Goal: Task Accomplishment & Management: Manage account settings

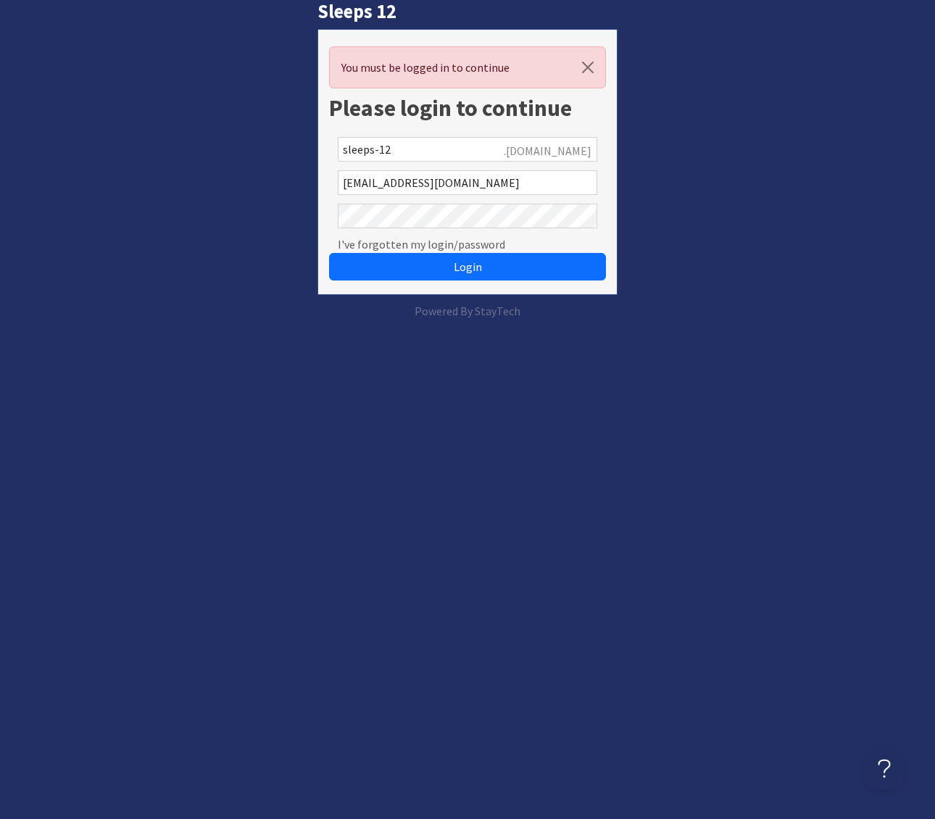
drag, startPoint x: 449, startPoint y: 269, endPoint x: 600, endPoint y: 294, distance: 153.6
click at [460, 269] on button "Login" at bounding box center [467, 267] width 277 height 28
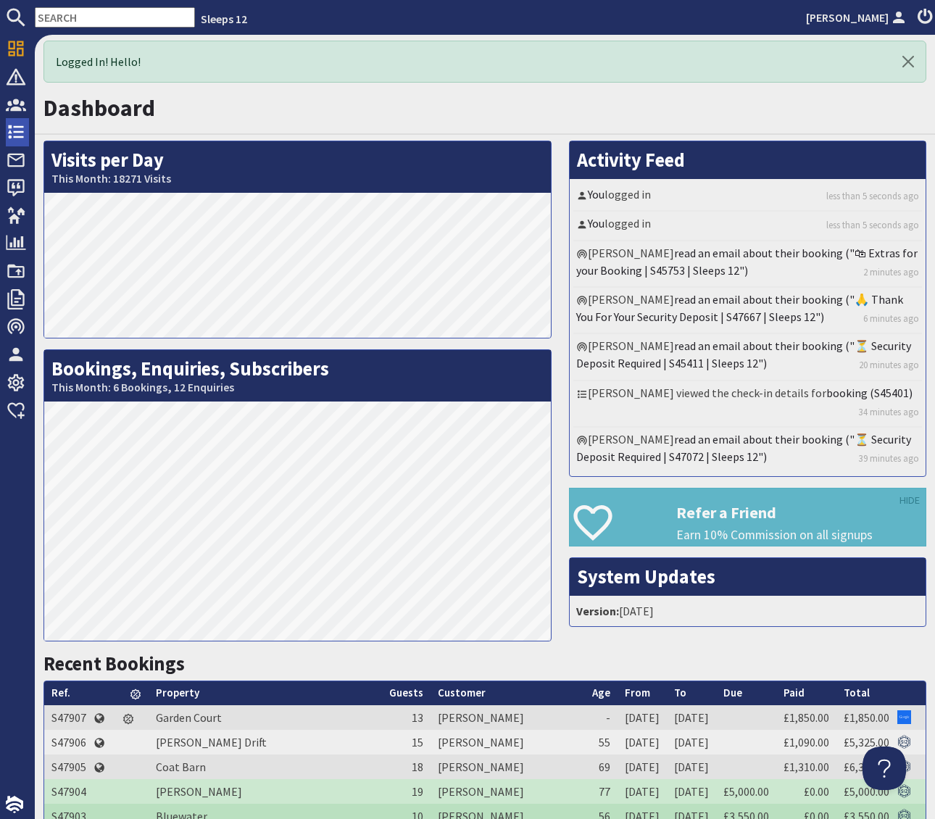
click at [17, 132] on use at bounding box center [16, 132] width 16 height 14
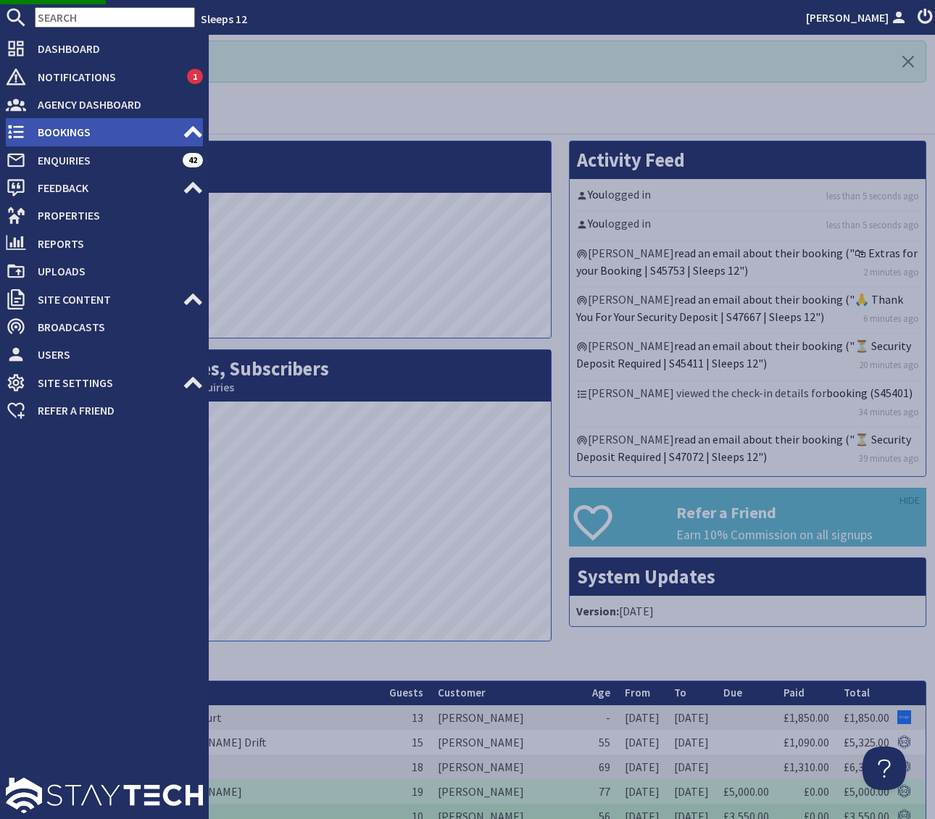
click at [103, 128] on span "Bookings" at bounding box center [104, 131] width 157 height 23
click at [164, 132] on span "Bookings" at bounding box center [104, 131] width 157 height 23
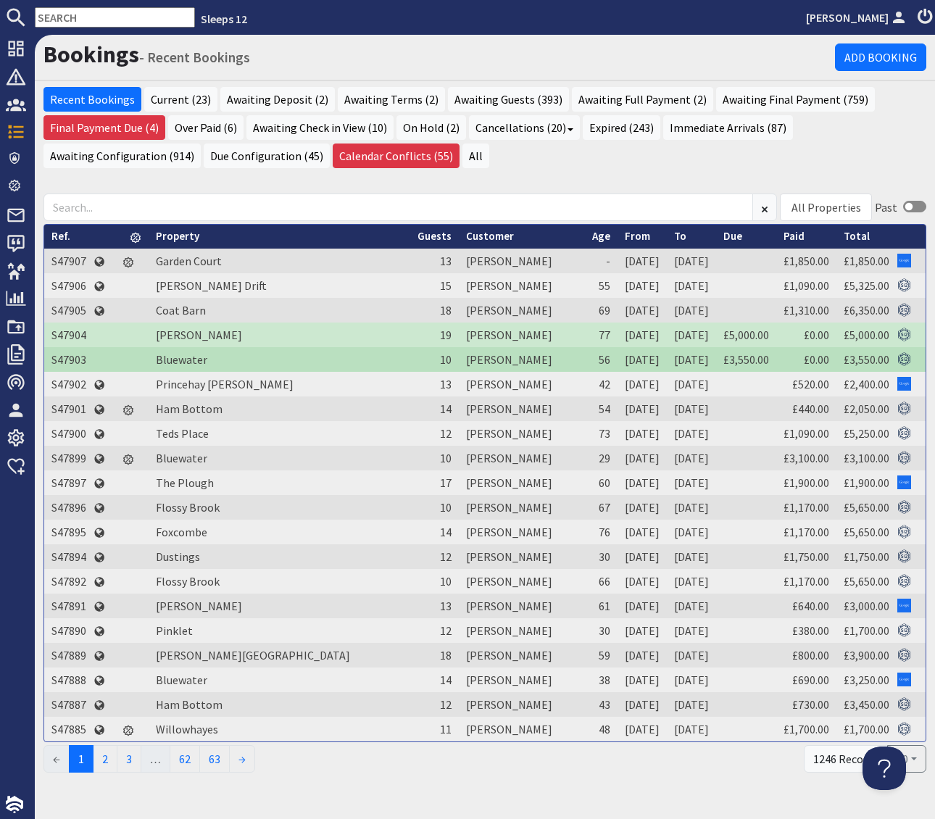
click at [81, 19] on input "text" at bounding box center [115, 17] width 160 height 20
paste input "maggie@club-class.org"
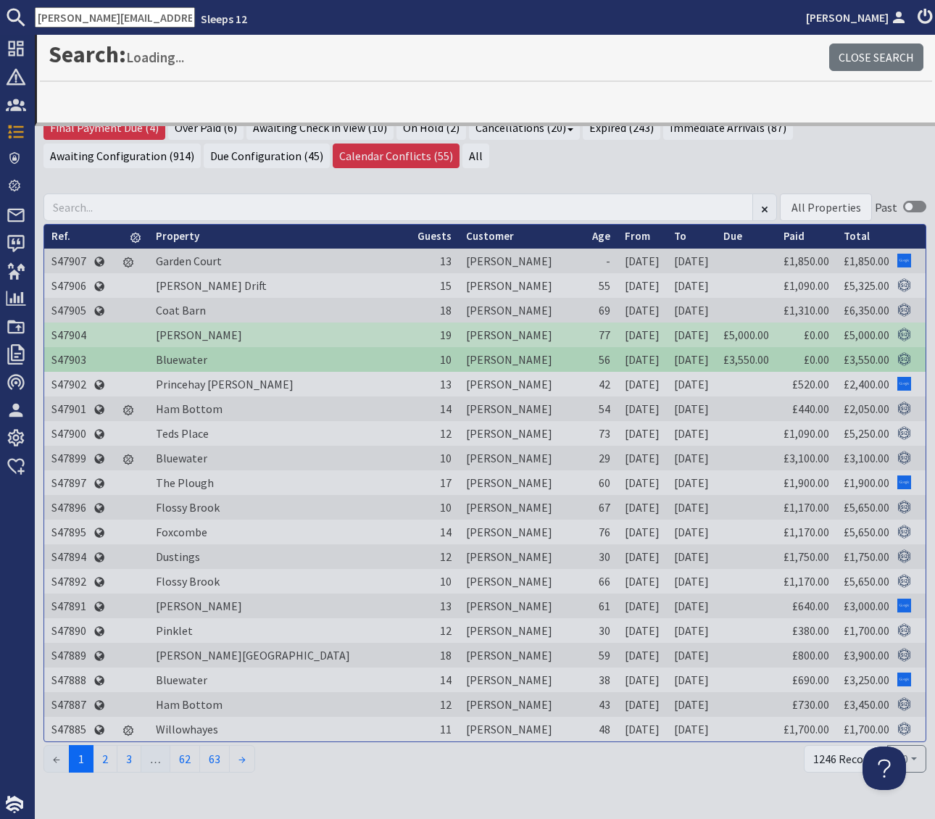
type input "maggie@club-class.org"
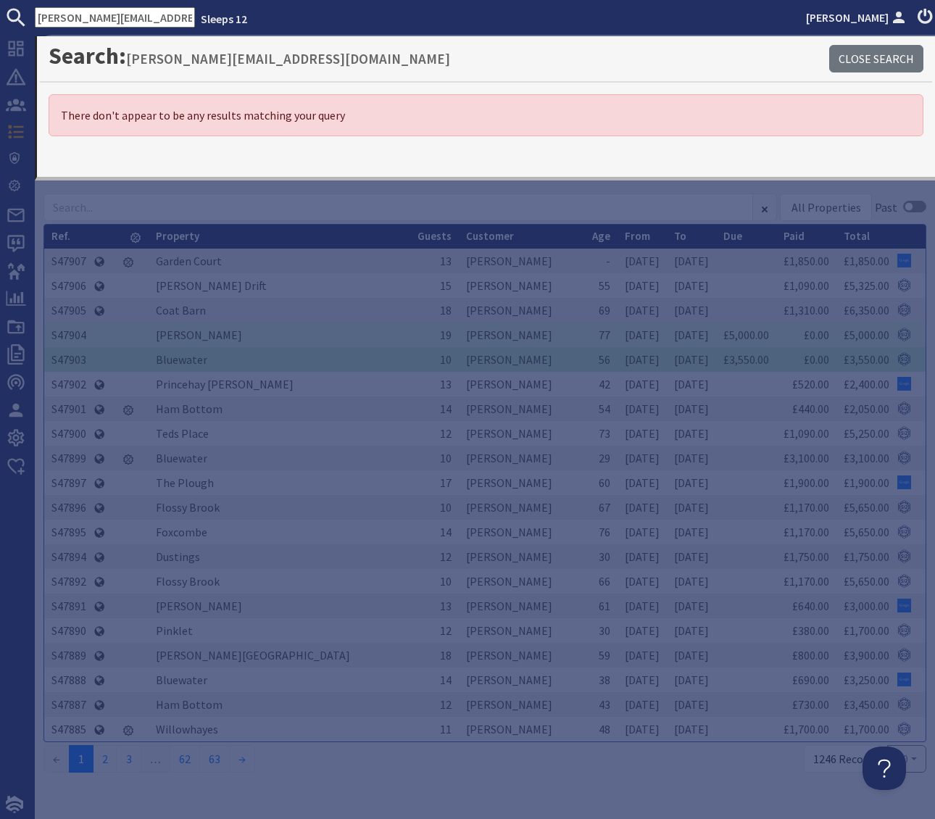
drag, startPoint x: 40, startPoint y: 14, endPoint x: 378, endPoint y: 34, distance: 338.5
click at [378, 34] on nav "maggie@club-class.org Sleeps 12 Simone Pocock" at bounding box center [467, 17] width 935 height 35
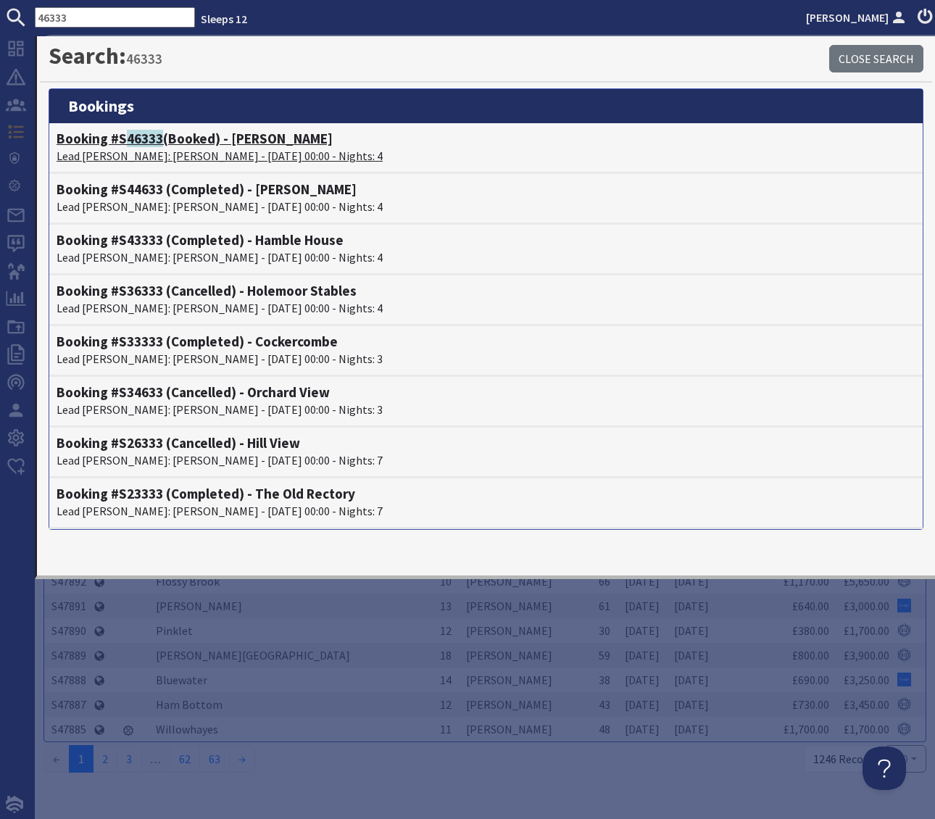
type input "46333"
click at [256, 138] on h4 "Booking #S 46333 (Booked) - Boon Barn" at bounding box center [486, 139] width 859 height 17
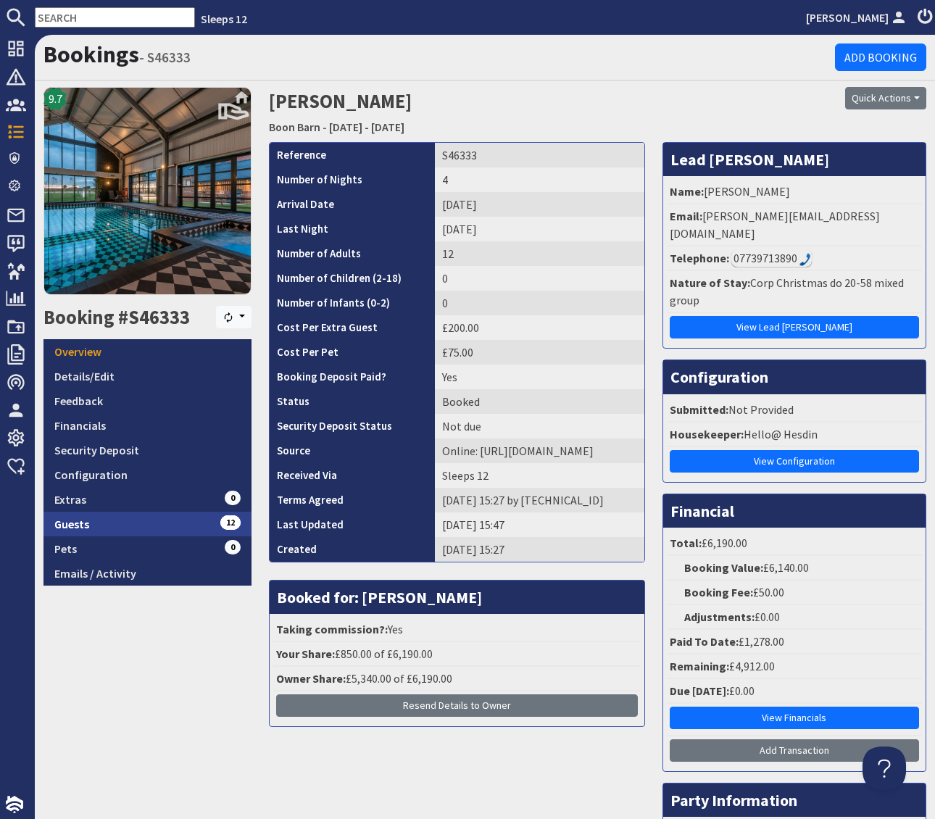
click at [203, 523] on link "Guests 12" at bounding box center [148, 524] width 208 height 25
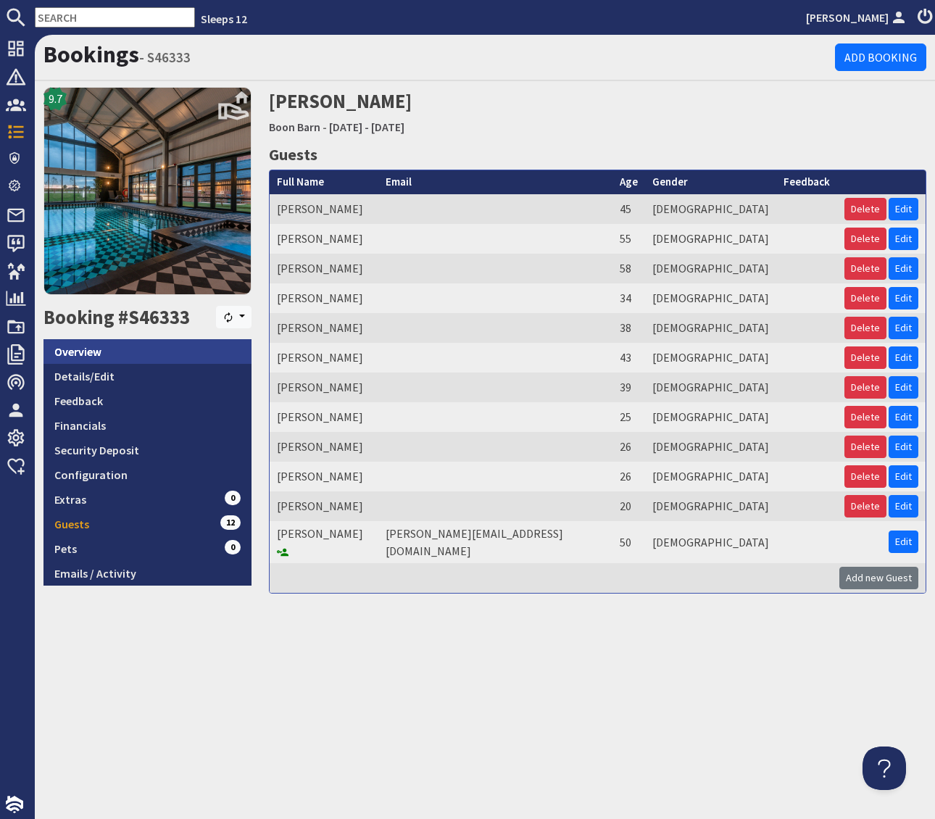
click at [94, 355] on link "Overview" at bounding box center [148, 351] width 208 height 25
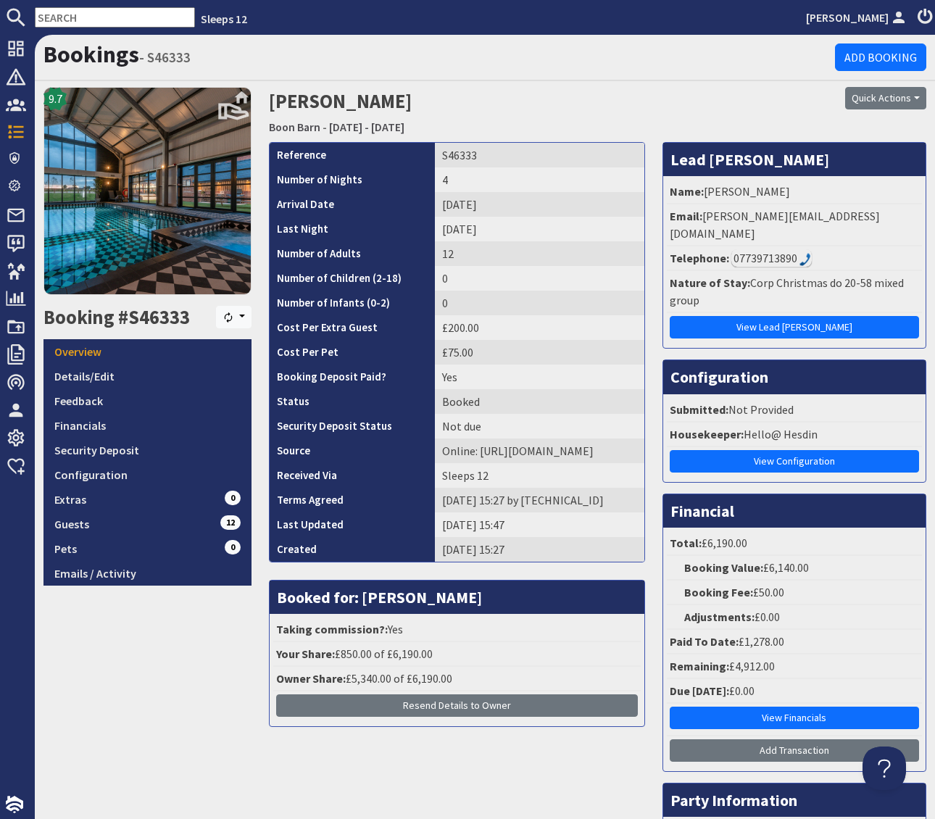
click at [44, 11] on input "text" at bounding box center [115, 17] width 160 height 20
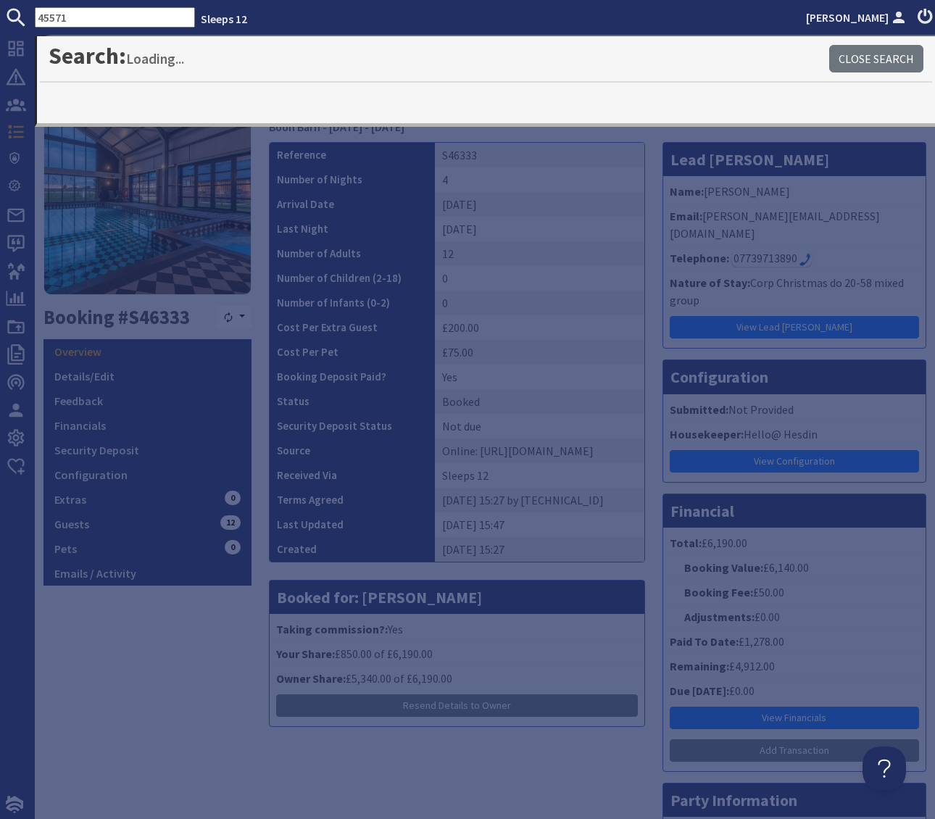
type input "45571"
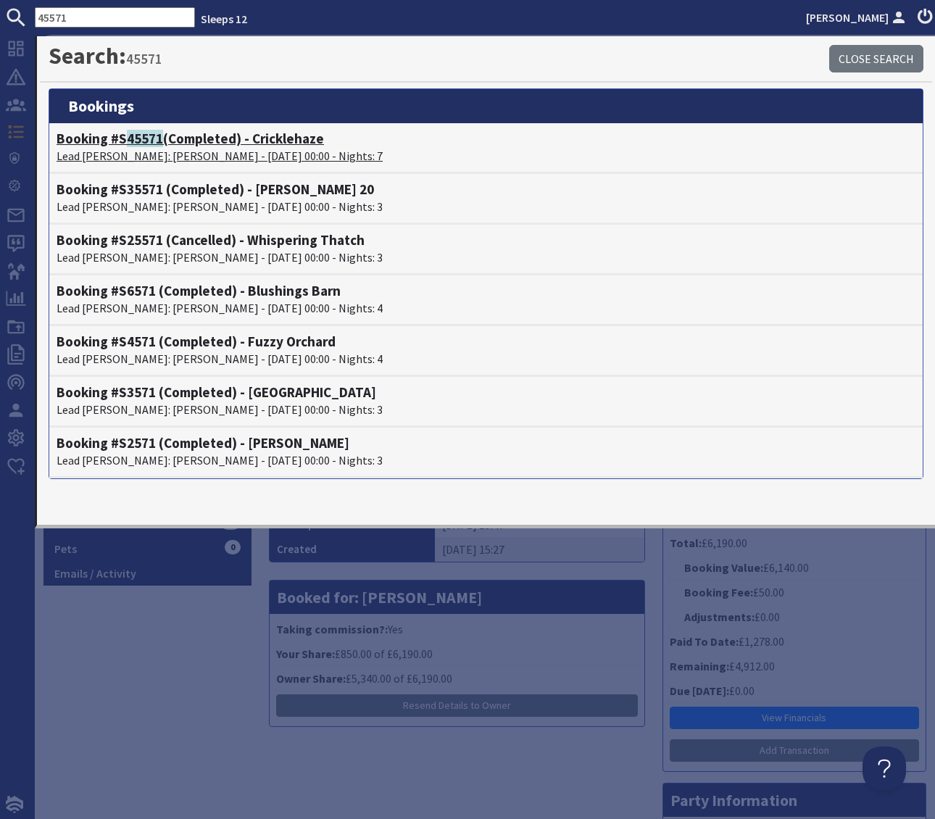
click at [220, 139] on h4 "Booking #S 45571 (Completed) - Cricklehaze" at bounding box center [486, 139] width 859 height 17
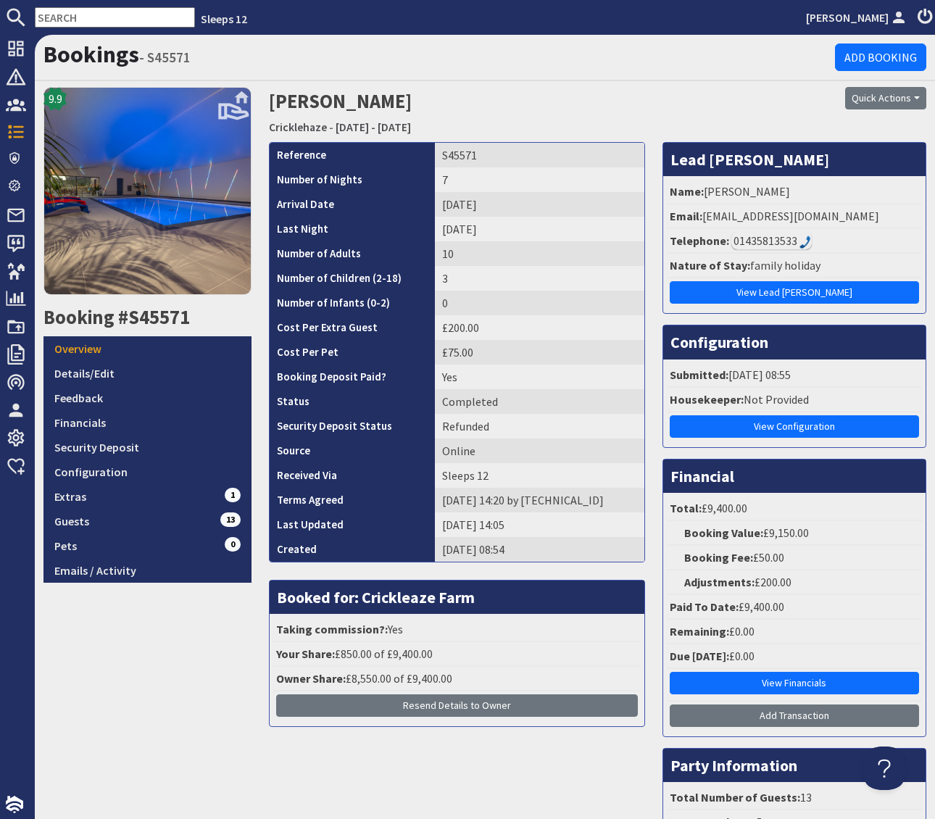
click at [73, 12] on input "text" at bounding box center [115, 17] width 160 height 20
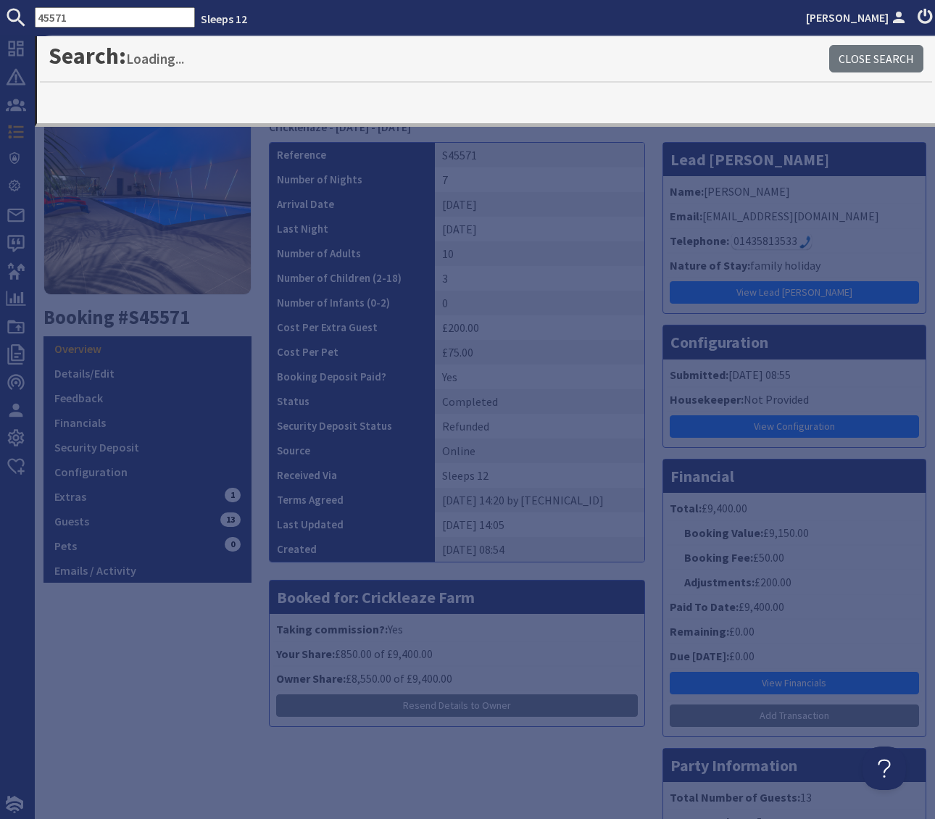
type input "45571"
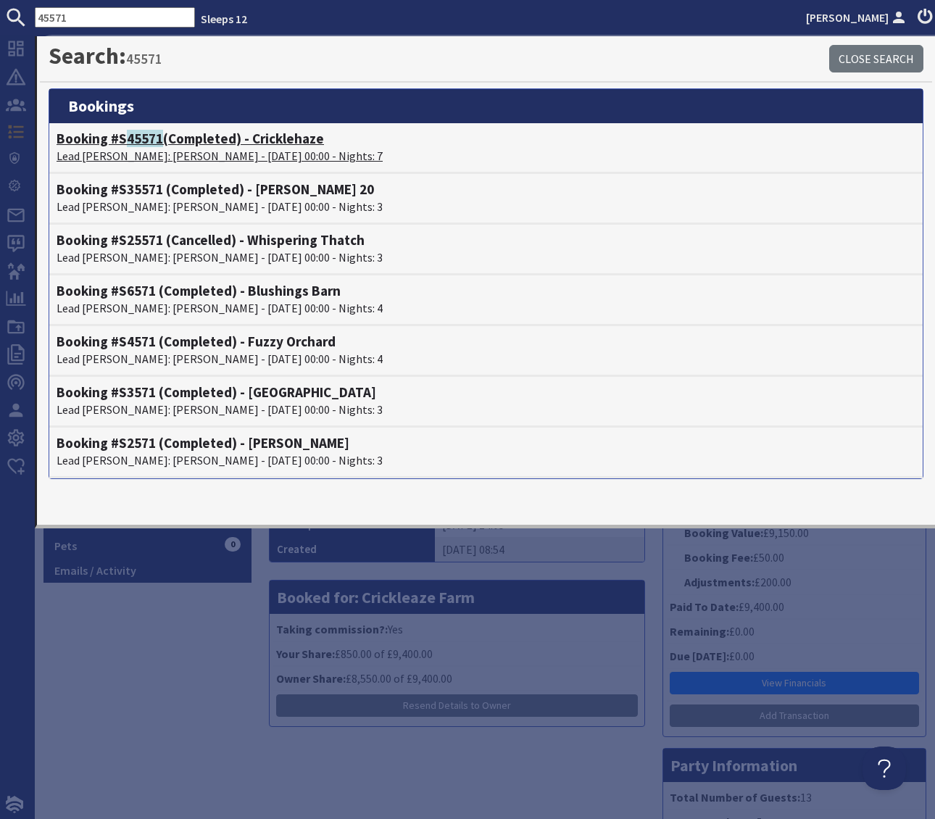
click at [226, 142] on h4 "Booking #S 45571 (Completed) - Cricklehaze" at bounding box center [486, 139] width 859 height 17
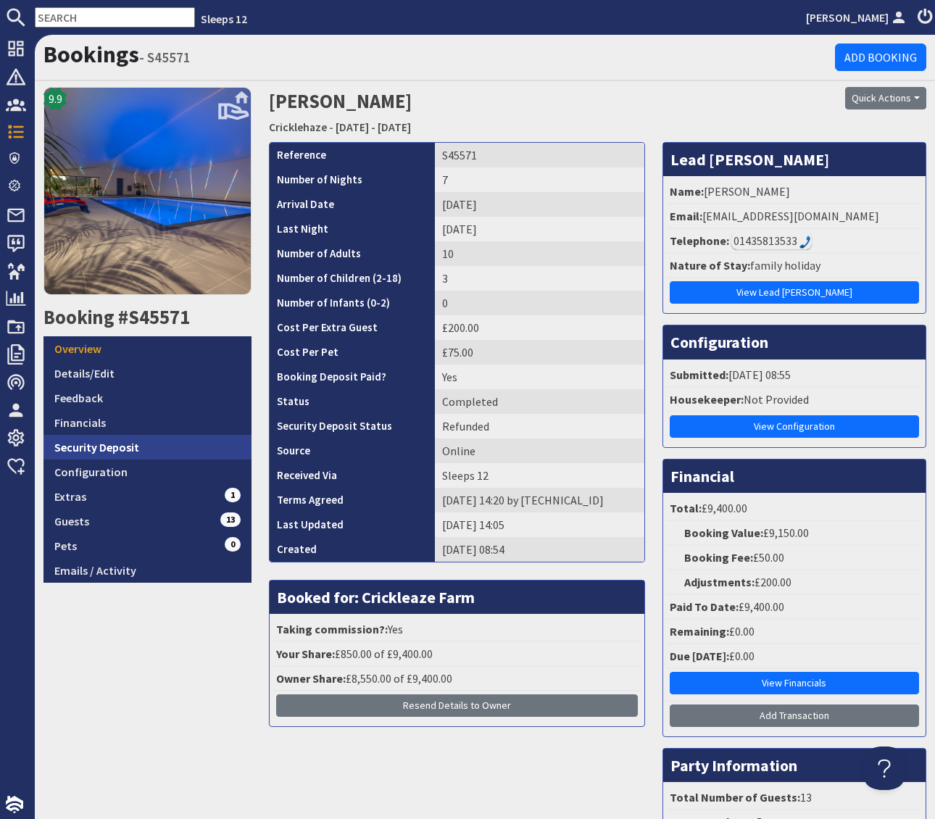
click at [146, 445] on link "Security Deposit" at bounding box center [148, 447] width 208 height 25
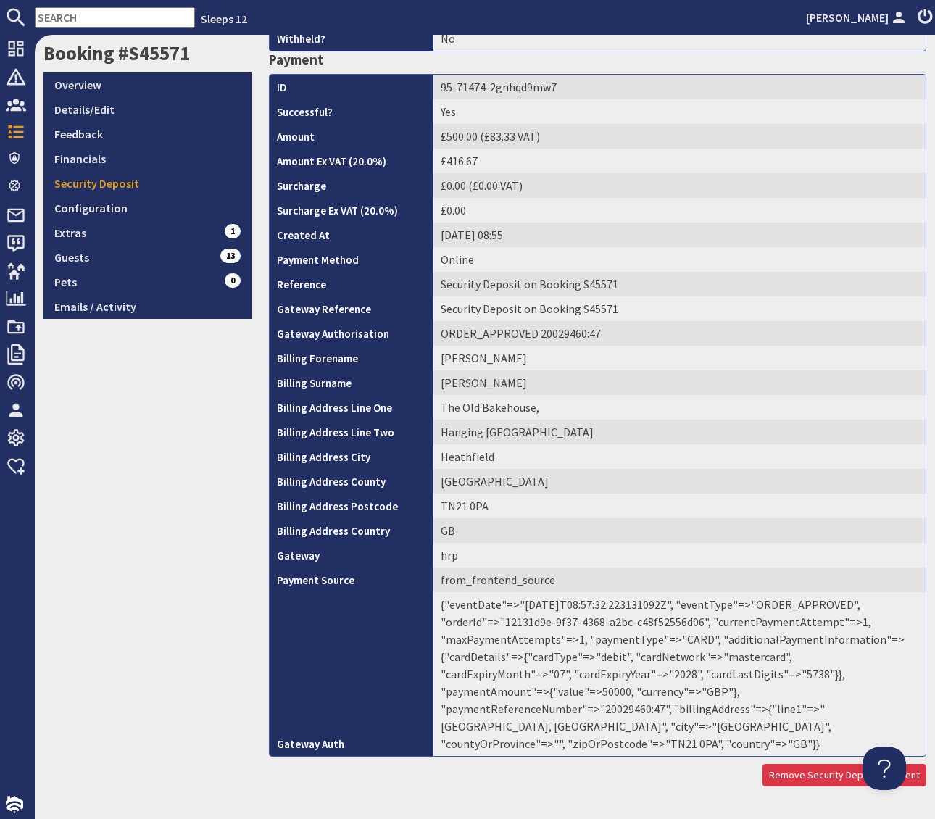
scroll to position [270, 0]
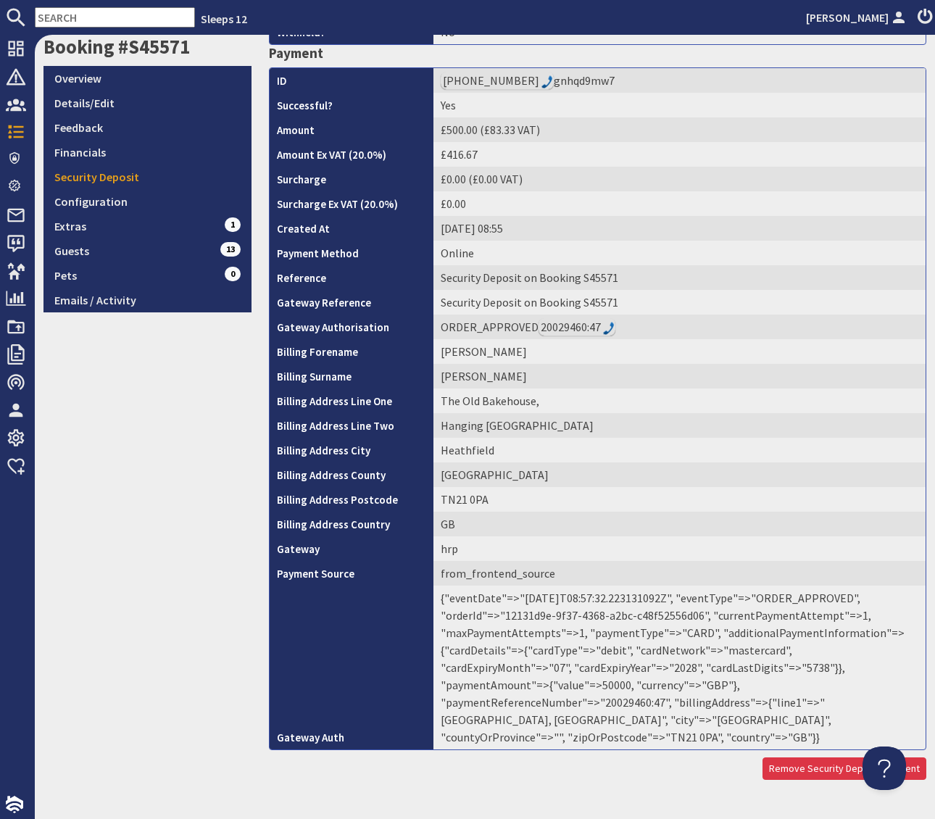
click at [732, 684] on td "{"eventDate"=>"2025-07-08T08:57:32.223131092Z", "eventType"=>"ORDER_APPROVED", …" at bounding box center [680, 668] width 492 height 164
click at [736, 685] on td "{"eventDate"=>"2025-07-08T08:57:32.223131092Z", "eventType"=>"ORDER_APPROVED", …" at bounding box center [680, 668] width 492 height 164
click at [704, 682] on td "{"eventDate"=>"2025-07-08T08:57:32.223131092Z", "eventType"=>"ORDER_APPROVED", …" at bounding box center [680, 668] width 492 height 164
click at [734, 683] on td "{"eventDate"=>"2025-07-08T08:57:32.223131092Z", "eventType"=>"ORDER_APPROVED", …" at bounding box center [680, 668] width 492 height 164
drag, startPoint x: 749, startPoint y: 684, endPoint x: 705, endPoint y: 685, distance: 44.2
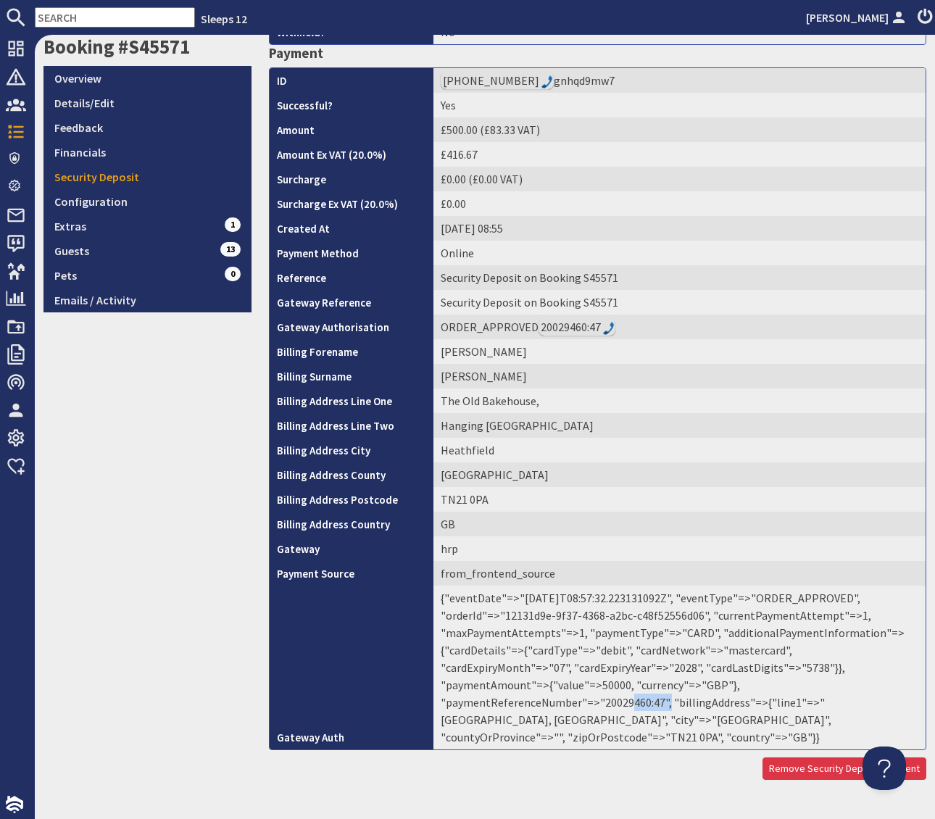
click at [705, 685] on td "{"eventDate"=>"2025-07-08T08:57:32.223131092Z", "eventType"=>"ORDER_APPROVED", …" at bounding box center [680, 668] width 492 height 164
copy td "0029460:"
click at [766, 682] on td "{"eventDate"=>"2025-07-08T08:57:32.223131092Z", "eventType"=>"ORDER_APPROVED", …" at bounding box center [680, 668] width 492 height 164
drag, startPoint x: 761, startPoint y: 684, endPoint x: 701, endPoint y: 689, distance: 59.6
click at [701, 689] on td "{"eventDate"=>"2025-07-08T08:57:32.223131092Z", "eventType"=>"ORDER_APPROVED", …" at bounding box center [680, 668] width 492 height 164
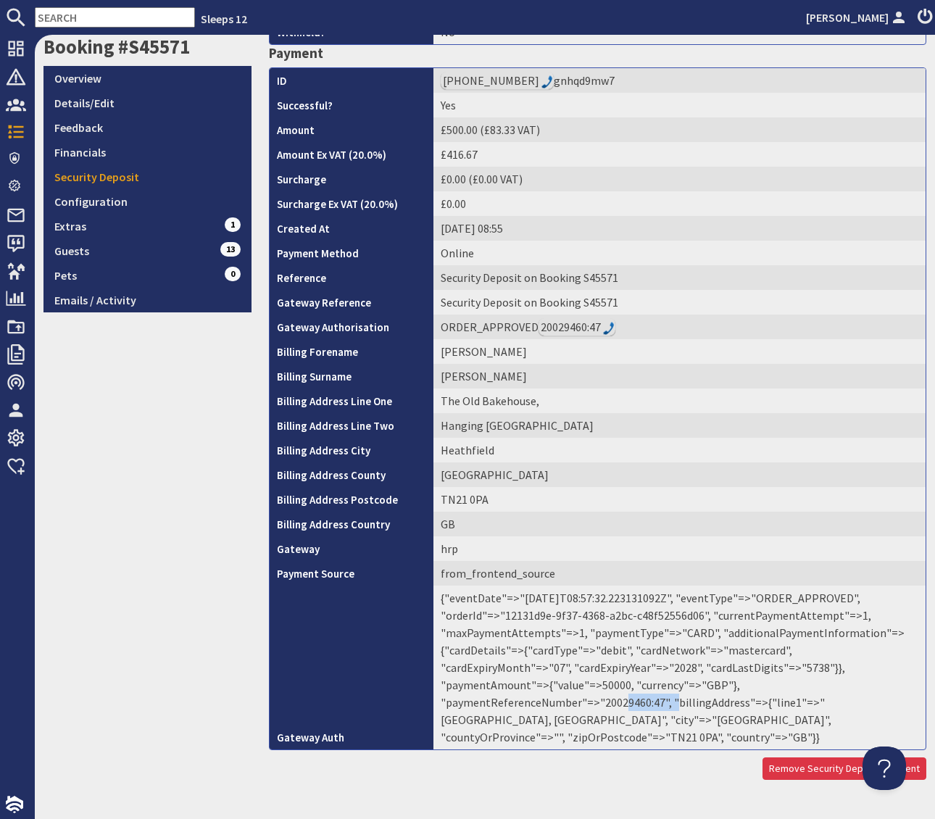
copy td "20029460:47"
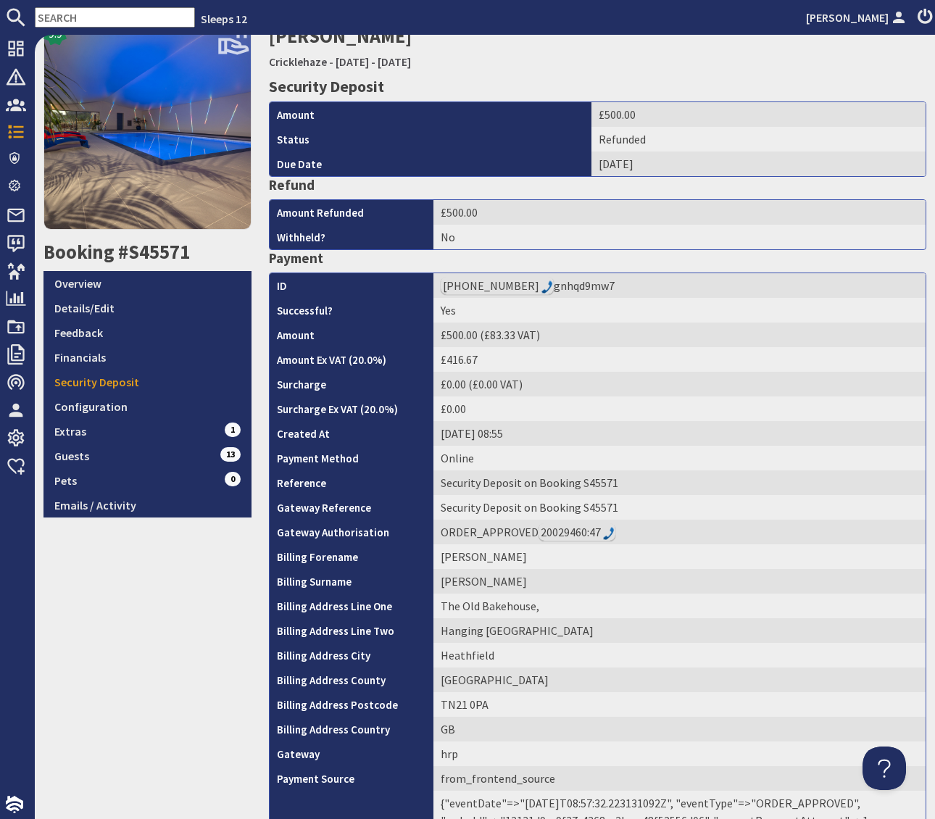
scroll to position [61, 0]
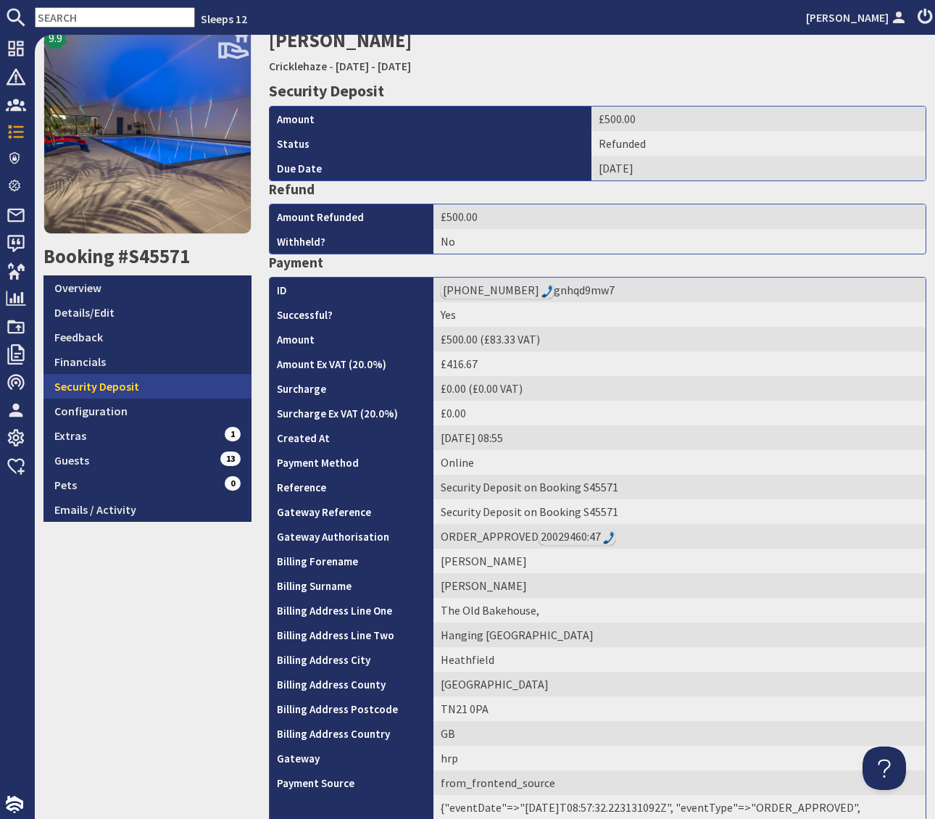
click at [134, 387] on link "Security Deposit" at bounding box center [148, 386] width 208 height 25
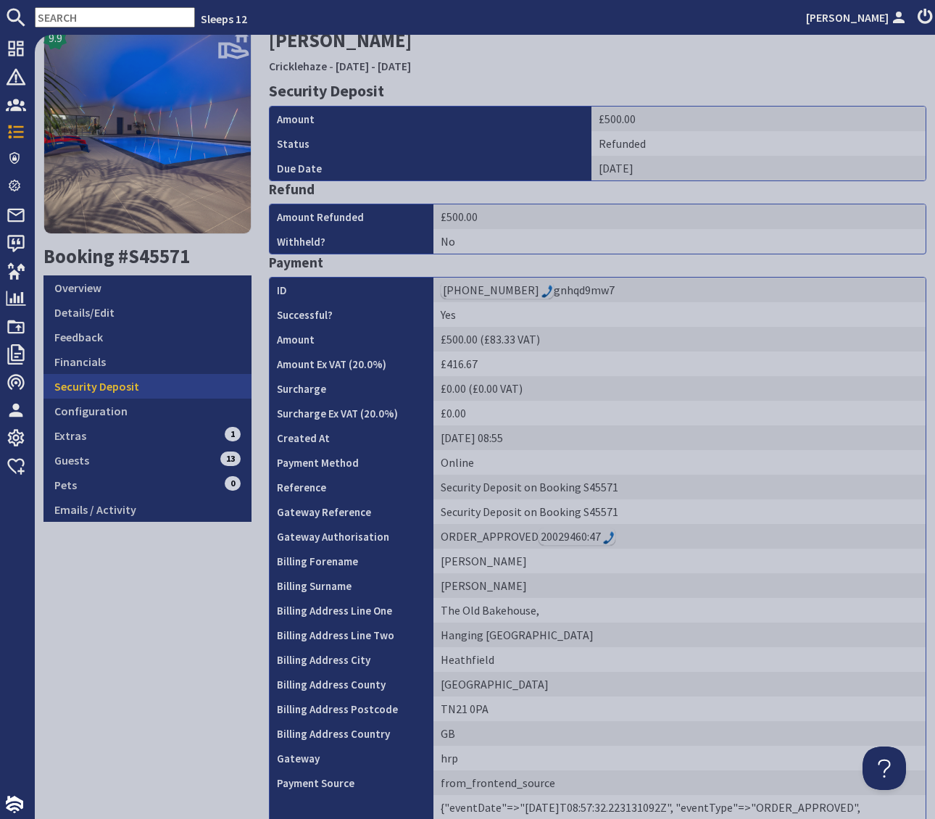
click at [134, 387] on link "Security Deposit" at bounding box center [148, 386] width 208 height 25
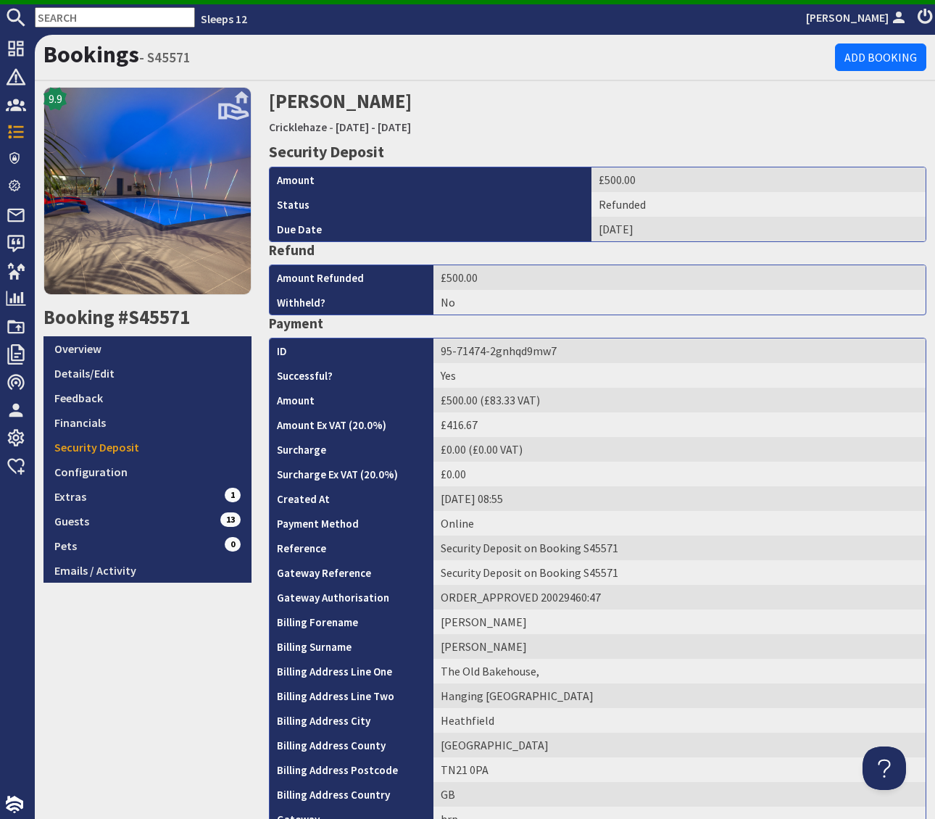
scroll to position [0, 0]
click at [123, 369] on link "Details/Edit" at bounding box center [148, 373] width 208 height 25
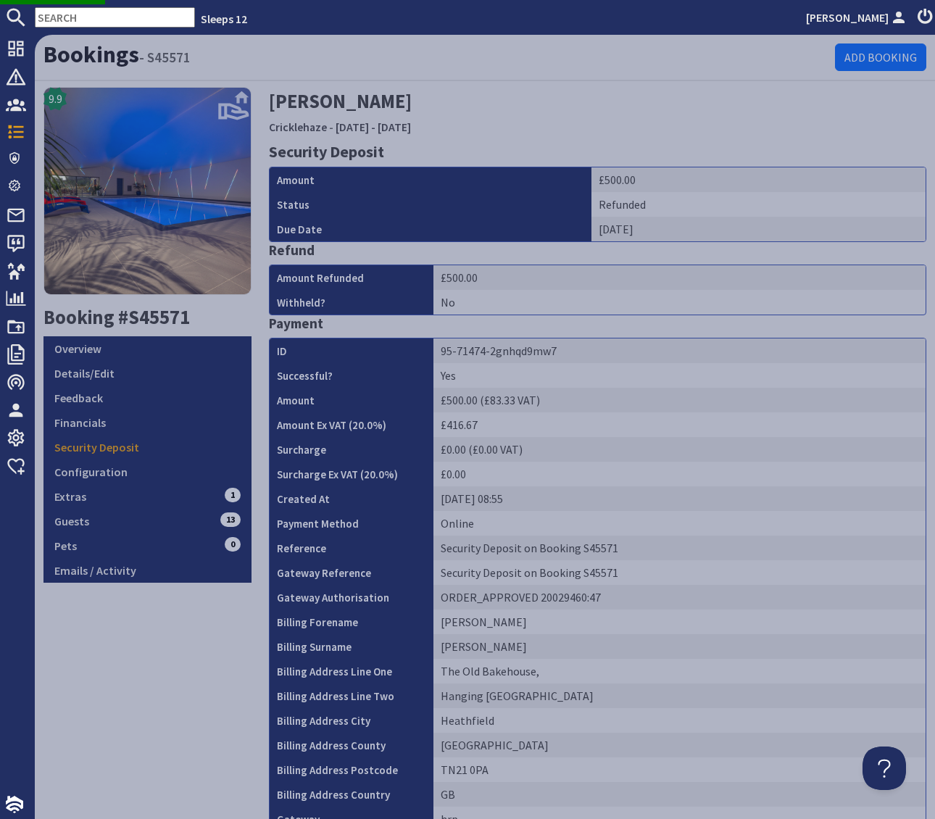
scroll to position [1, 0]
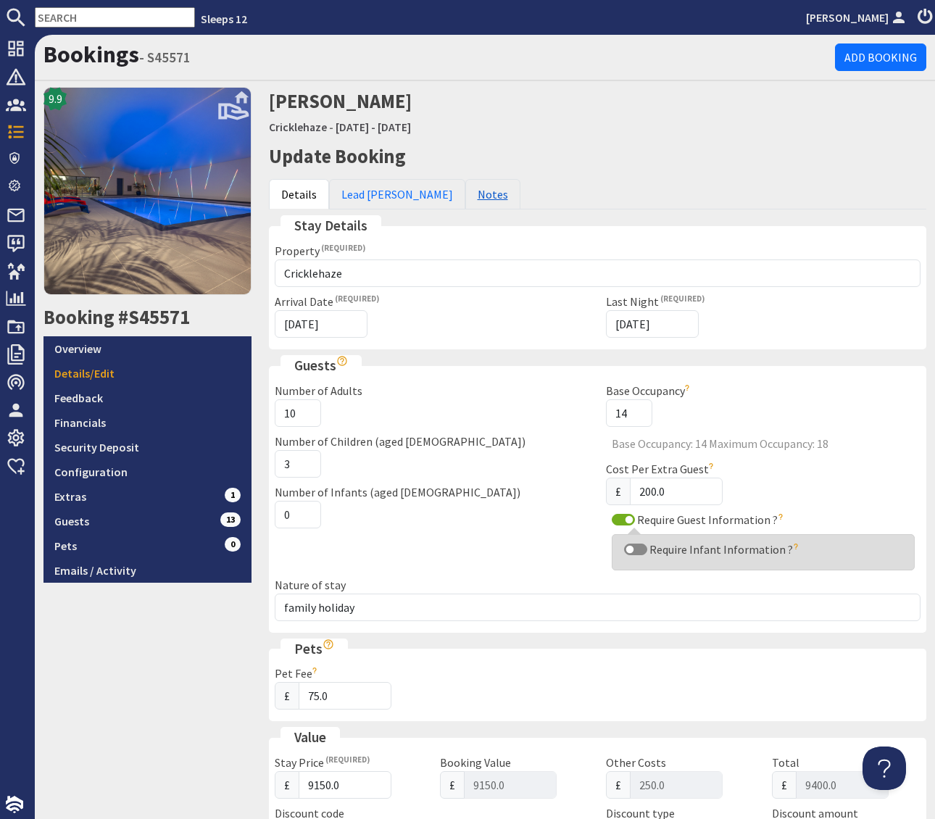
click at [465, 189] on link "Notes" at bounding box center [492, 194] width 55 height 30
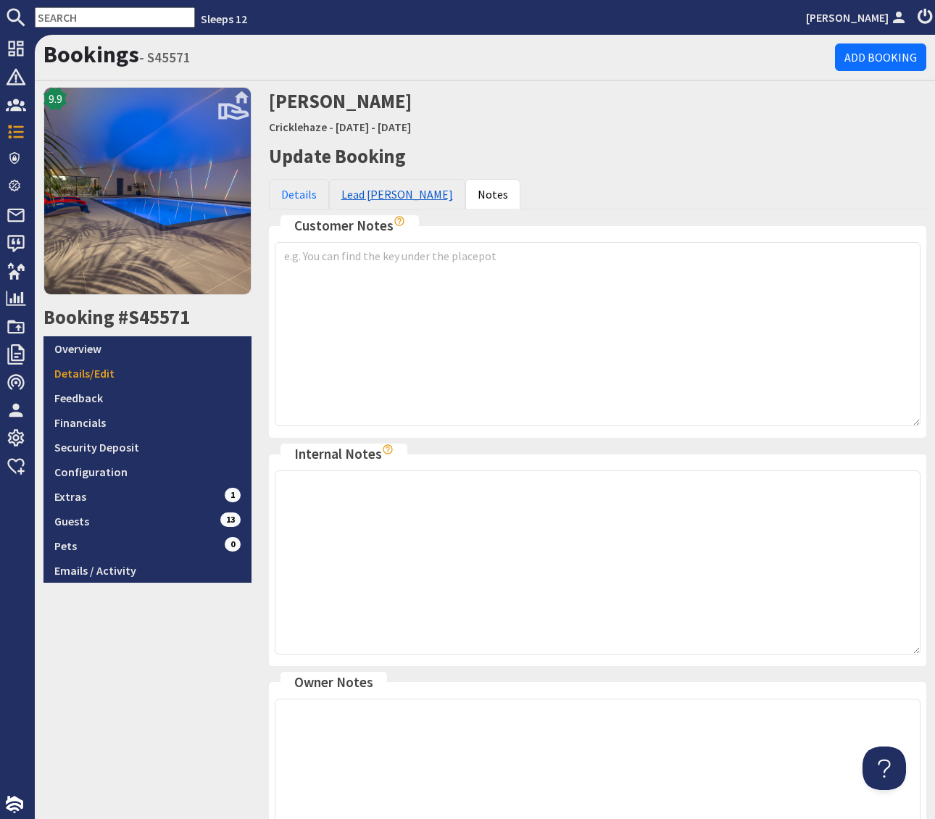
click at [380, 191] on link "Lead [PERSON_NAME]" at bounding box center [397, 194] width 136 height 30
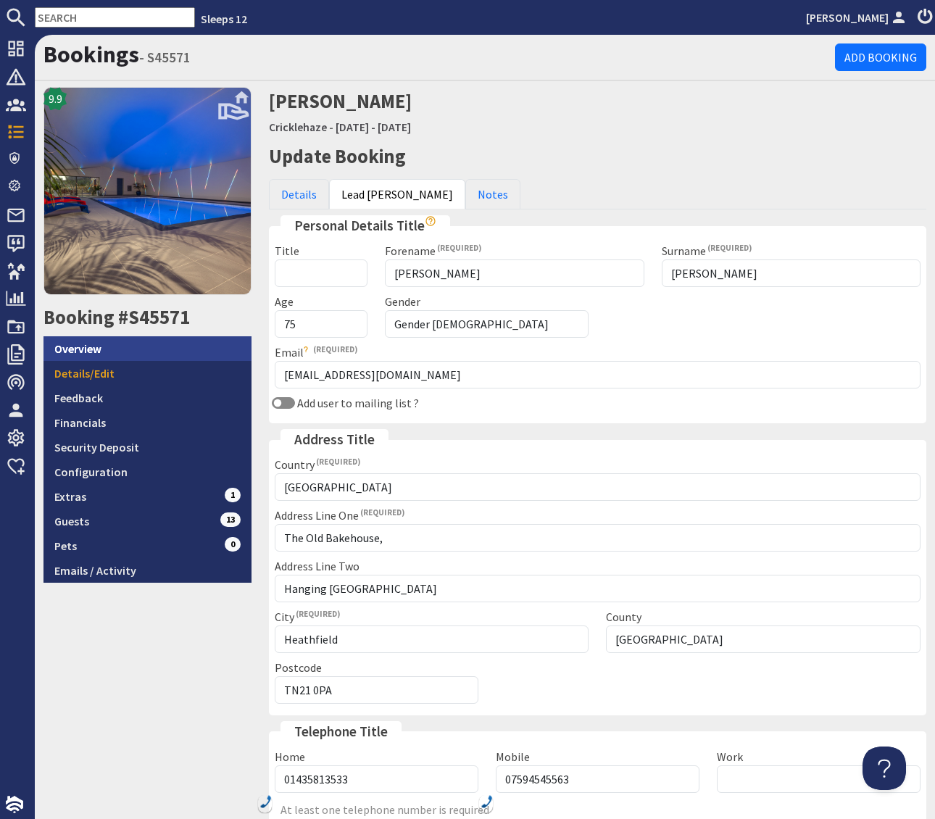
click at [88, 349] on link "Overview" at bounding box center [148, 348] width 208 height 25
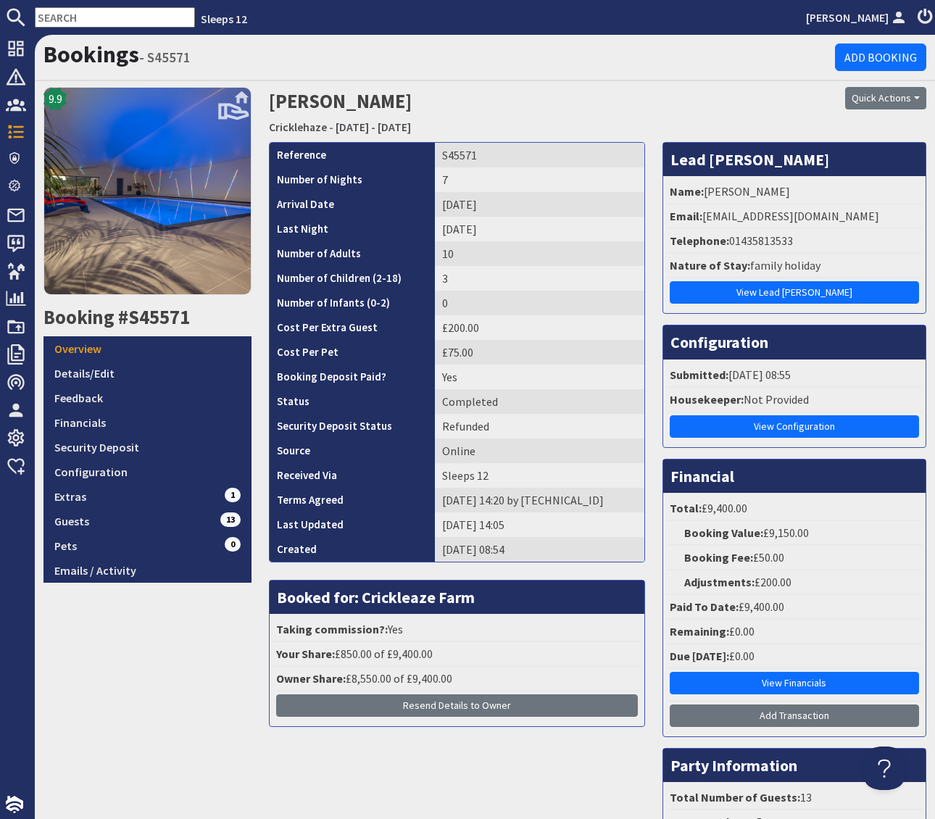
click at [832, 245] on li "Telephone: 01435813533" at bounding box center [794, 241] width 255 height 25
click at [207, 373] on link "Details/Edit" at bounding box center [148, 373] width 208 height 25
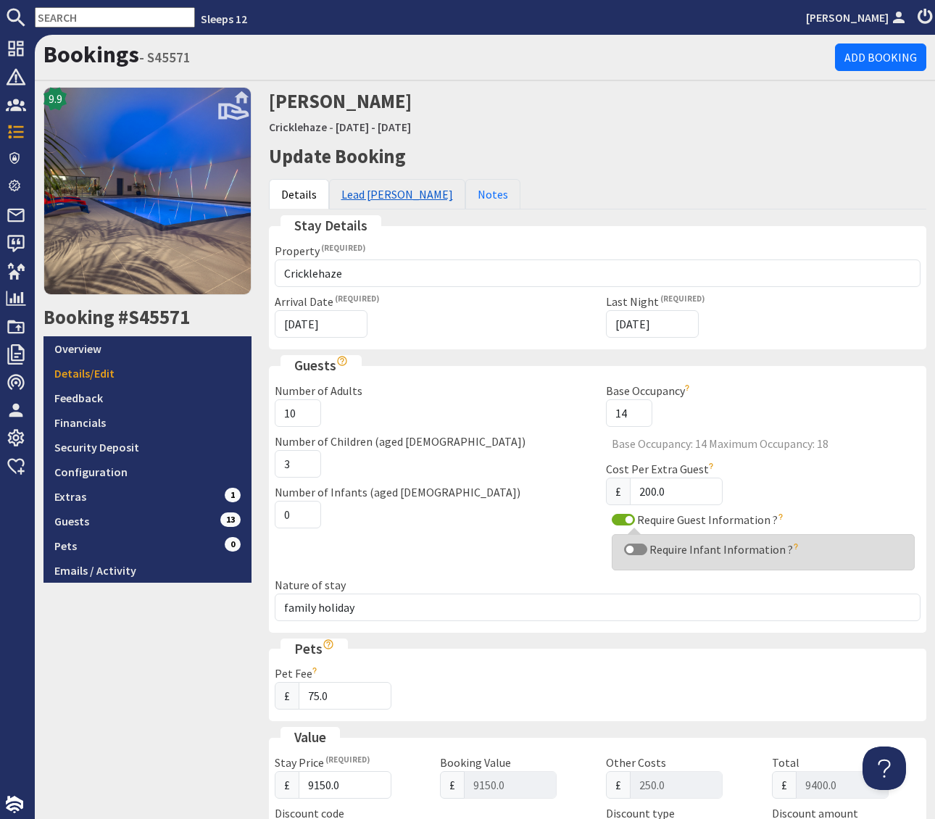
click at [366, 193] on link "Lead [PERSON_NAME]" at bounding box center [397, 194] width 136 height 30
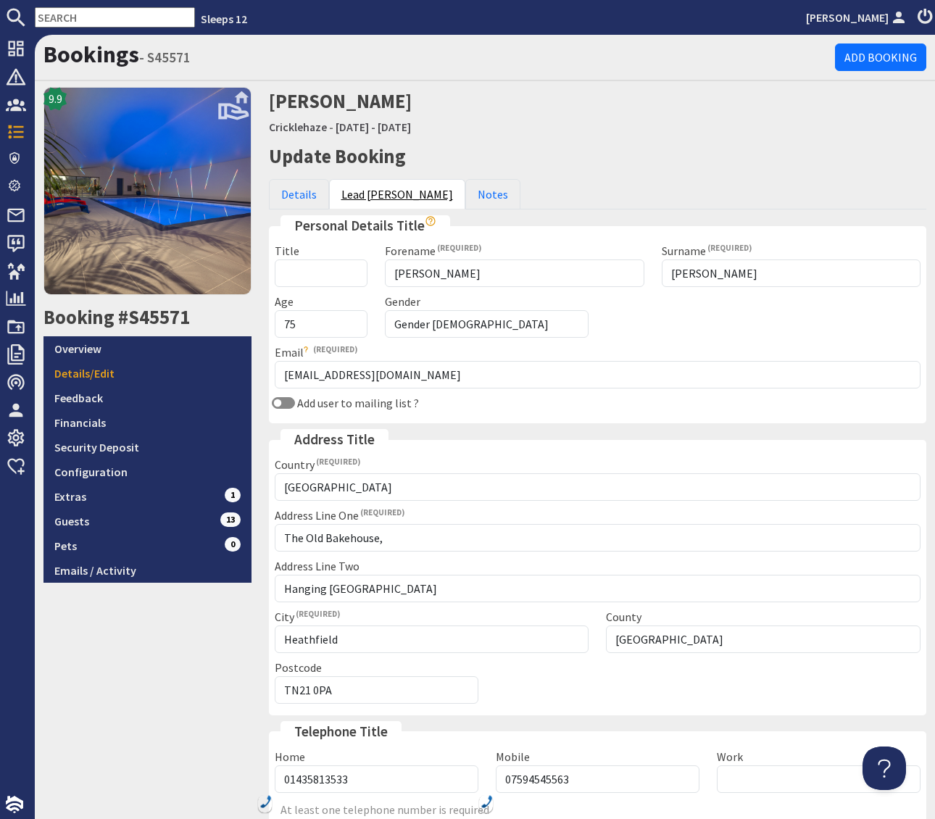
click at [366, 193] on link "Lead [PERSON_NAME]" at bounding box center [397, 194] width 136 height 30
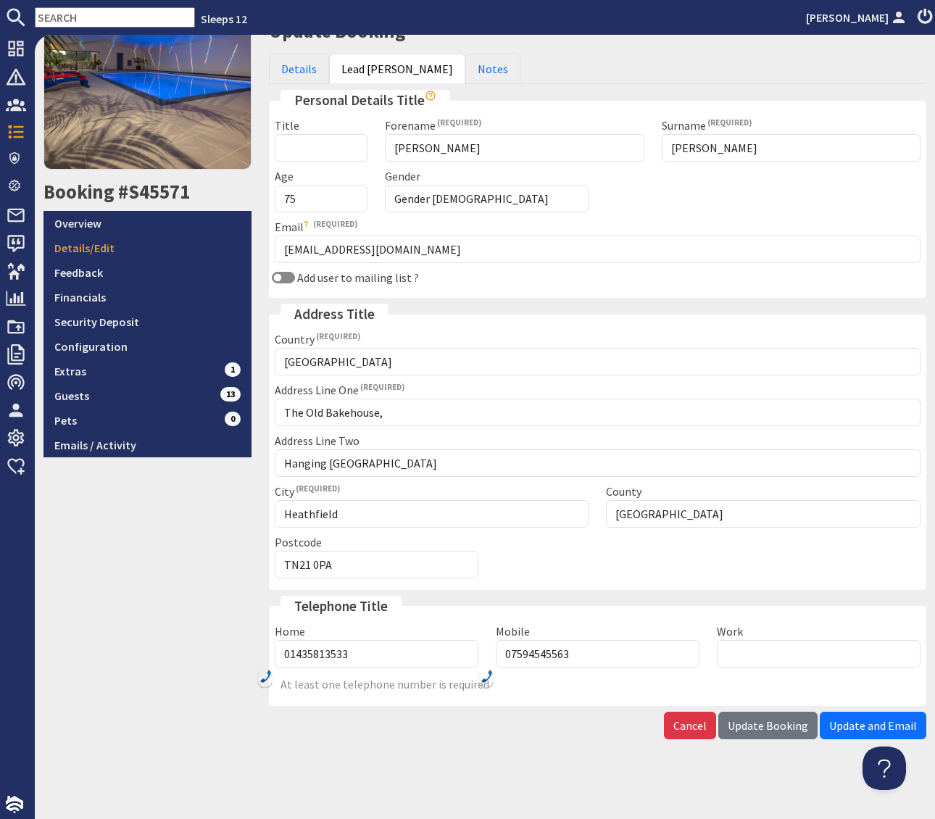
click at [487, 678] on img at bounding box center [487, 676] width 12 height 13
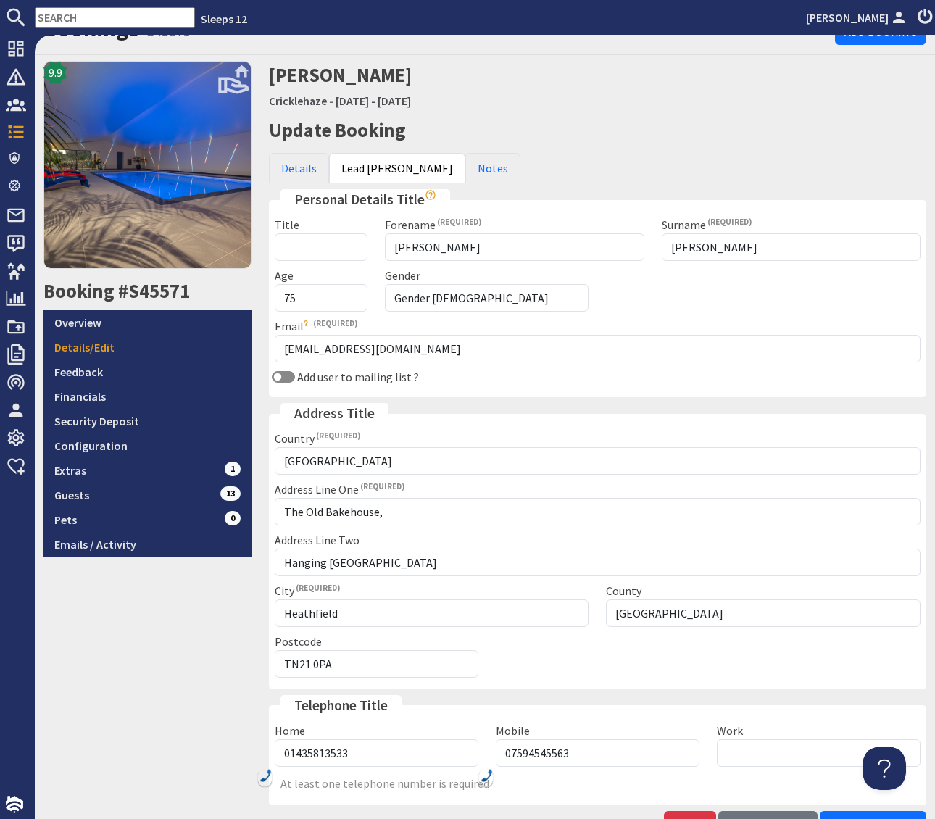
scroll to position [0, 0]
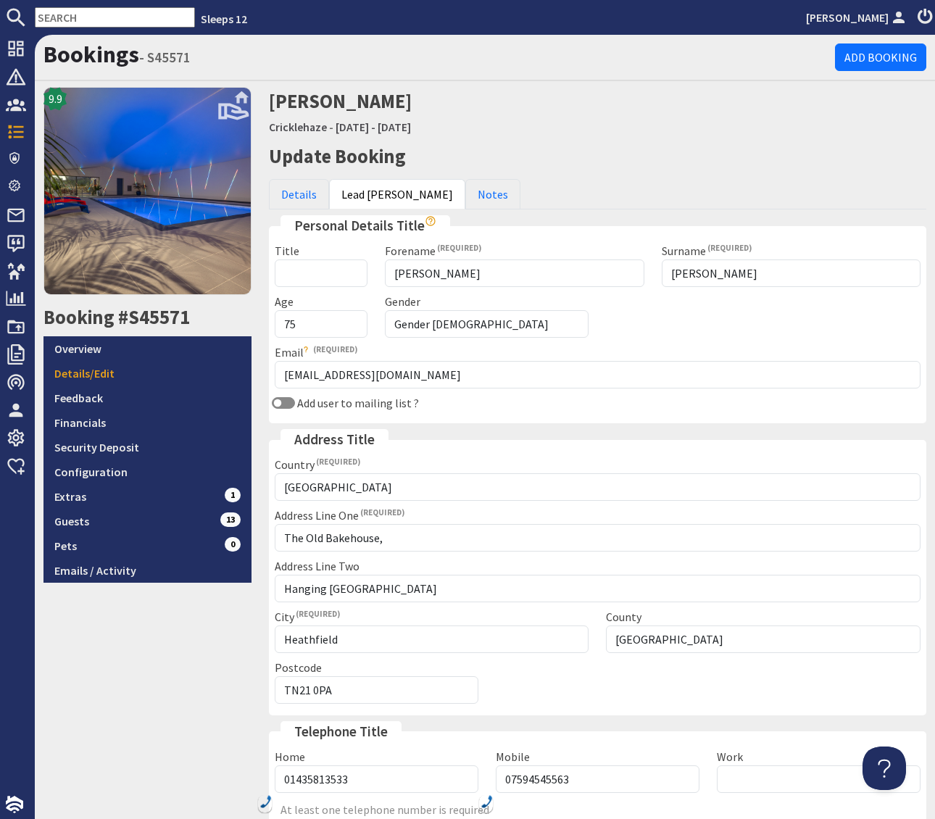
click at [85, 15] on input "text" at bounding box center [115, 17] width 160 height 20
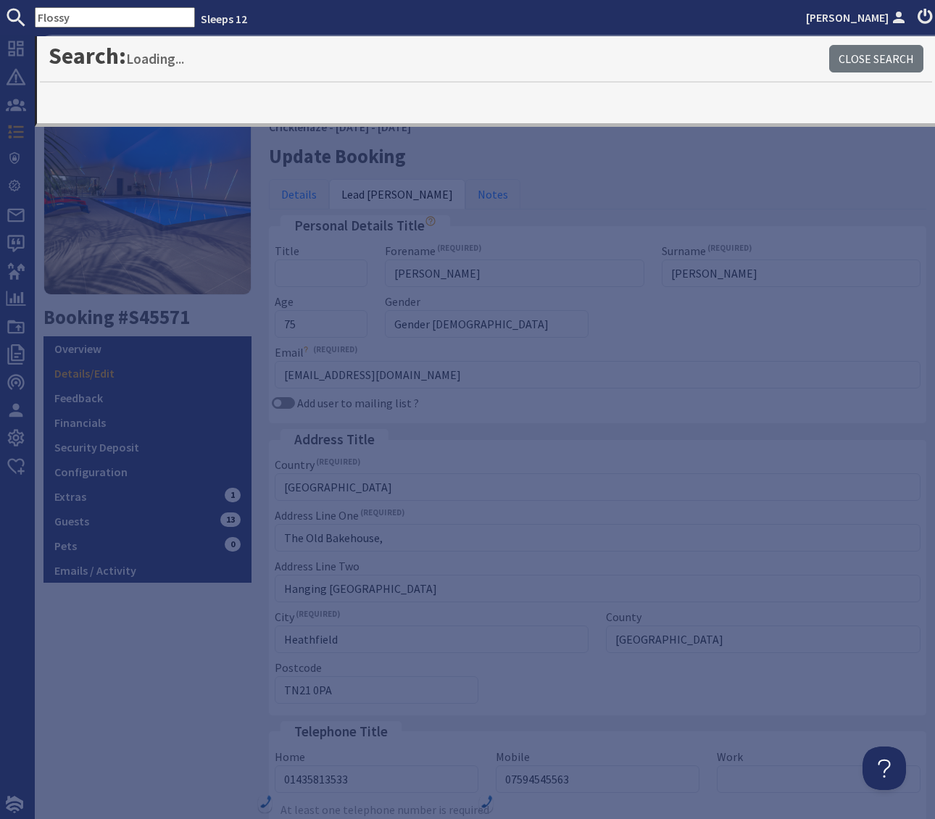
type input "Flossy"
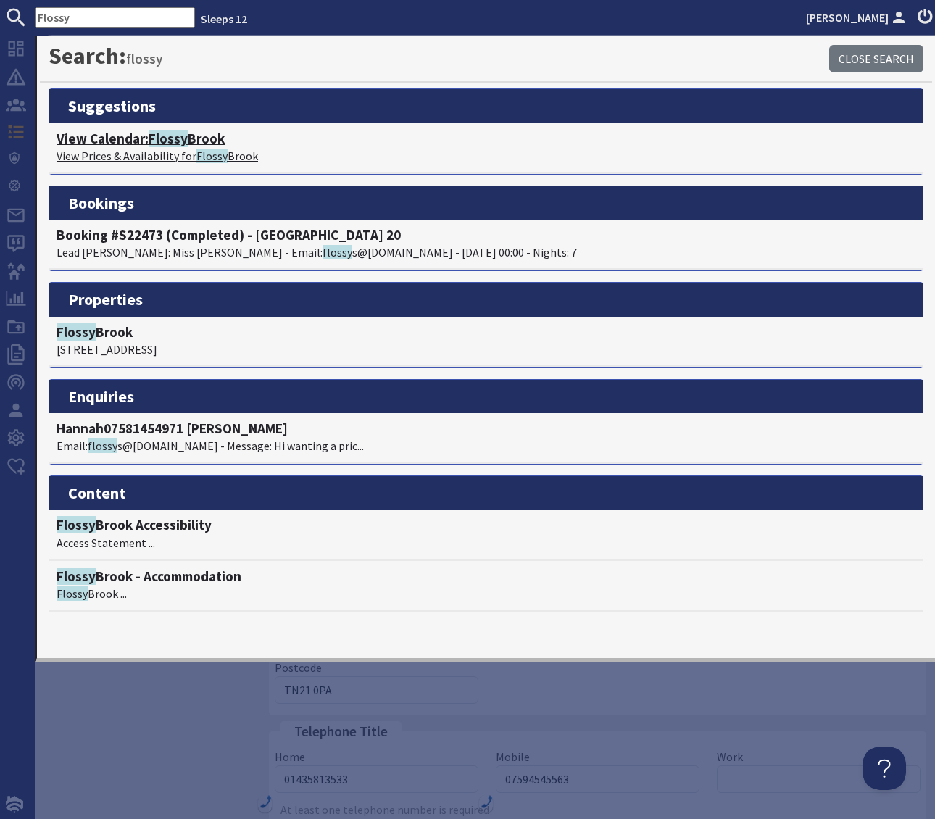
click at [174, 136] on span "Flossy" at bounding box center [168, 138] width 39 height 17
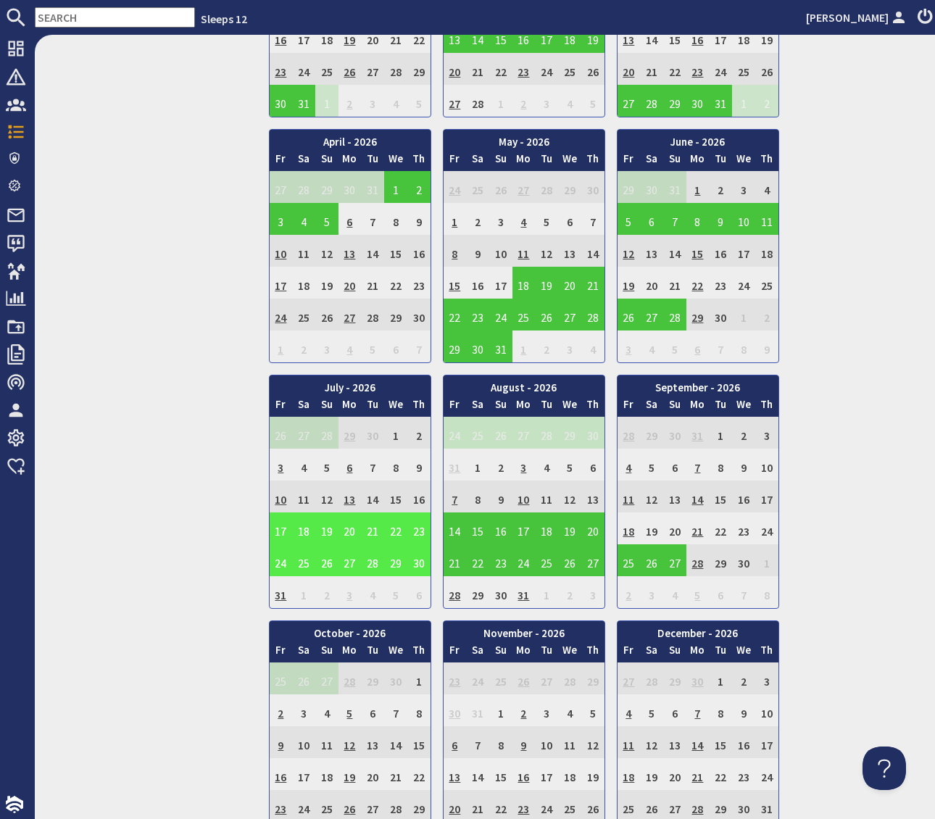
scroll to position [1262, 0]
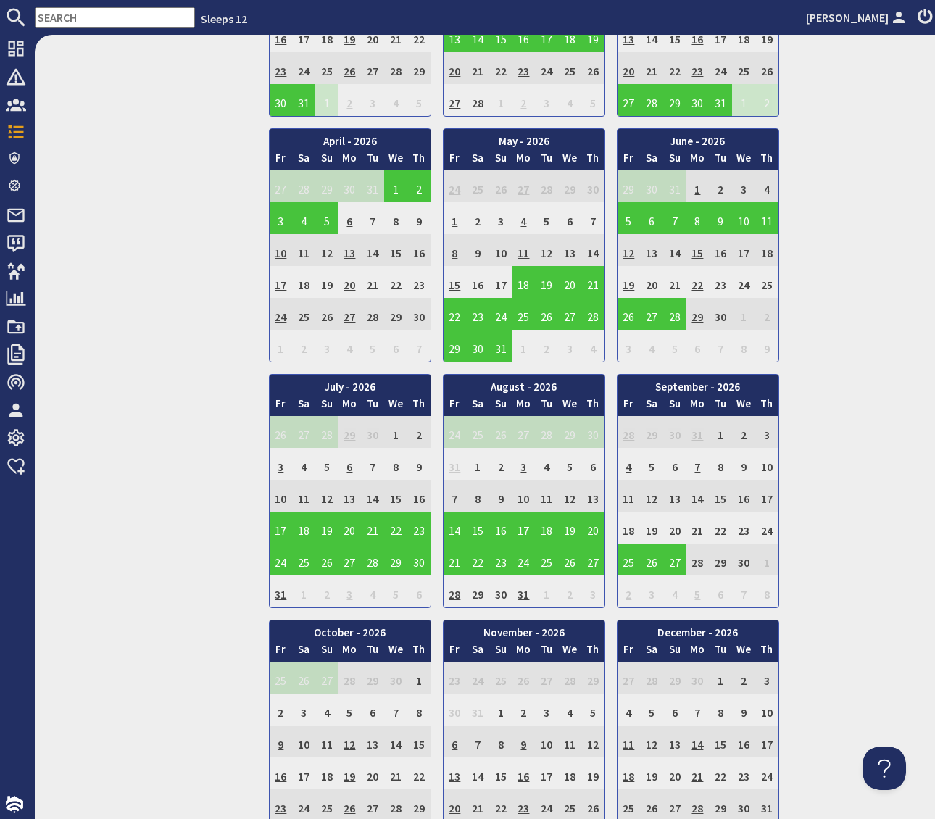
click at [74, 20] on input "text" at bounding box center [115, 17] width 160 height 20
paste input "S43418"
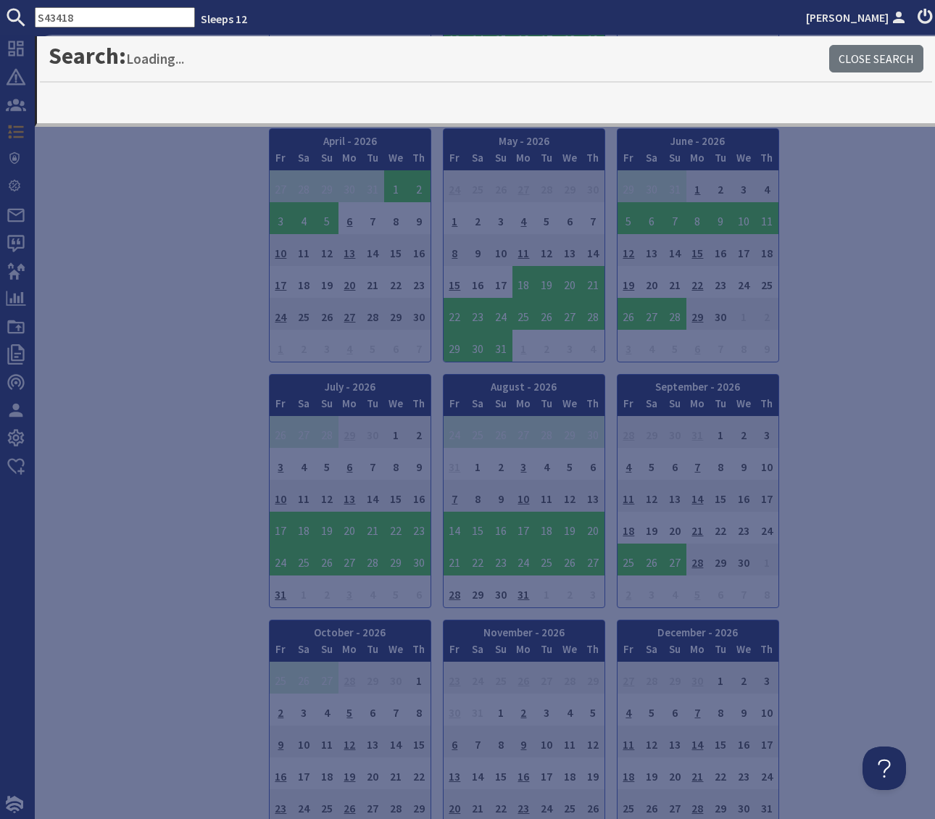
type input "S43418"
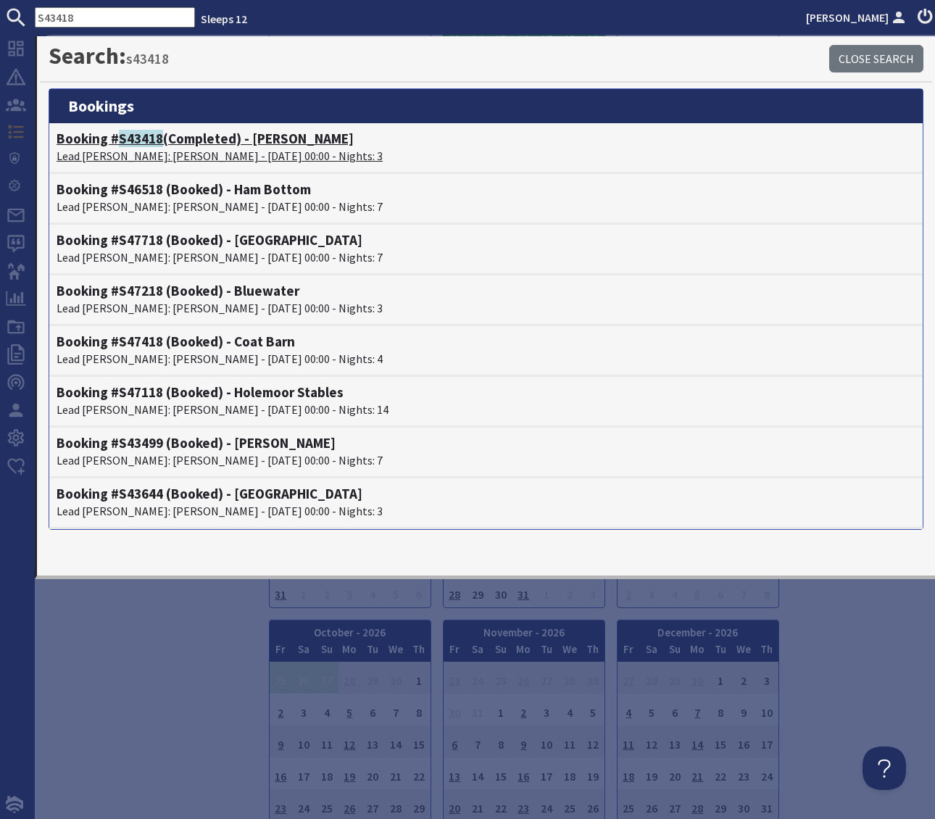
click at [260, 145] on h4 "Booking # S43418 (Completed) - Boon Barn" at bounding box center [486, 139] width 859 height 17
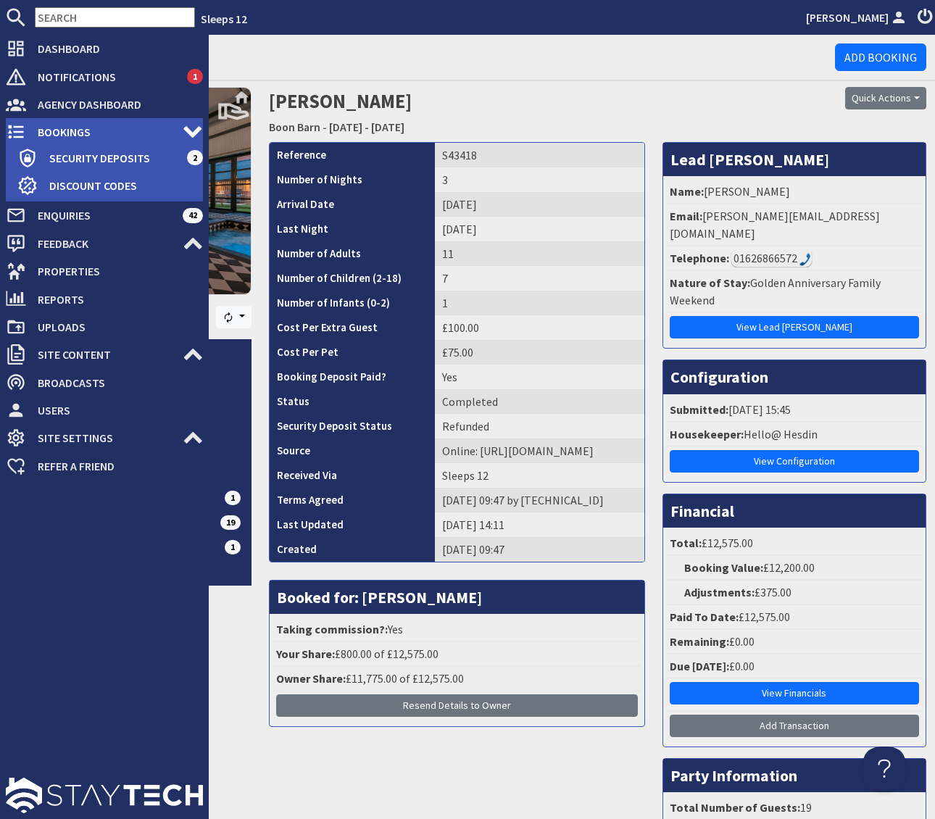
click at [108, 131] on span "Bookings" at bounding box center [104, 131] width 157 height 23
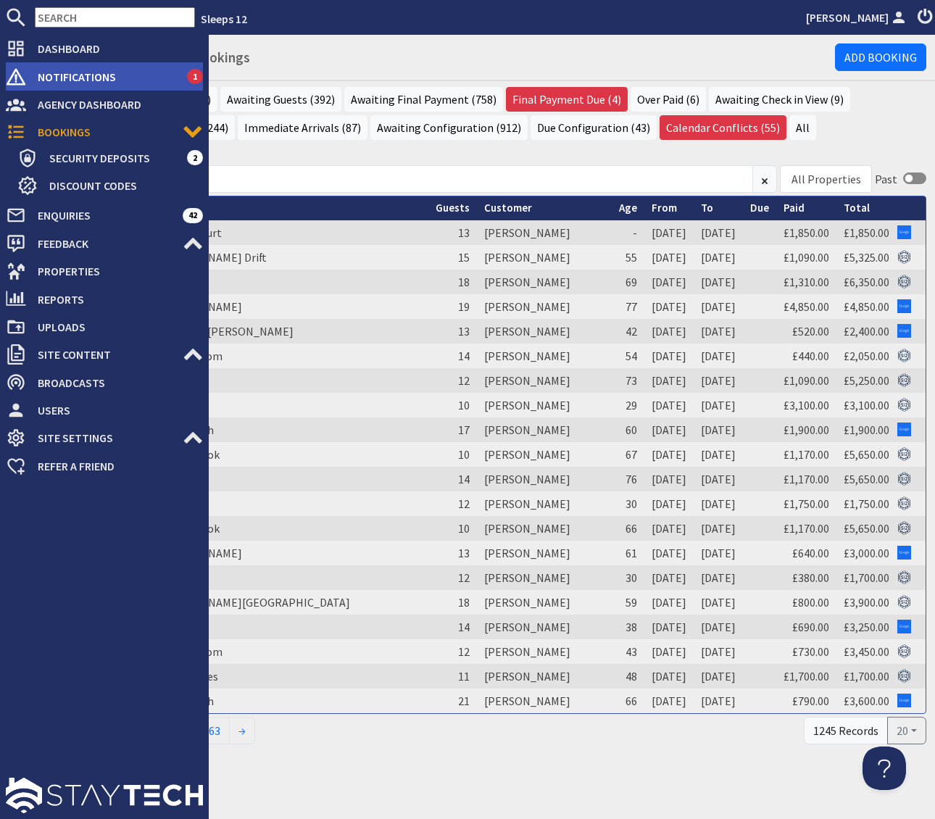
click at [146, 65] on span "Notifications" at bounding box center [106, 76] width 161 height 23
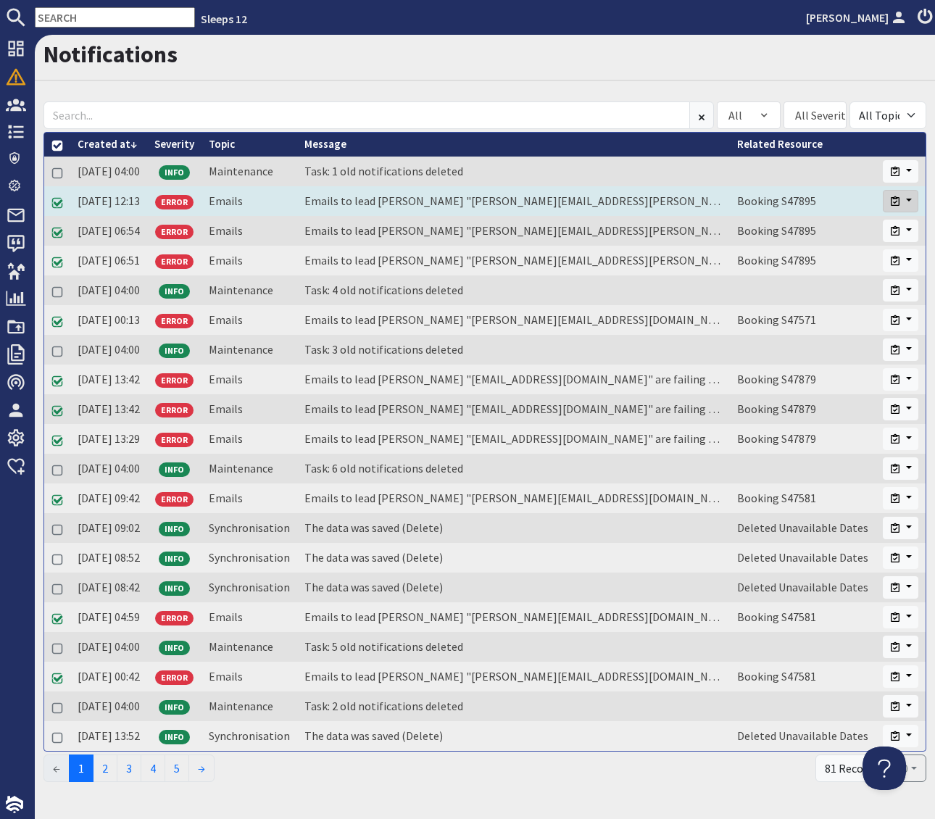
click at [911, 198] on button "button" at bounding box center [901, 201] width 36 height 22
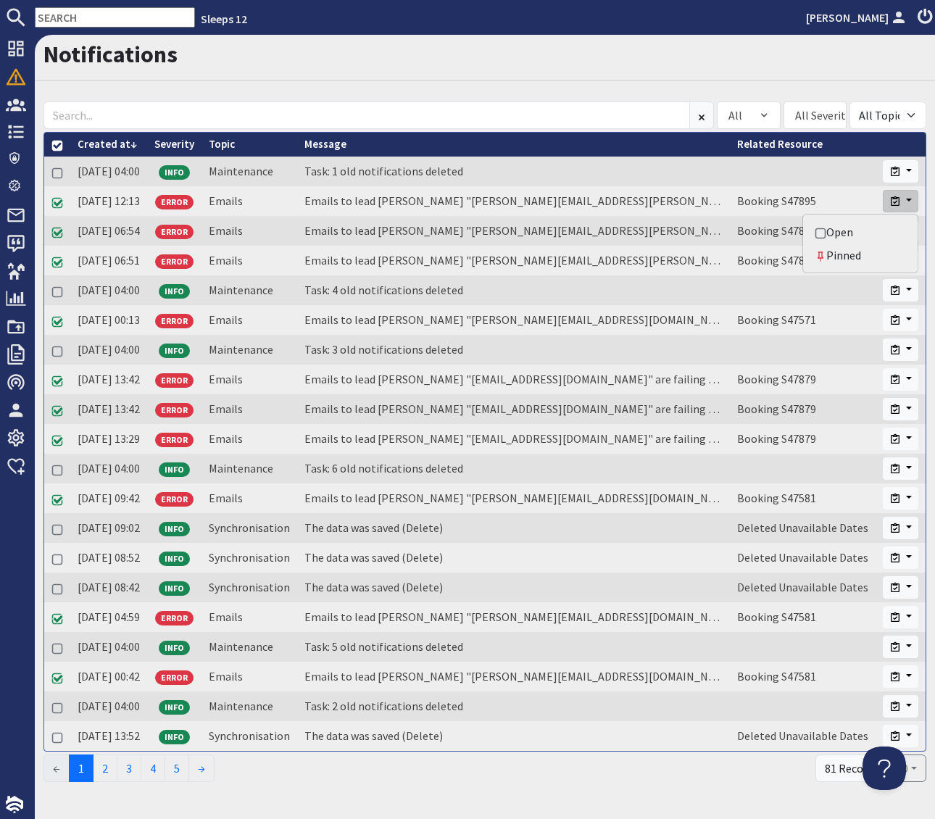
click at [551, 64] on h1 "Notifications" at bounding box center [485, 55] width 883 height 28
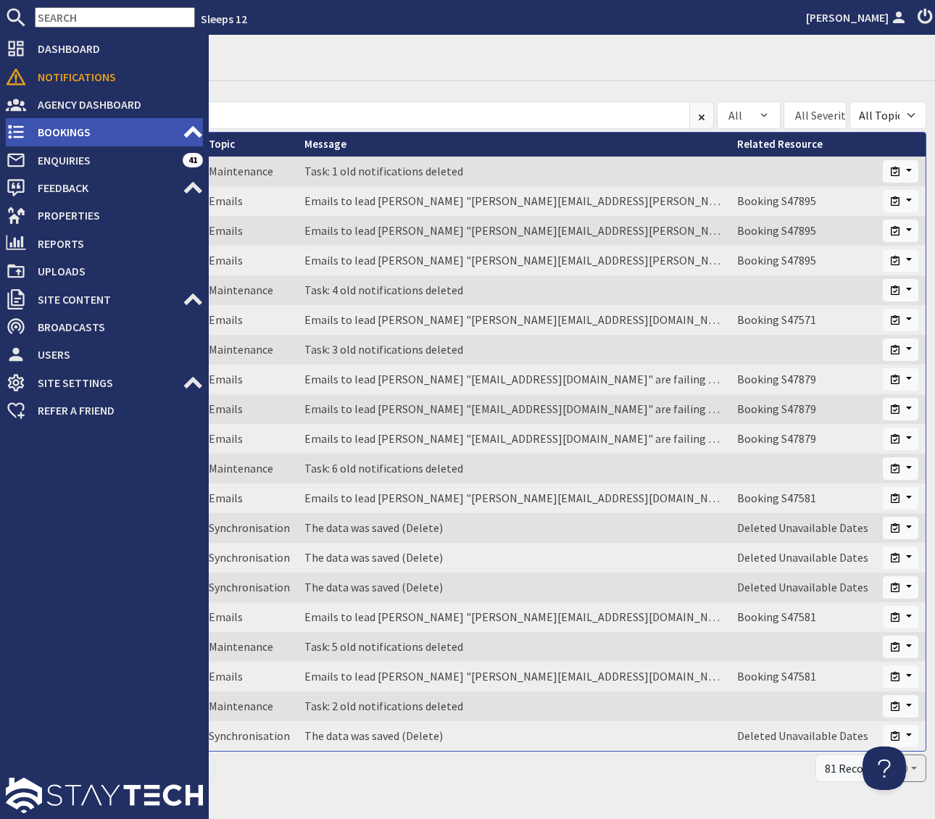
click at [101, 136] on span "Bookings" at bounding box center [104, 131] width 157 height 23
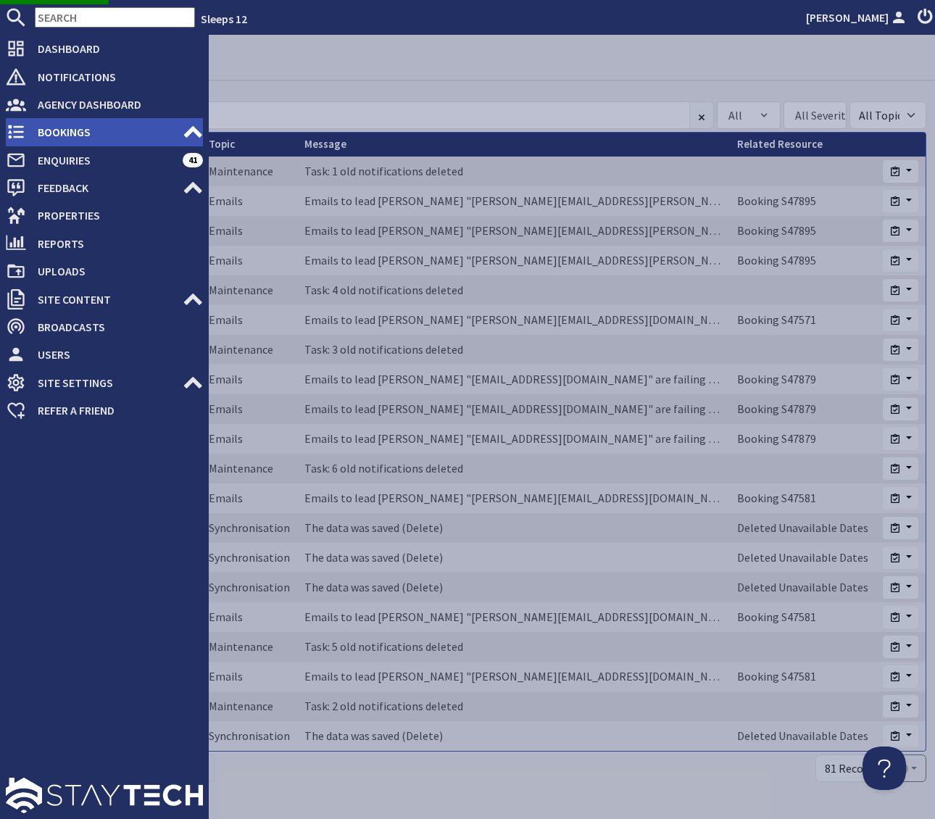
drag, startPoint x: 116, startPoint y: 126, endPoint x: 161, endPoint y: 128, distance: 45.0
click at [116, 126] on span "Bookings" at bounding box center [104, 131] width 157 height 23
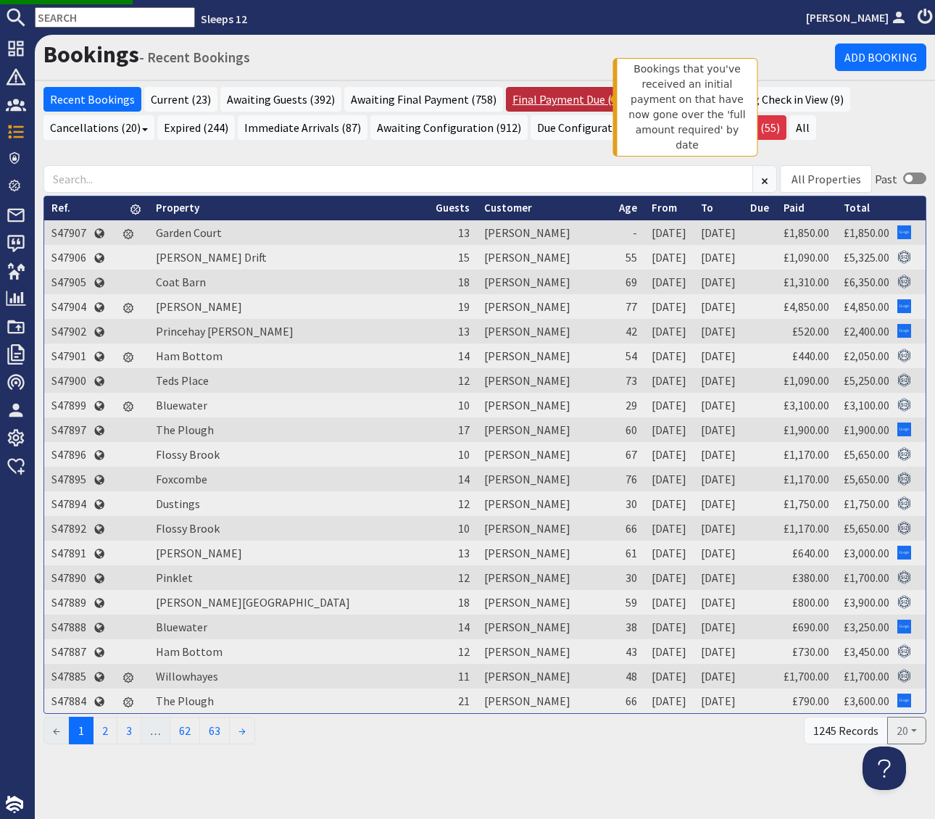
click at [558, 97] on link "Final Payment Due (4)" at bounding box center [567, 99] width 122 height 25
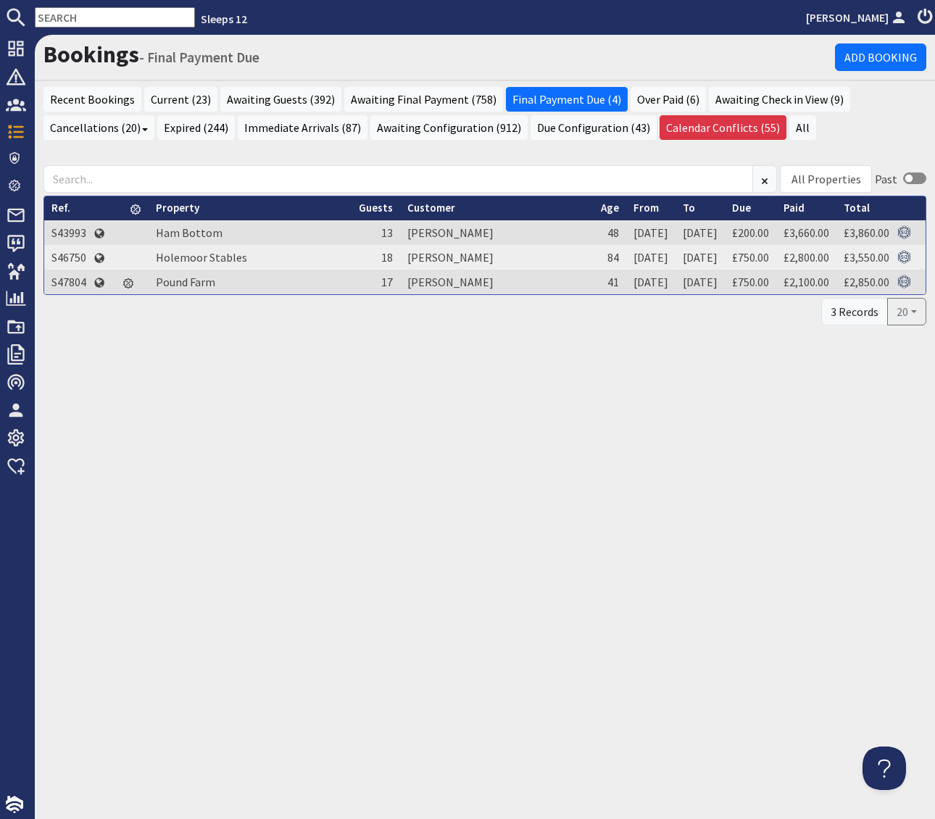
click at [75, 18] on input "text" at bounding box center [115, 17] width 160 height 20
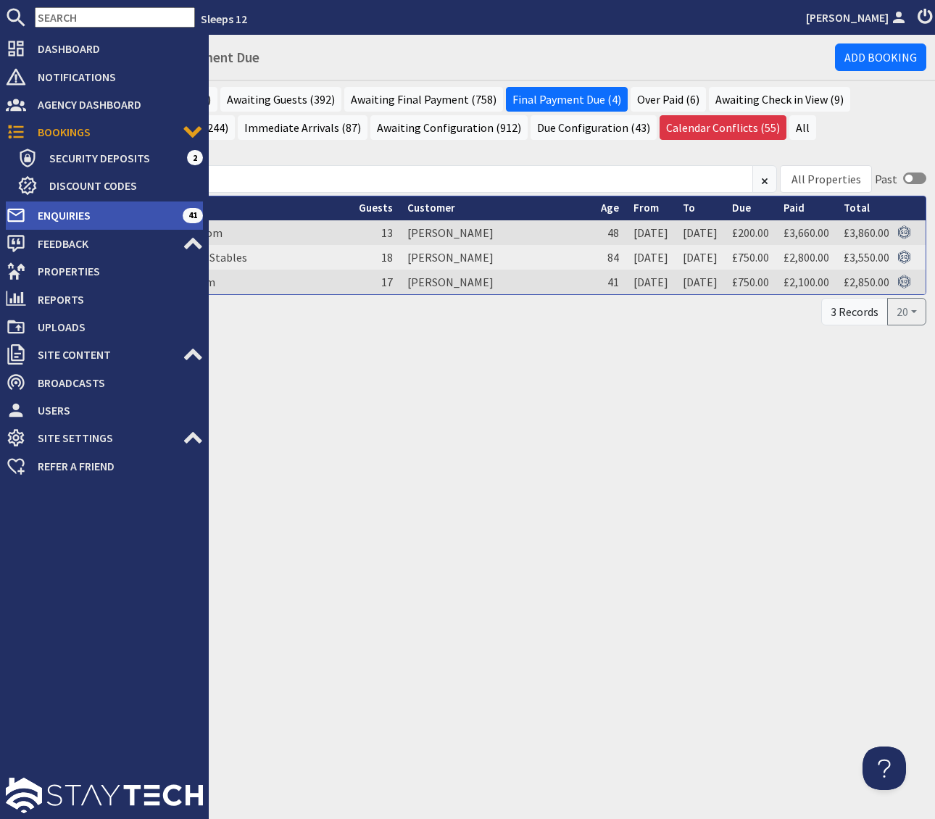
click at [101, 214] on span "Enquiries" at bounding box center [104, 215] width 157 height 23
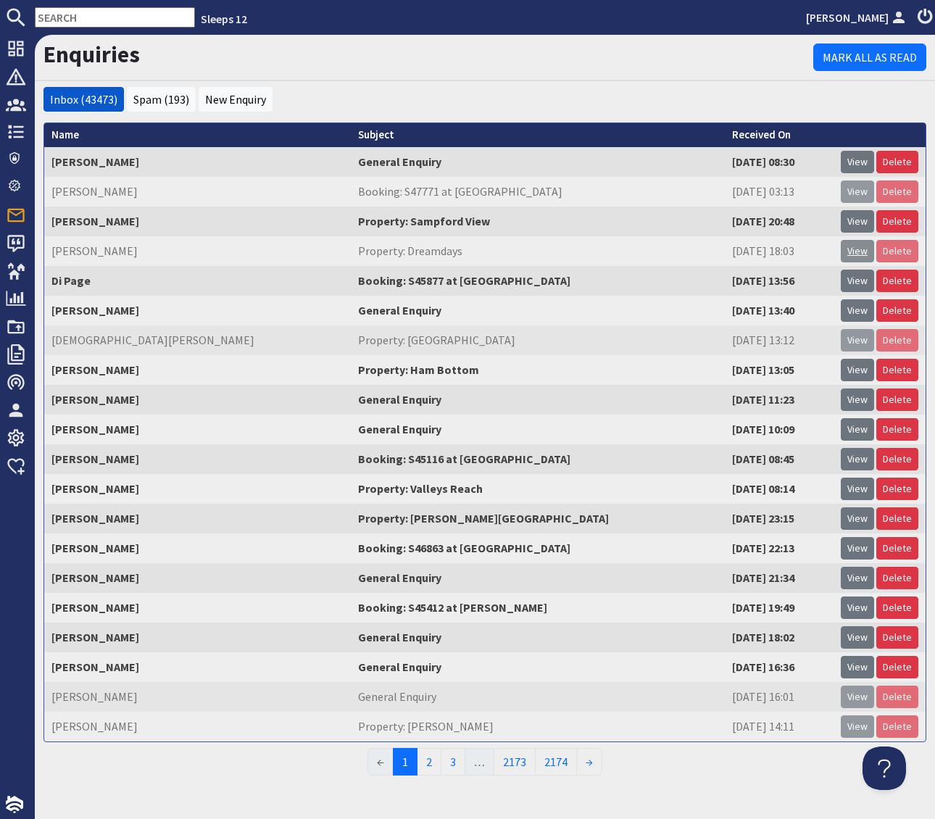
click at [856, 248] on link "View" at bounding box center [857, 251] width 33 height 22
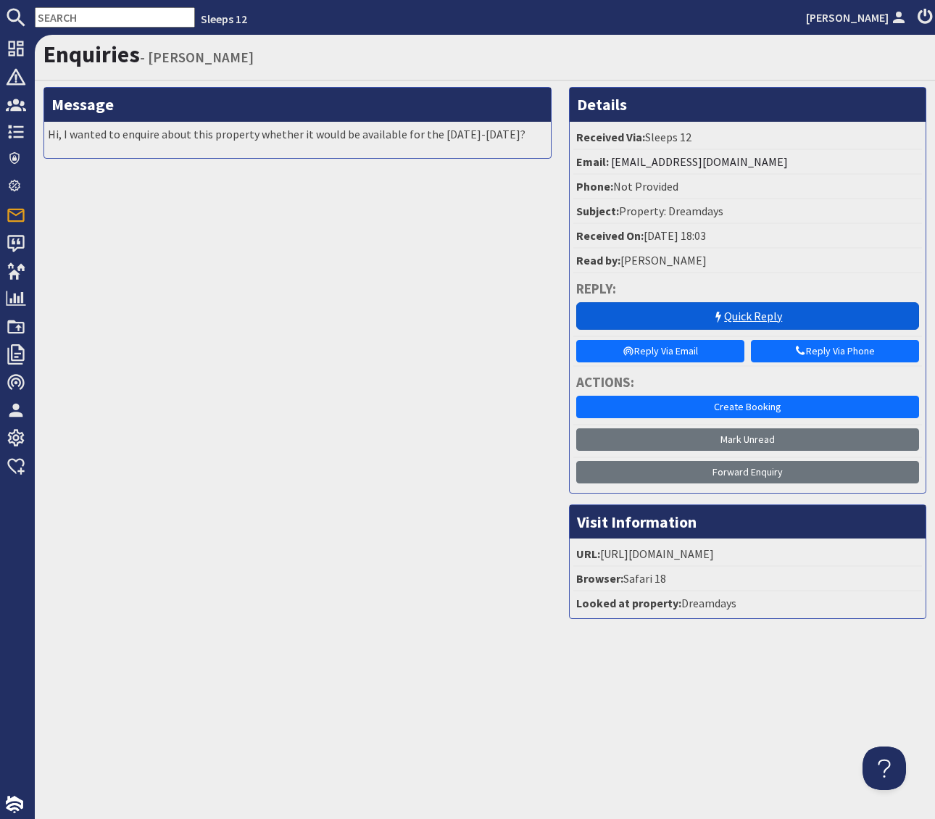
click at [740, 314] on link "Quick Reply" at bounding box center [748, 316] width 344 height 28
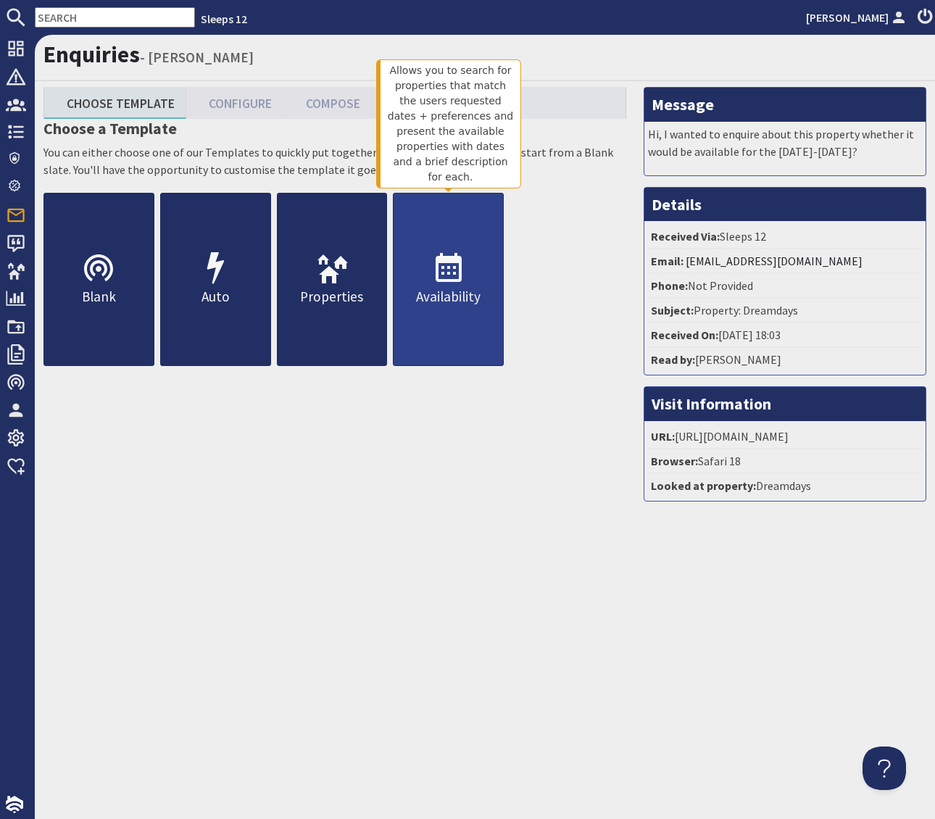
click at [451, 267] on icon at bounding box center [448, 269] width 35 height 35
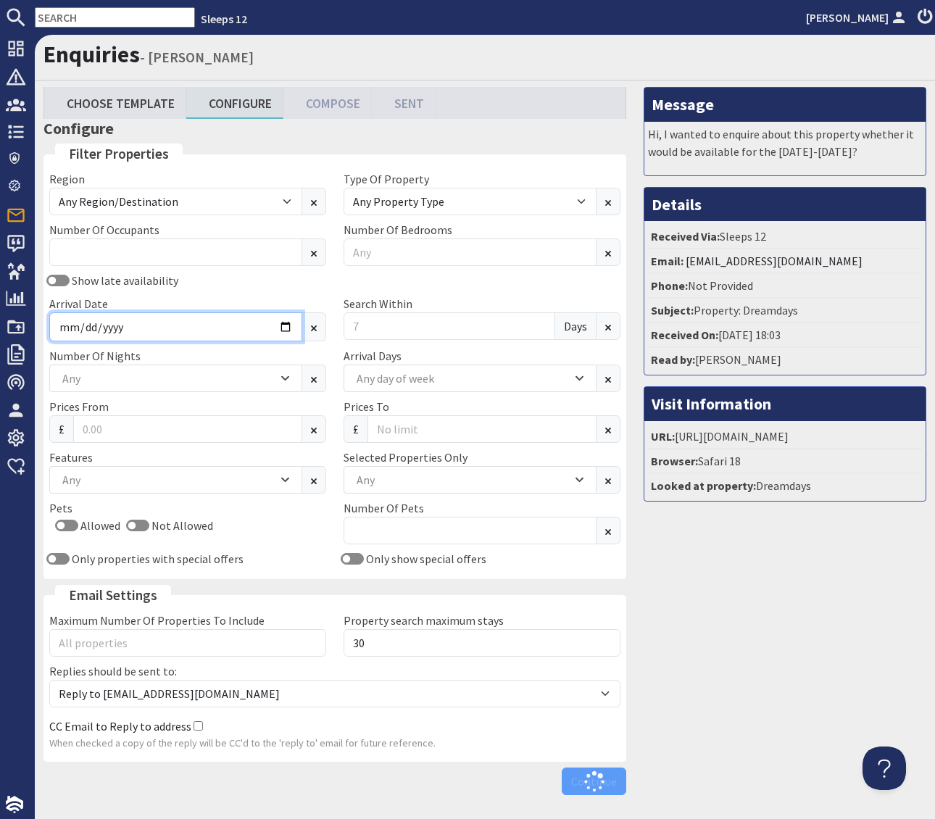
click at [286, 328] on input "Arrival Date" at bounding box center [175, 327] width 253 height 29
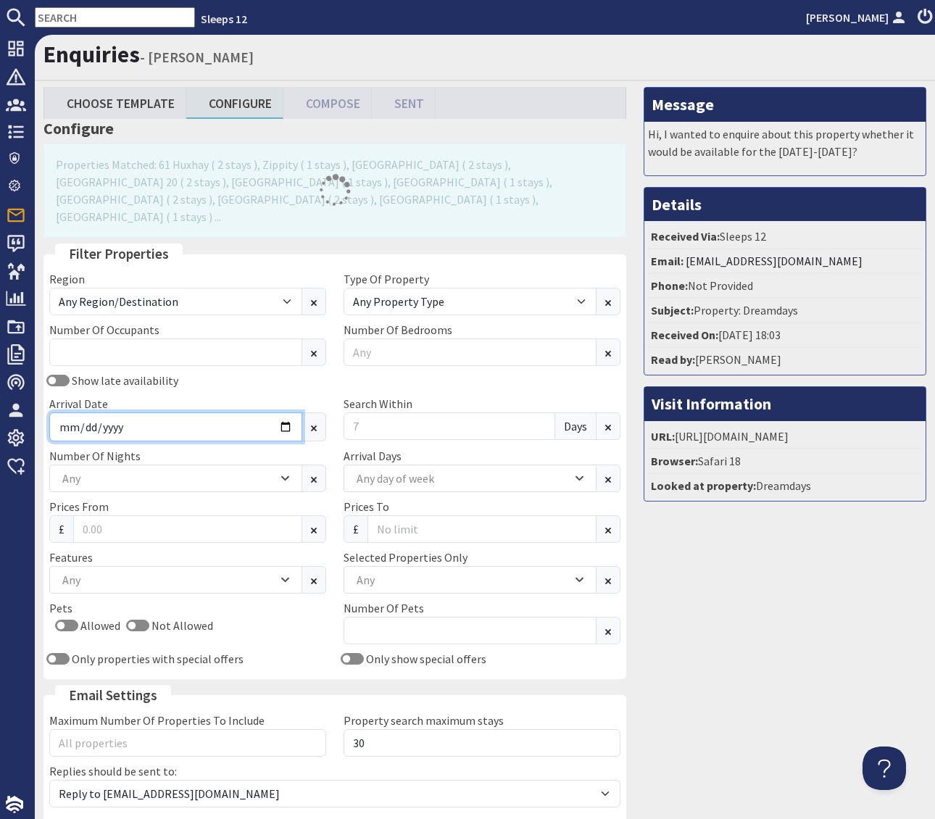
type input "2026-04-03"
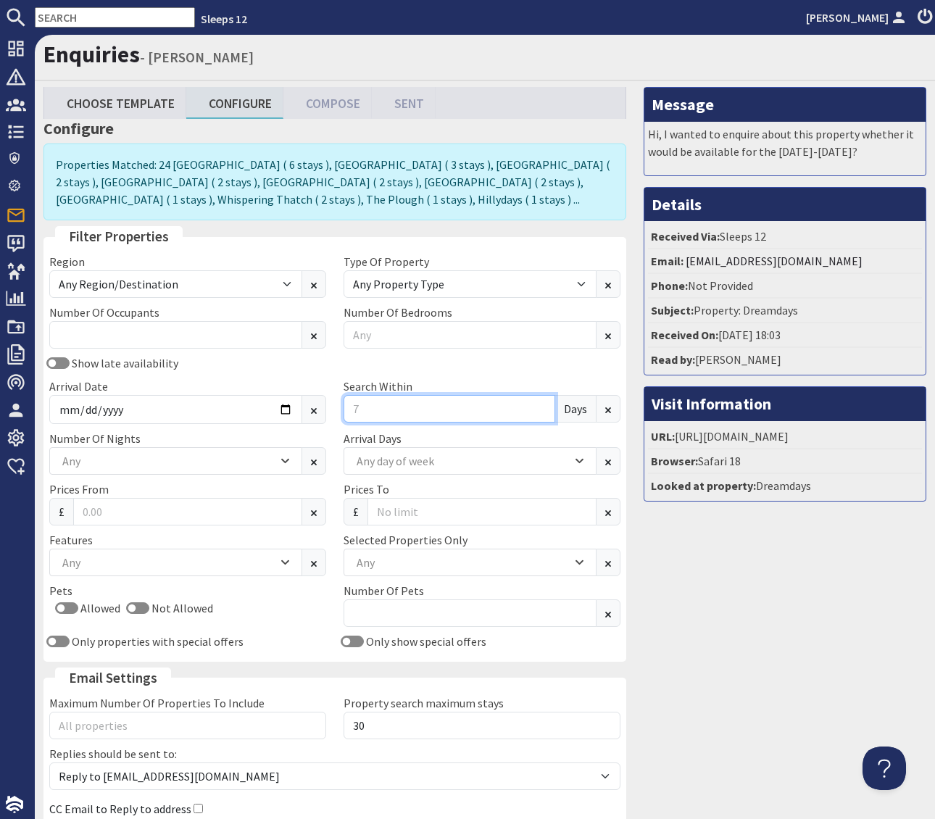
click at [365, 408] on input "Search Within" at bounding box center [450, 409] width 212 height 28
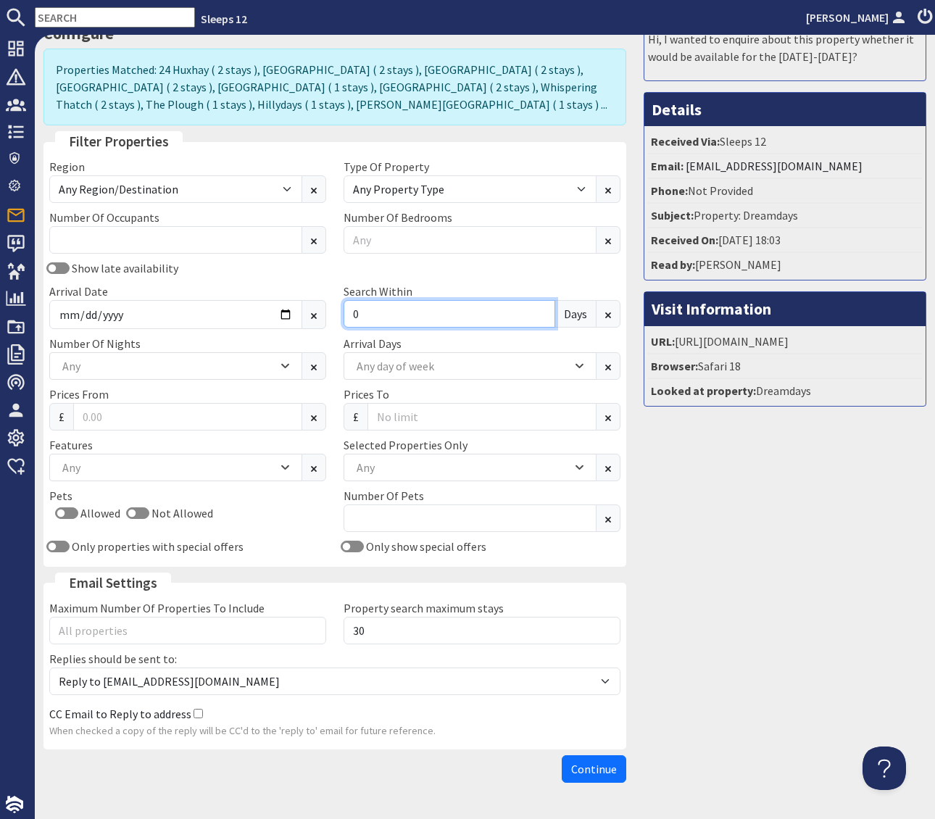
scroll to position [138, 0]
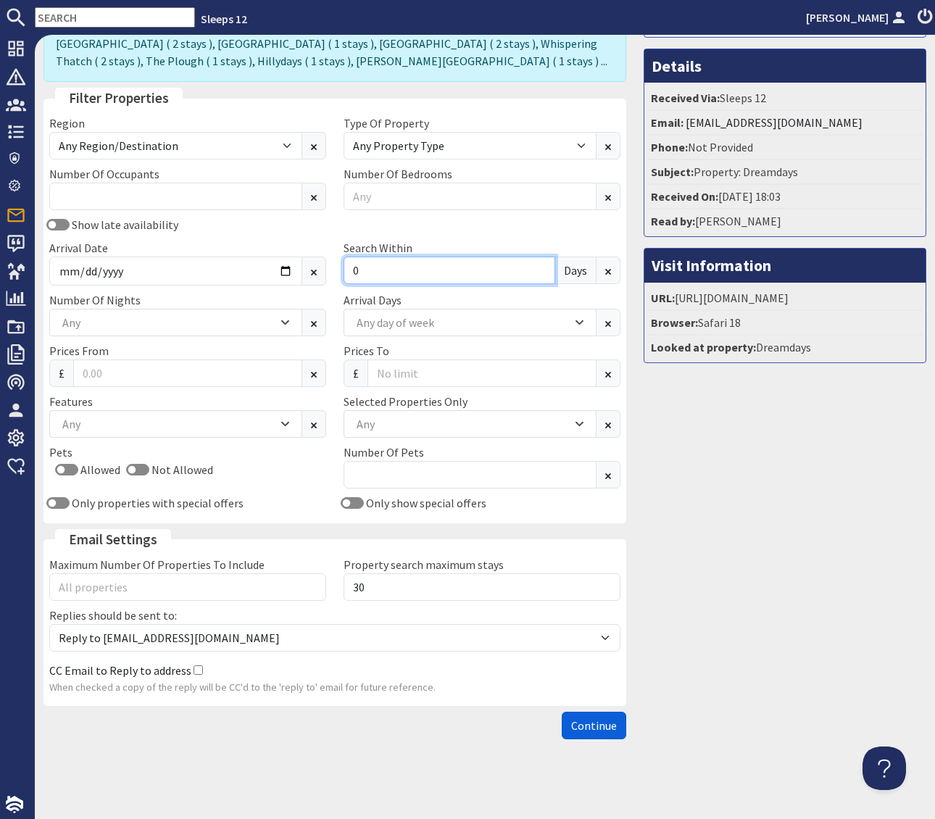
type input "0"
click at [589, 726] on span "Continue" at bounding box center [594, 726] width 46 height 15
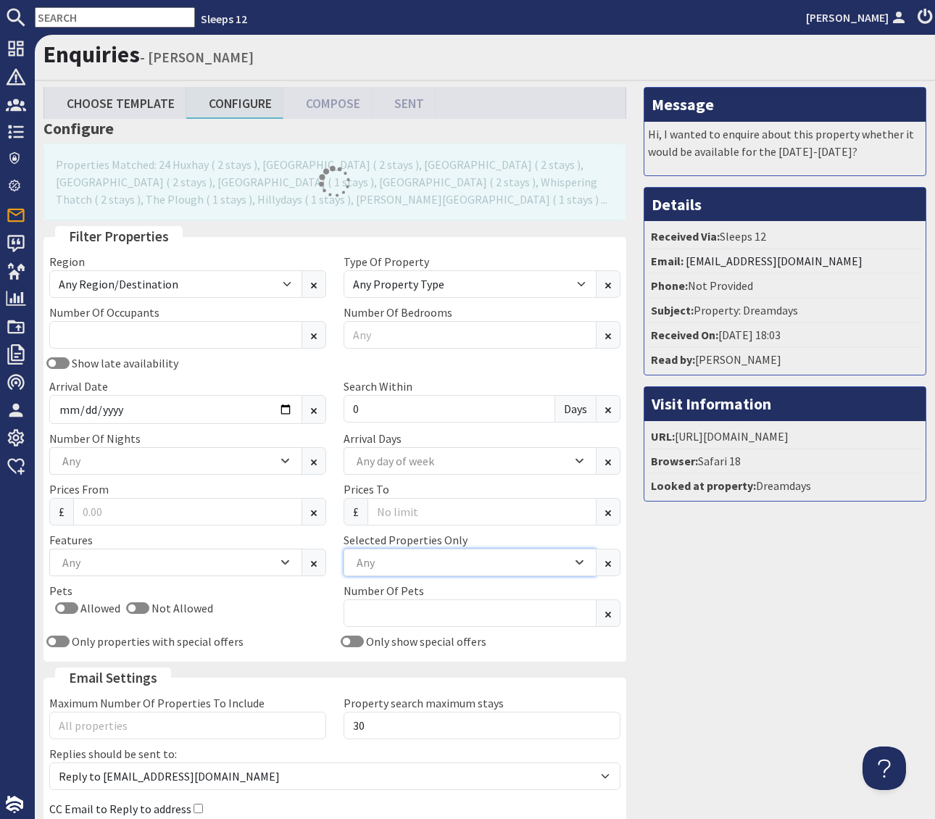
click at [390, 569] on div "Any" at bounding box center [462, 563] width 219 height 16
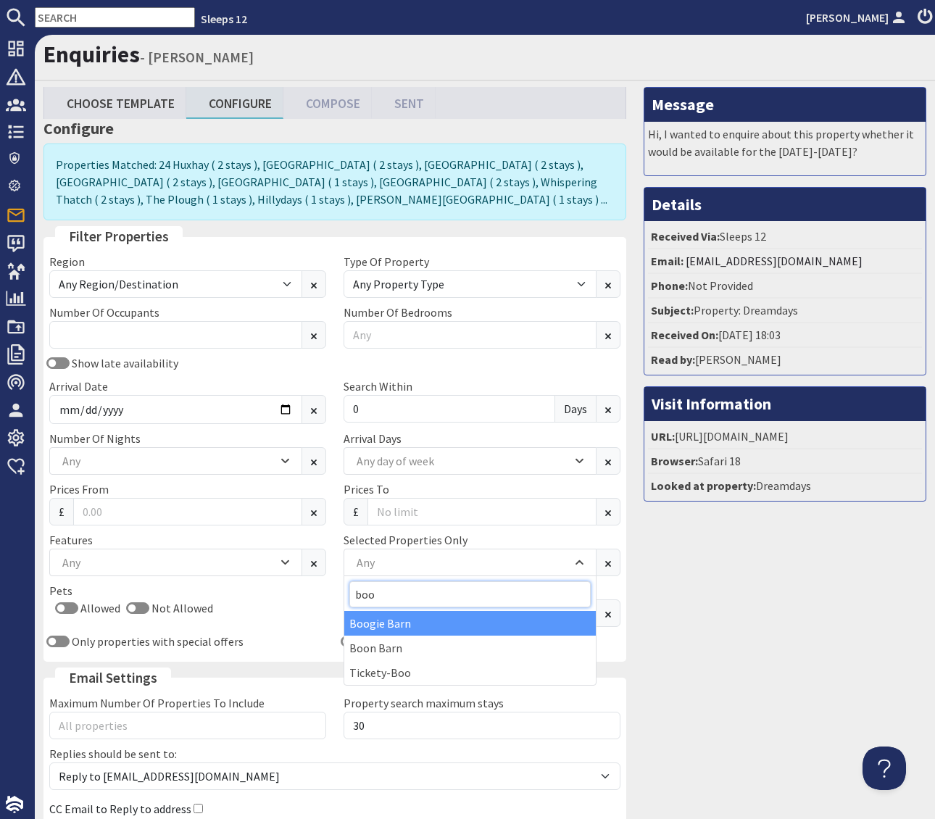
type input "boo"
click at [405, 624] on div "Boogie Barn" at bounding box center [470, 623] width 252 height 25
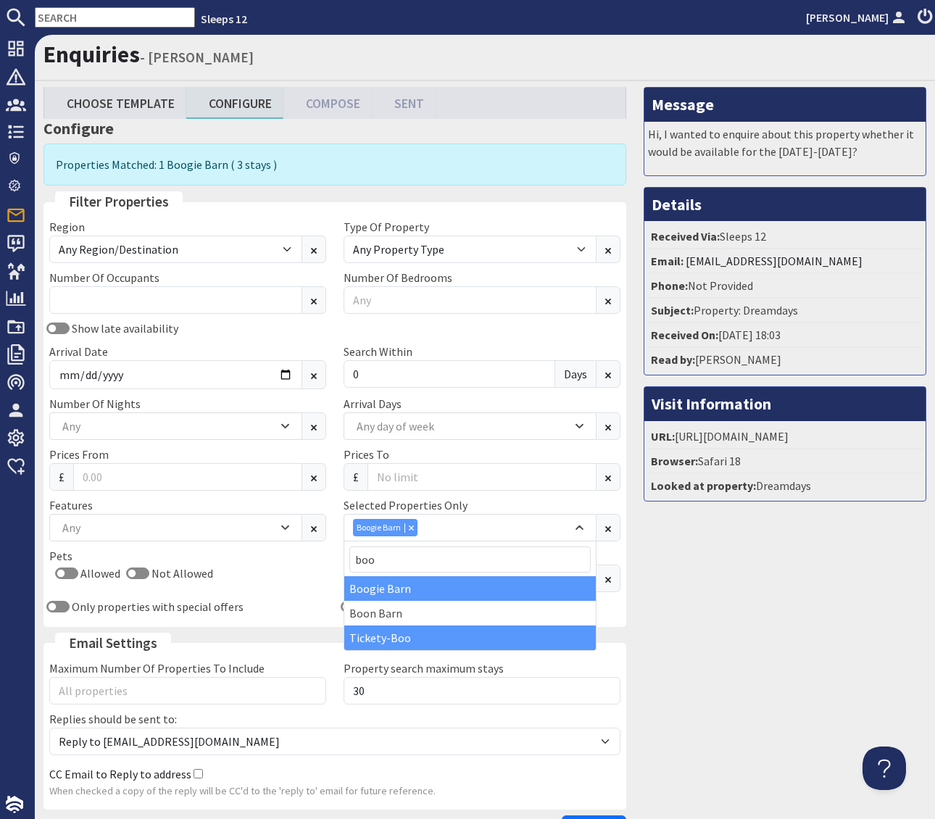
scroll to position [104, 0]
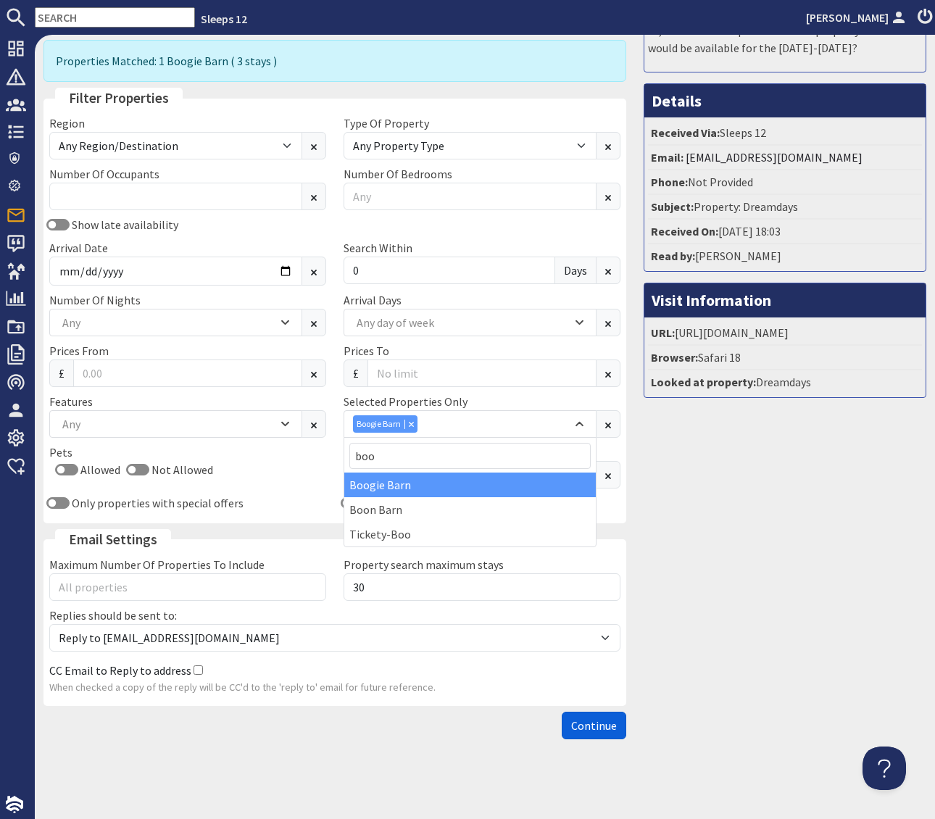
drag, startPoint x: 605, startPoint y: 719, endPoint x: 729, endPoint y: 715, distance: 123.3
click at [605, 719] on span "Continue" at bounding box center [594, 726] width 46 height 15
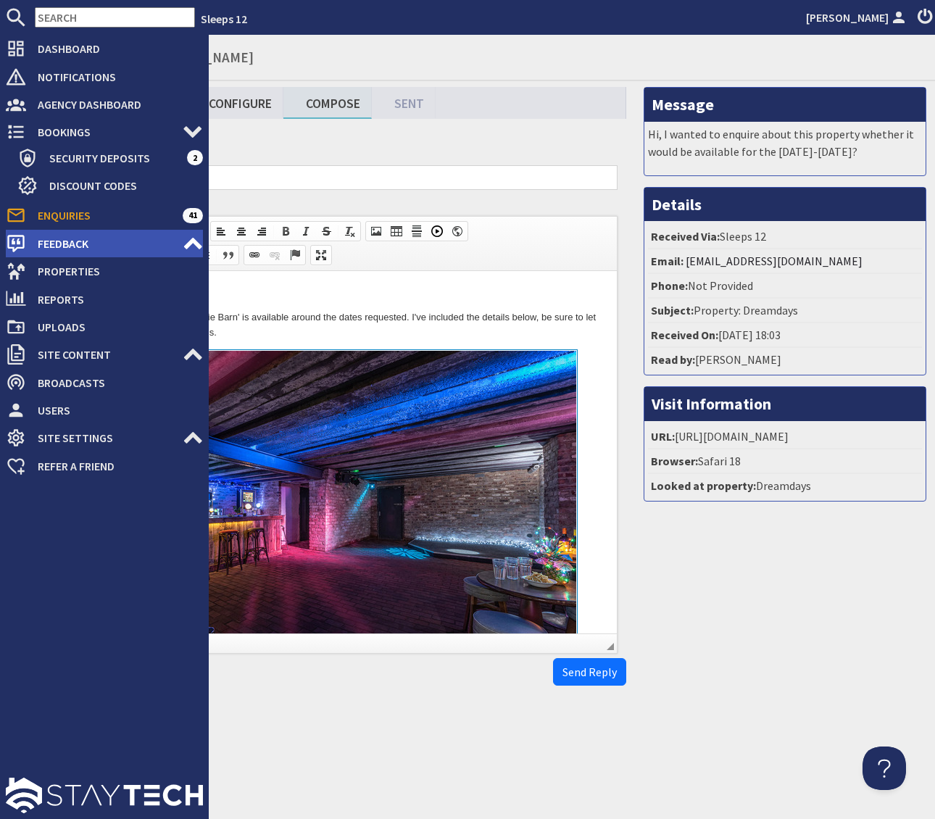
click at [93, 242] on span "Feedback" at bounding box center [104, 243] width 157 height 23
type textarea "<p>Dear Gagan Sandhu,</p> <p>Thank you for your enquiry. &#39;Boogie Barn&#39; …"
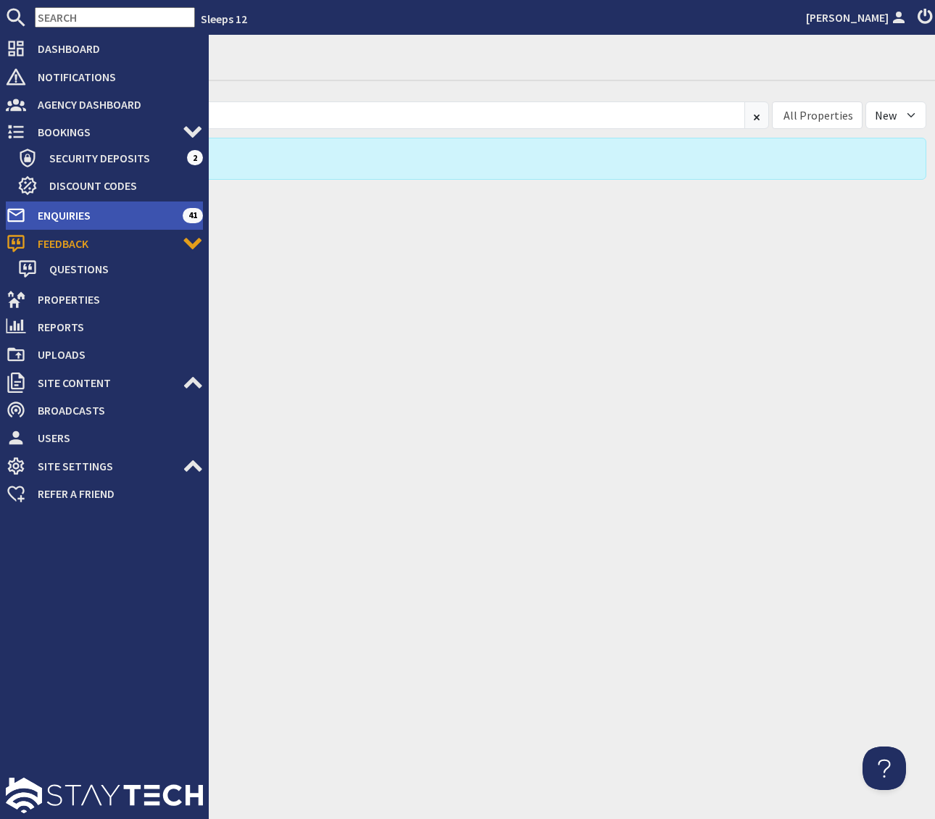
click at [156, 214] on span "Enquiries" at bounding box center [104, 215] width 157 height 23
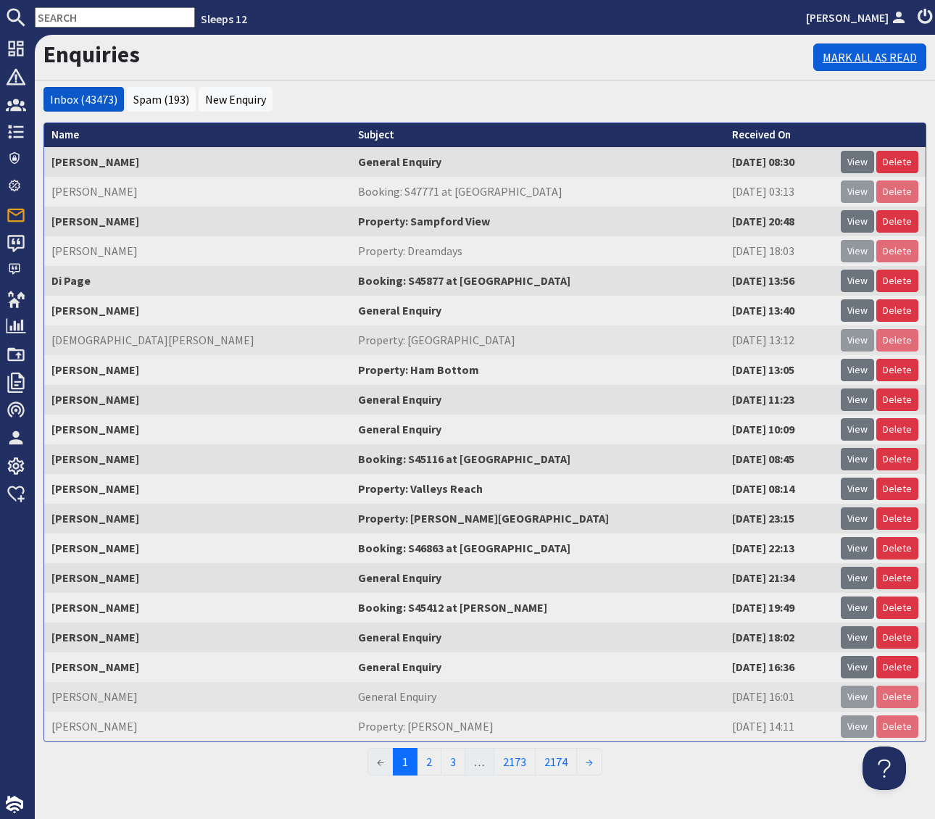
click at [906, 55] on link "Mark All As Read" at bounding box center [870, 58] width 113 height 28
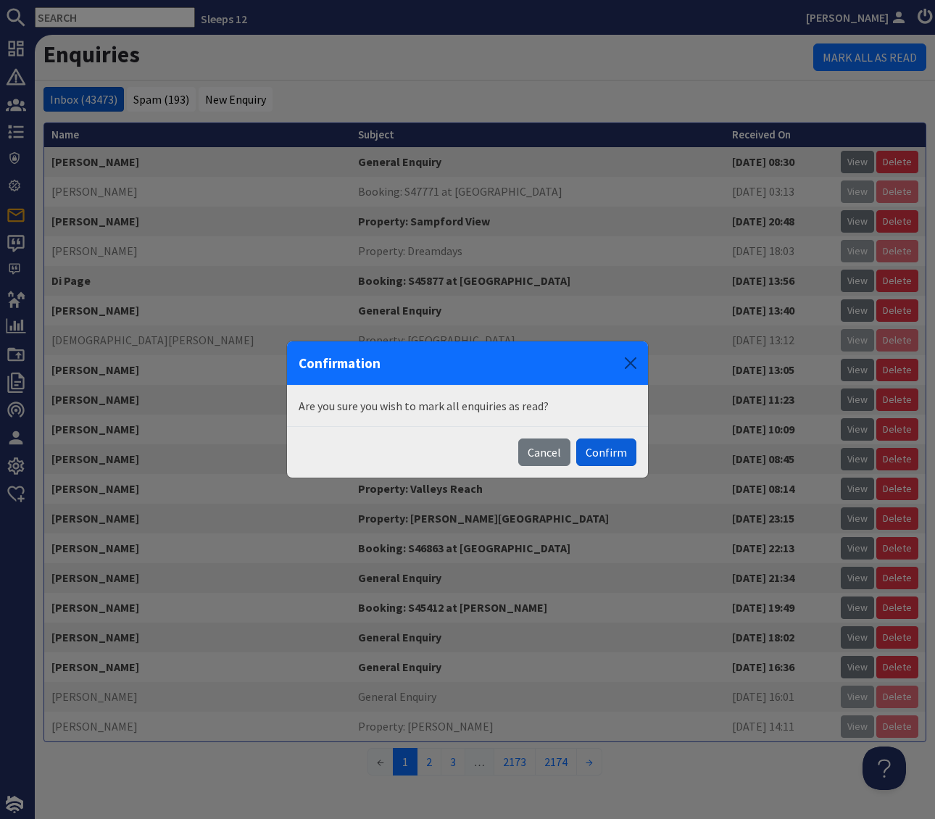
click at [602, 447] on button "Confirm" at bounding box center [606, 453] width 60 height 28
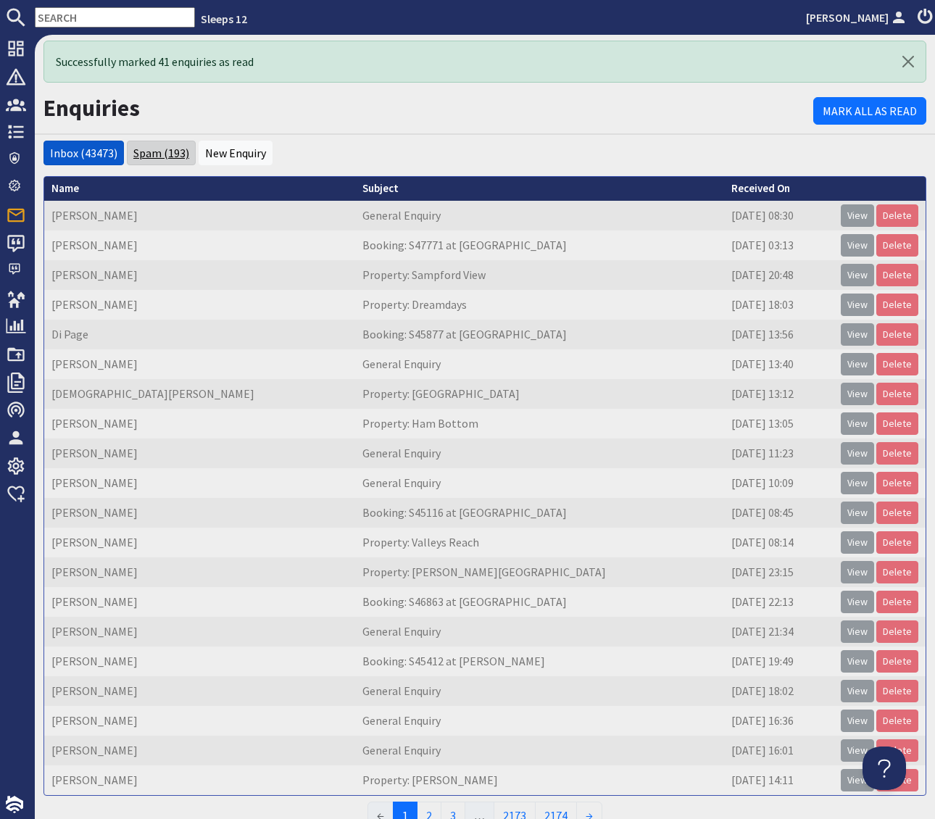
click at [160, 152] on link "Spam (193)" at bounding box center [161, 153] width 56 height 15
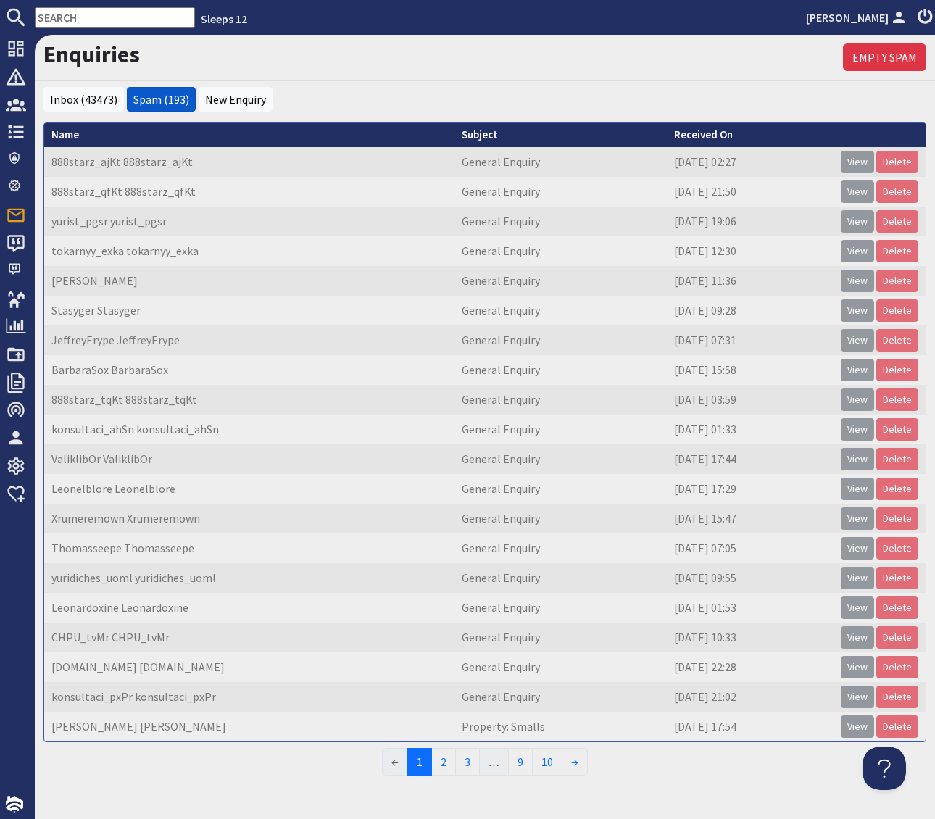
scroll to position [12, 0]
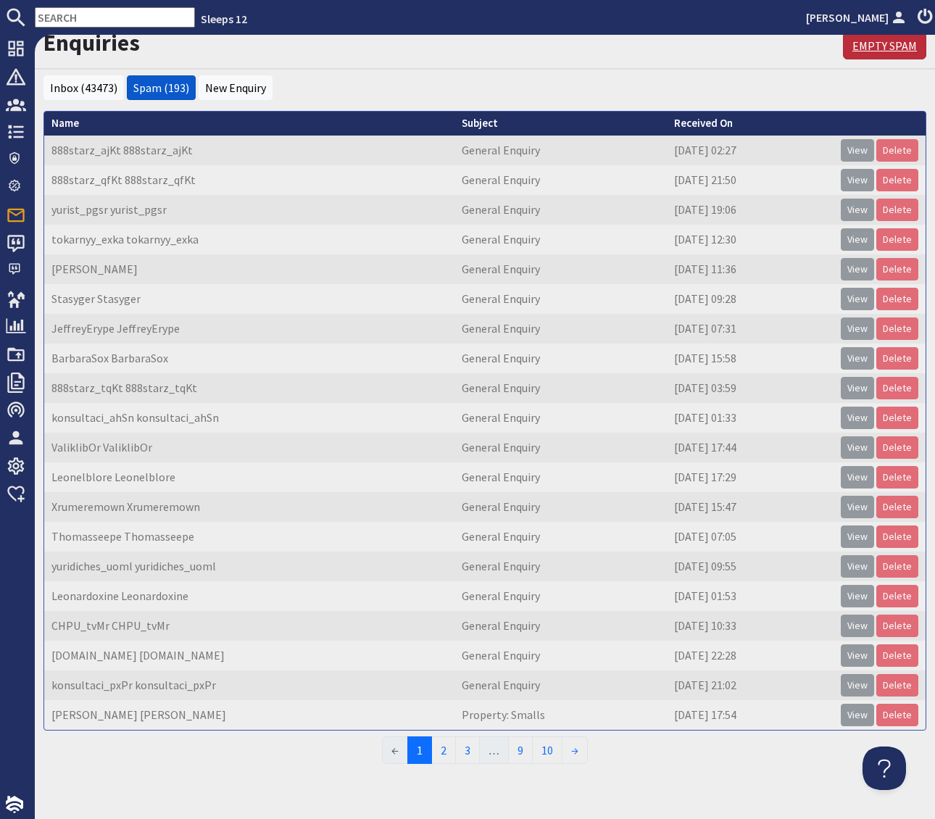
click at [867, 44] on link "Empty Spam" at bounding box center [884, 46] width 83 height 28
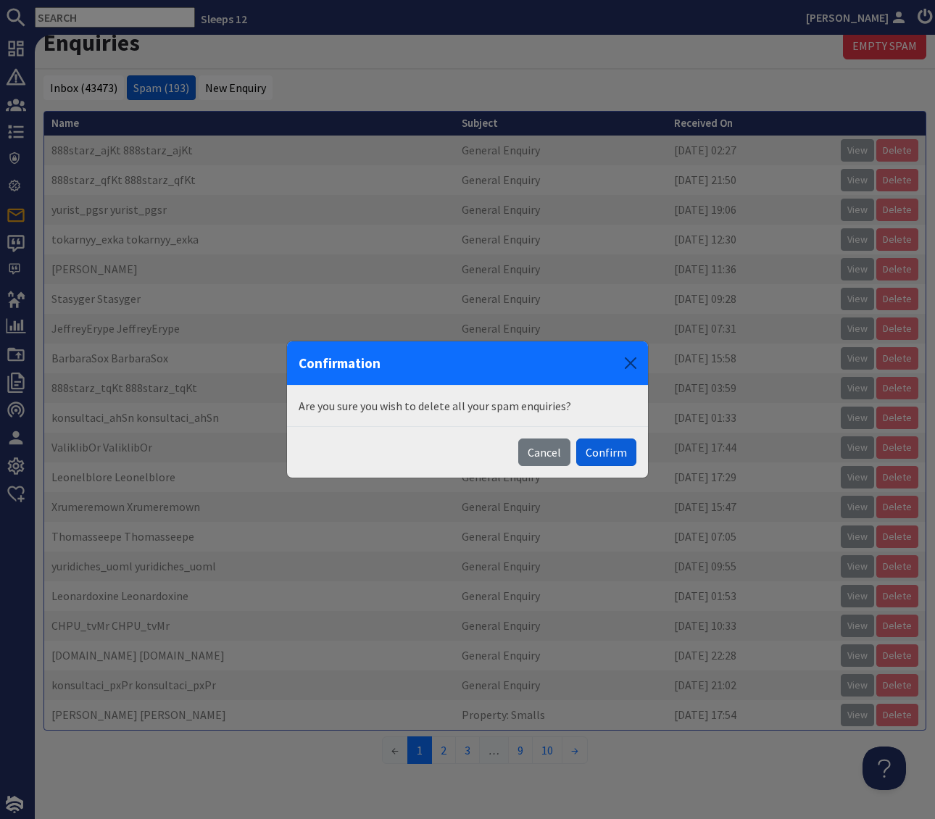
click at [602, 454] on button "Confirm" at bounding box center [606, 453] width 60 height 28
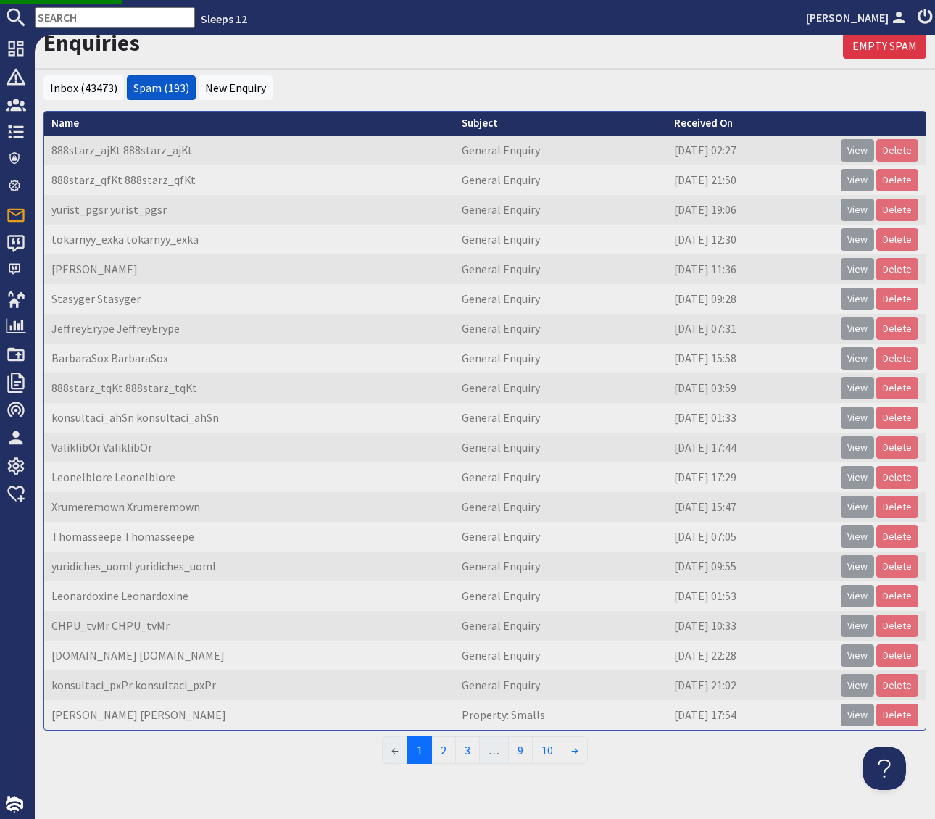
click at [355, 89] on ul "Inbox (43473) Spam (193) New Enquiry" at bounding box center [485, 89] width 883 height 28
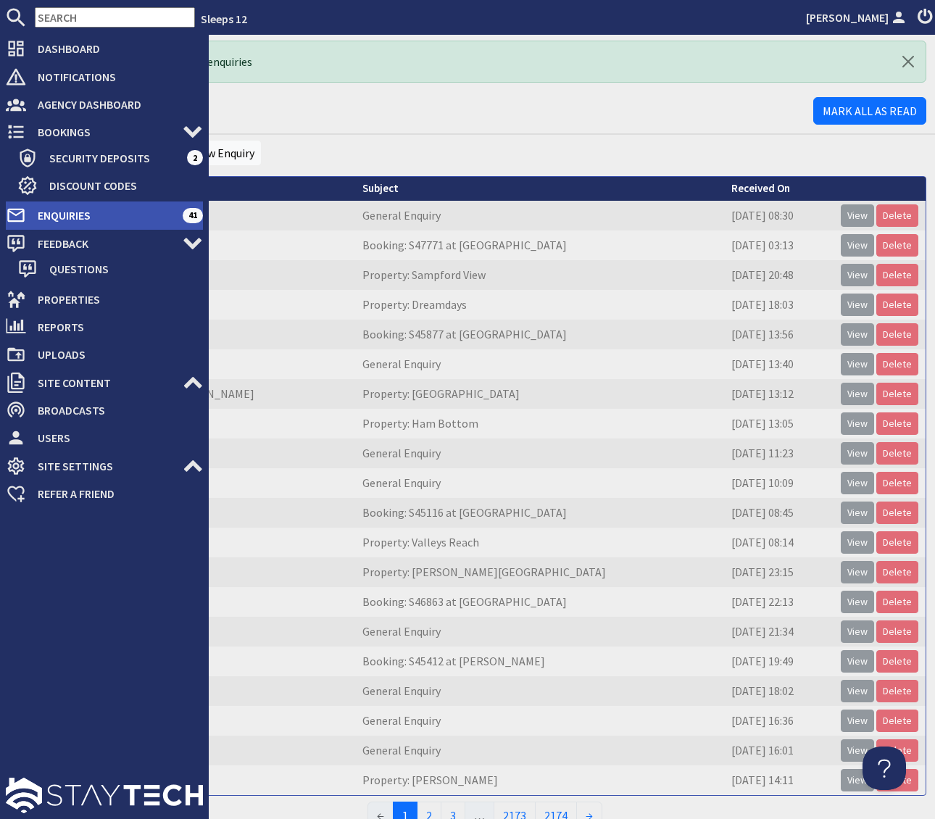
click at [90, 215] on span "Enquiries" at bounding box center [104, 215] width 157 height 23
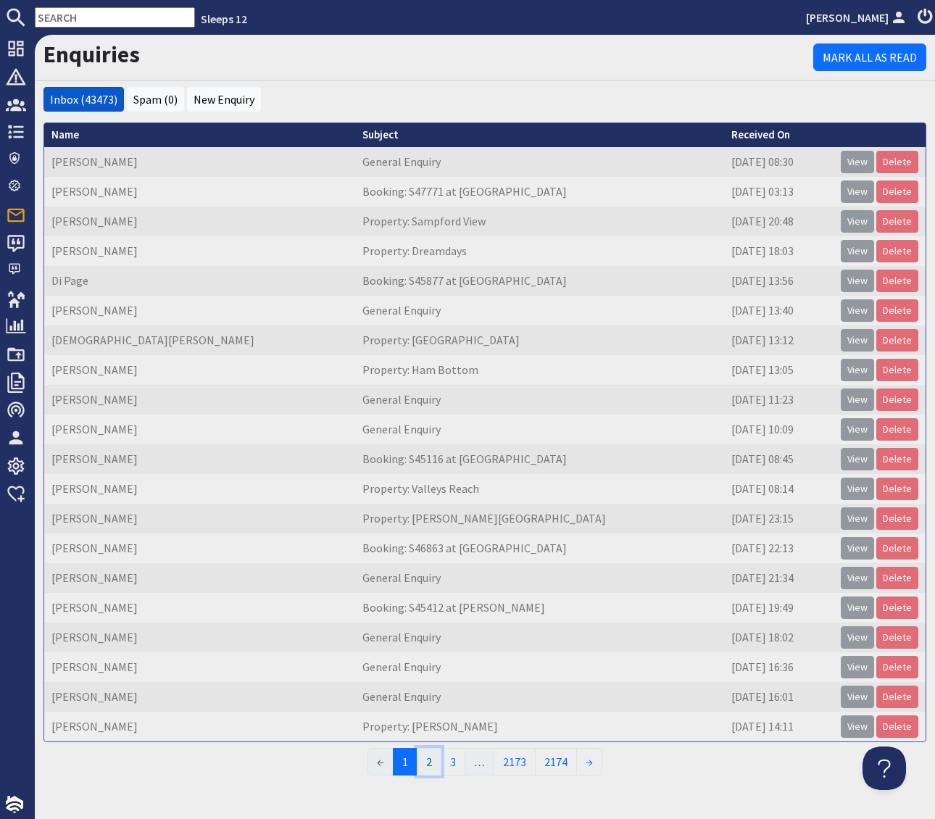
click at [429, 762] on link "2" at bounding box center [429, 762] width 25 height 28
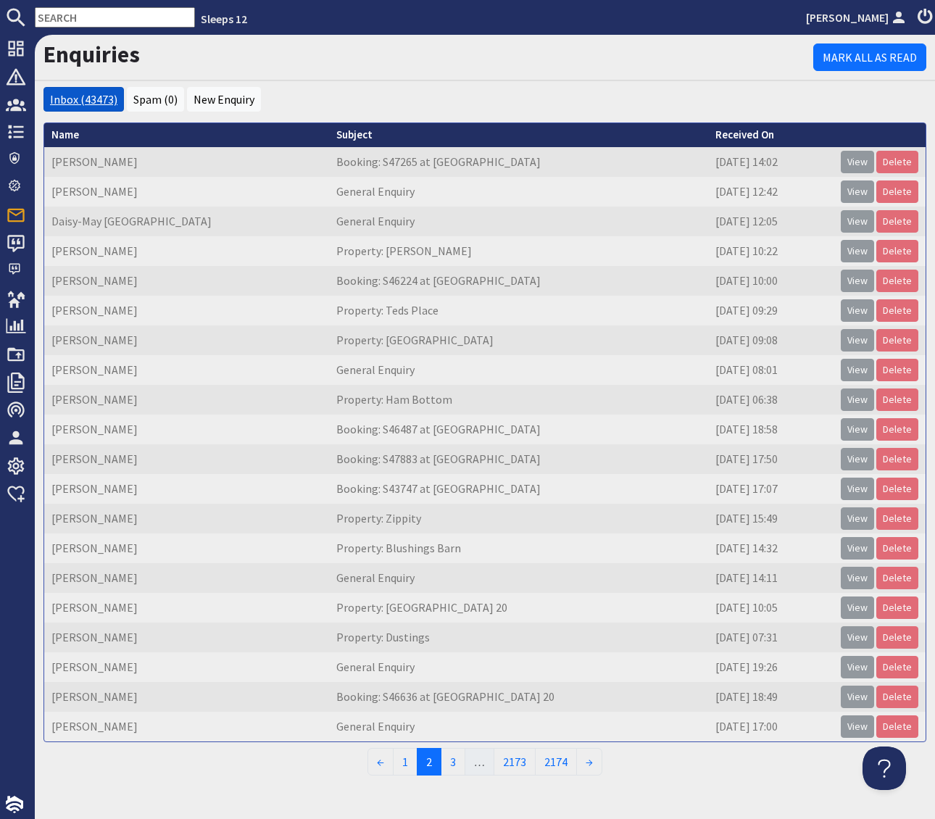
click at [73, 101] on link "Inbox (43473)" at bounding box center [83, 99] width 67 height 15
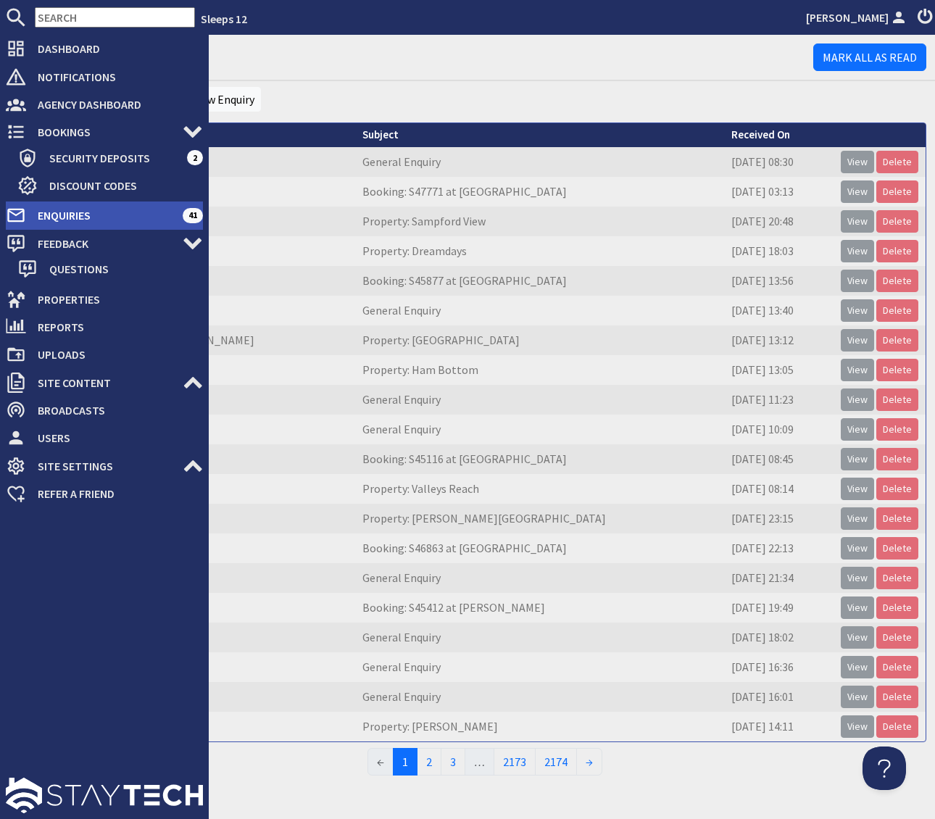
click at [144, 220] on span "Enquiries" at bounding box center [104, 215] width 157 height 23
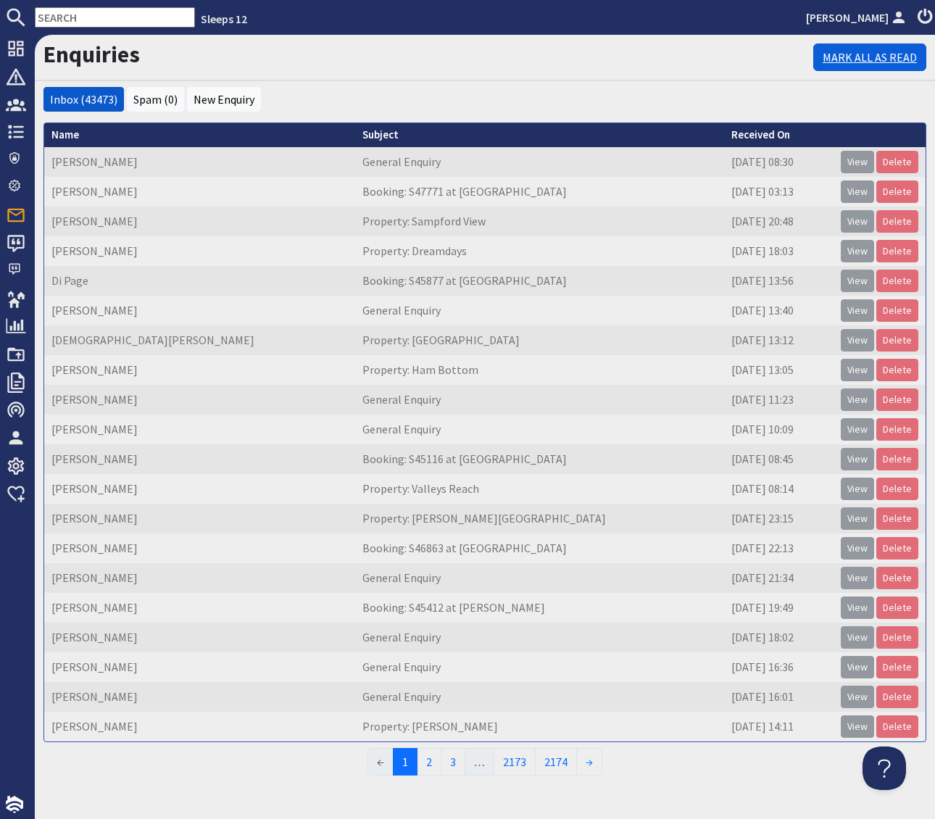
click at [858, 52] on link "Mark All As Read" at bounding box center [870, 58] width 113 height 28
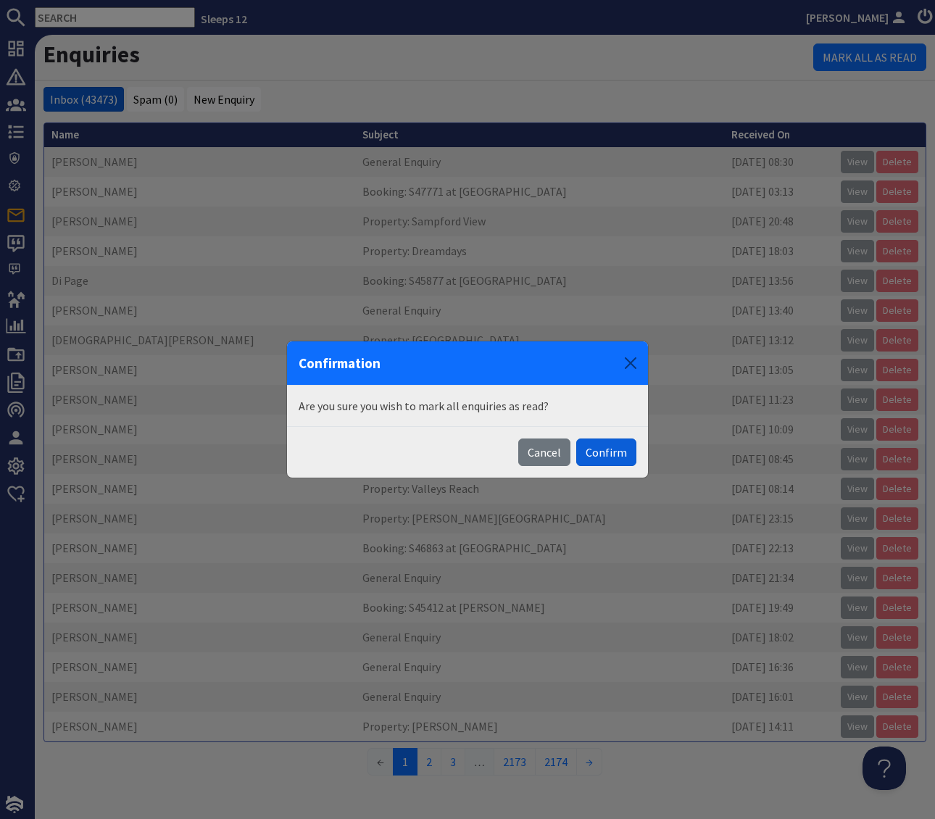
click at [603, 458] on button "Confirm" at bounding box center [606, 453] width 60 height 28
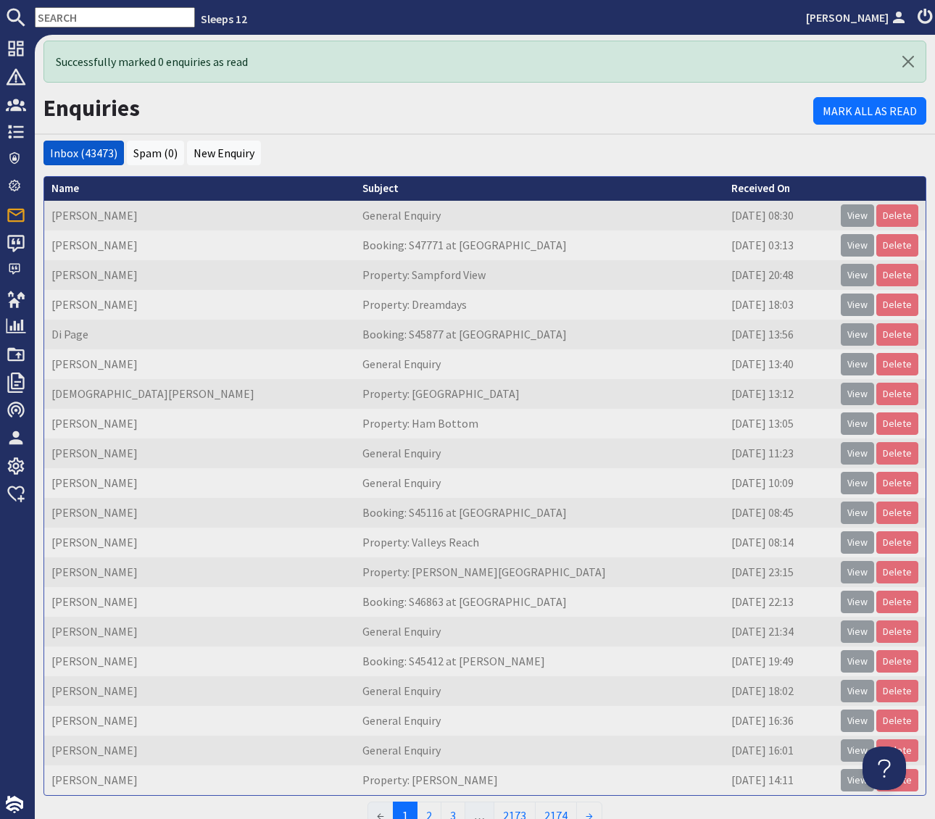
click at [522, 109] on h1 "Enquiries" at bounding box center [429, 108] width 770 height 28
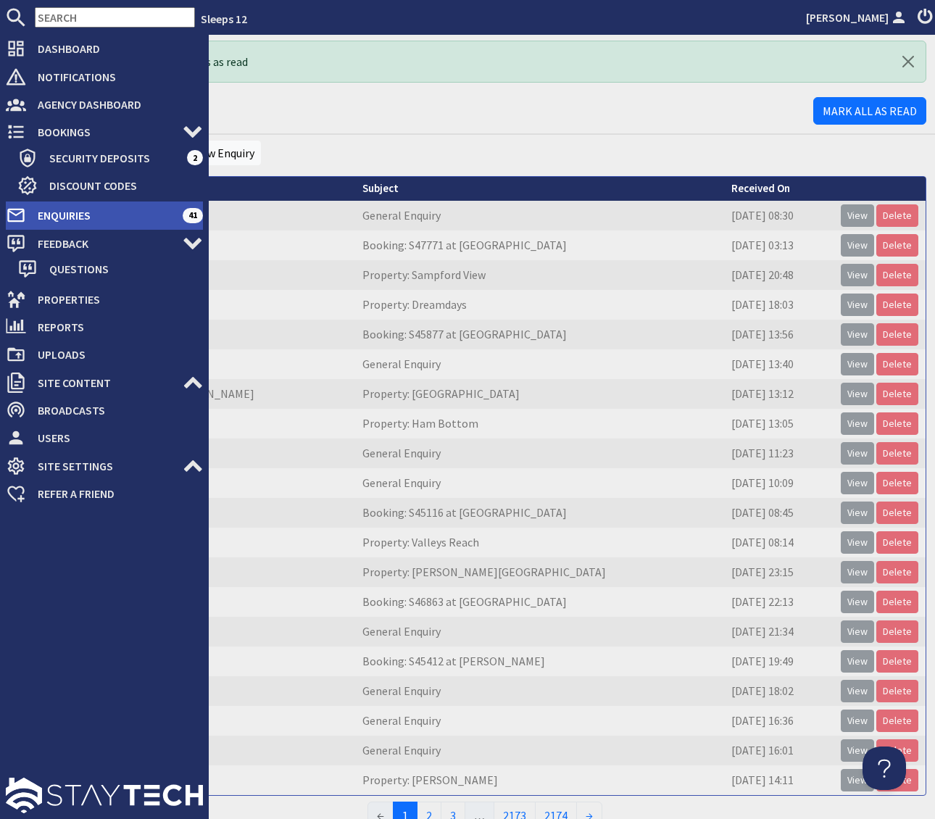
click at [129, 220] on span "Enquiries" at bounding box center [104, 215] width 157 height 23
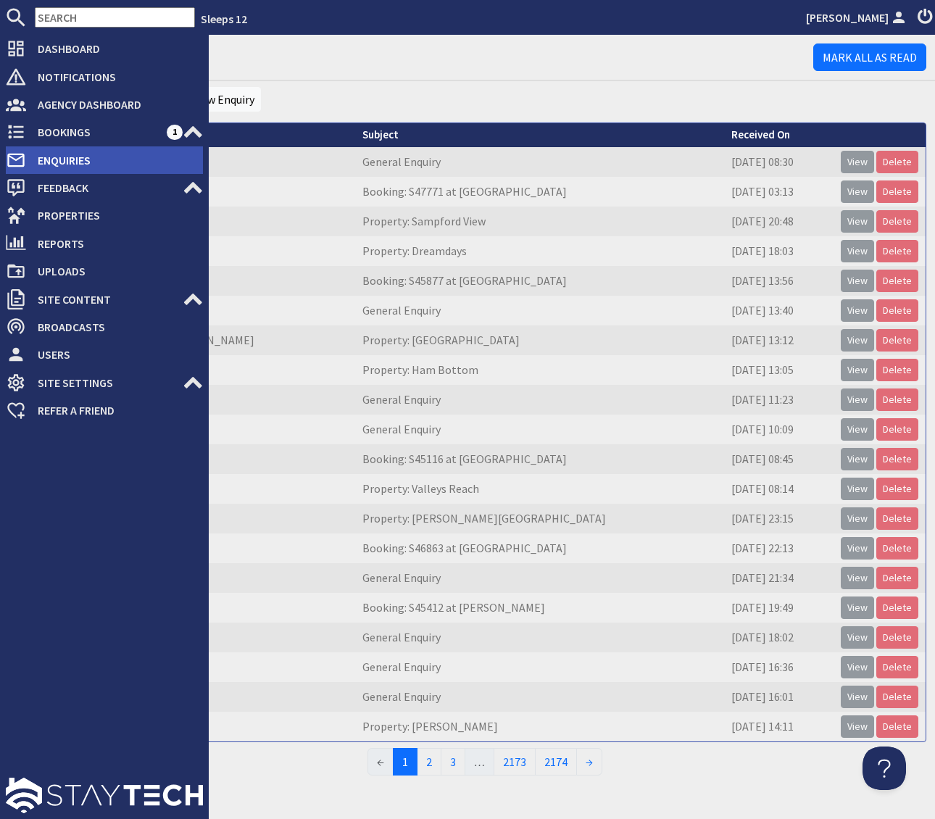
click at [99, 160] on span "Enquiries" at bounding box center [114, 160] width 177 height 23
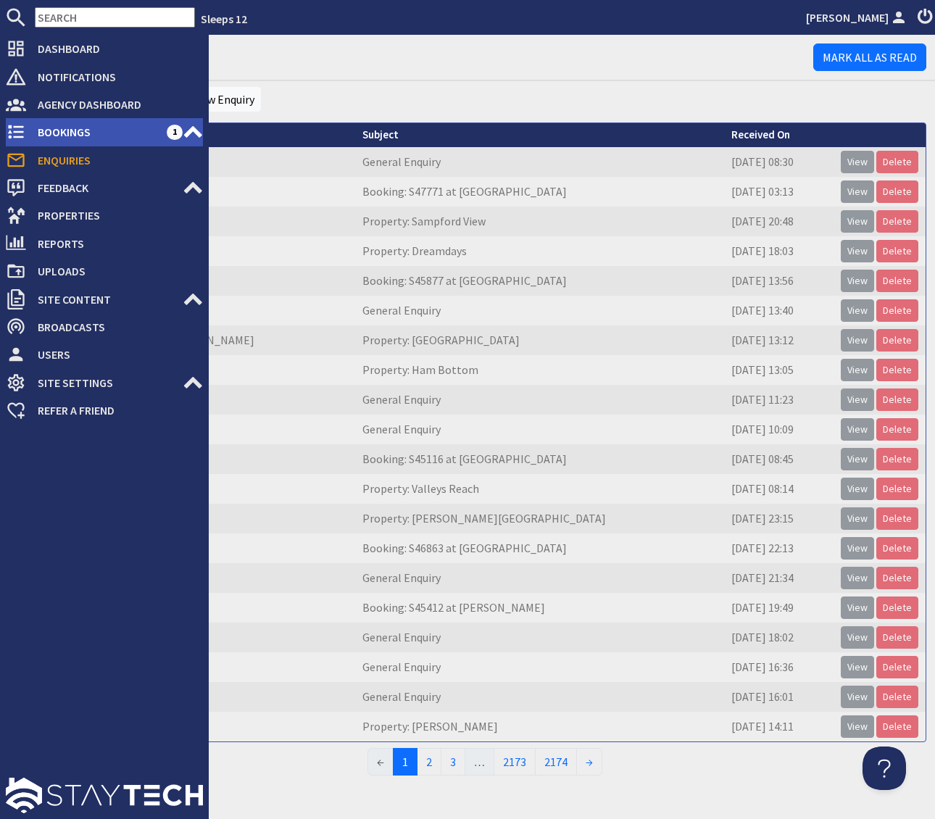
click at [107, 128] on span "Bookings" at bounding box center [96, 131] width 141 height 23
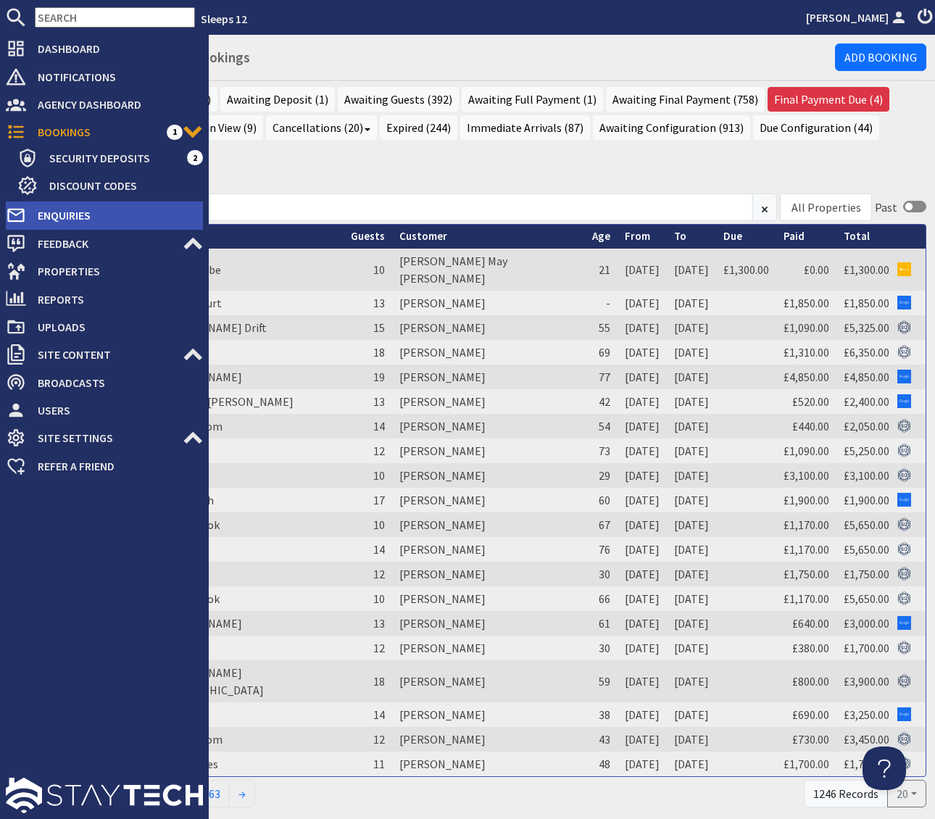
click at [133, 208] on span "Enquiries" at bounding box center [114, 215] width 177 height 23
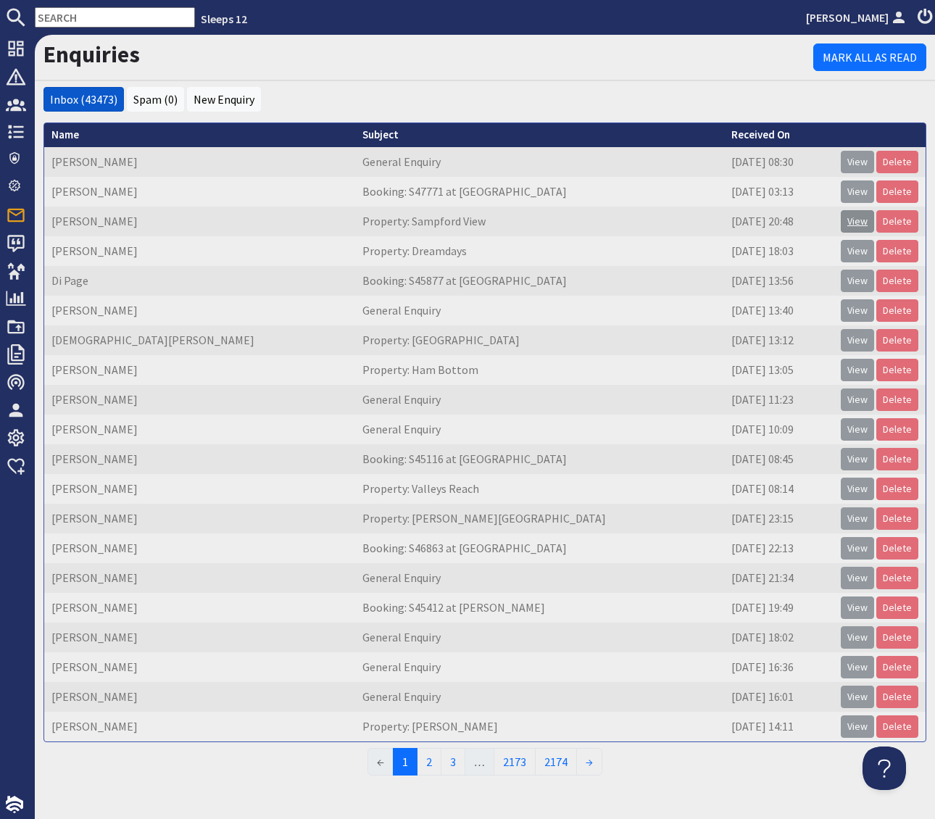
click at [856, 218] on link "View" at bounding box center [857, 221] width 33 height 22
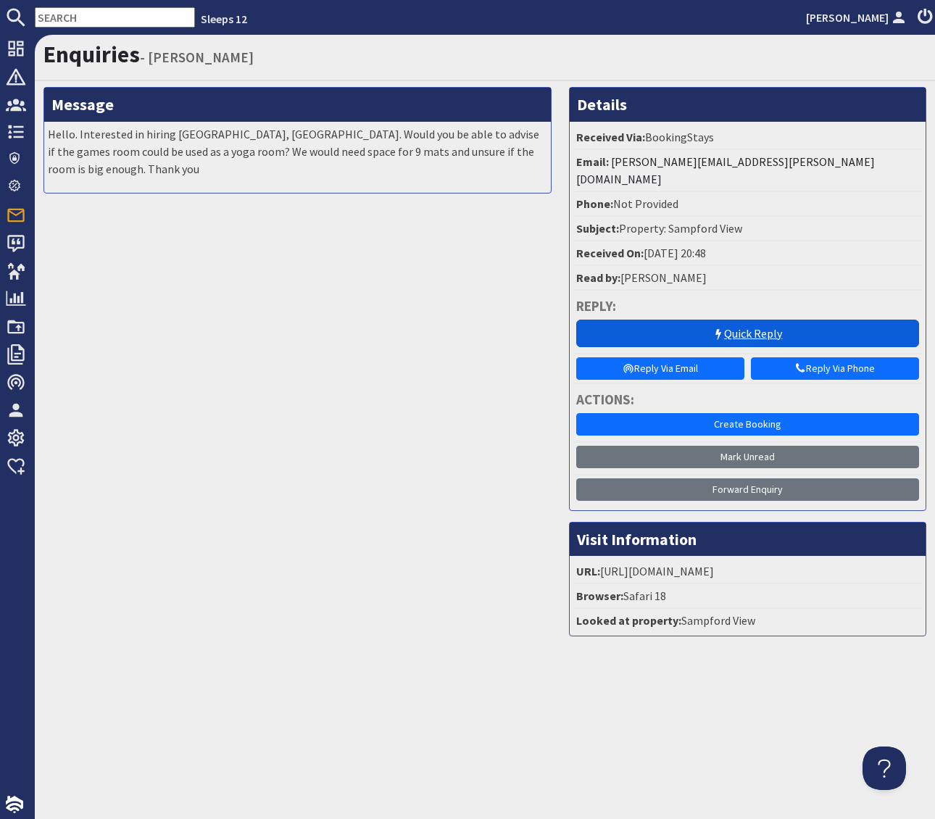
click at [720, 320] on link "Quick Reply" at bounding box center [748, 334] width 344 height 28
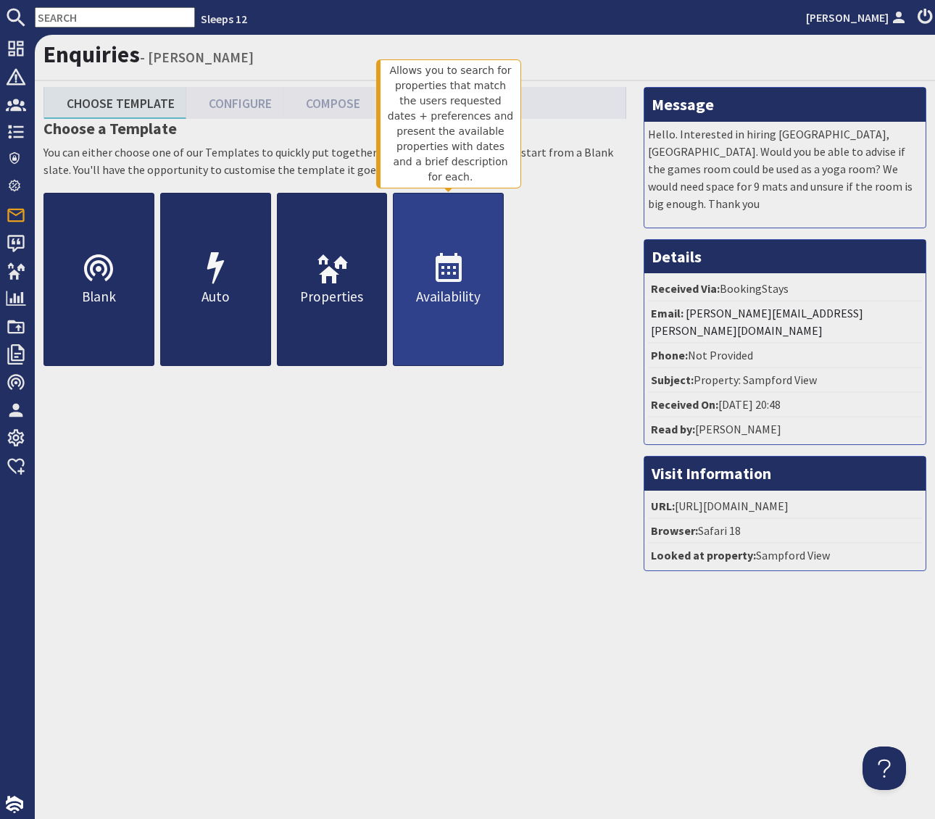
click at [447, 262] on use at bounding box center [449, 267] width 26 height 29
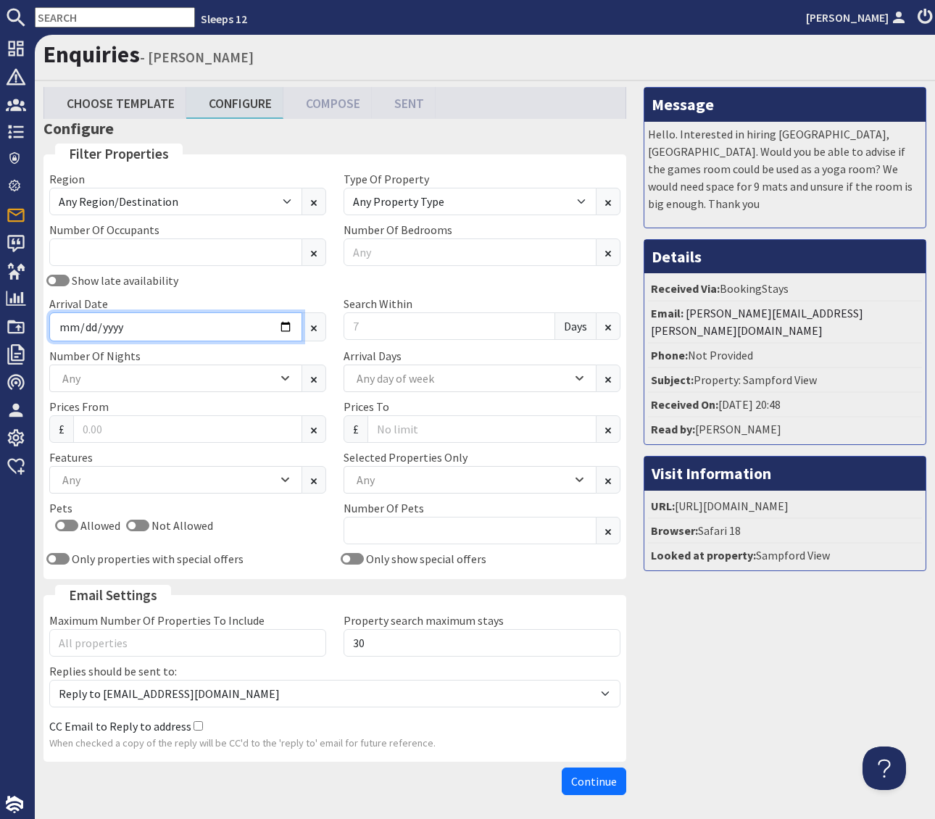
click at [285, 325] on input "Arrival Date" at bounding box center [175, 327] width 253 height 29
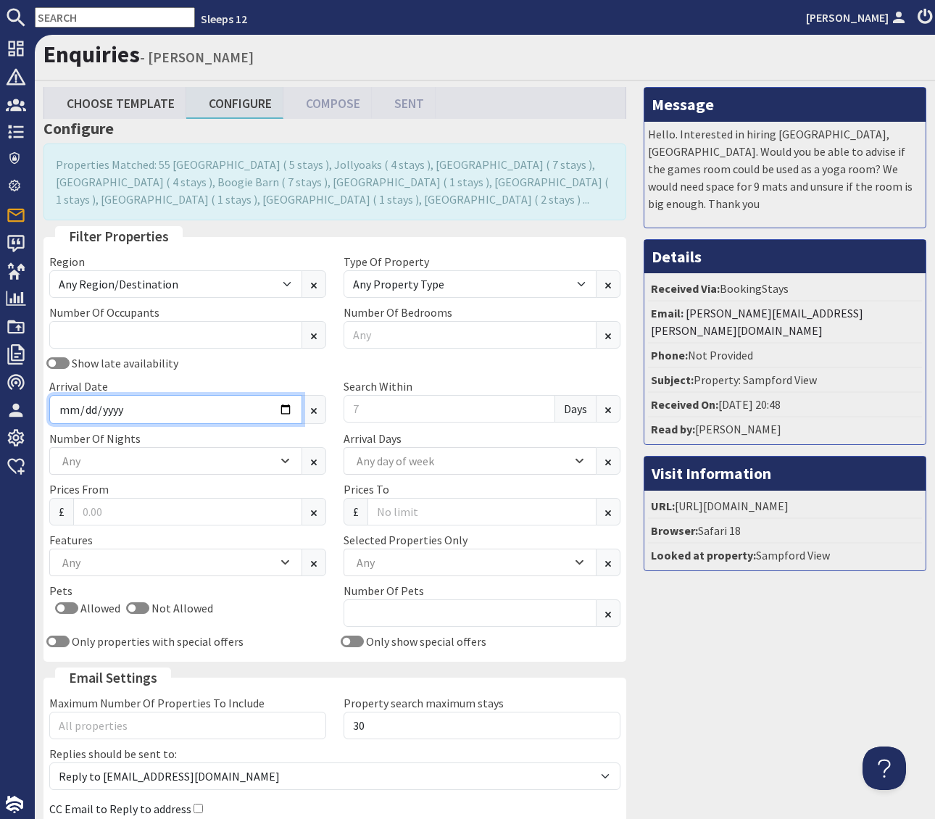
type input "2026-04-03"
click at [368, 407] on input "Search Within" at bounding box center [450, 409] width 212 height 28
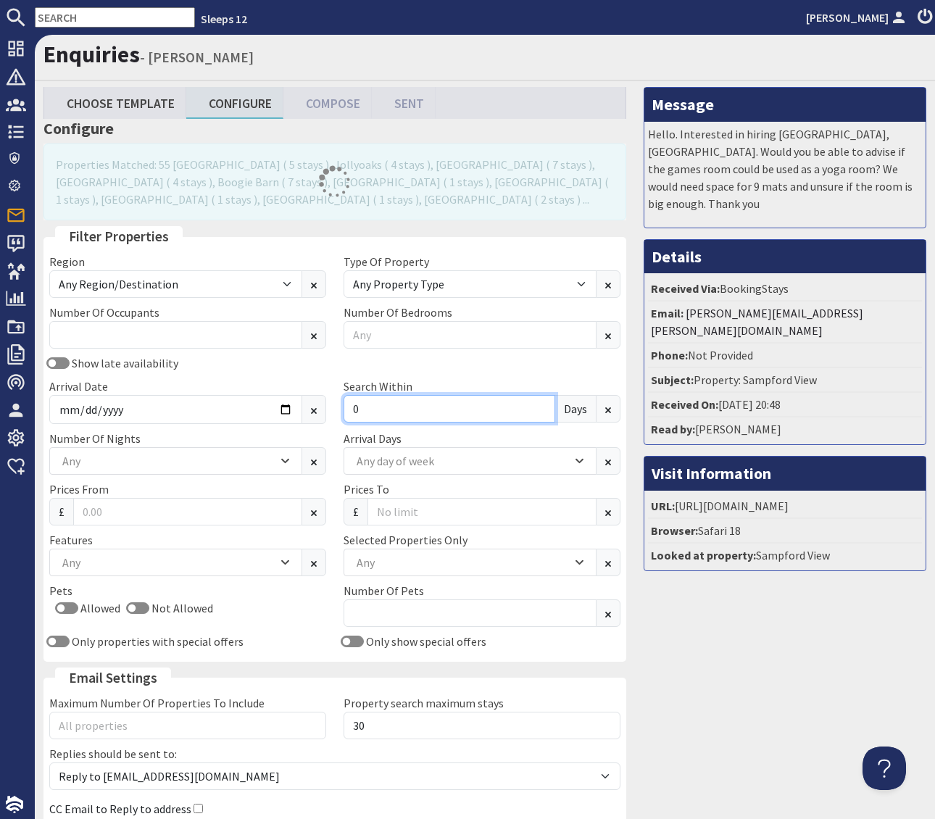
type input "0"
click at [437, 360] on div "Show late availability Arrival Date 2026-04-03 Search Within 0 Days" at bounding box center [335, 392] width 589 height 75
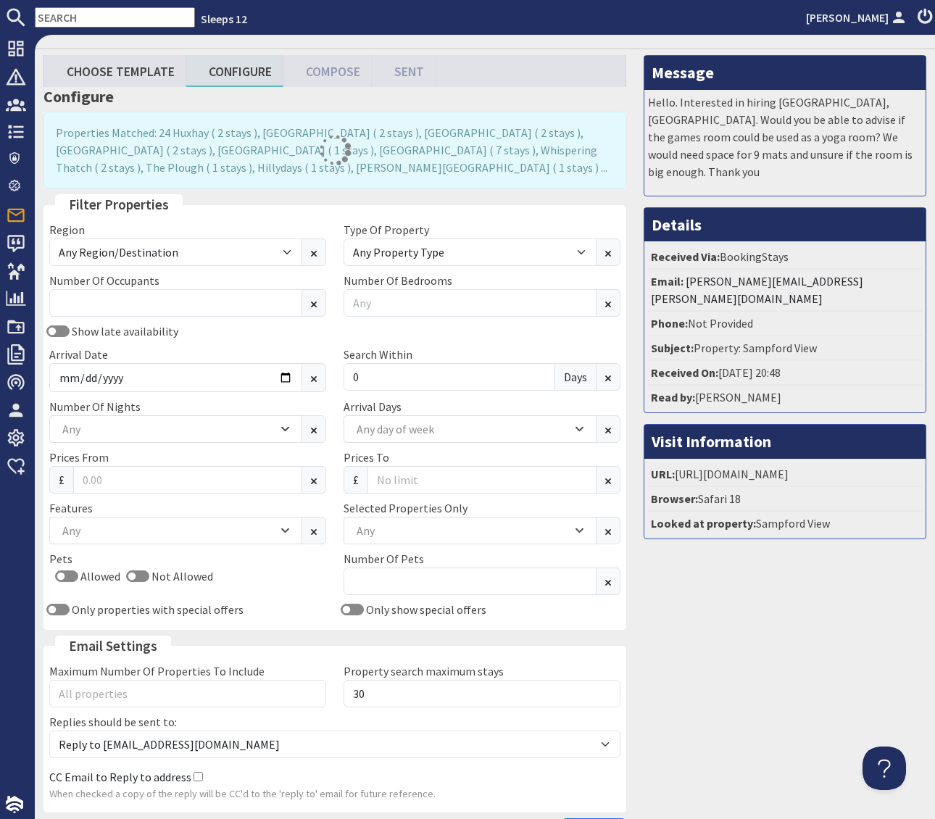
scroll to position [34, 0]
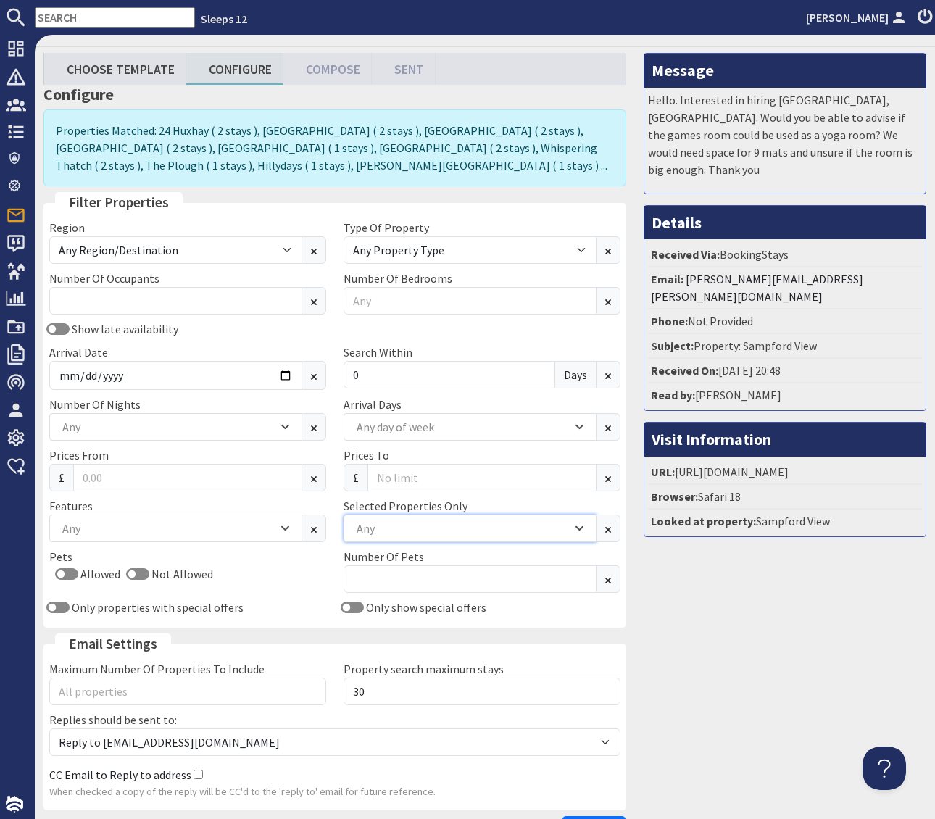
click at [370, 534] on div "Any" at bounding box center [462, 529] width 219 height 16
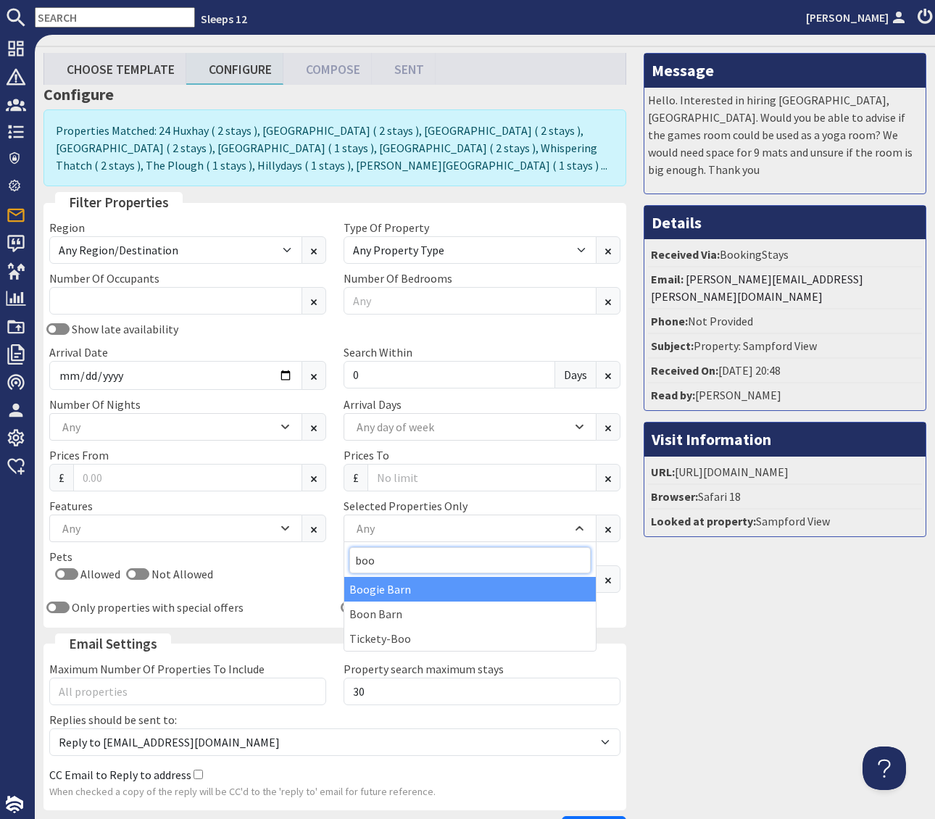
type input "boo"
click at [383, 589] on div "Boogie Barn" at bounding box center [470, 589] width 252 height 25
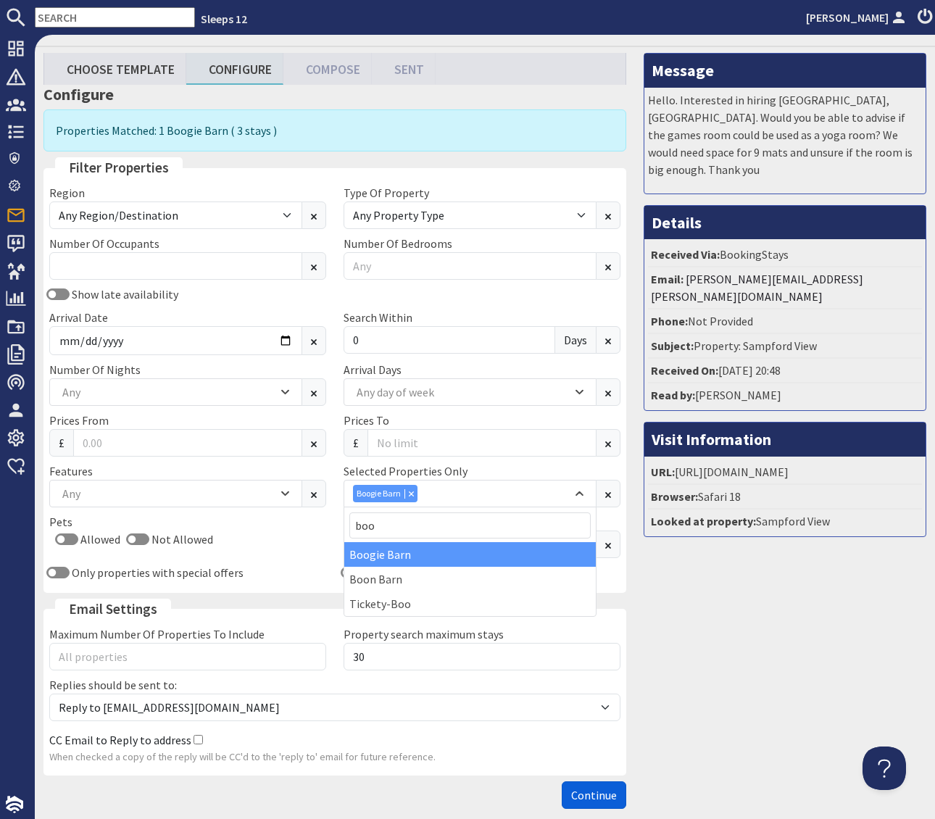
click at [594, 794] on span "Continue" at bounding box center [594, 795] width 46 height 15
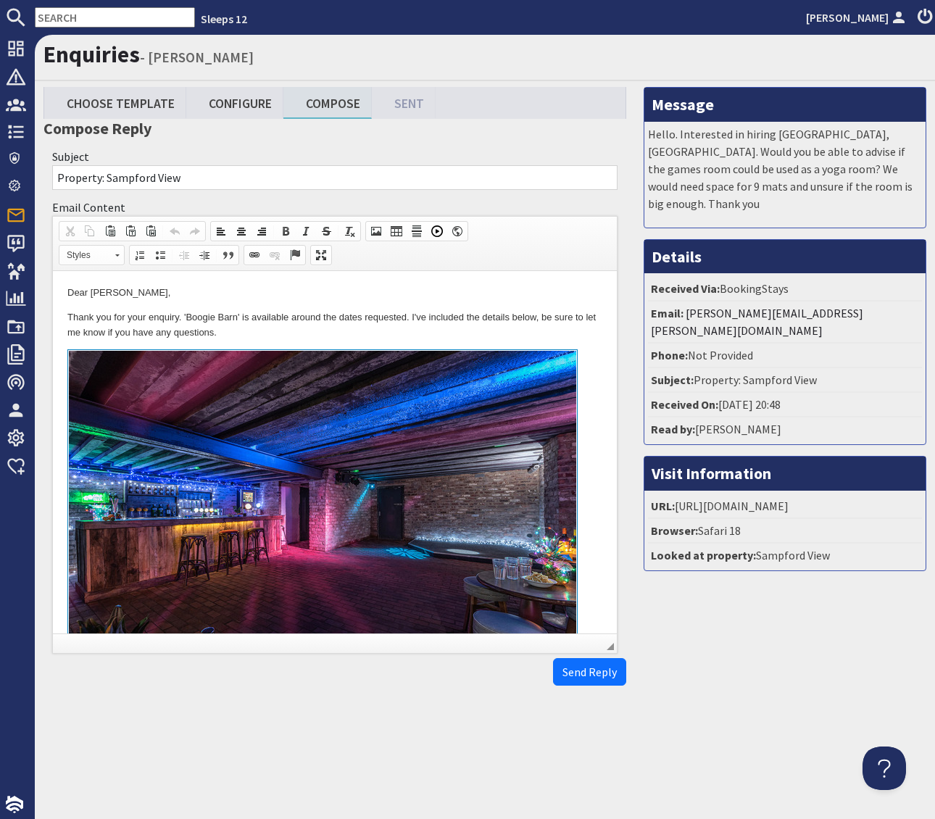
click at [468, 342] on body "Dear Jennifer Atkinson, Thank you for your enquiry. 'Boogie Barn' is available …" at bounding box center [334, 609] width 535 height 647
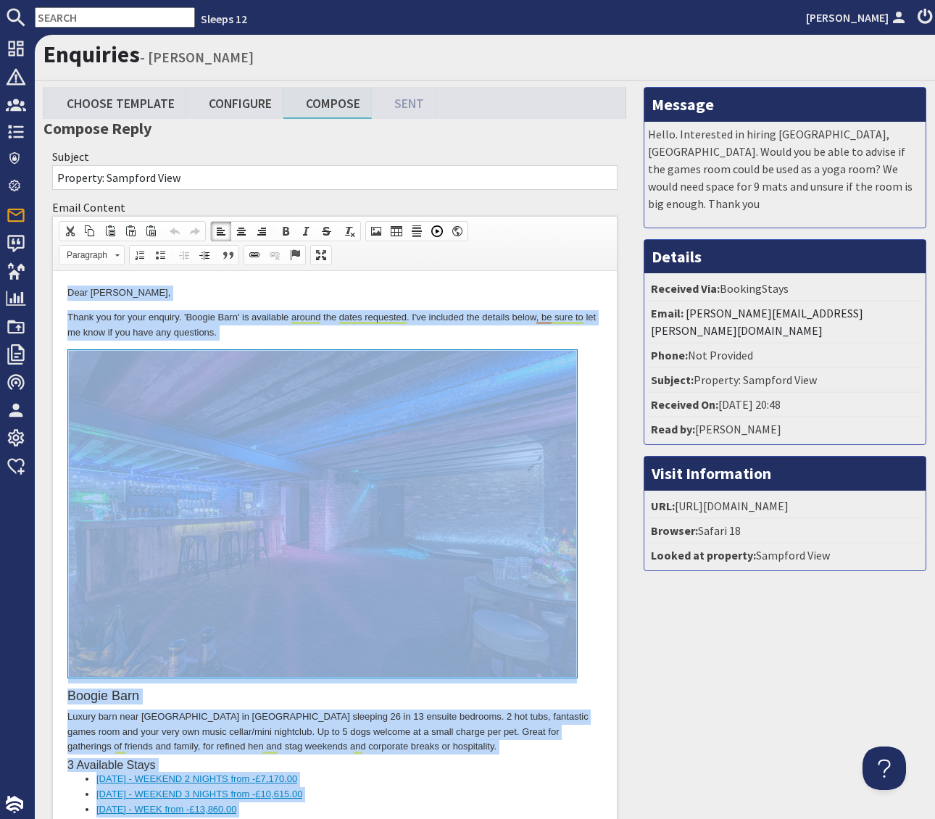
copy body "Dear Jennifer Atkinson, Thank you for your enquiry. 'Boogie Barn' is available …"
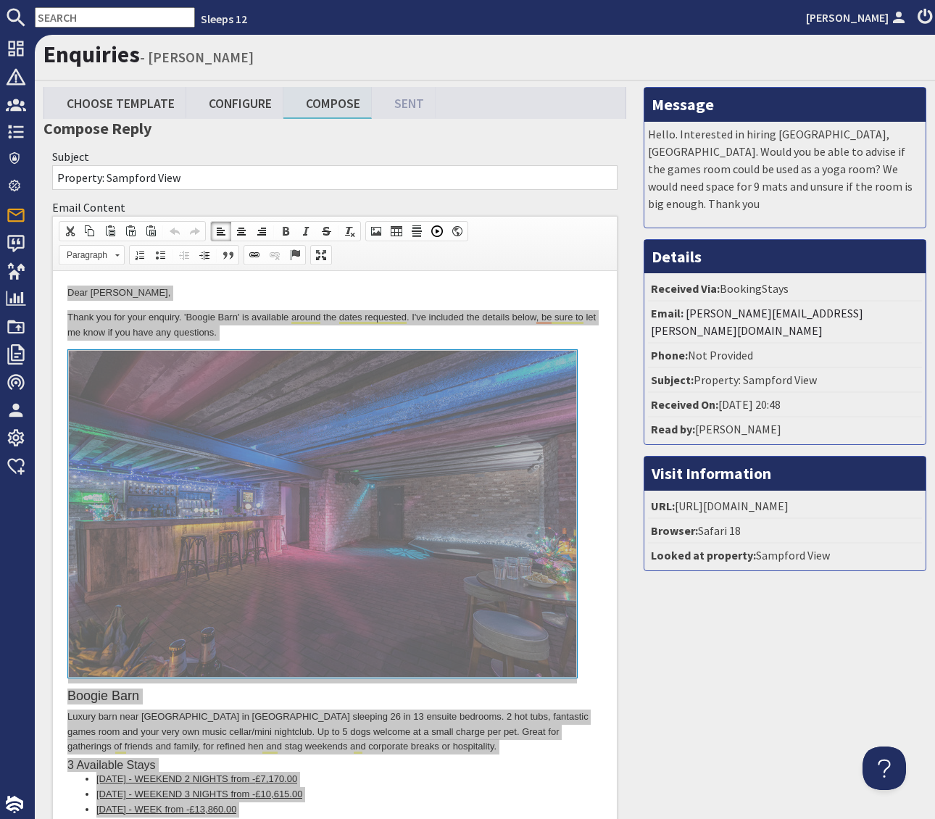
click at [60, 15] on input "text" at bounding box center [115, 17] width 160 height 20
click at [59, 17] on input "text" at bounding box center [115, 17] width 160 height 20
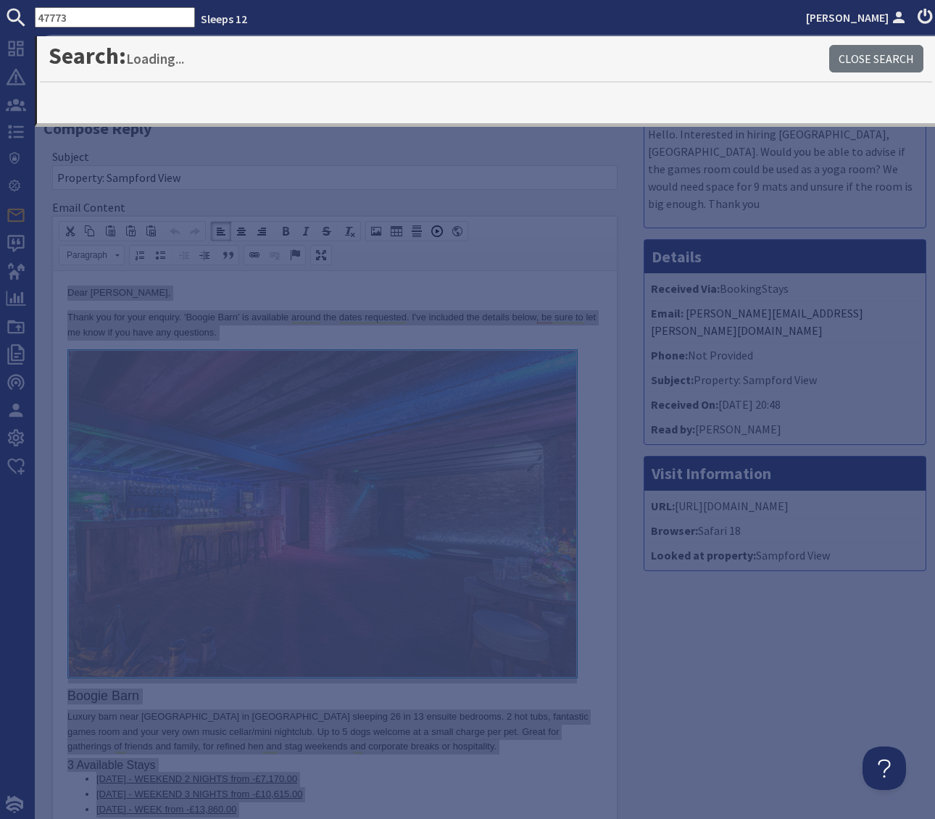
type input "47773"
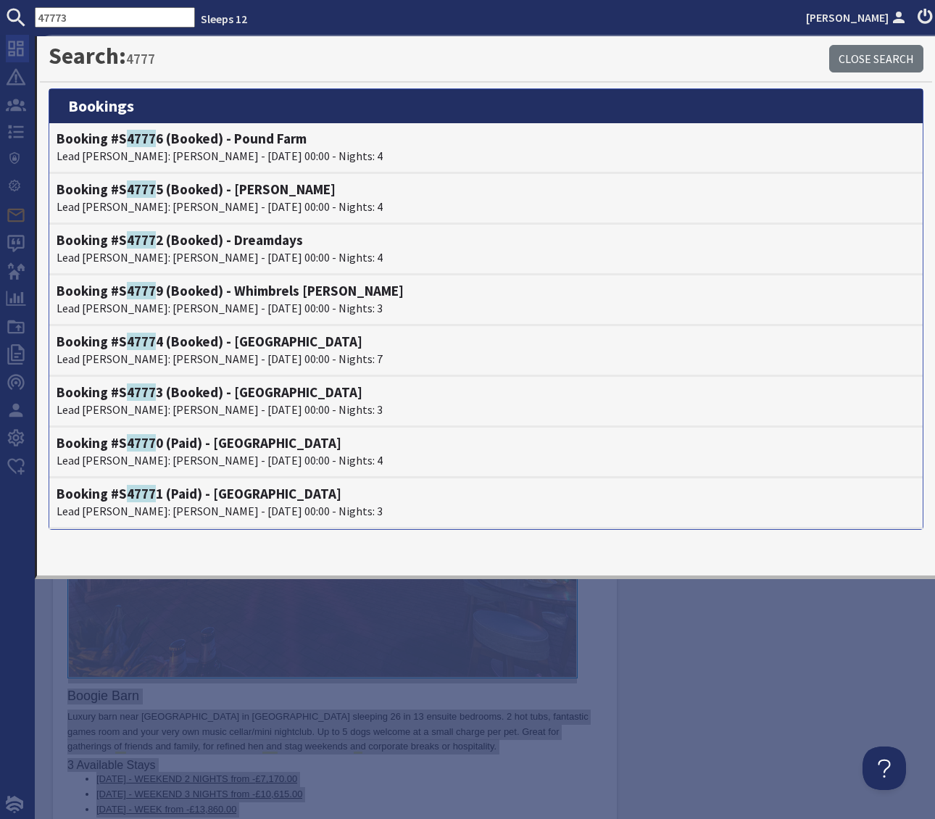
scroll to position [1, 0]
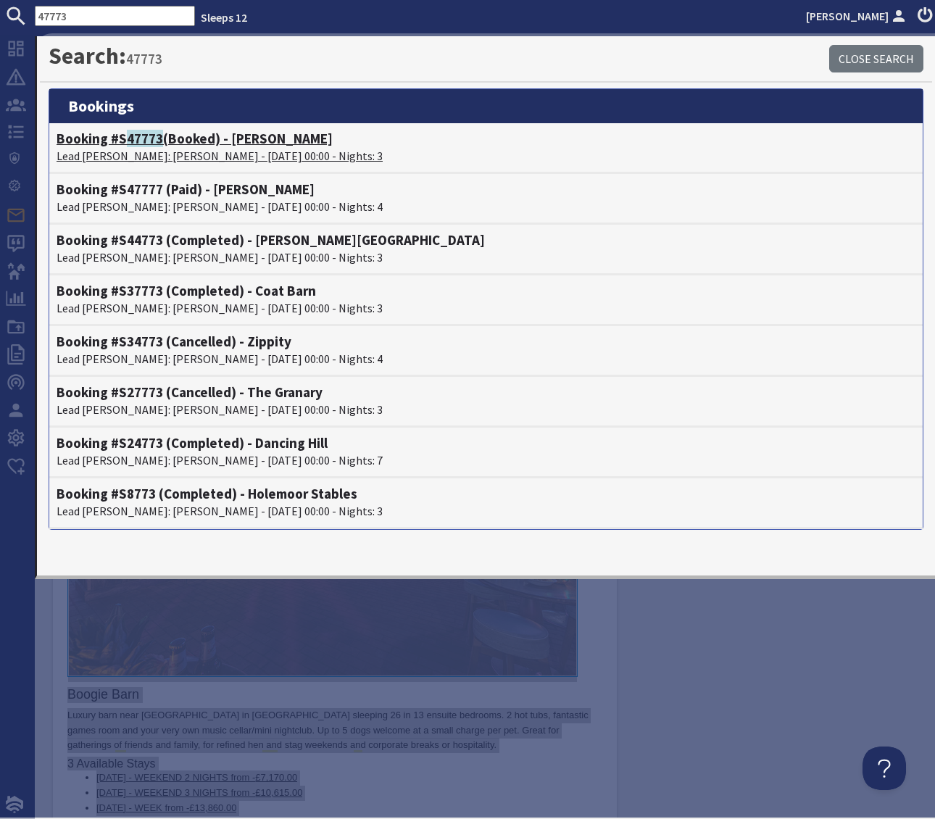
click at [254, 138] on h4 "Booking #S 47773 (Booked) - Dovesway" at bounding box center [486, 139] width 859 height 17
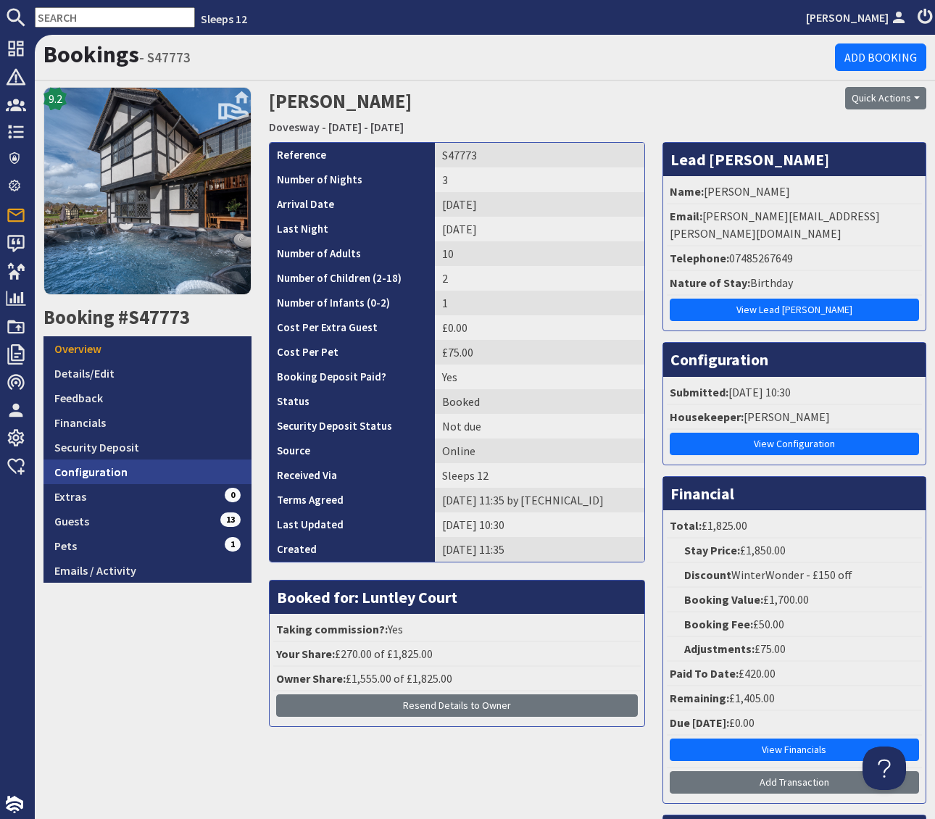
click at [104, 471] on link "Configuration" at bounding box center [148, 472] width 208 height 25
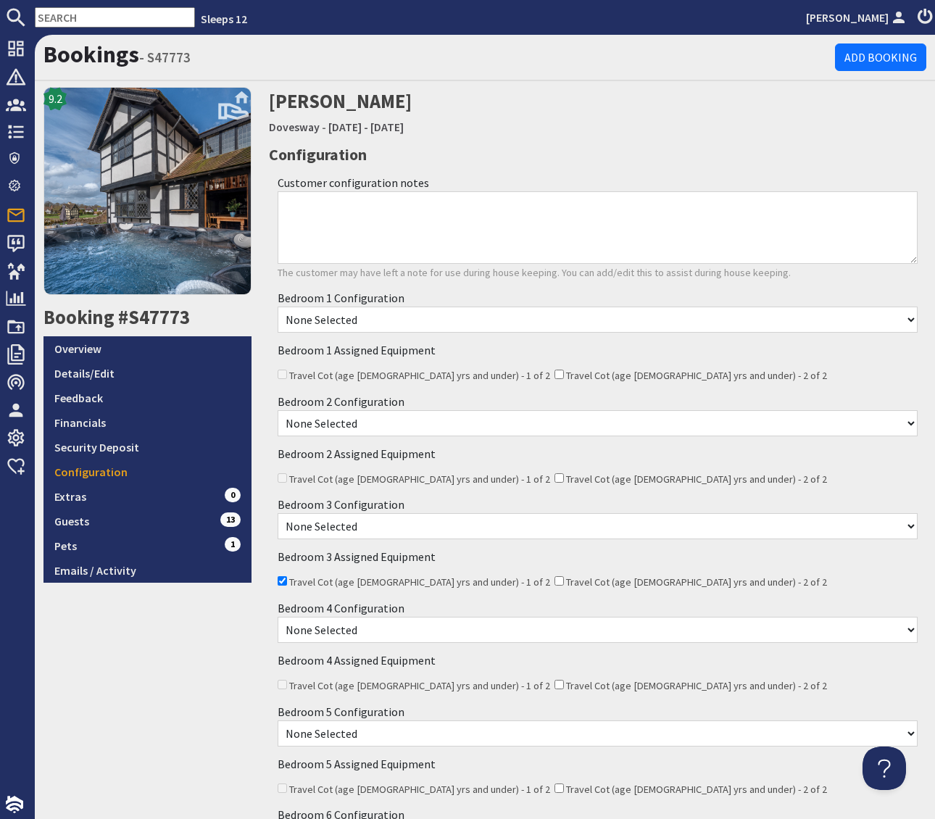
click at [392, 528] on select "None Selected Super King Room Twin Room" at bounding box center [598, 526] width 641 height 26
click at [405, 421] on select "None Selected 2 x Super King Beds 4 x Single Beds 1 x Super King Bed and 2 x Si…" at bounding box center [598, 423] width 641 height 26
click at [413, 314] on select "None Selected 2 x Super King Beds 4 x Single Beds 1 x Super King Bed and 2 x Si…" at bounding box center [598, 320] width 641 height 26
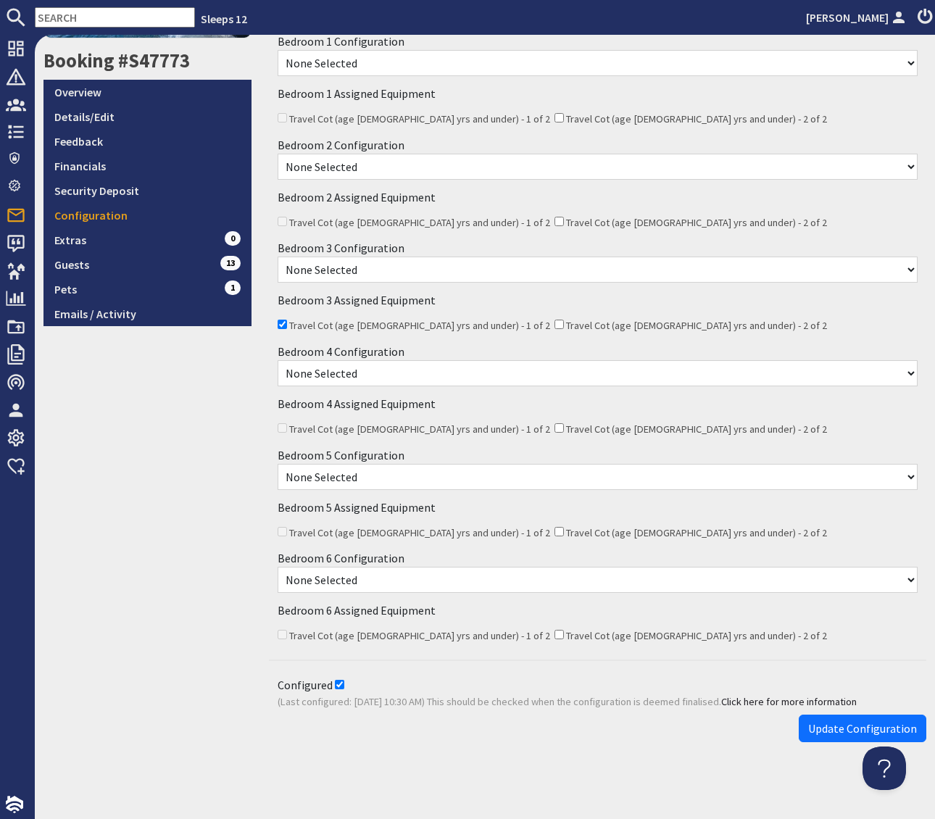
click at [53, 17] on input "text" at bounding box center [115, 17] width 160 height 20
paste input "allen.parrott@btinternet.net"
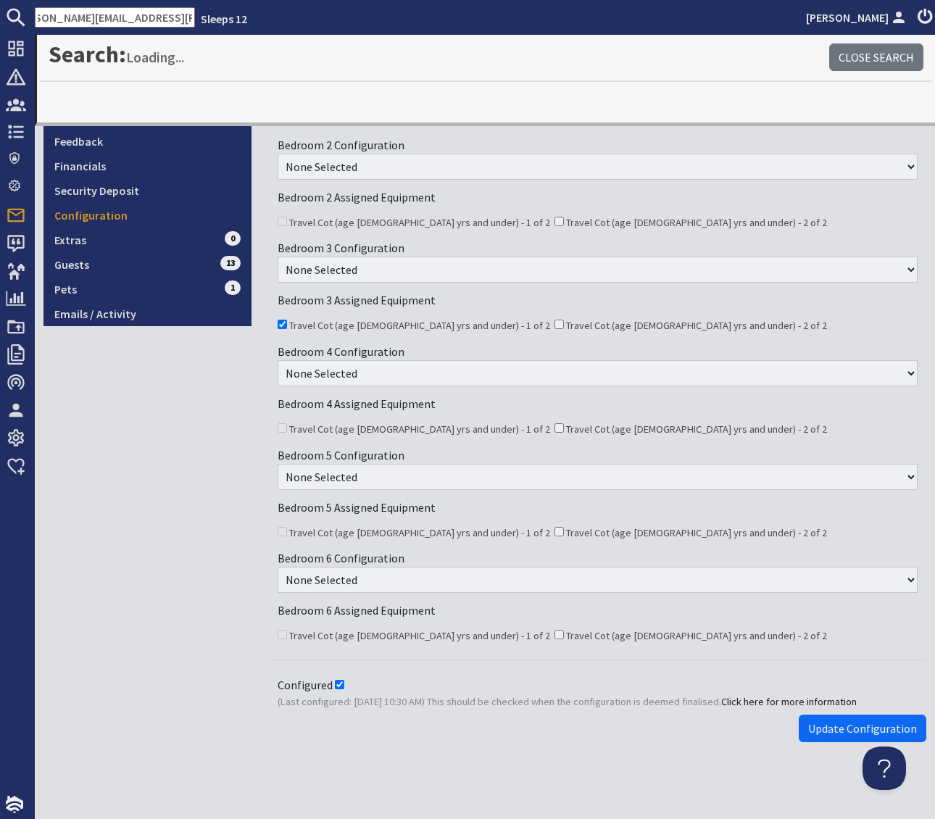
type input "allen.parrott@btinternet.net"
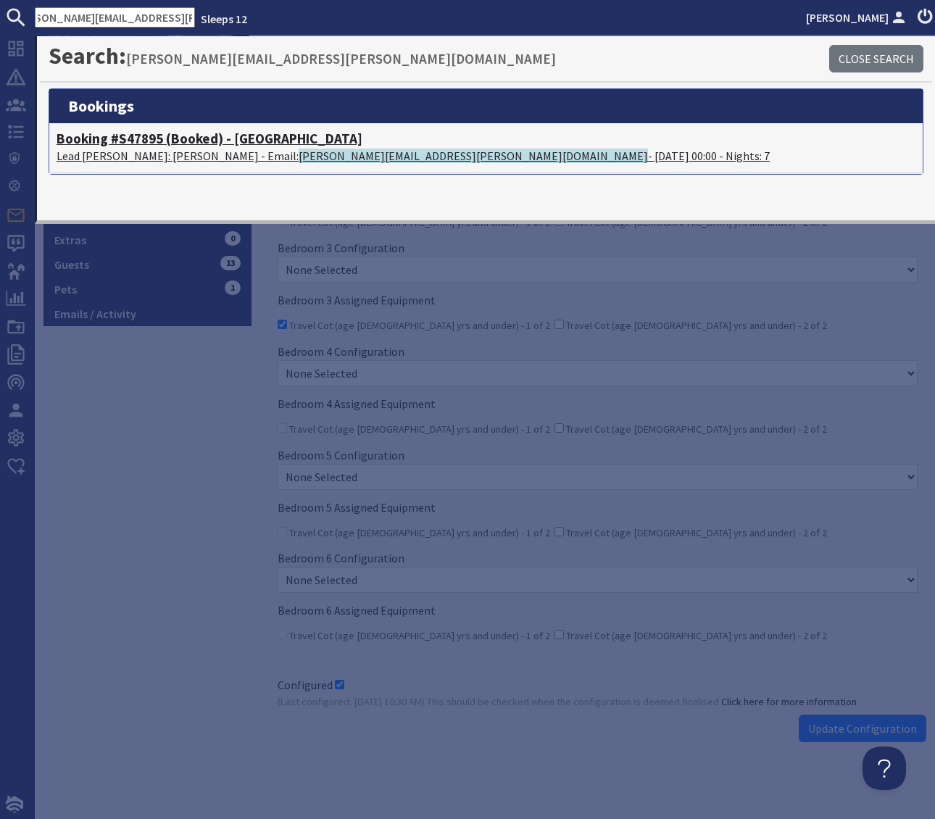
scroll to position [0, 0]
click at [405, 153] on p "Lead Booker: Allen Parrott - Email: allen.parrott@btinternet.net - 31/07/2026 0…" at bounding box center [486, 155] width 859 height 17
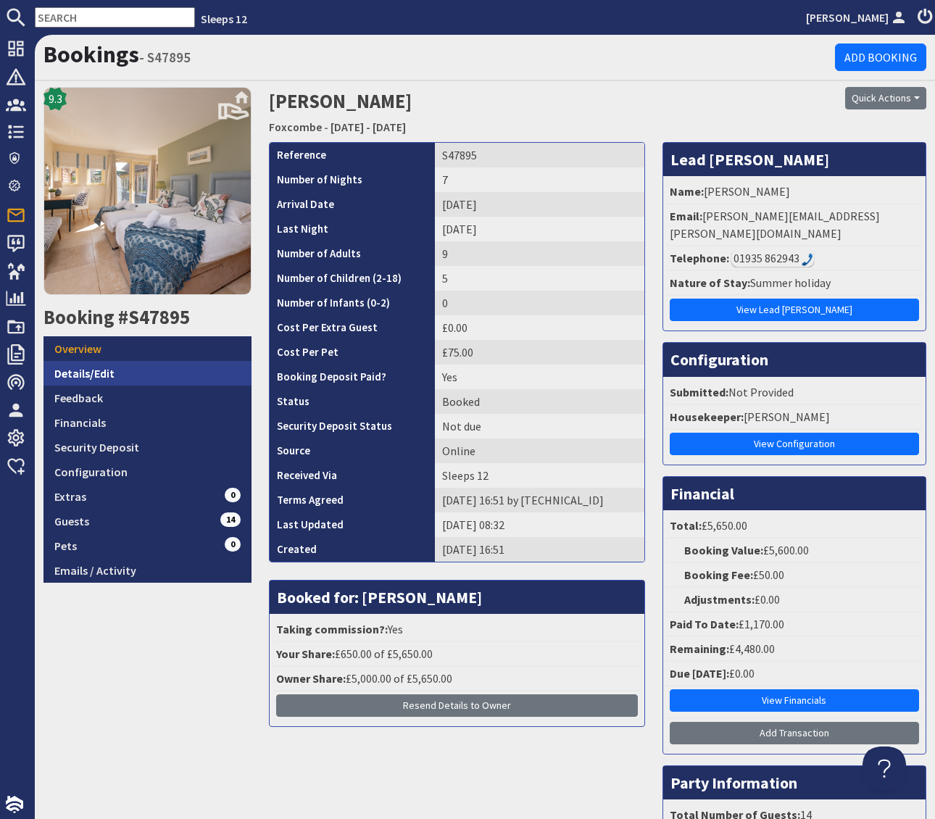
click at [104, 364] on link "Details/Edit" at bounding box center [148, 373] width 208 height 25
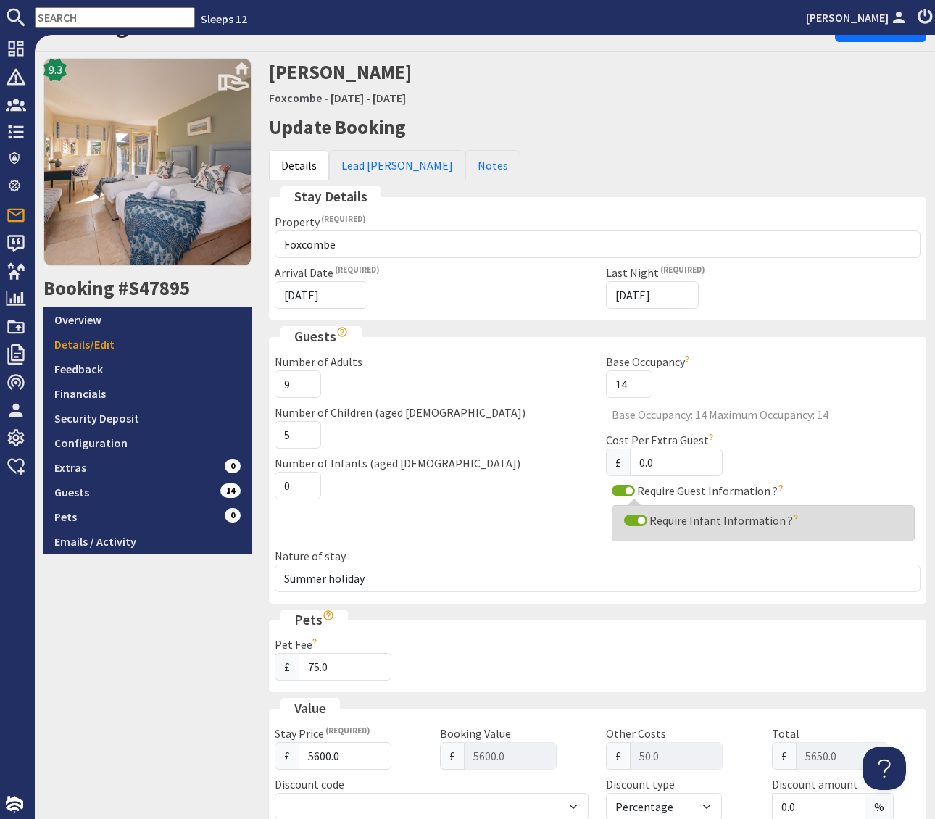
scroll to position [5, 0]
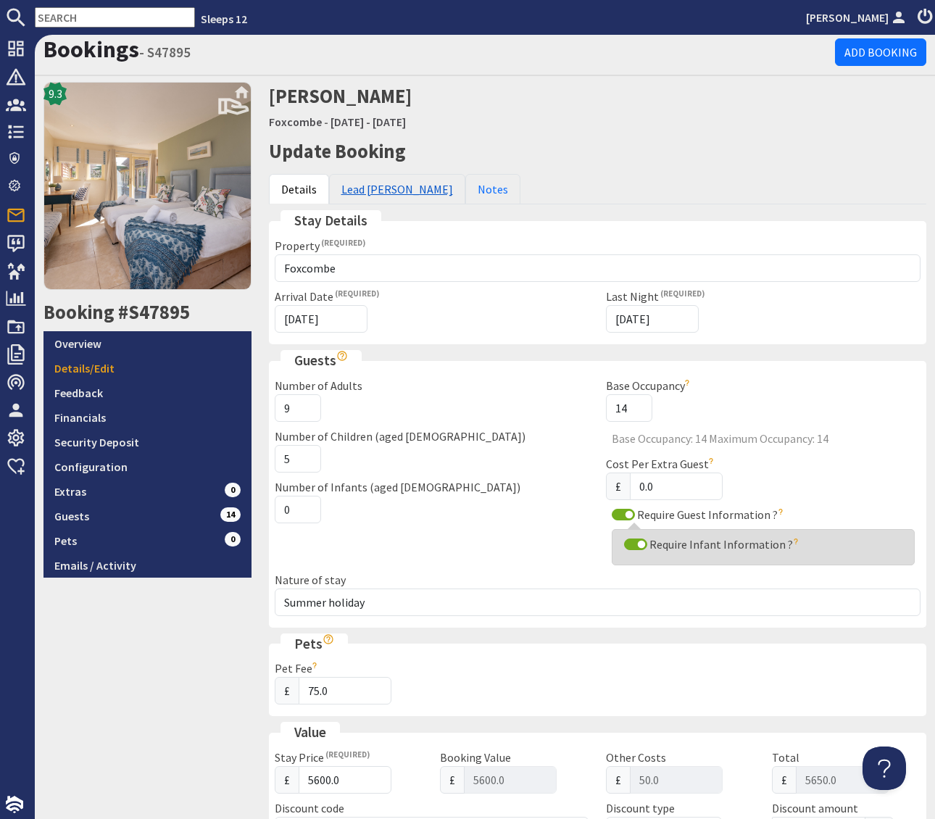
click at [381, 192] on link "Lead [PERSON_NAME]" at bounding box center [397, 189] width 136 height 30
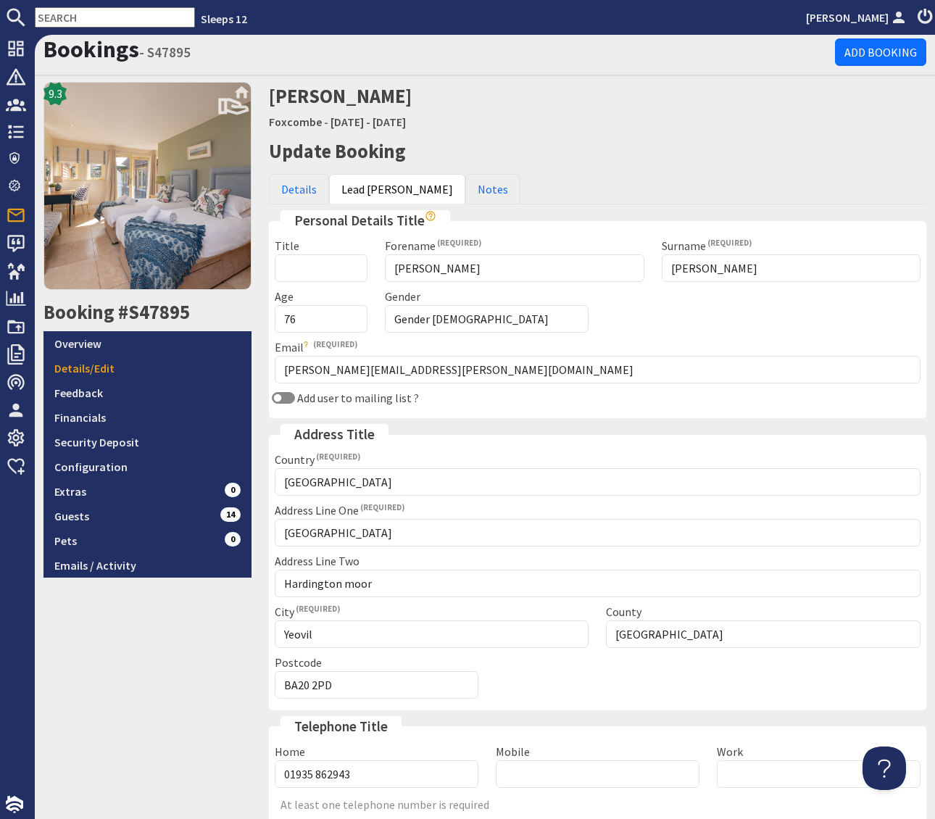
scroll to position [125, 0]
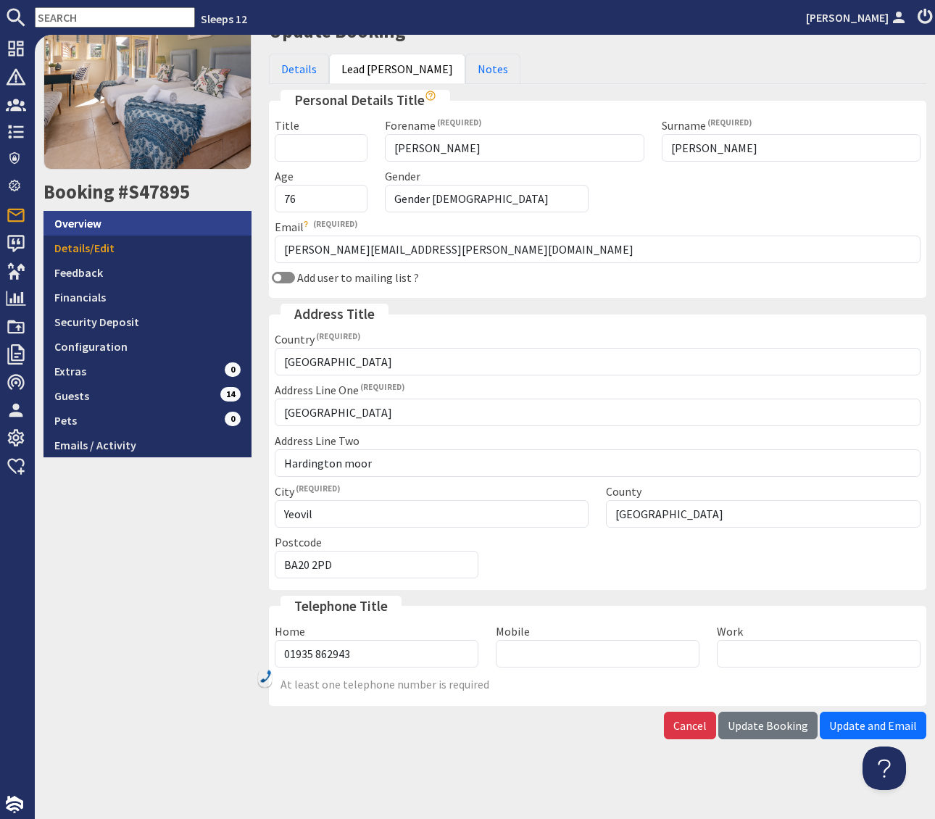
click at [136, 215] on link "Overview" at bounding box center [148, 223] width 208 height 25
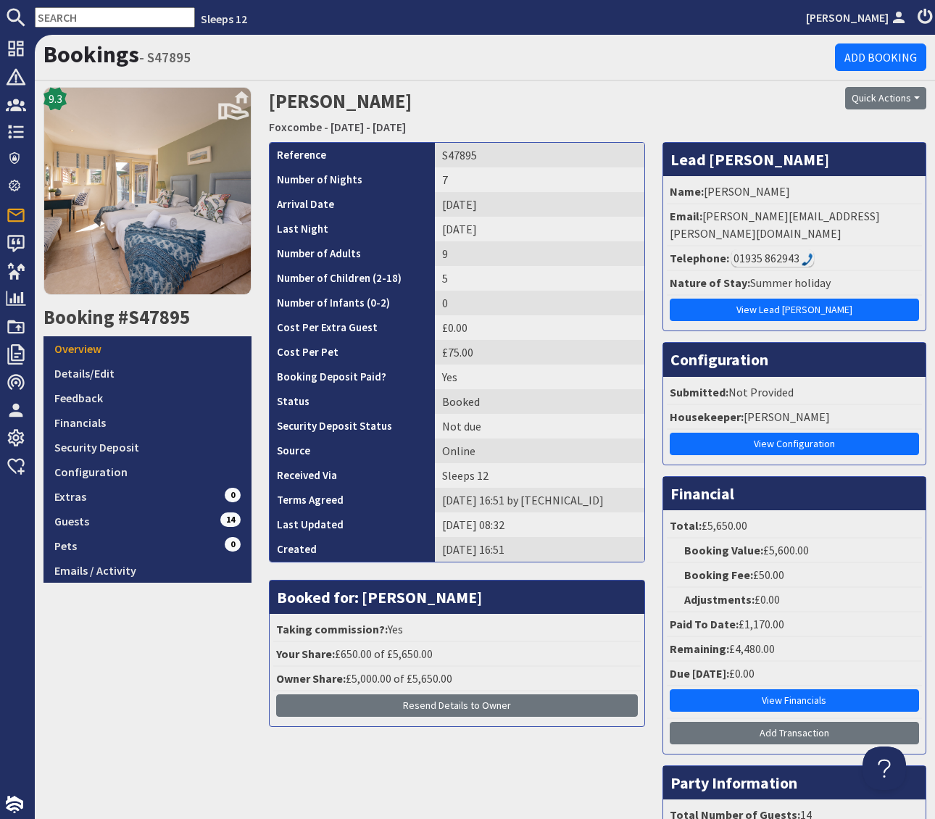
click at [833, 247] on li "Telephone: 01935 862943" at bounding box center [794, 259] width 255 height 25
click at [809, 253] on img at bounding box center [808, 259] width 12 height 13
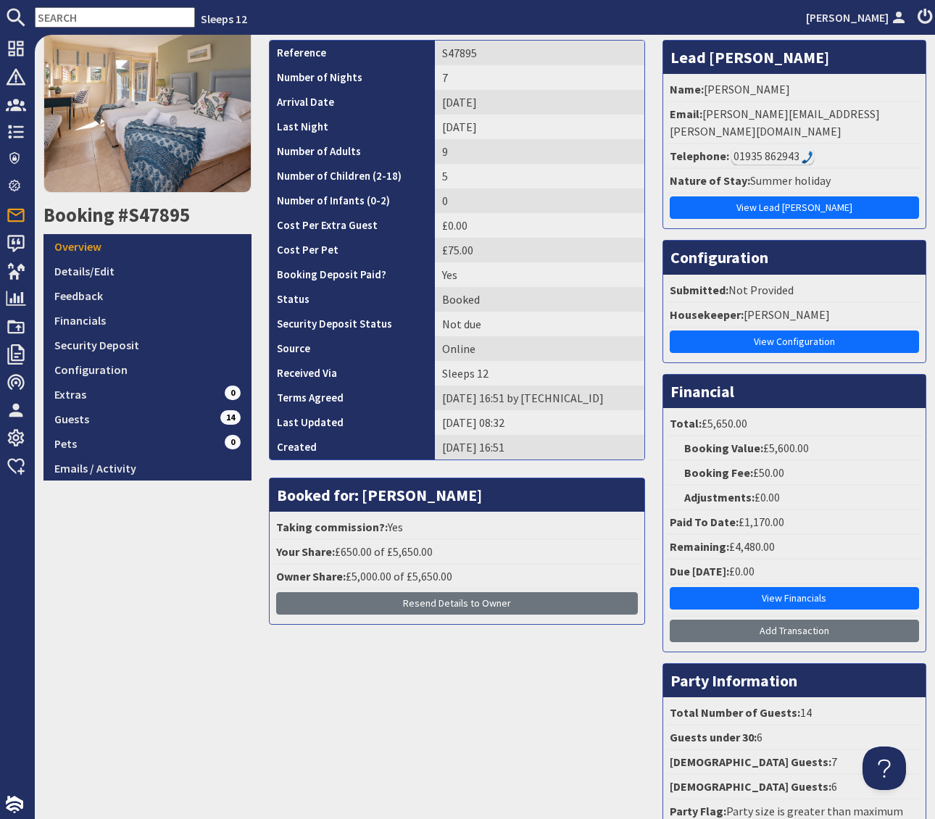
scroll to position [105, 0]
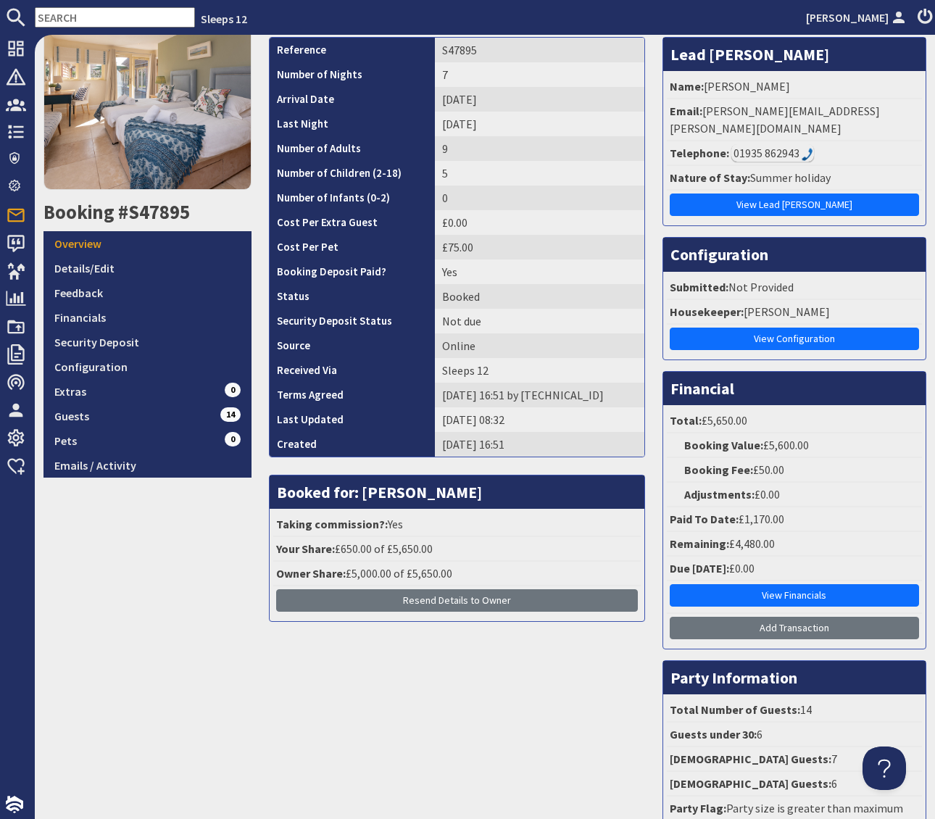
click at [102, 19] on input "text" at bounding box center [115, 17] width 160 height 20
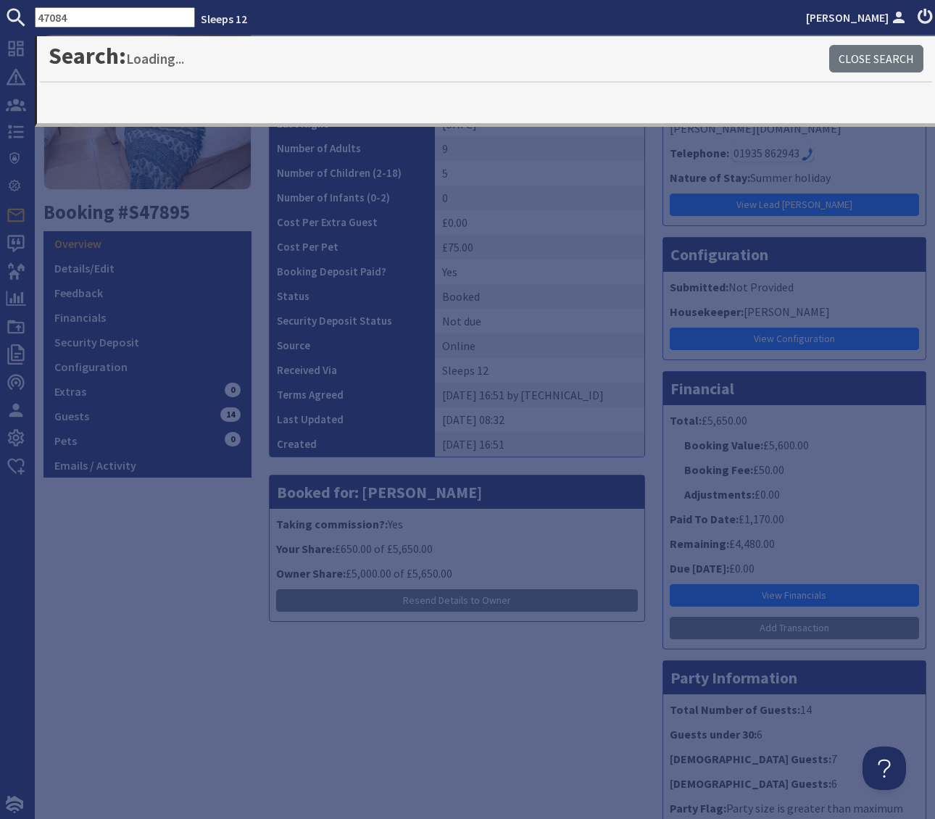
type input "47084"
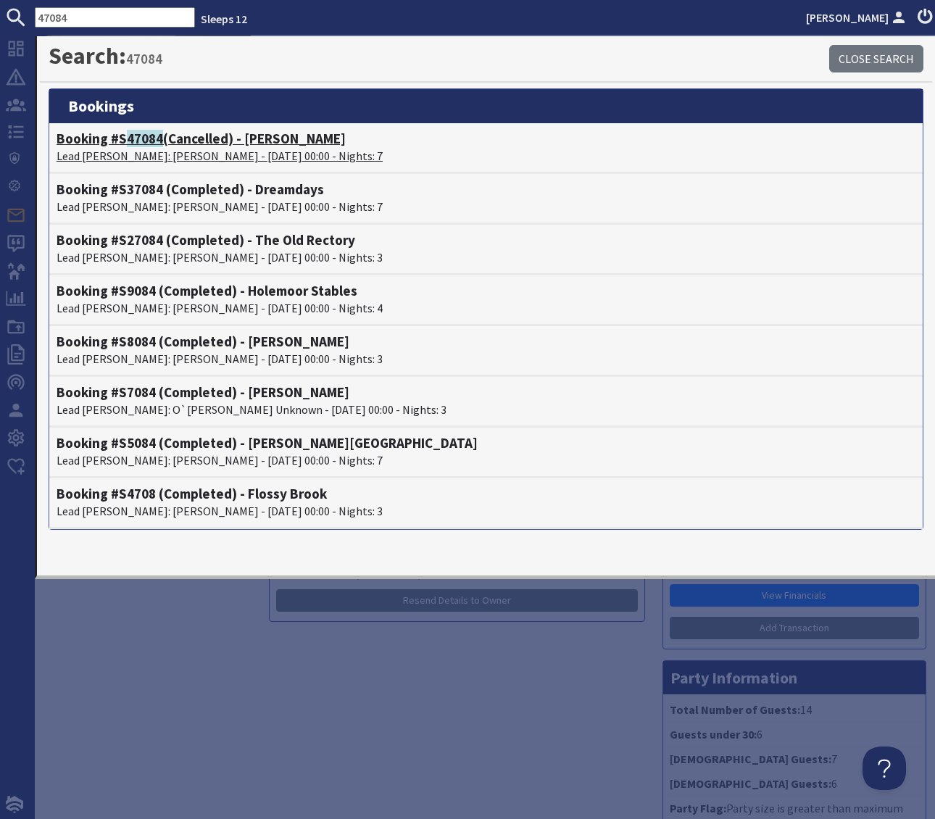
click at [267, 141] on h4 "Booking #S 47084 (Cancelled) - Kennard Hall" at bounding box center [486, 139] width 859 height 17
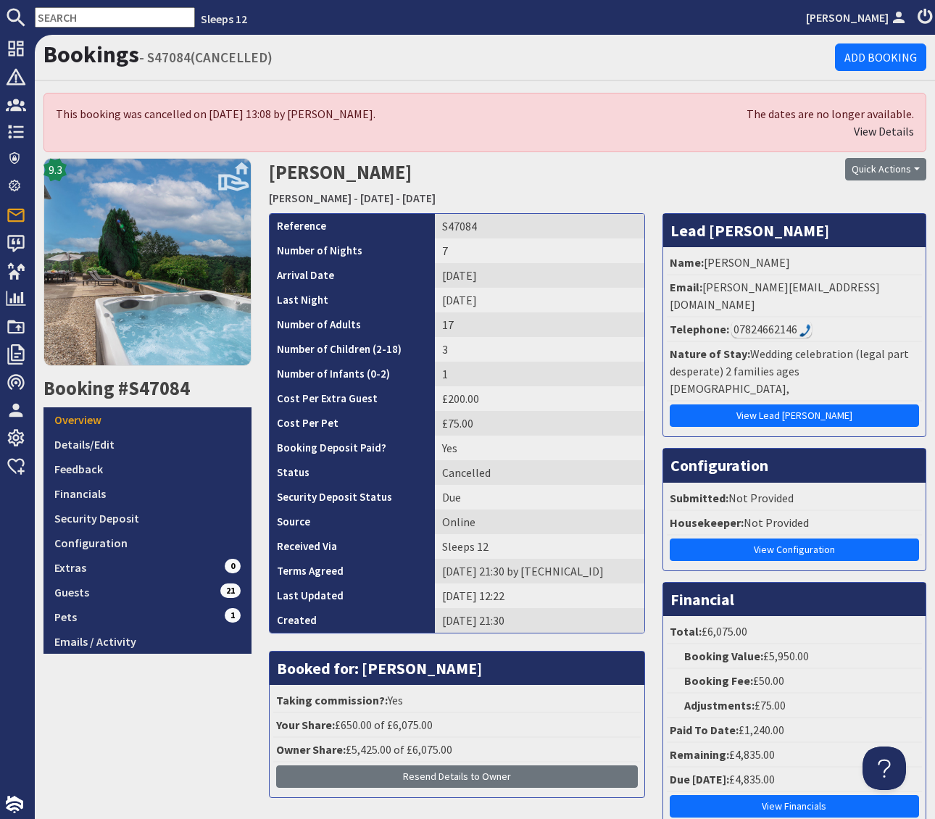
click at [70, 15] on input "text" at bounding box center [115, 17] width 160 height 20
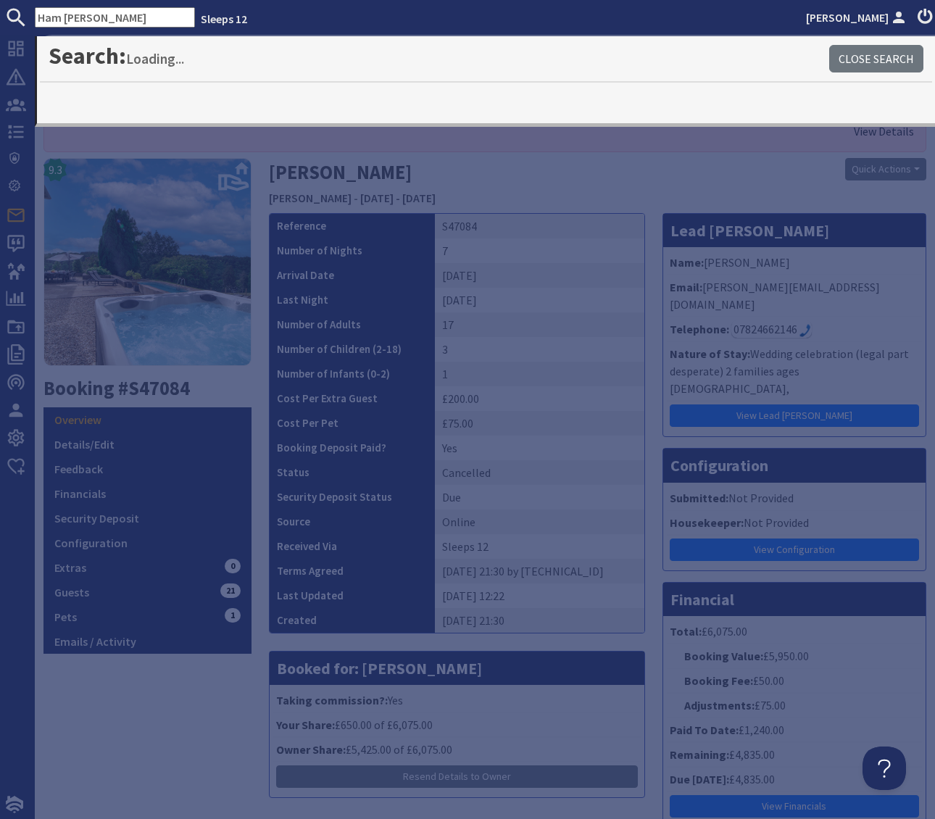
type input "Ham Botto"
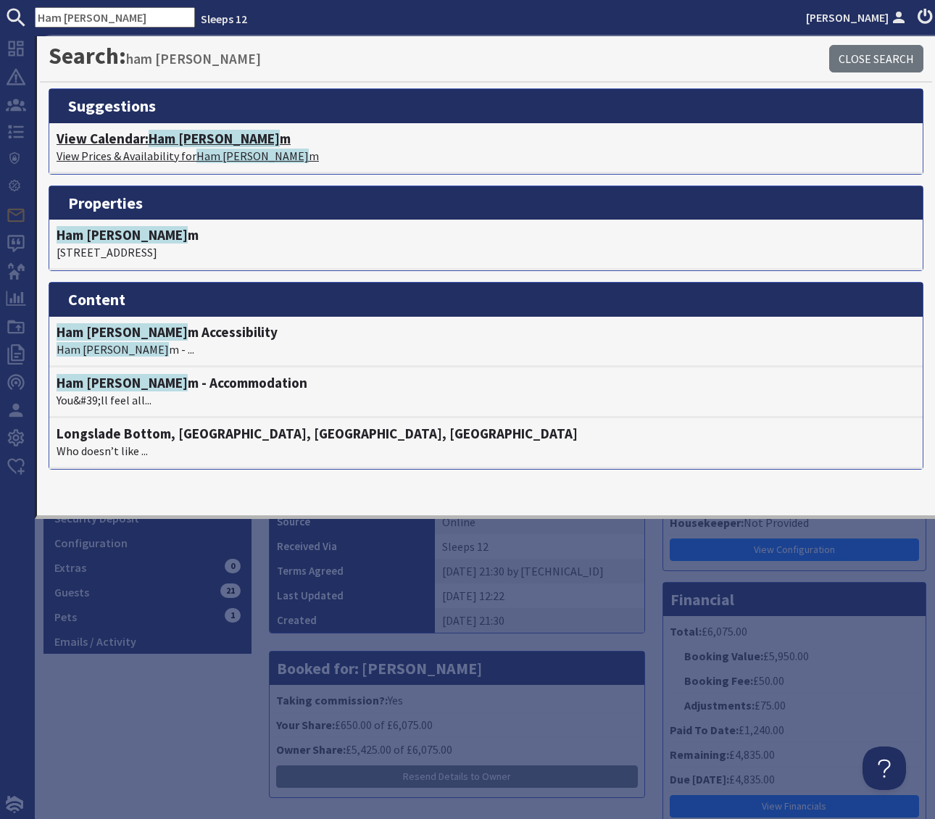
click at [179, 138] on span "Ham Botto" at bounding box center [214, 138] width 131 height 17
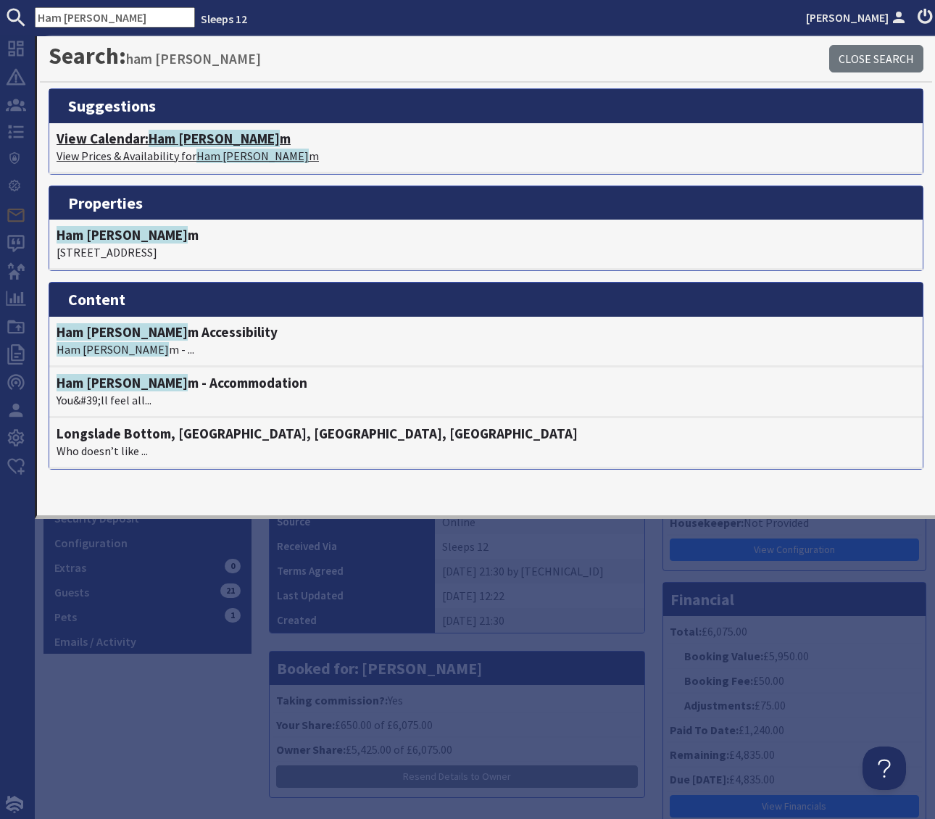
click at [178, 138] on span "Ham Botto" at bounding box center [214, 138] width 131 height 17
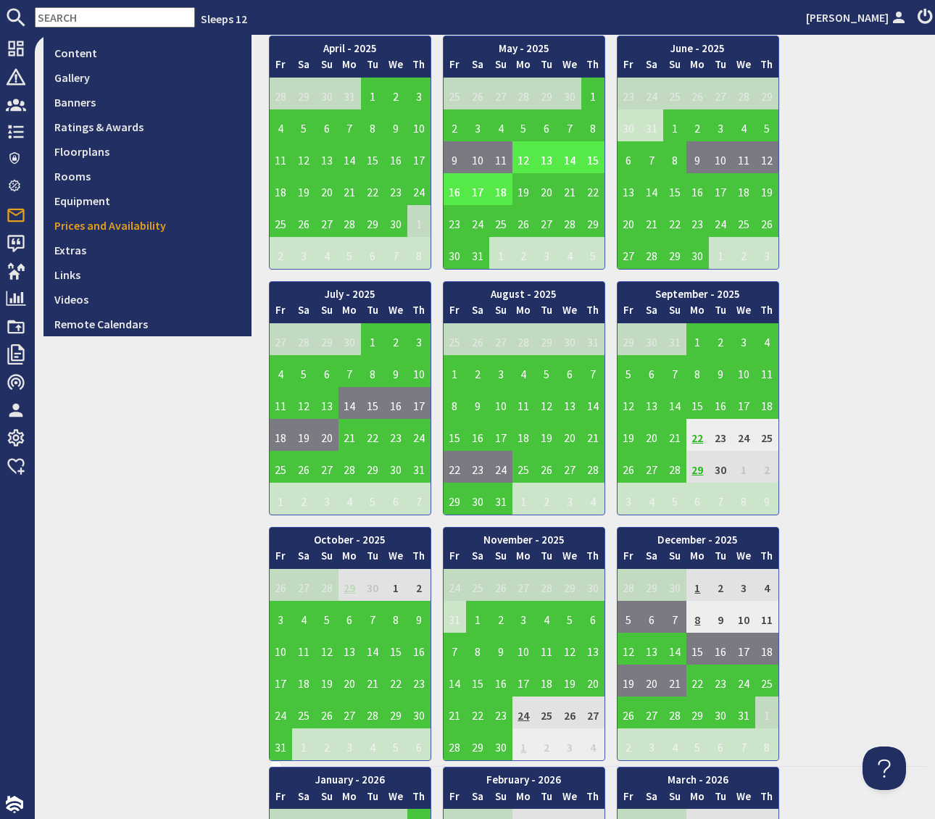
scroll to position [430, 0]
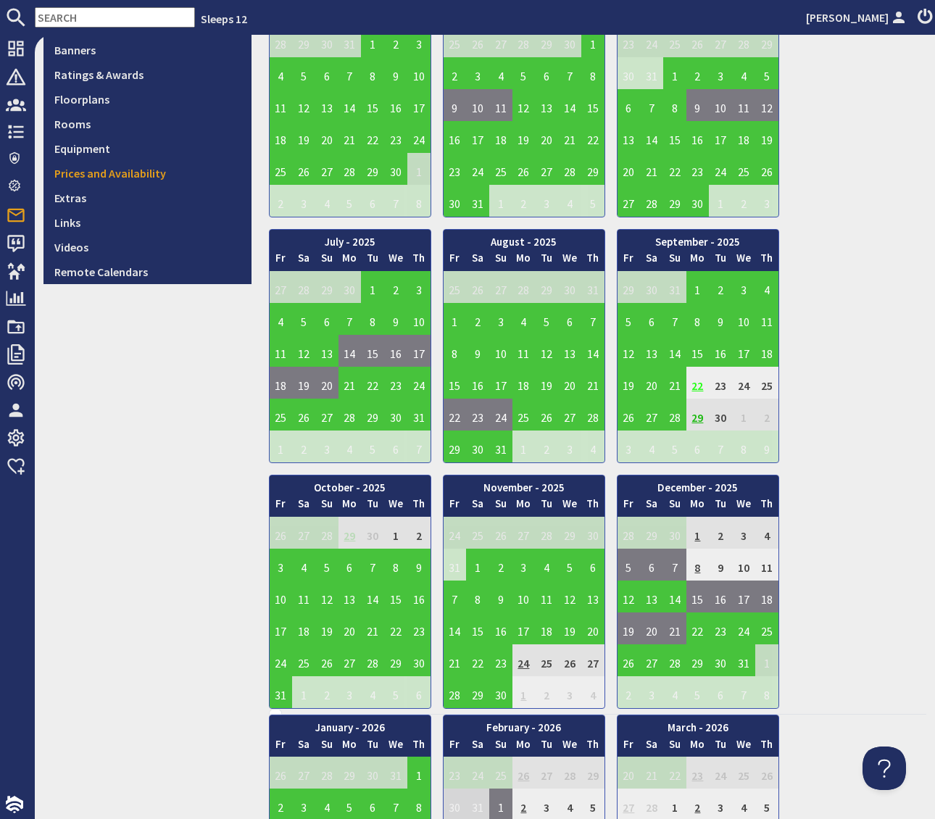
click at [695, 388] on td "22" at bounding box center [698, 383] width 23 height 32
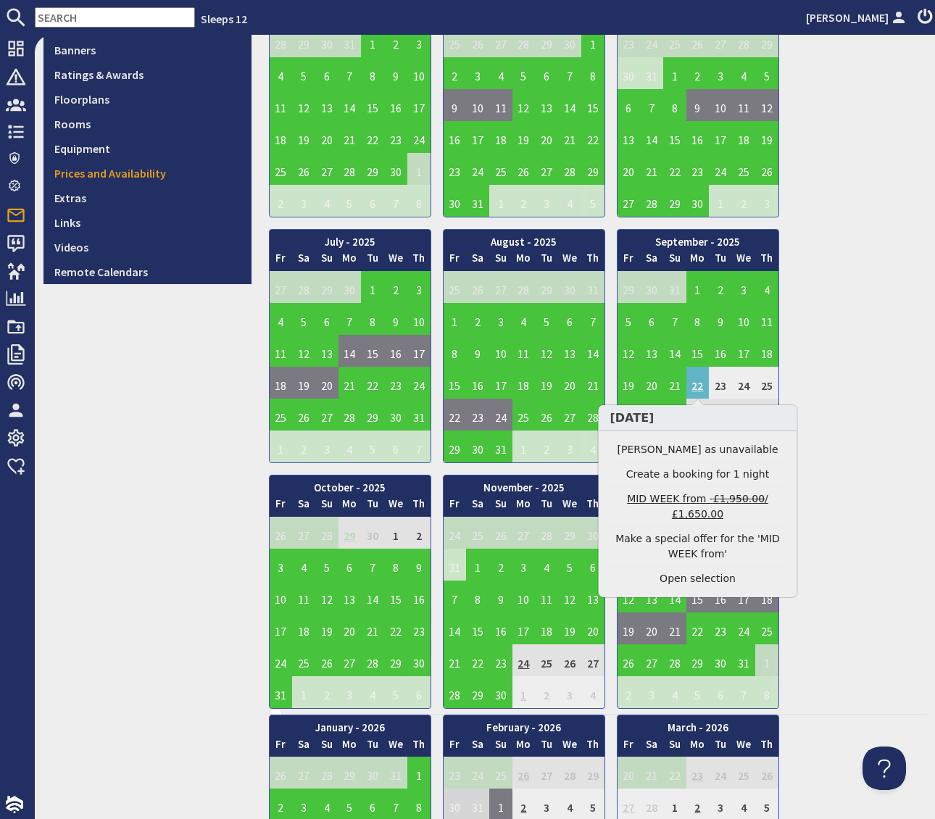
click at [655, 497] on link "MID WEEK from - £1,950.00 / £1,650.00" at bounding box center [698, 507] width 178 height 30
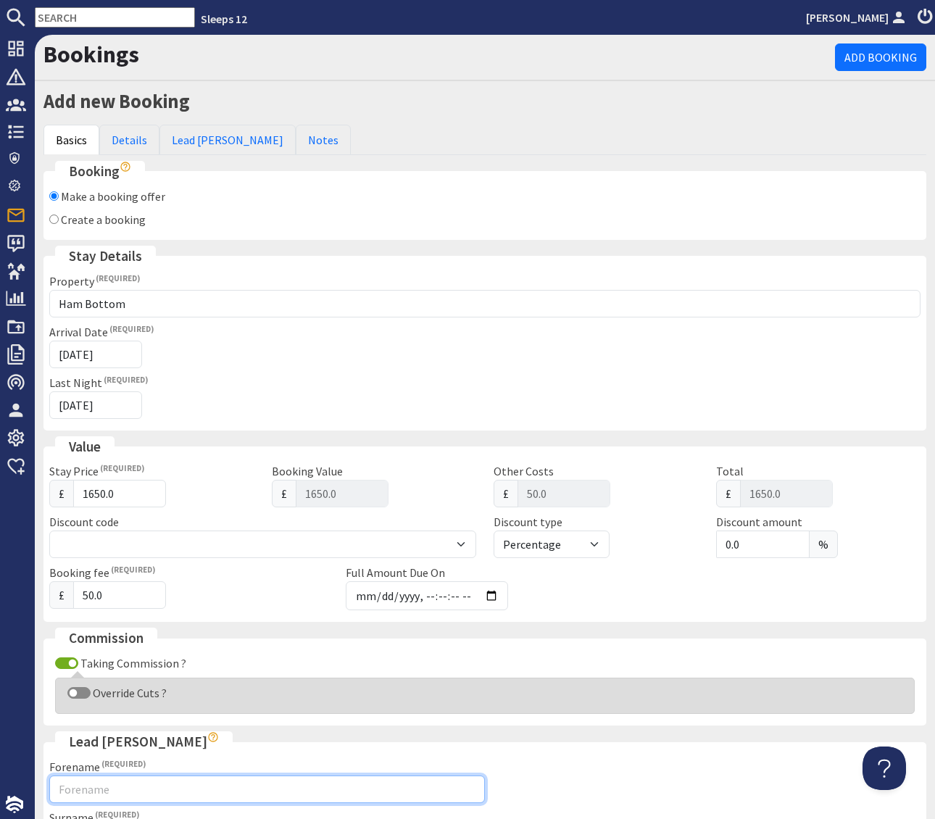
click at [84, 783] on input "Forename" at bounding box center [267, 790] width 436 height 28
type input "e"
type input "Heather"
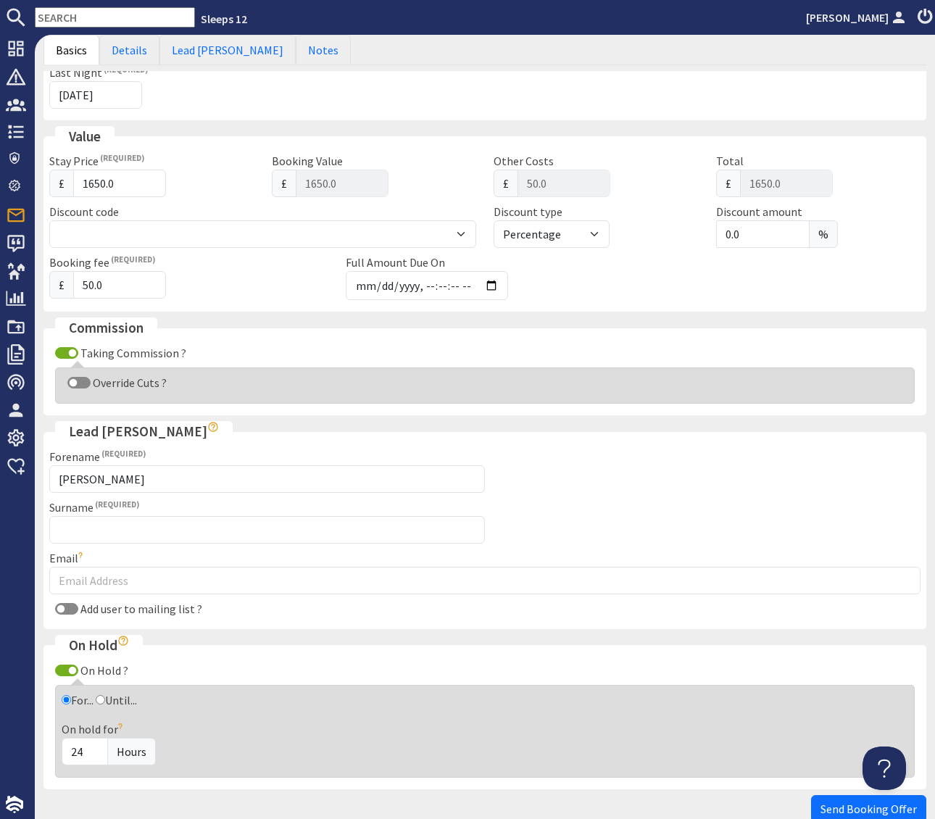
scroll to position [394, 0]
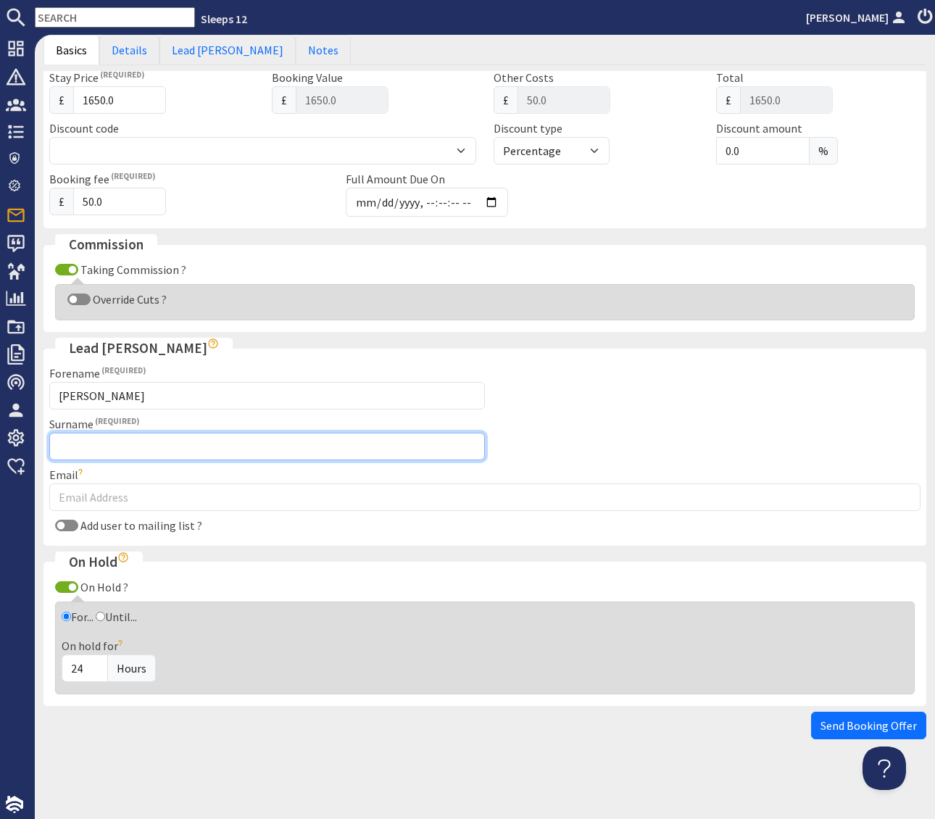
click at [73, 445] on input "Surname" at bounding box center [267, 447] width 436 height 28
type input "Metivier"
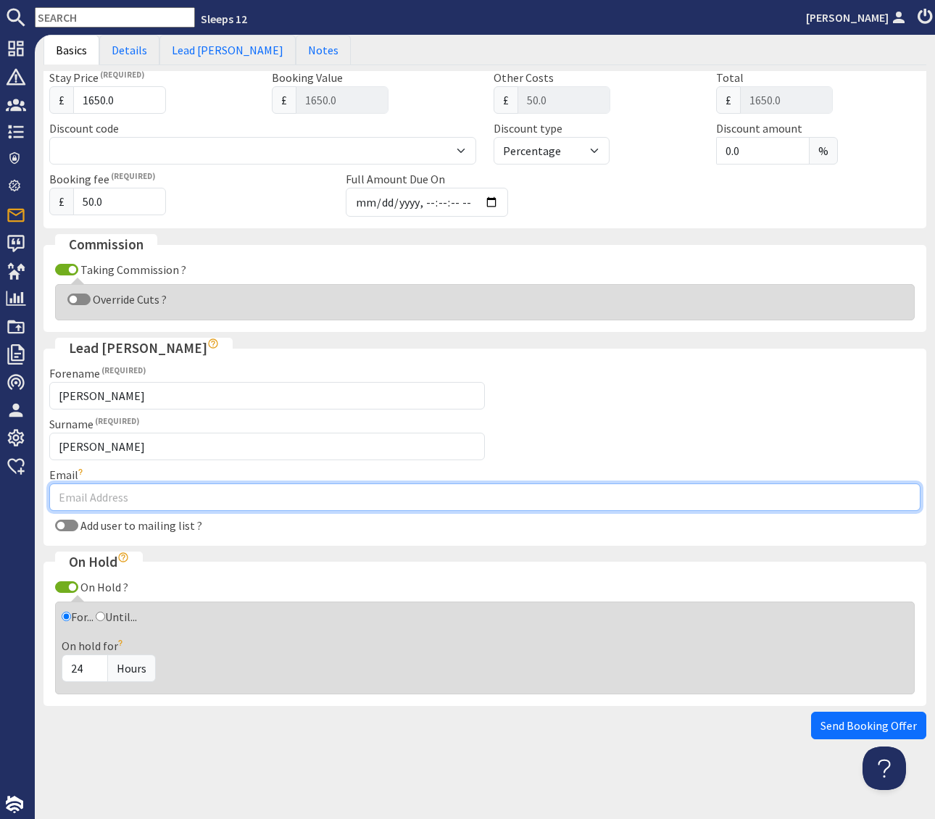
click at [370, 503] on input "Email" at bounding box center [485, 498] width 872 height 28
click at [70, 492] on input "Email" at bounding box center [485, 498] width 872 height 28
paste input "heather.metivier@arap.co.uk"
type input "heather.metivier@arap.co.uk"
click at [811, 712] on button "Send Booking Offer" at bounding box center [868, 726] width 115 height 28
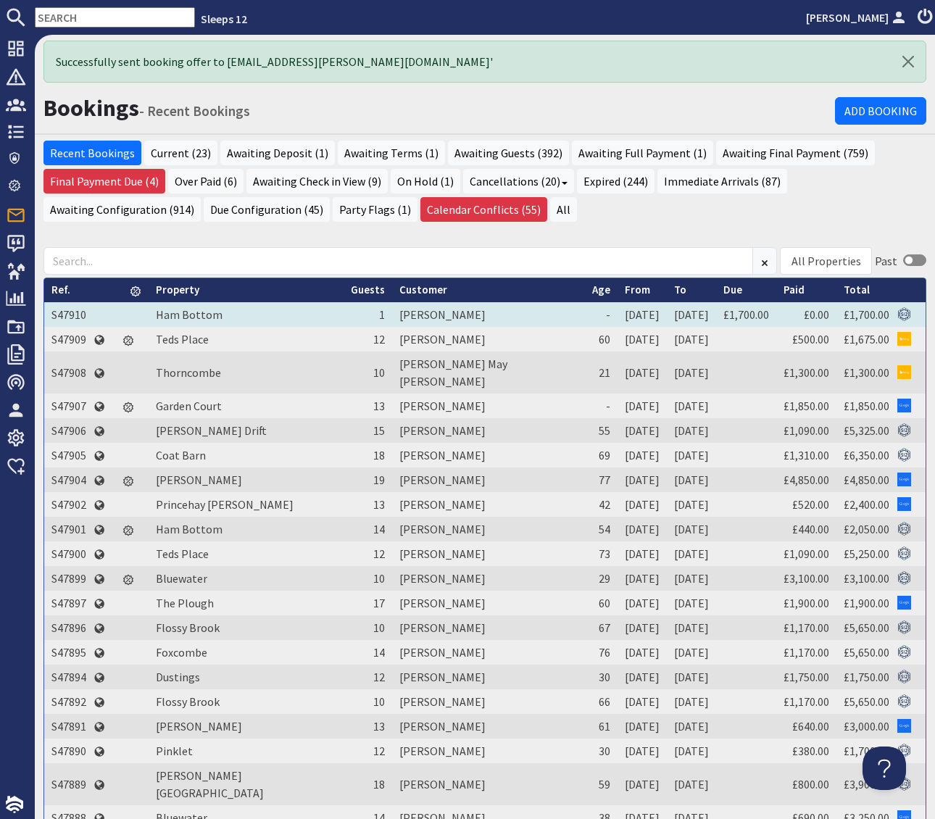
click at [86, 315] on td "S47910" at bounding box center [68, 314] width 49 height 25
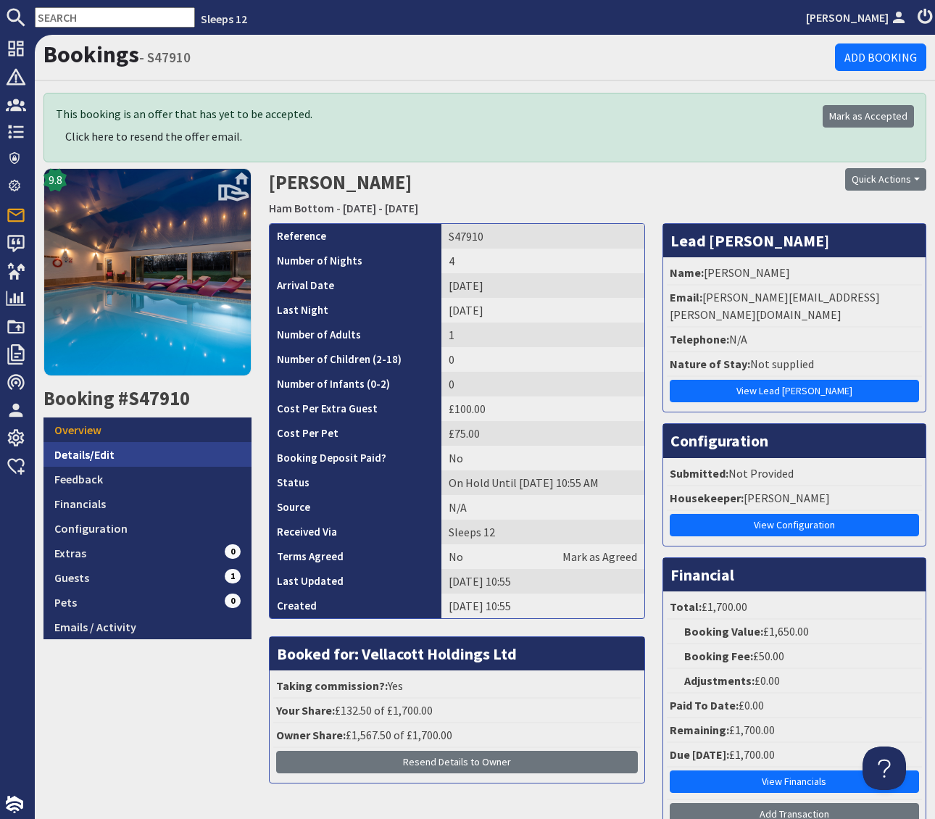
click at [146, 455] on link "Details/Edit" at bounding box center [148, 454] width 208 height 25
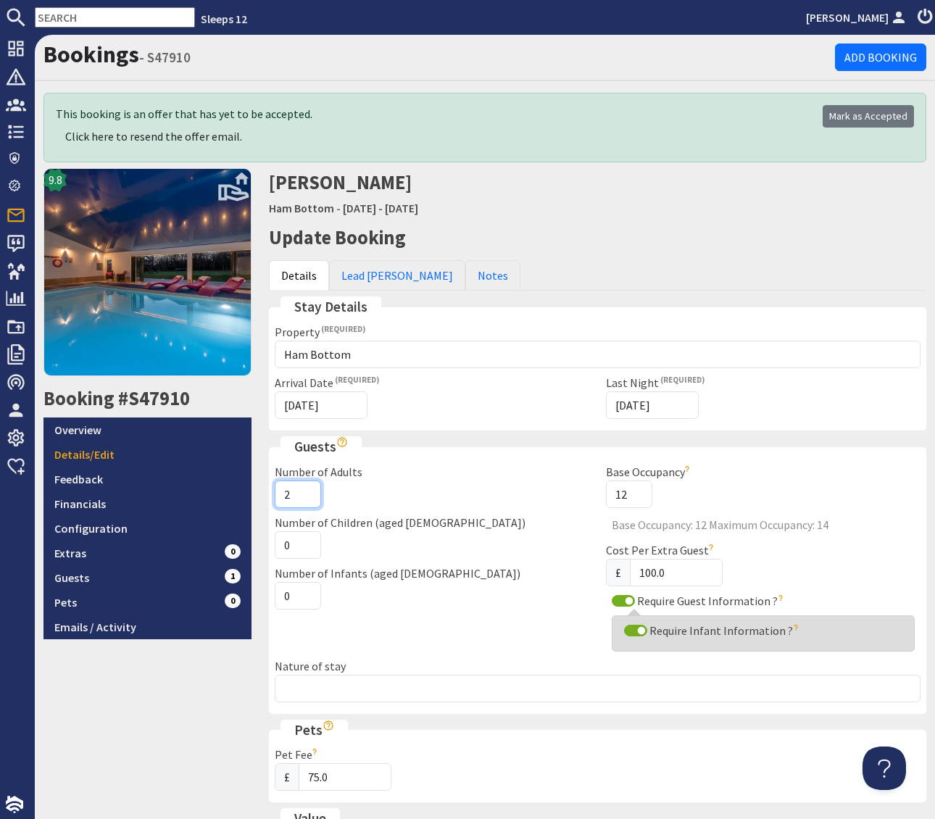
type input "2"
click at [305, 490] on input "2" at bounding box center [298, 495] width 46 height 28
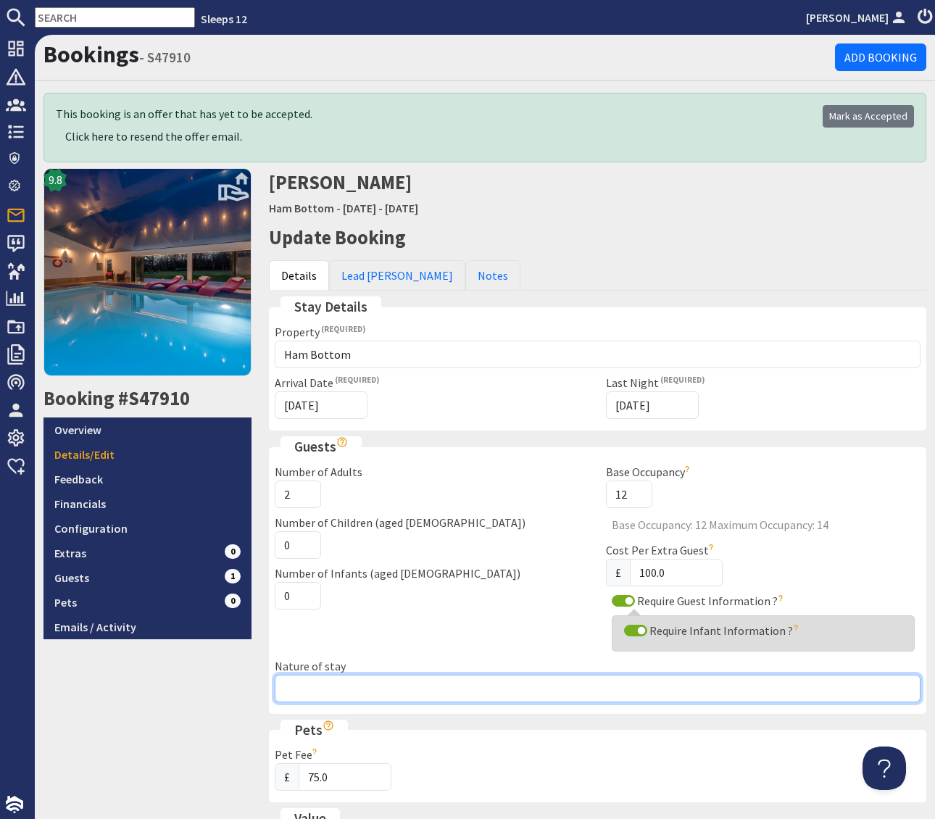
click at [302, 687] on input "Nature of stay" at bounding box center [598, 689] width 647 height 28
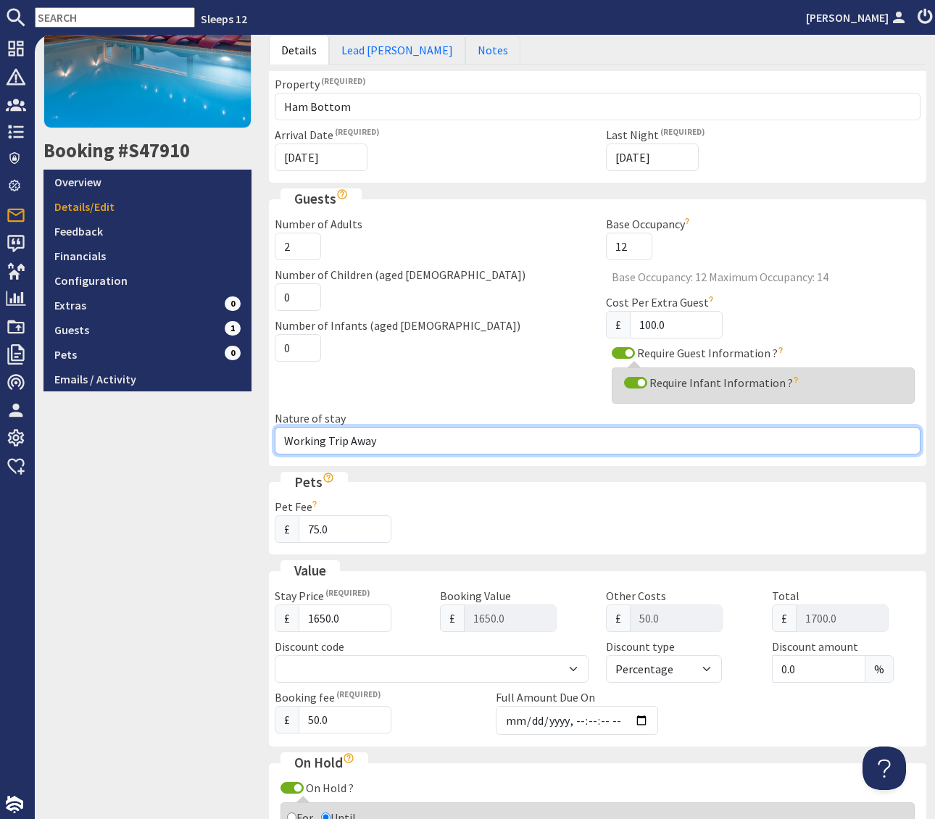
scroll to position [820, 0]
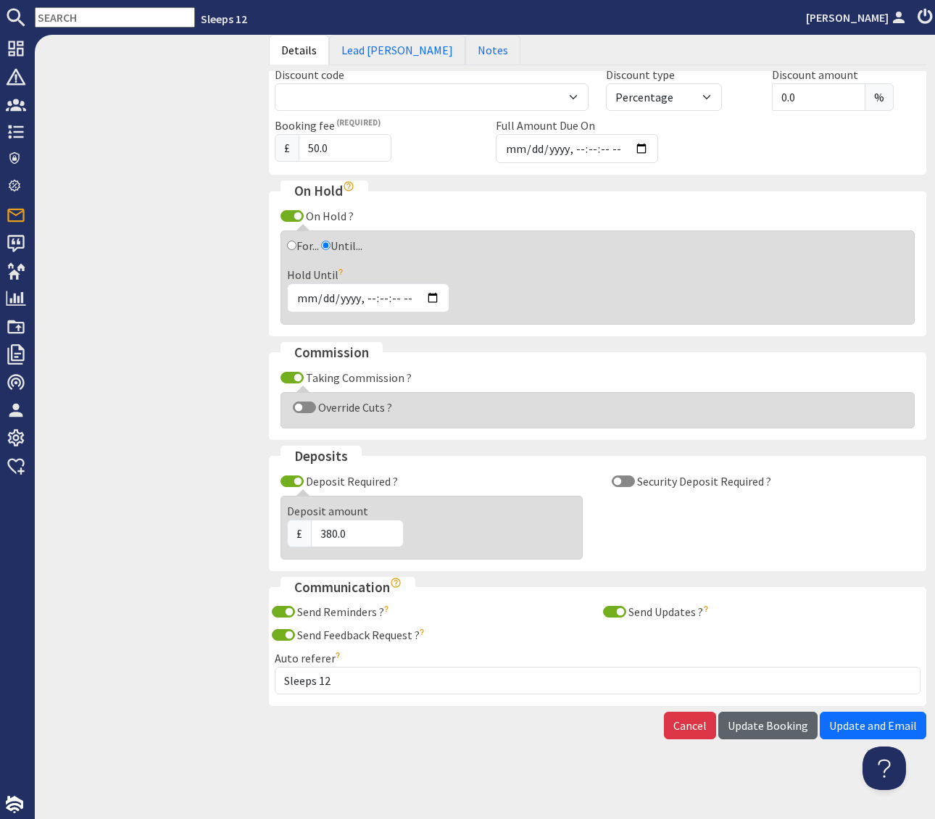
type input "Working Trip Away"
click at [760, 728] on span "Update Booking" at bounding box center [768, 726] width 80 height 15
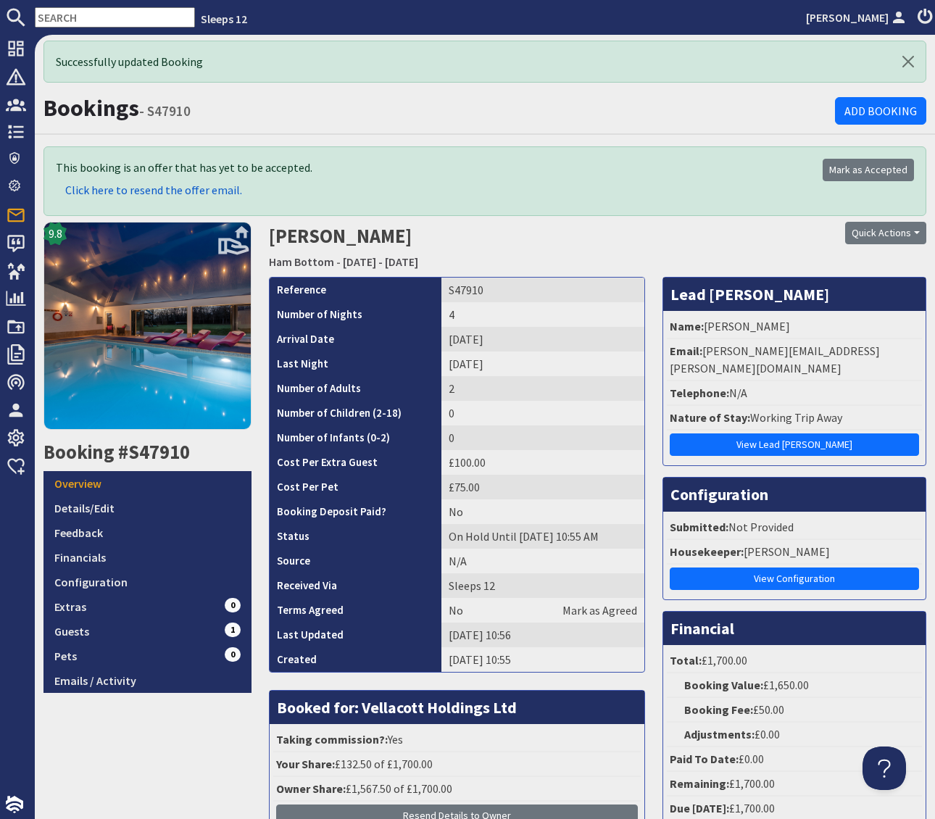
click at [178, 190] on span "Click here to resend the offer email." at bounding box center [153, 190] width 177 height 15
click at [70, 19] on input "text" at bounding box center [115, 17] width 160 height 20
click at [75, 19] on input "text" at bounding box center [115, 17] width 160 height 20
click at [44, 15] on input "text" at bounding box center [115, 17] width 160 height 20
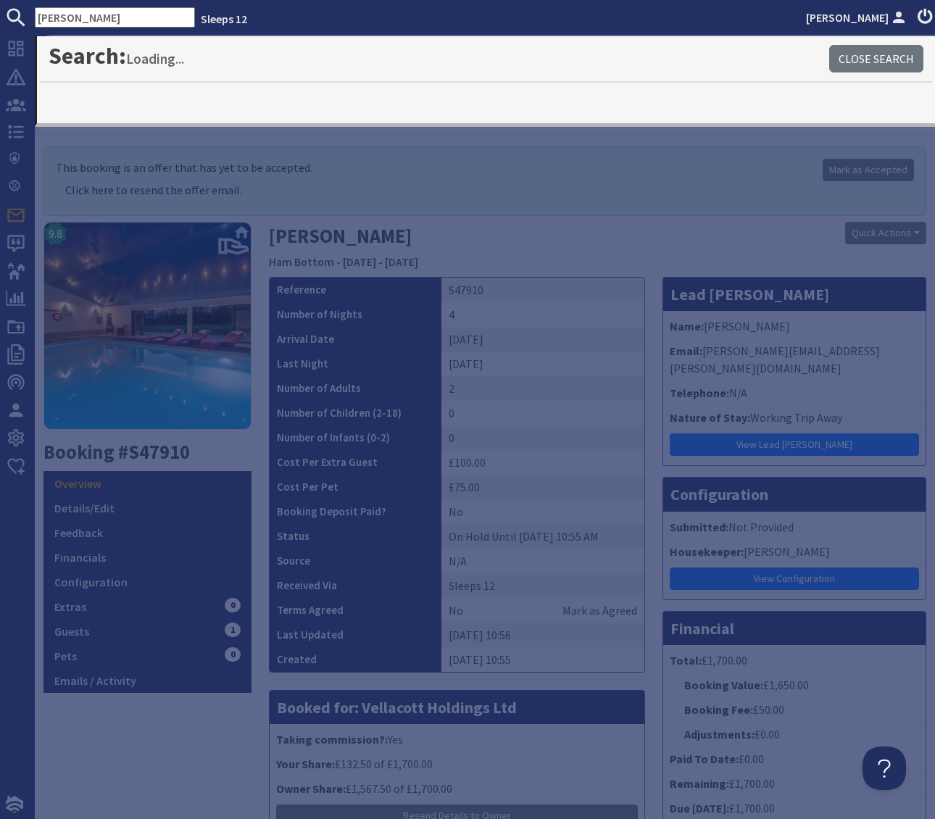
type input "Allen"
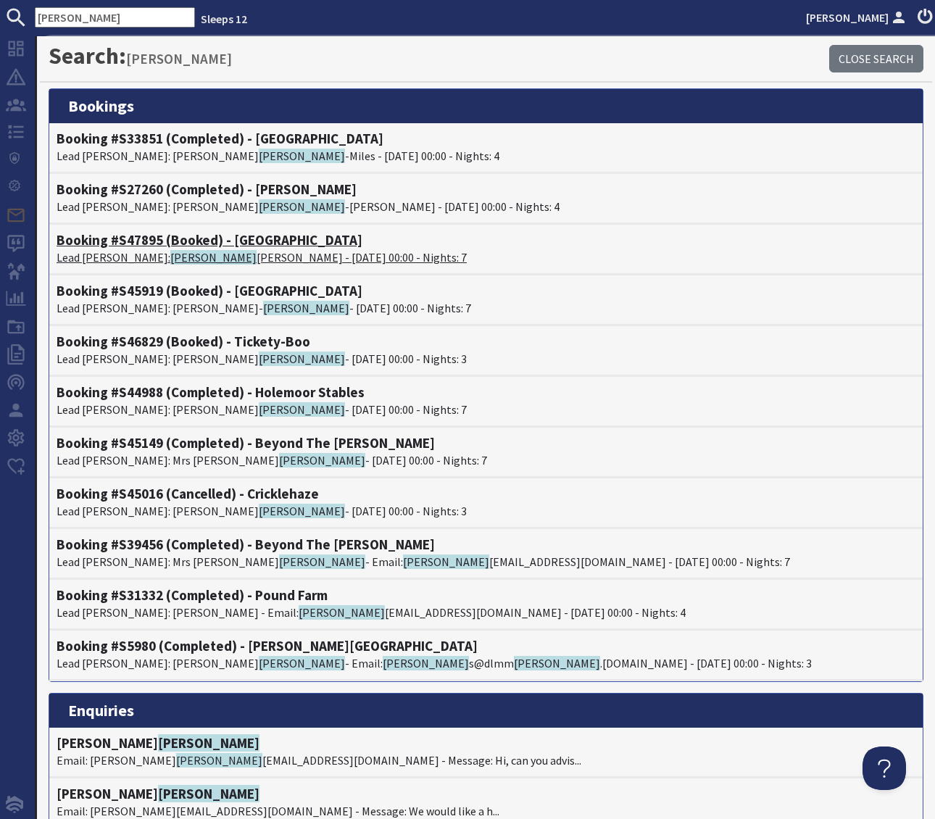
click at [255, 244] on h4 "Booking #S47895 (Booked) - Foxcombe" at bounding box center [486, 240] width 859 height 17
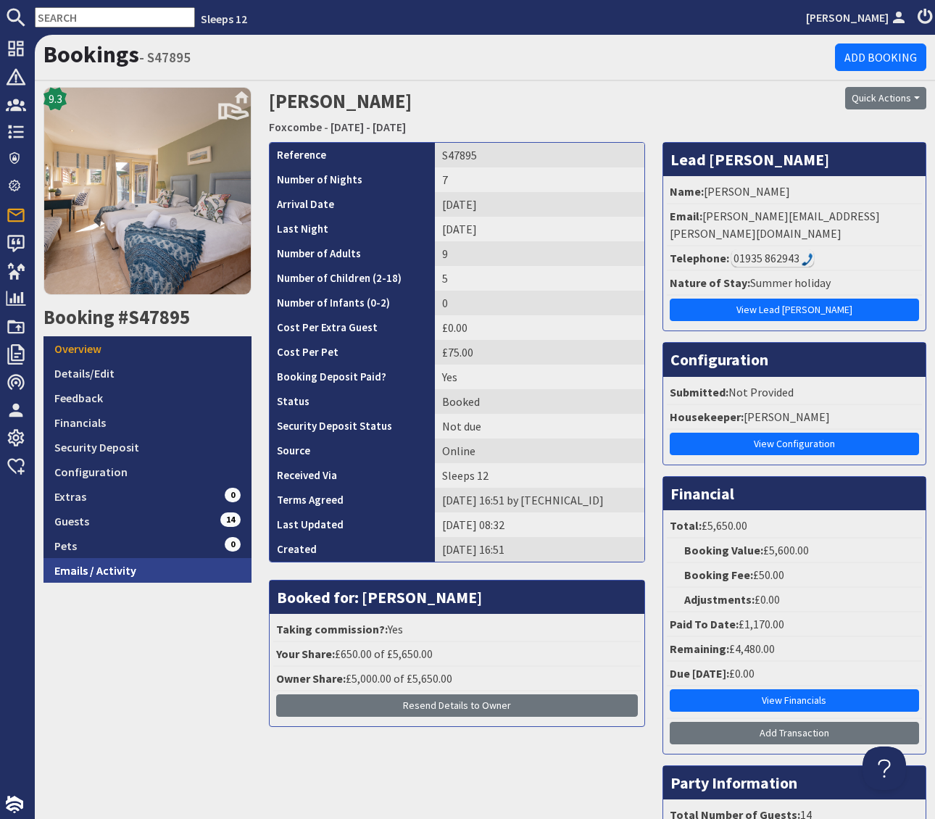
click at [91, 576] on link "Emails / Activity" at bounding box center [148, 570] width 208 height 25
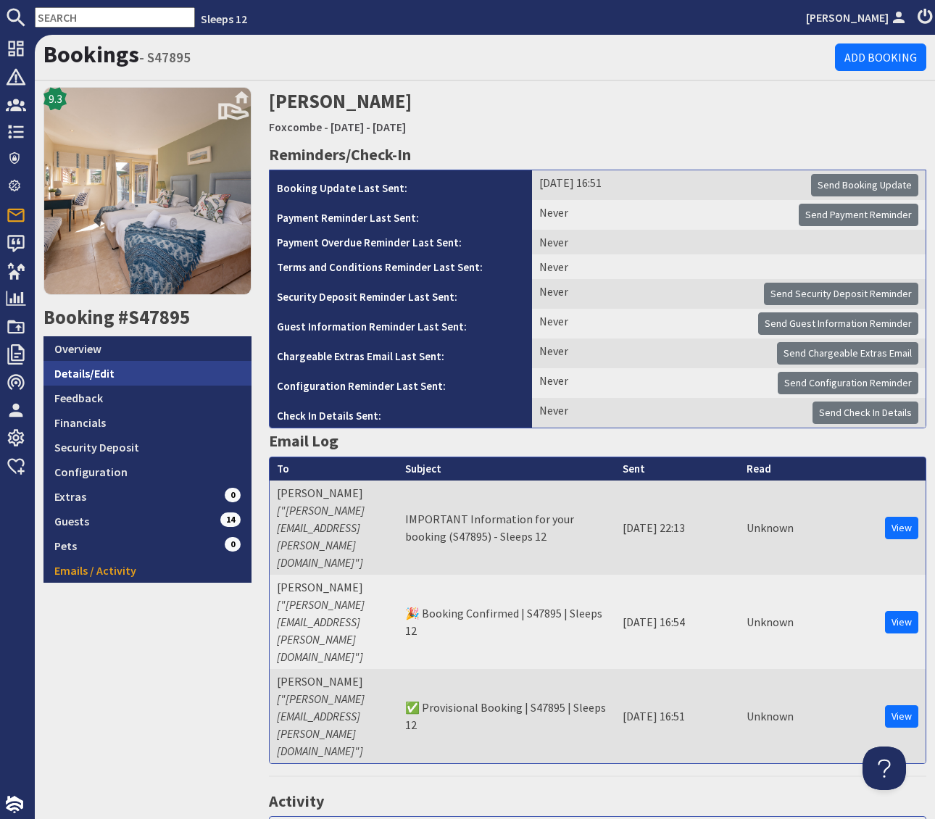
click at [125, 374] on link "Details/Edit" at bounding box center [148, 373] width 208 height 25
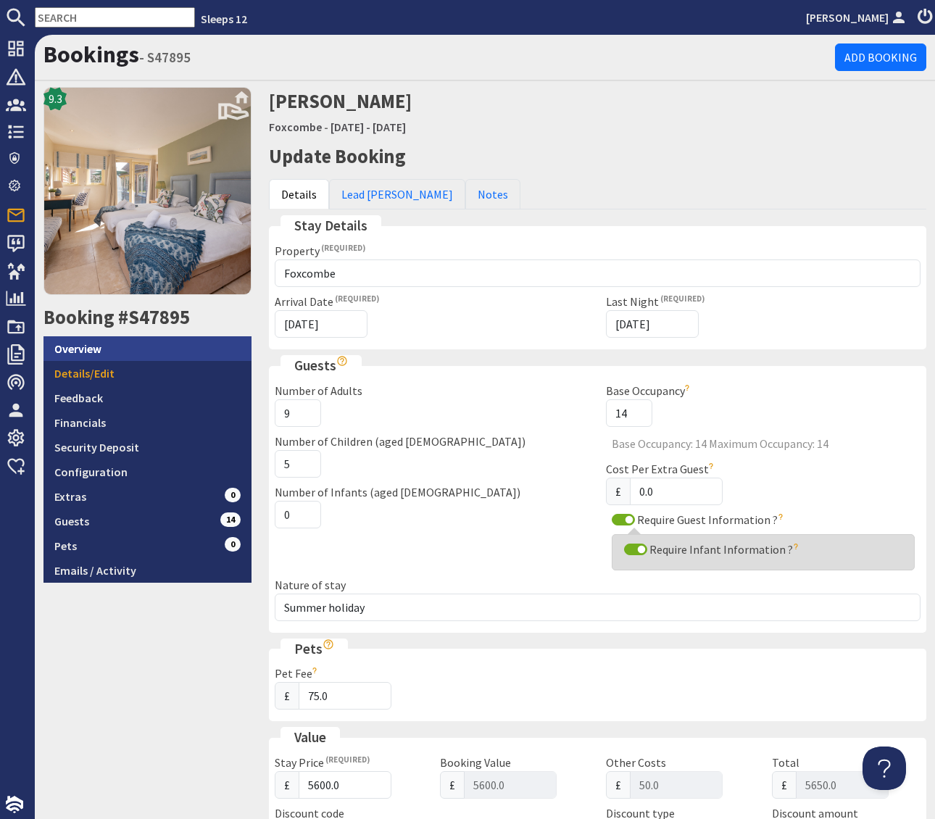
click at [211, 351] on link "Overview" at bounding box center [148, 348] width 208 height 25
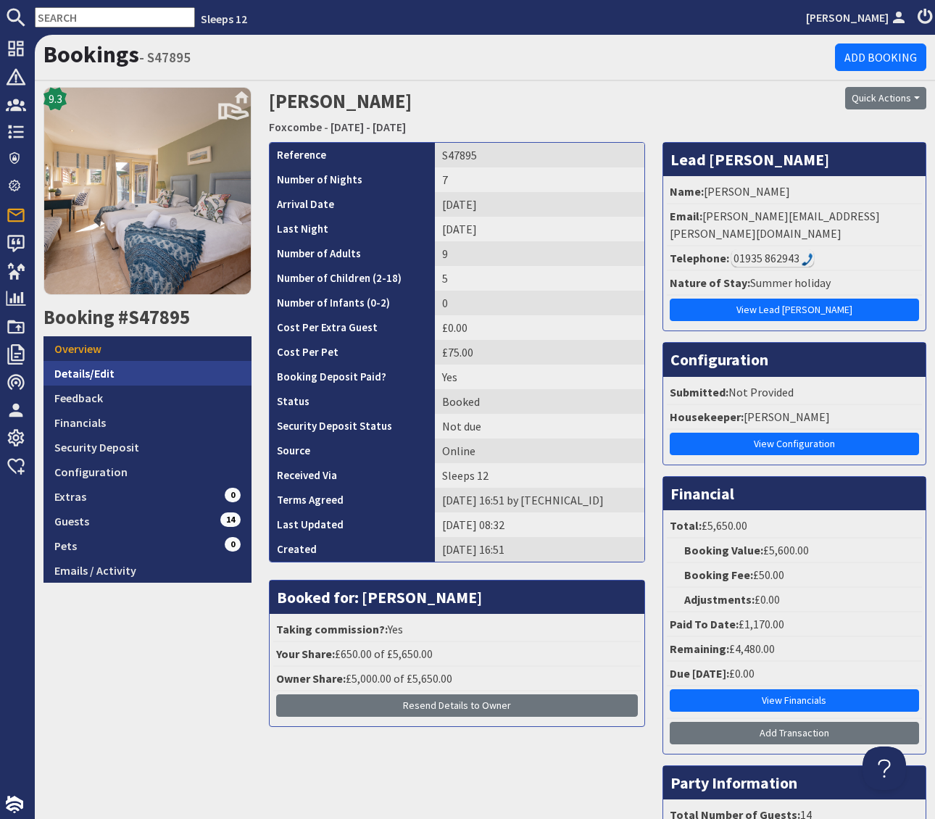
click at [141, 372] on link "Details/Edit" at bounding box center [148, 373] width 208 height 25
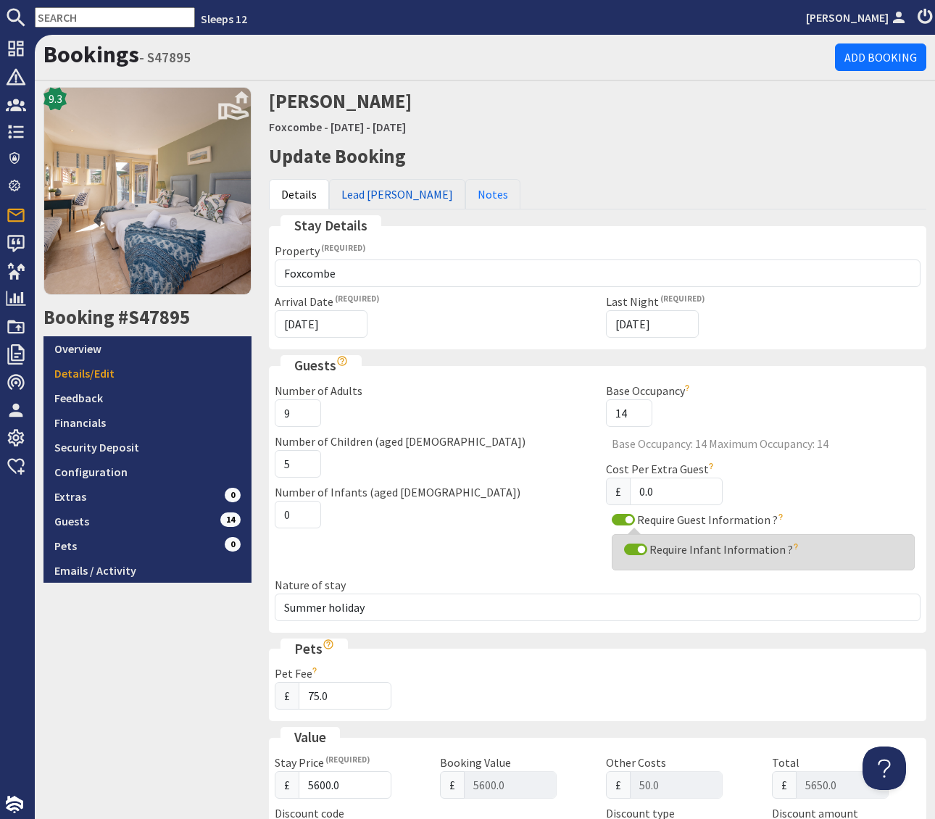
drag, startPoint x: 368, startPoint y: 189, endPoint x: 374, endPoint y: 215, distance: 27.6
click at [368, 189] on link "Lead Booker" at bounding box center [397, 194] width 136 height 30
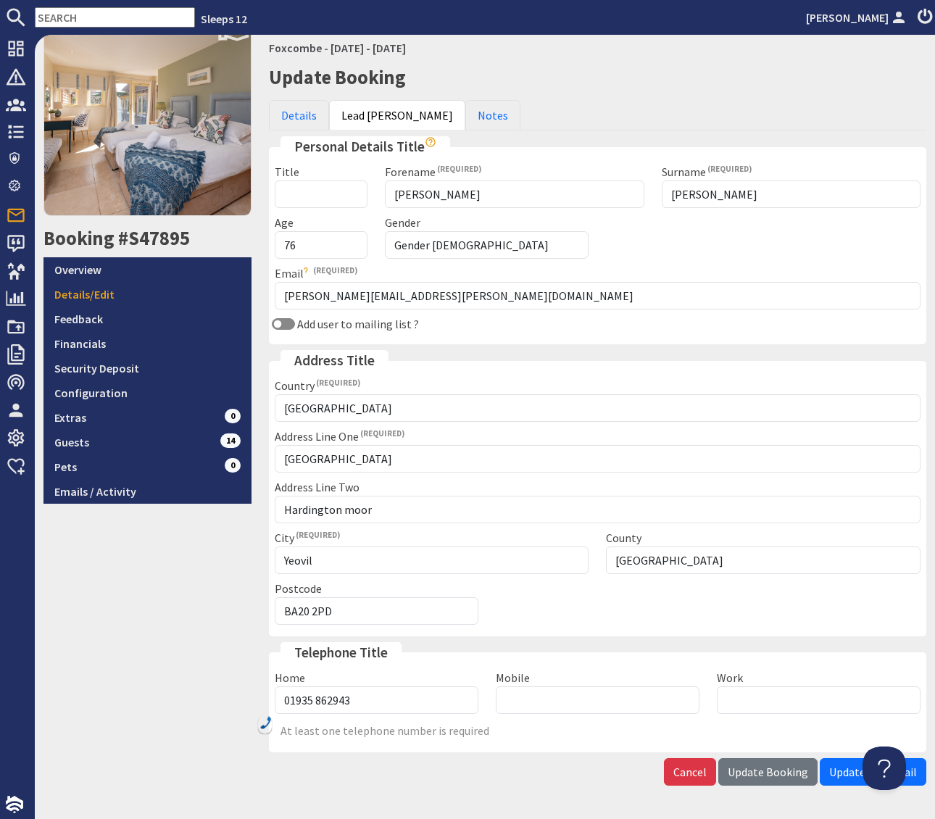
scroll to position [125, 0]
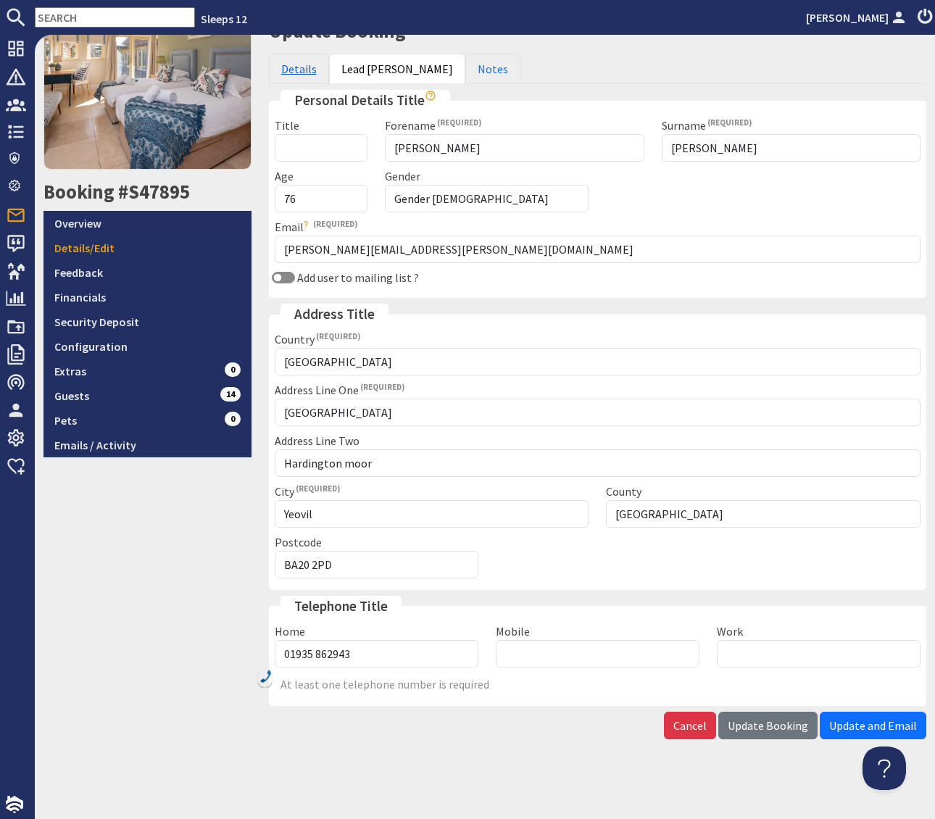
click at [300, 67] on link "Details" at bounding box center [299, 69] width 60 height 30
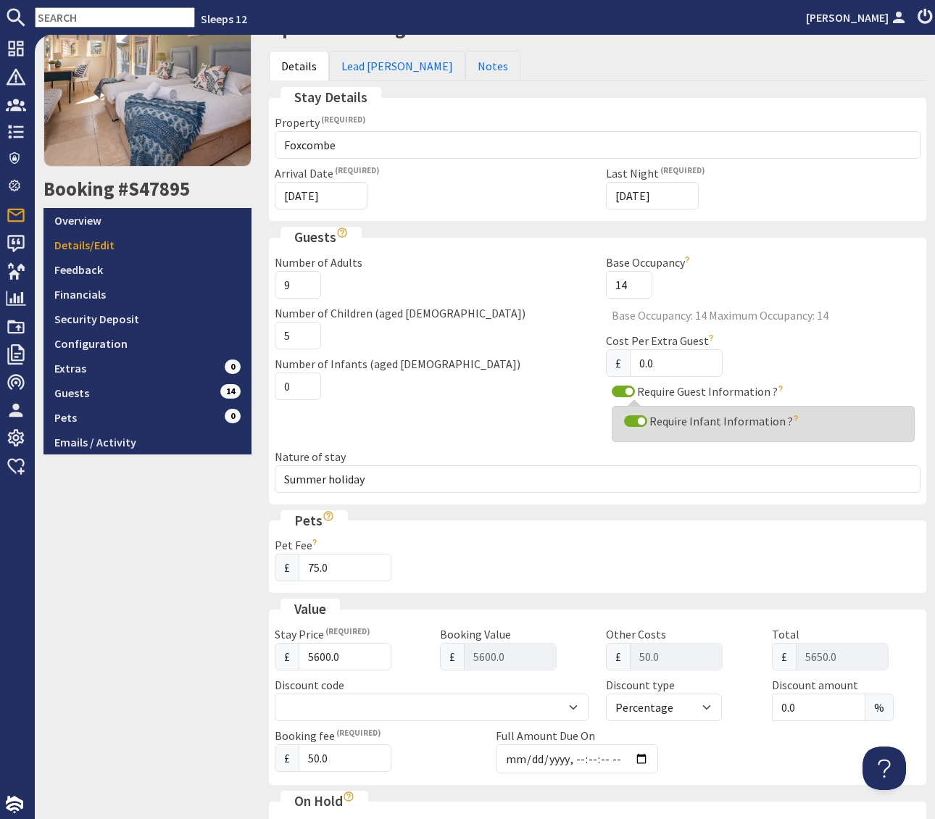
scroll to position [129, 0]
click at [372, 62] on link "Lead Booker" at bounding box center [397, 65] width 136 height 30
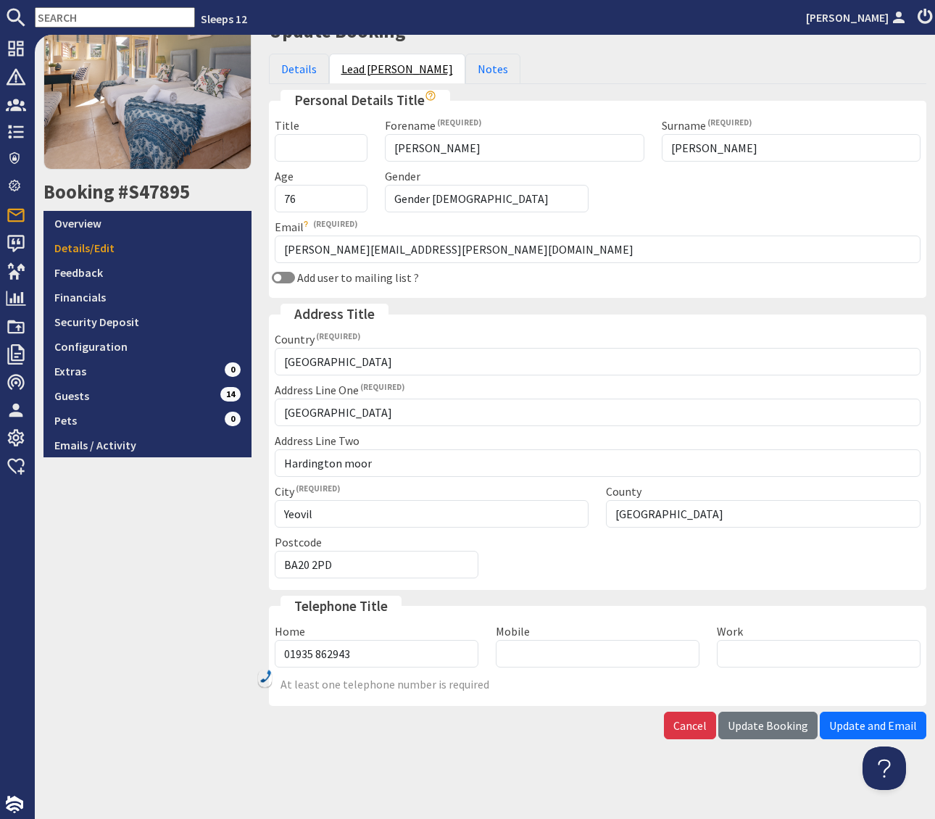
scroll to position [125, 0]
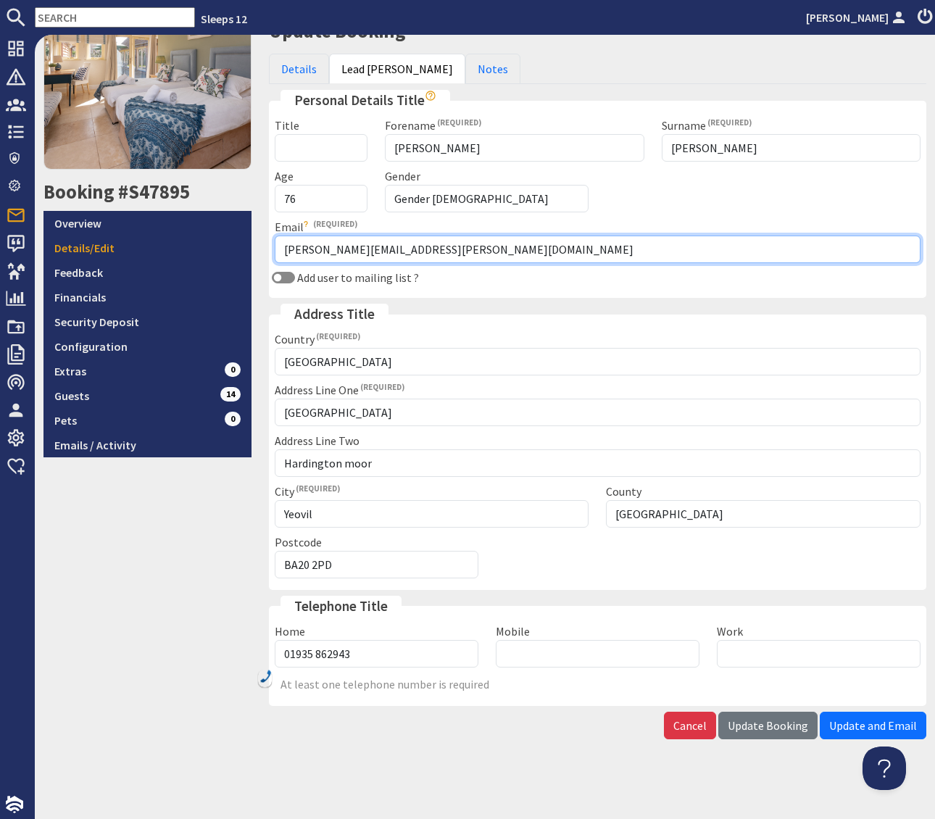
click at [427, 251] on input "allen.parrott@btinternet.net" at bounding box center [598, 250] width 647 height 28
type input "allen.parrott@btinternet.com"
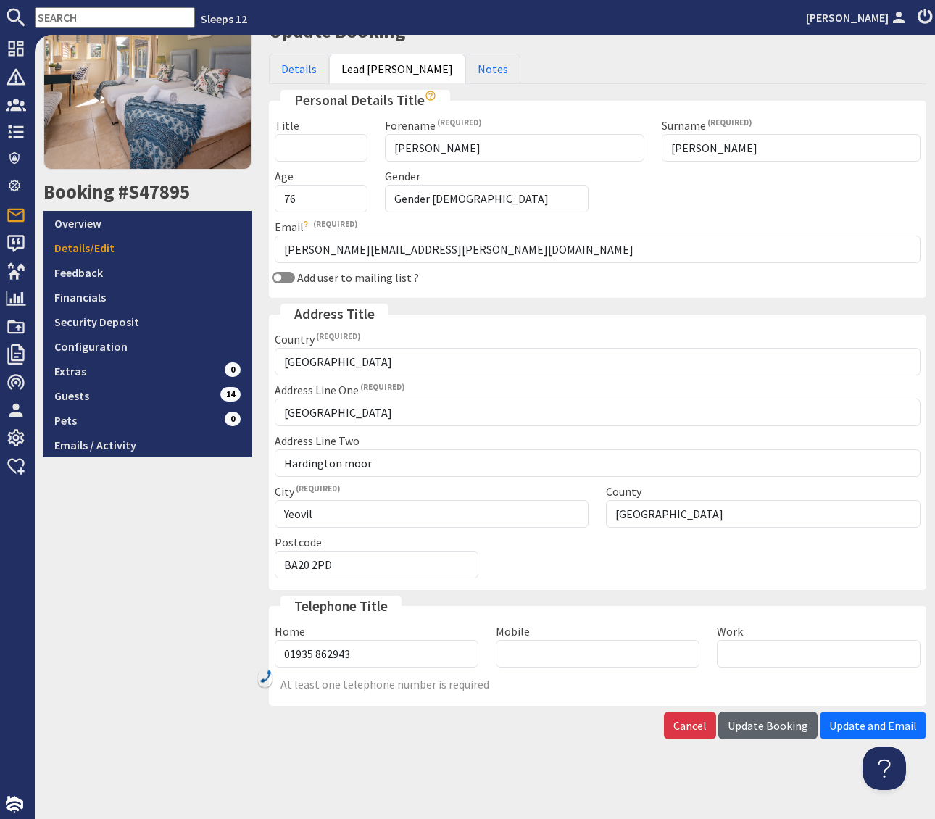
click at [775, 728] on span "Update Booking" at bounding box center [768, 726] width 80 height 15
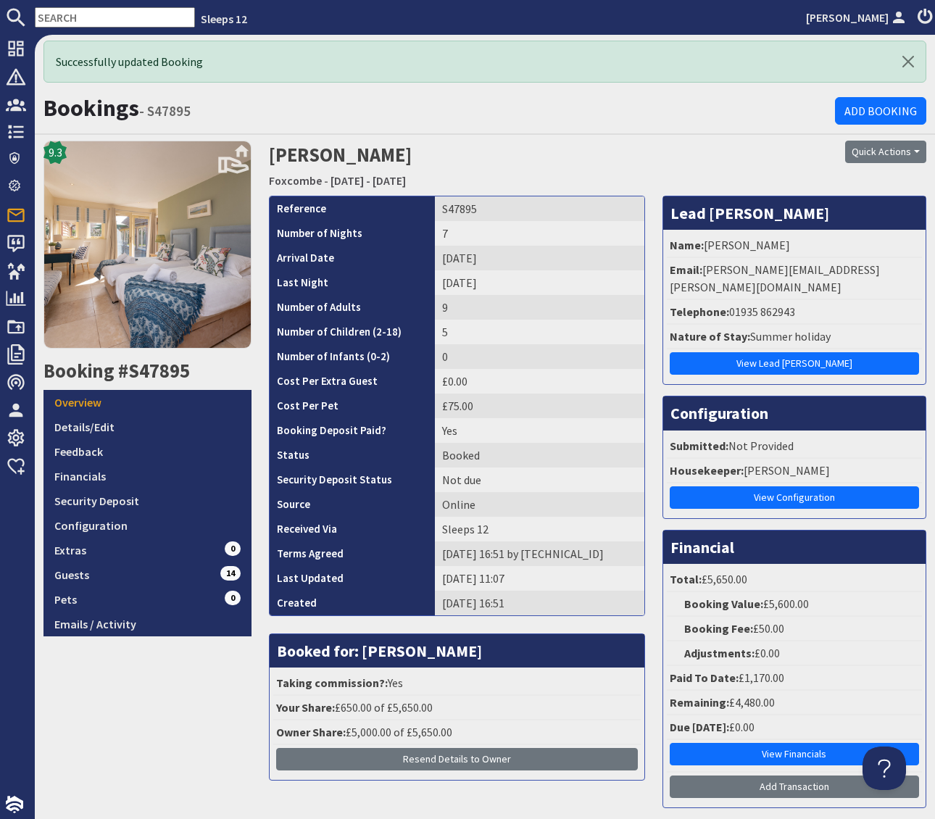
click at [732, 146] on div "Quick Actions Send Booking Update Rebook Cancel Booking Print" at bounding box center [822, 152] width 207 height 22
click at [922, 151] on button "Quick Actions" at bounding box center [885, 152] width 81 height 22
click at [877, 177] on span "Send Booking Update" at bounding box center [861, 183] width 107 height 15
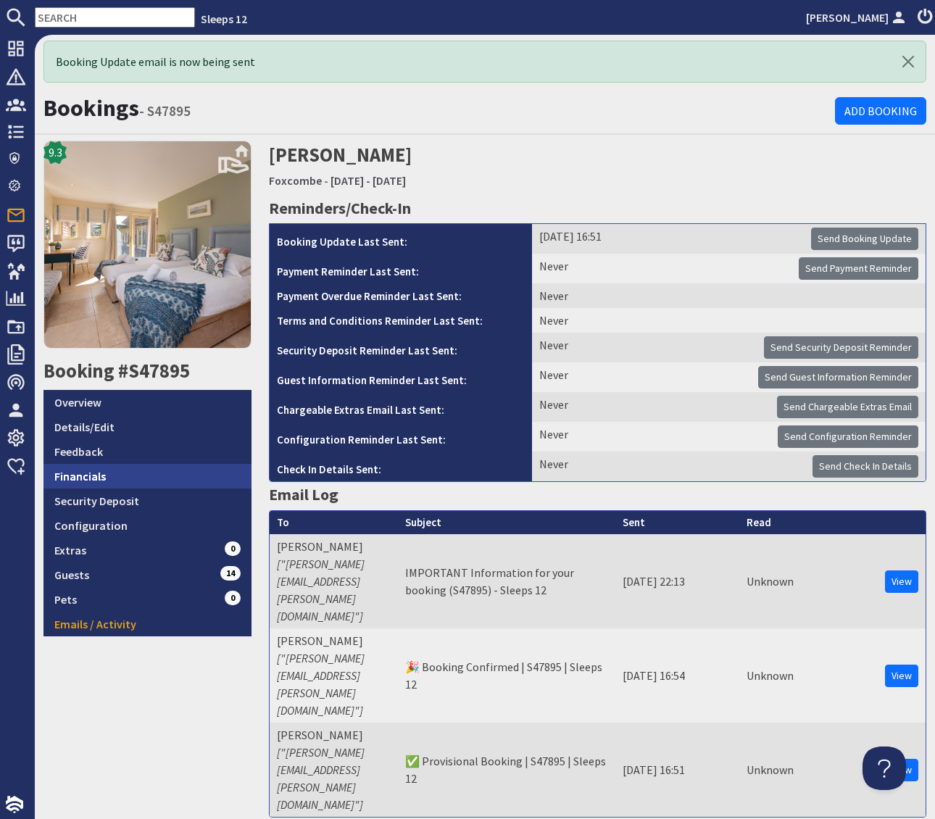
click at [109, 476] on link "Financials" at bounding box center [148, 476] width 208 height 25
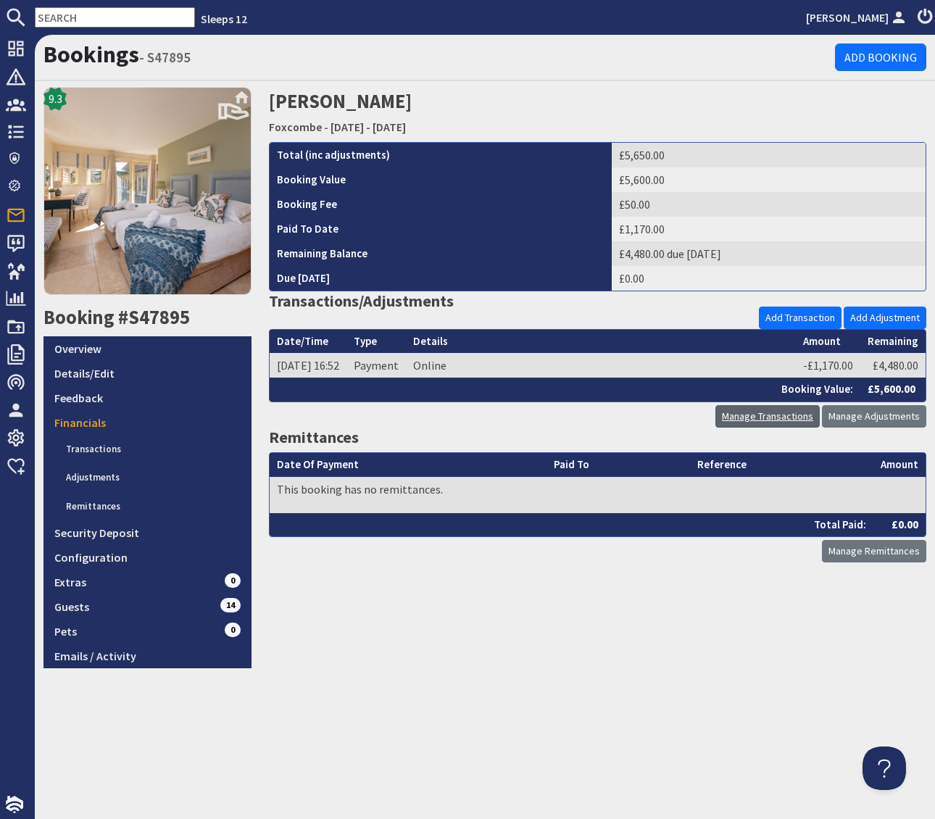
click at [737, 417] on link "Manage Transactions" at bounding box center [768, 416] width 104 height 22
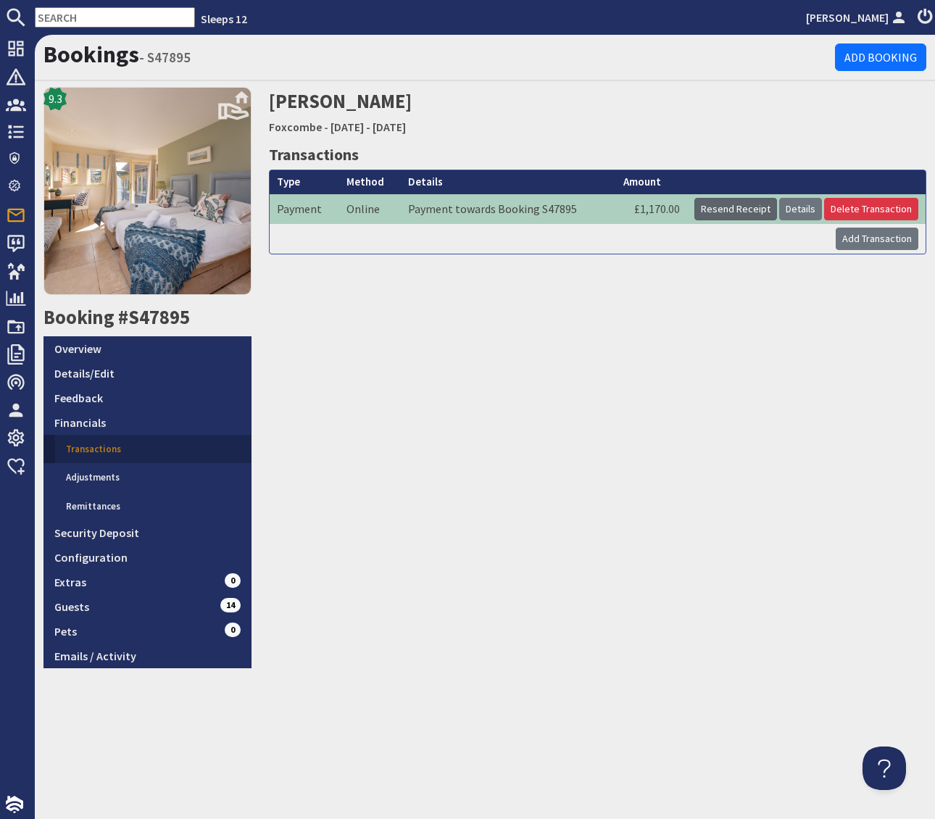
click at [721, 208] on button "Resend Receipt" at bounding box center [736, 209] width 83 height 22
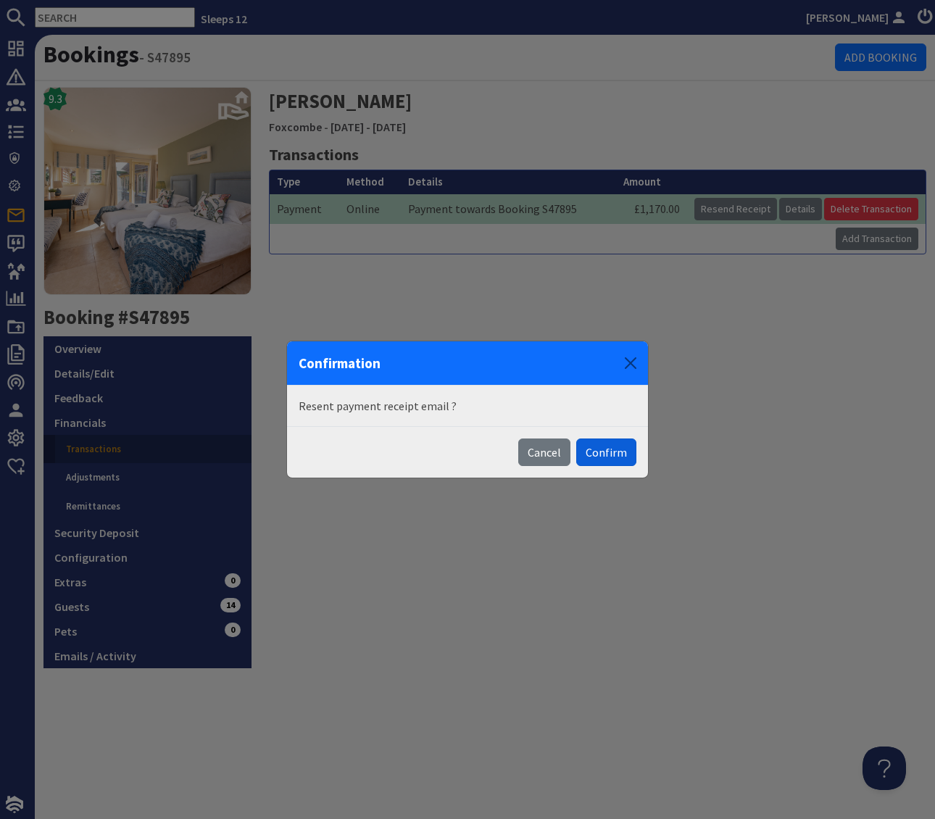
click at [613, 451] on button "Confirm" at bounding box center [606, 453] width 60 height 28
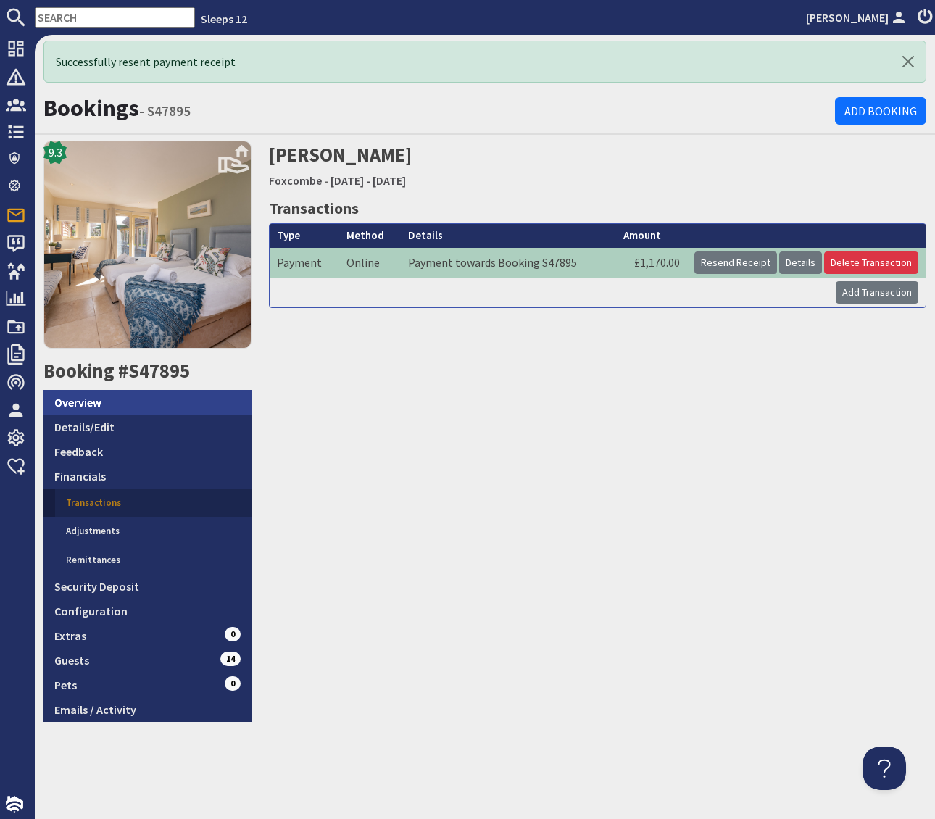
click at [118, 403] on link "Overview" at bounding box center [148, 402] width 208 height 25
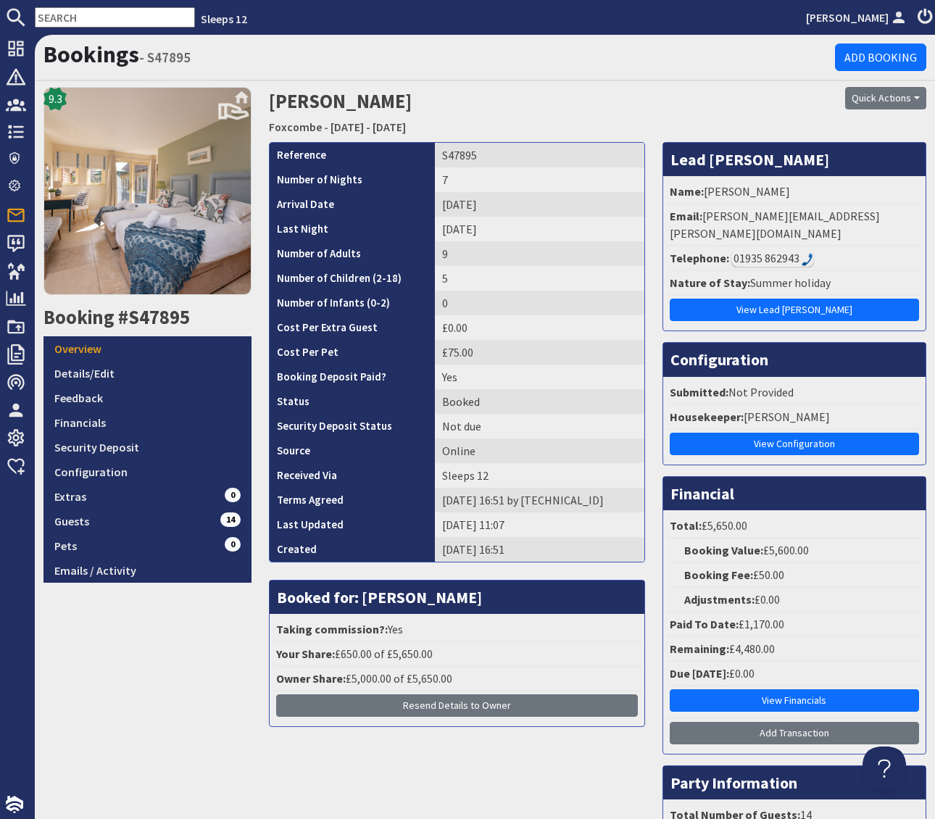
click at [86, 15] on input "text" at bounding box center [115, 17] width 160 height 20
click at [65, 22] on input "text" at bounding box center [115, 17] width 160 height 20
type input "S"
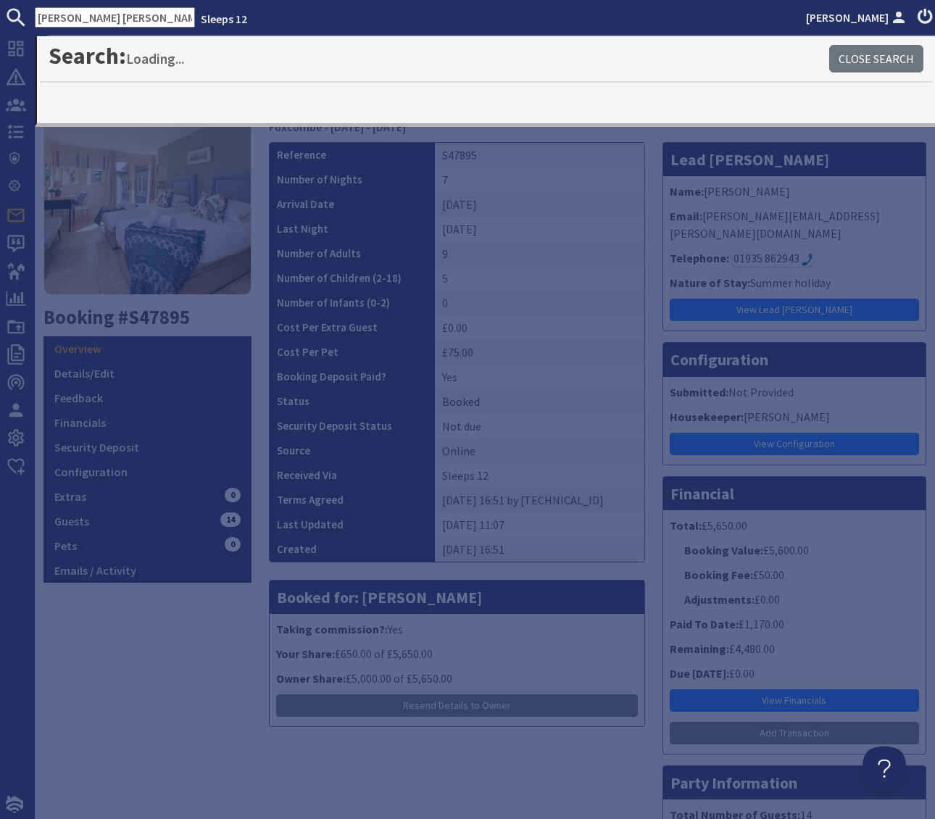
type input "Susan Heather"
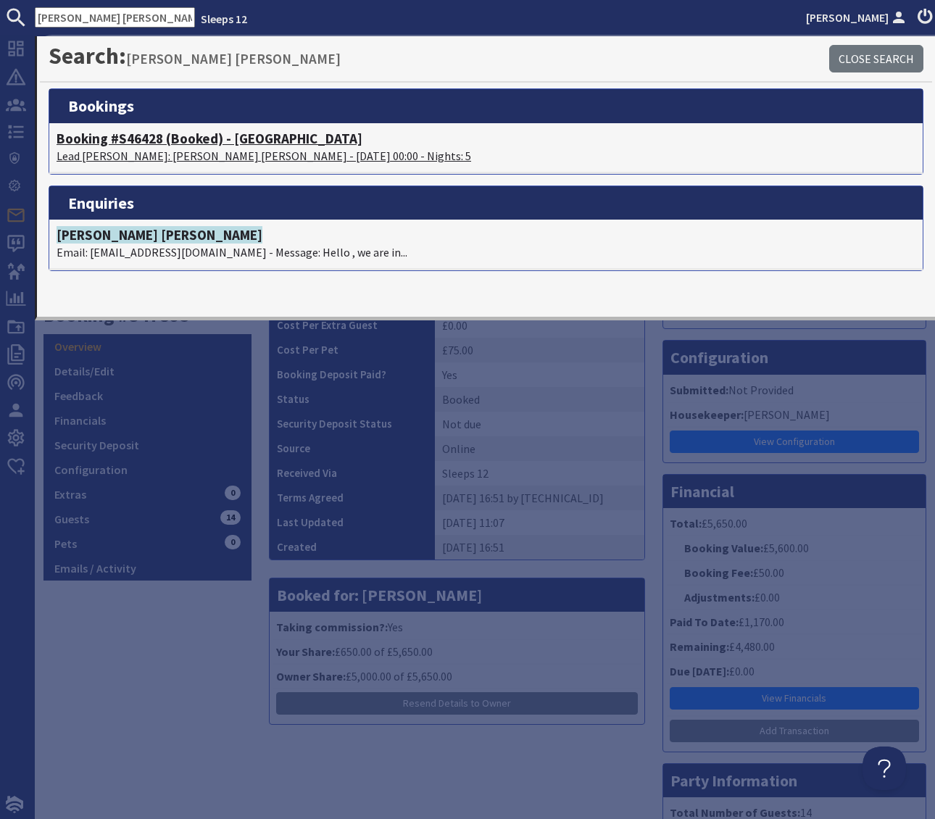
click at [263, 136] on h4 "Booking #S46428 (Booked) - Cockercombe" at bounding box center [486, 139] width 859 height 17
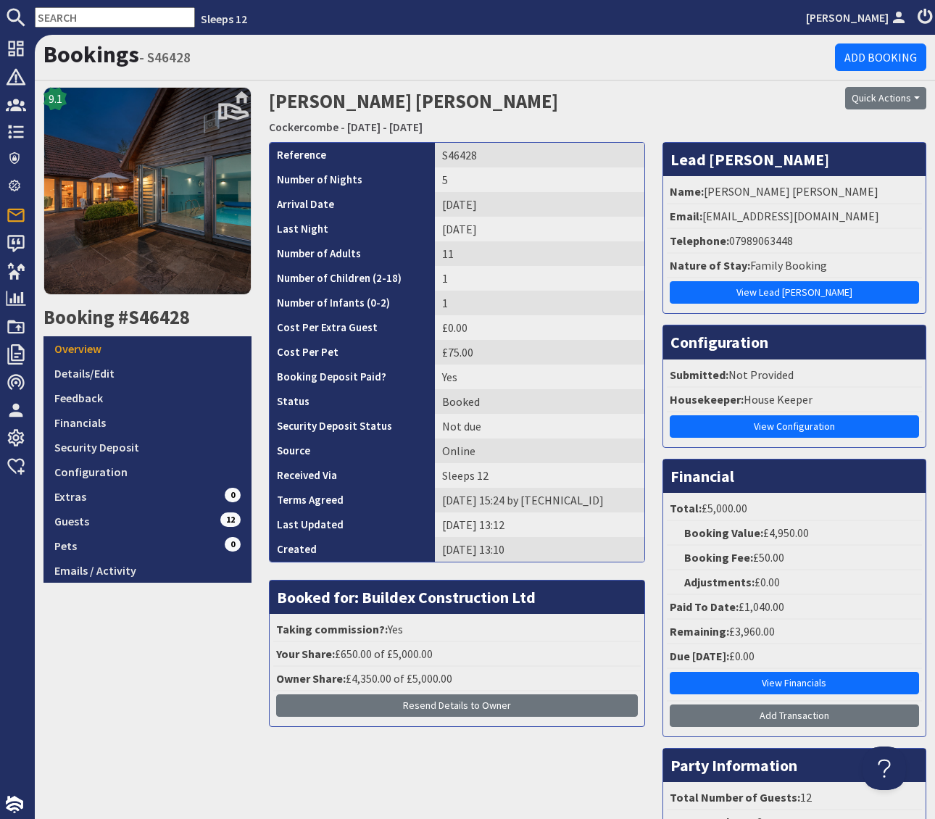
click at [729, 79] on div "Bookings - S46428 Add Booking" at bounding box center [485, 58] width 901 height 46
click at [818, 225] on li "Email: susanaheather23@gmail.com" at bounding box center [794, 216] width 255 height 25
drag, startPoint x: 866, startPoint y: 215, endPoint x: 703, endPoint y: 222, distance: 162.6
click at [703, 222] on li "Email: susanaheather23@gmail.com" at bounding box center [794, 216] width 255 height 25
copy li "susanaheather23@gmail.com"
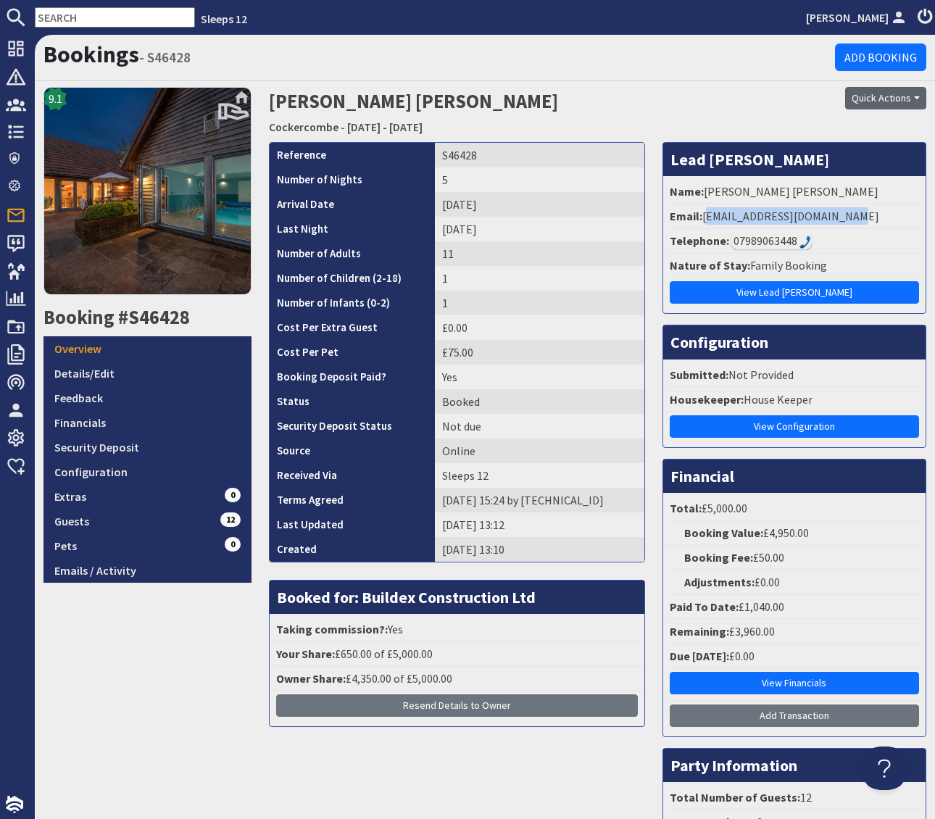
click at [919, 96] on button "Quick Actions" at bounding box center [885, 98] width 81 height 22
click at [835, 178] on link "Cancel Booking" at bounding box center [861, 176] width 130 height 23
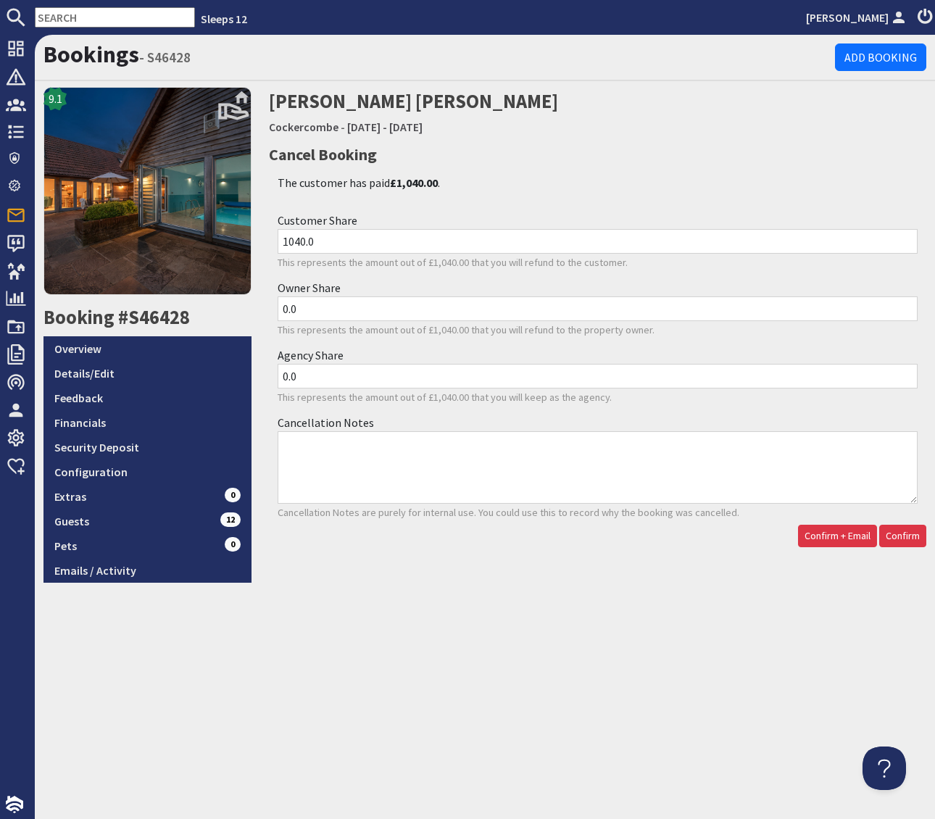
drag, startPoint x: 334, startPoint y: 243, endPoint x: 235, endPoint y: 236, distance: 98.9
click at [235, 236] on div "Bookings - S46428 Add Booking 9.1 Booking #S46428 Overview Details/Edit Feedbac…" at bounding box center [485, 309] width 901 height 548
click at [315, 376] on input "0.0" at bounding box center [598, 376] width 641 height 25
click at [228, 369] on div "Bookings - S46428 Add Booking 9.1 Booking #S46428 Overview Details/Edit Feedbac…" at bounding box center [485, 309] width 901 height 548
paste input "104"
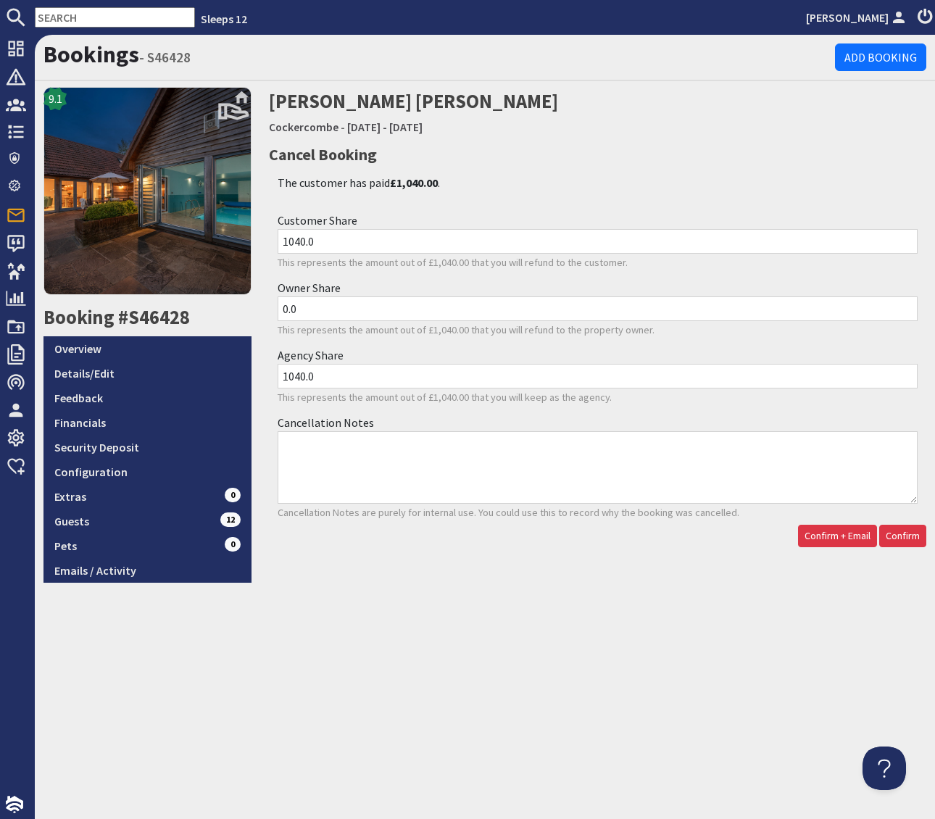
type input "1040.0"
drag, startPoint x: 329, startPoint y: 237, endPoint x: 265, endPoint y: 237, distance: 63.8
click at [265, 237] on div "Cancel Booking The customer has paid £1,040.00 . Customer Share 1040.0 This rep…" at bounding box center [598, 348] width 676 height 413
type input "0.0"
click at [331, 451] on textarea "Cancellation Notes" at bounding box center [598, 467] width 641 height 73
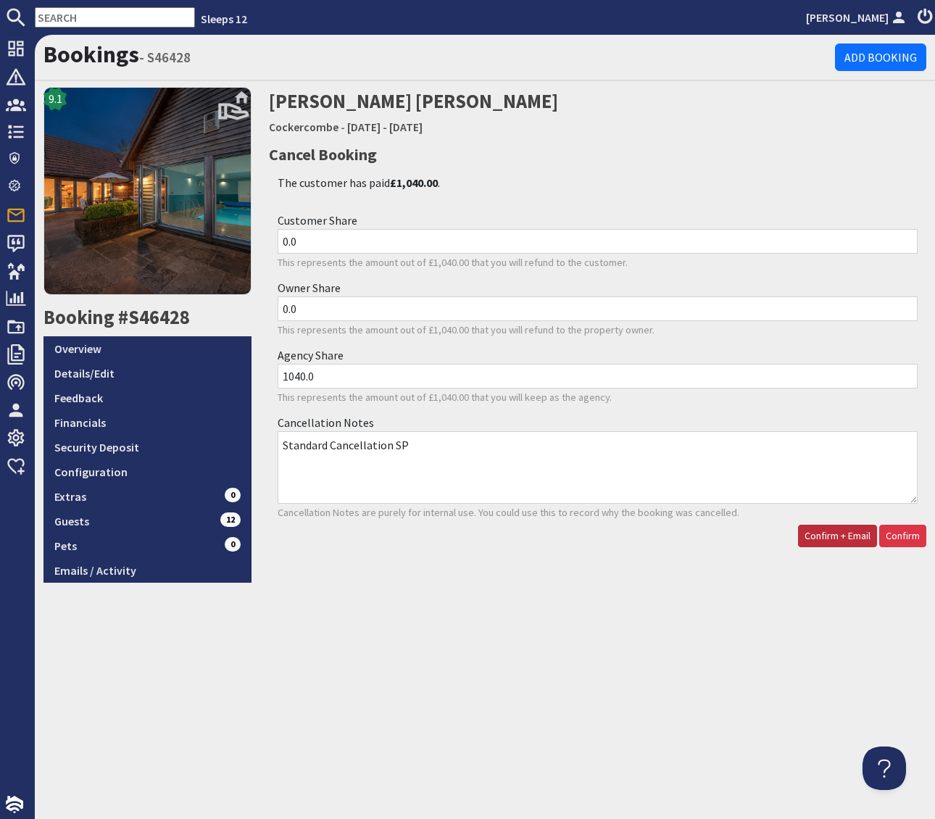
type textarea "Standard Cancellation SP"
click at [831, 530] on span "Confirm + Email" at bounding box center [838, 535] width 66 height 13
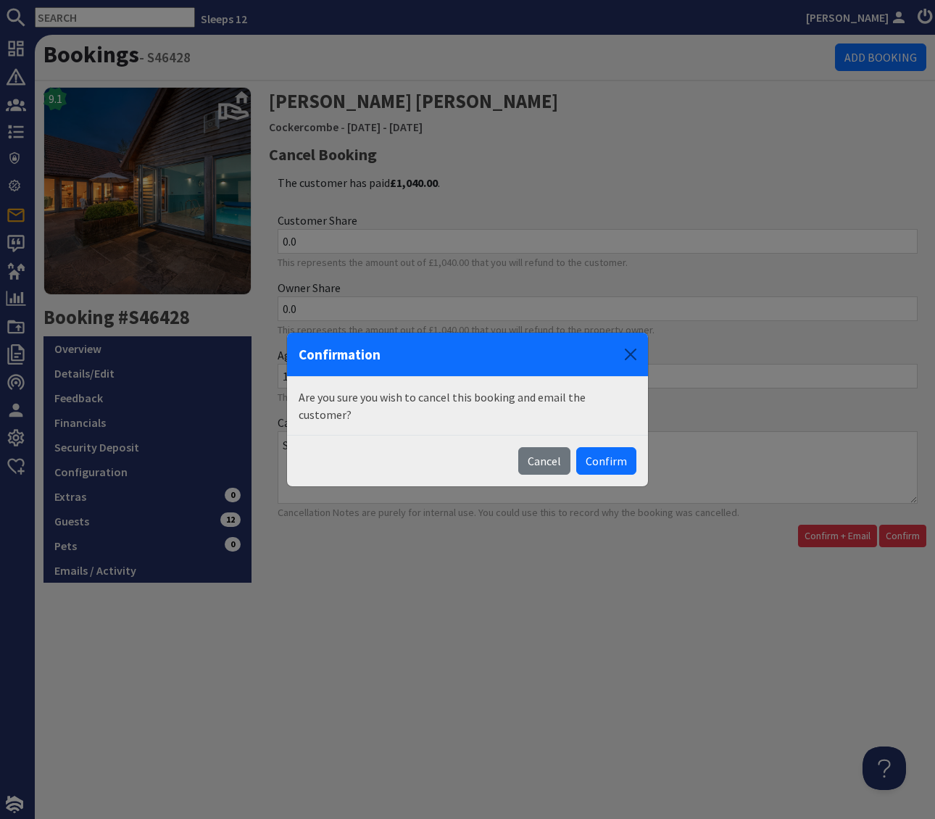
drag, startPoint x: 608, startPoint y: 453, endPoint x: 663, endPoint y: 482, distance: 62.3
click at [608, 453] on button "Confirm" at bounding box center [606, 461] width 60 height 28
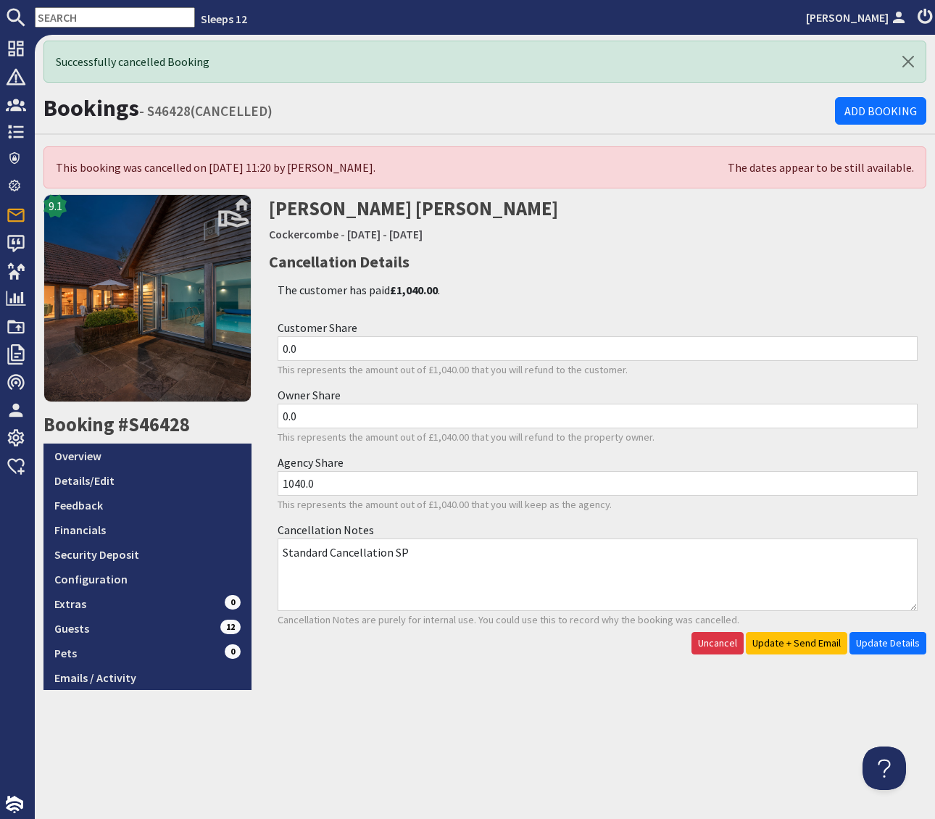
click at [505, 685] on div "Susan Heather Cockercombe - Tuesday 23/12/2025 - Saturday 27/12/2025 Cancellati…" at bounding box center [598, 441] width 676 height 495
click at [139, 476] on link "Details/Edit" at bounding box center [148, 480] width 208 height 25
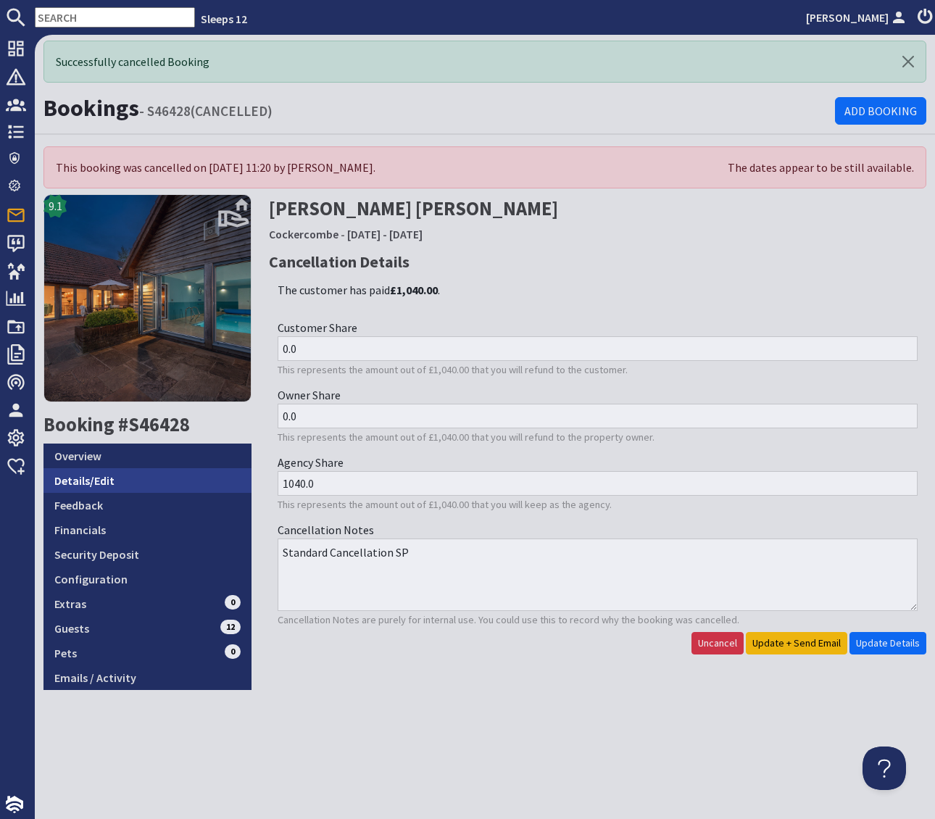
click at [139, 476] on link "Details/Edit" at bounding box center [148, 480] width 208 height 25
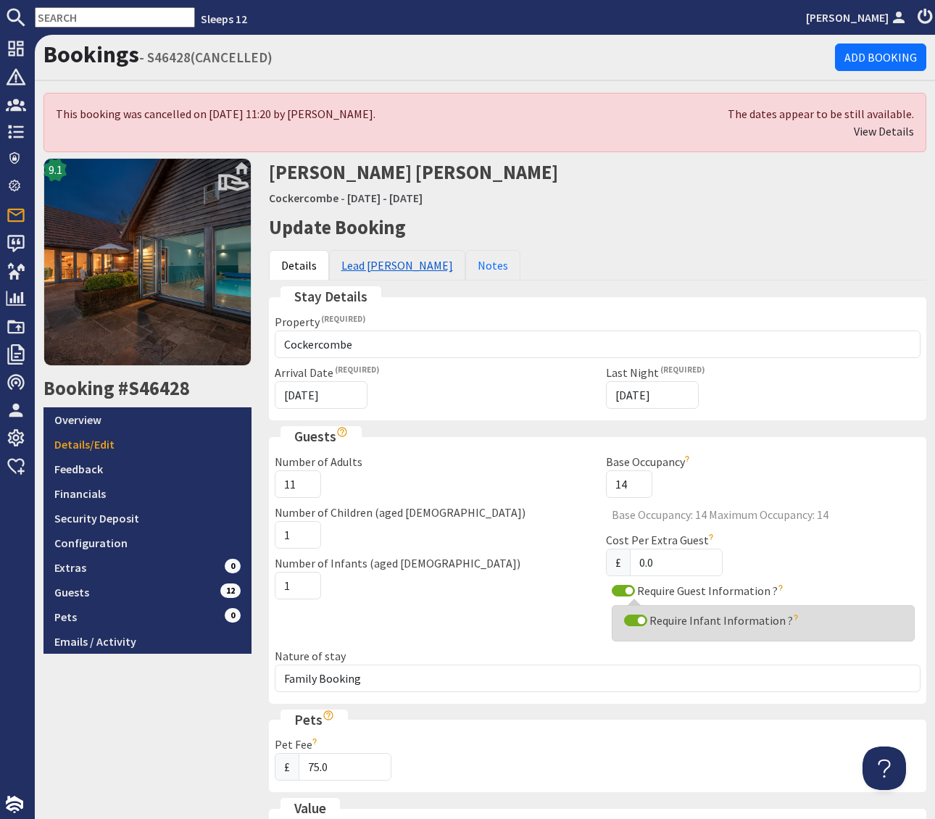
click at [363, 265] on link "Lead Booker" at bounding box center [397, 265] width 136 height 30
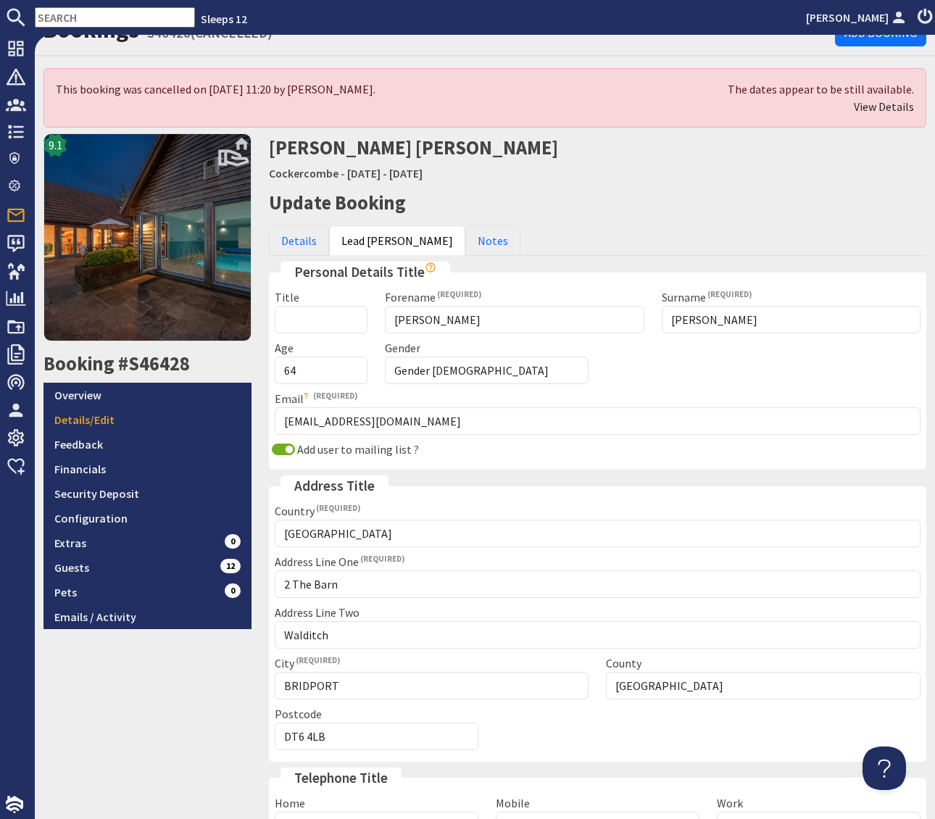
scroll to position [23, 0]
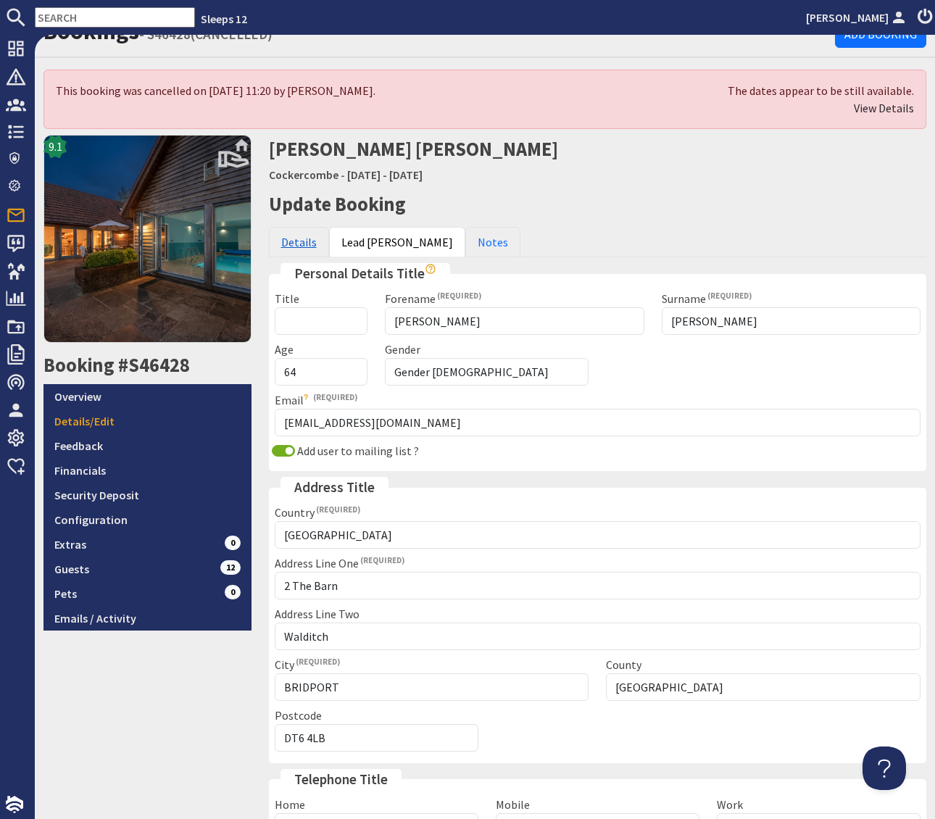
click at [296, 240] on link "Details" at bounding box center [299, 242] width 60 height 30
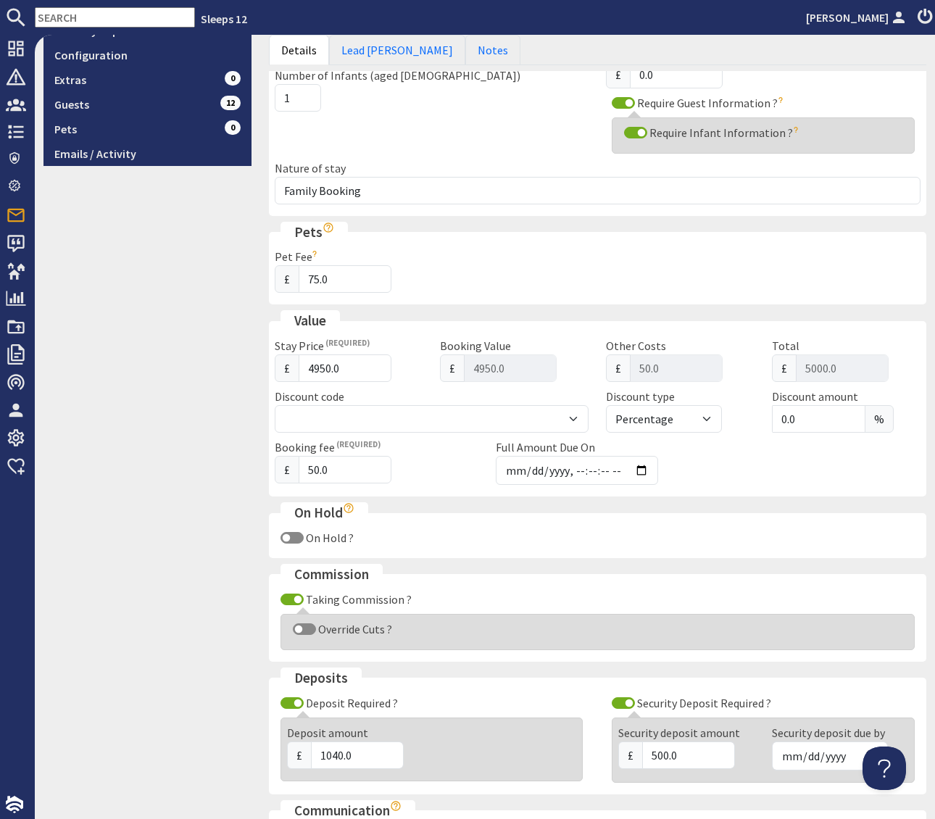
scroll to position [484, 0]
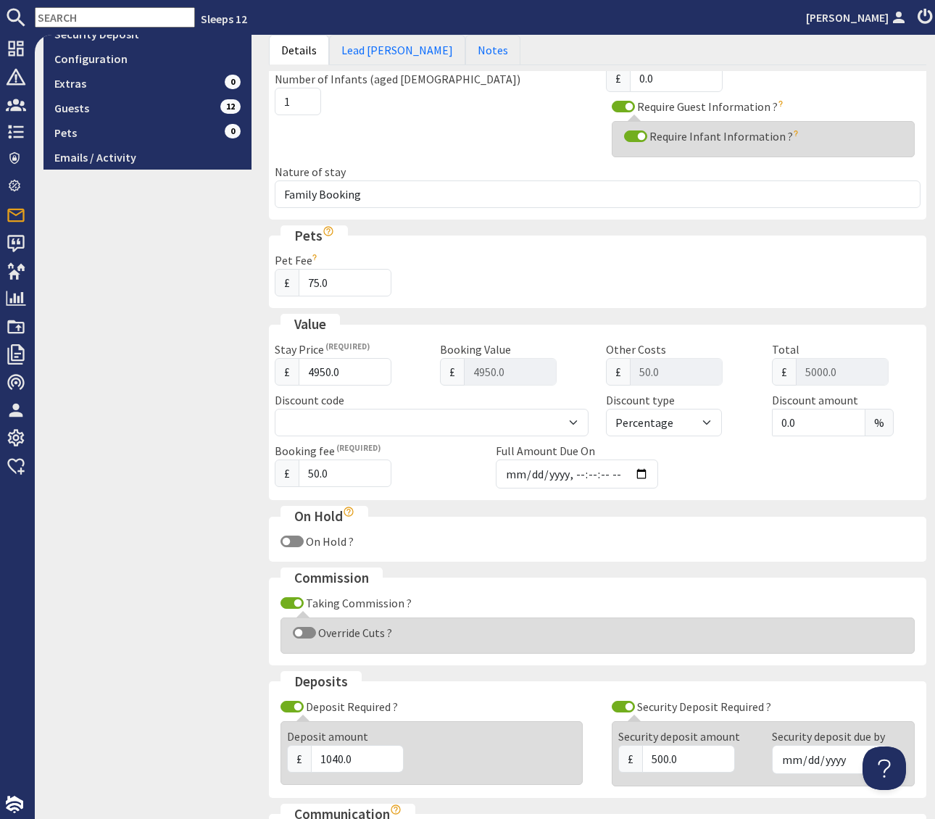
click at [56, 14] on input "text" at bounding box center [115, 17] width 160 height 20
click at [55, 14] on input "text" at bounding box center [115, 17] width 160 height 20
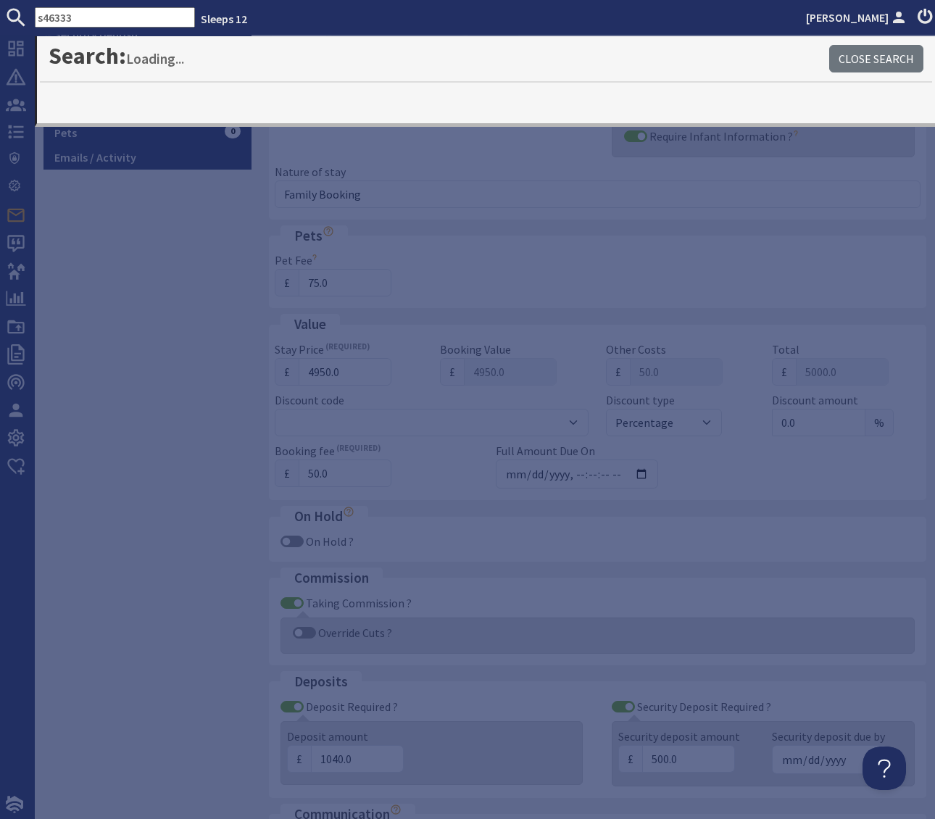
type input "s46333"
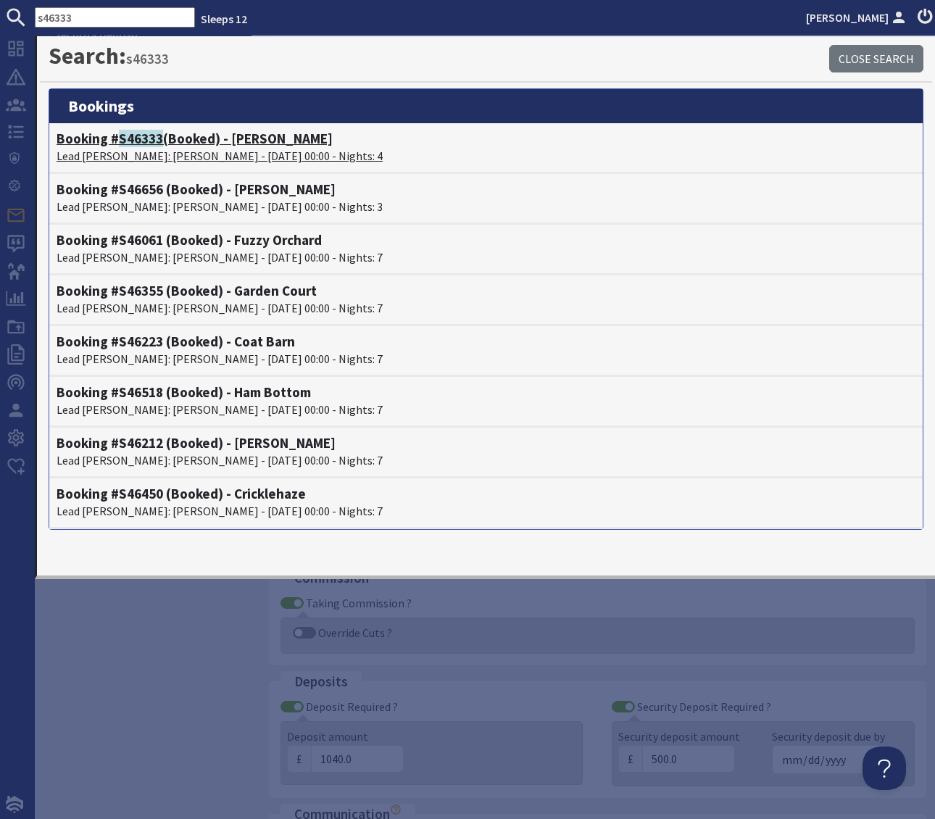
click at [245, 143] on h4 "Booking # S46333 (Booked) - Boon Barn" at bounding box center [486, 139] width 859 height 17
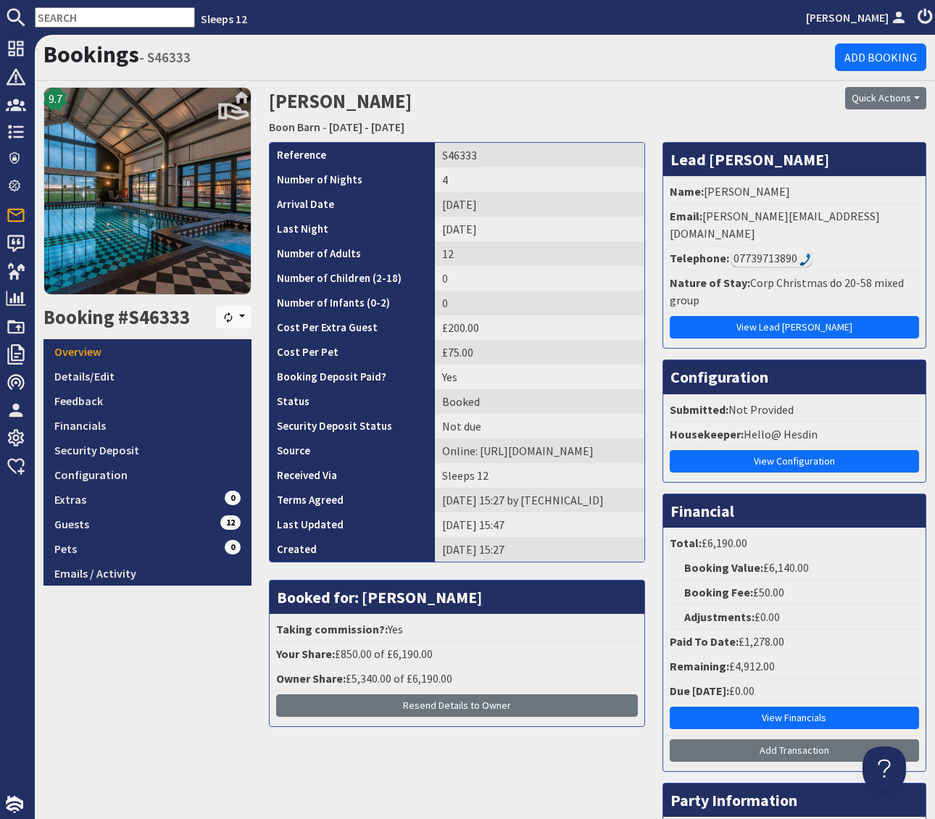
click at [848, 228] on li "Email: michelle@club-class.org" at bounding box center [794, 225] width 255 height 42
drag, startPoint x: 845, startPoint y: 217, endPoint x: 705, endPoint y: 223, distance: 139.3
click at [705, 223] on li "Email: michelle@club-class.org" at bounding box center [794, 225] width 255 height 42
click at [123, 371] on link "Details/Edit" at bounding box center [148, 376] width 208 height 25
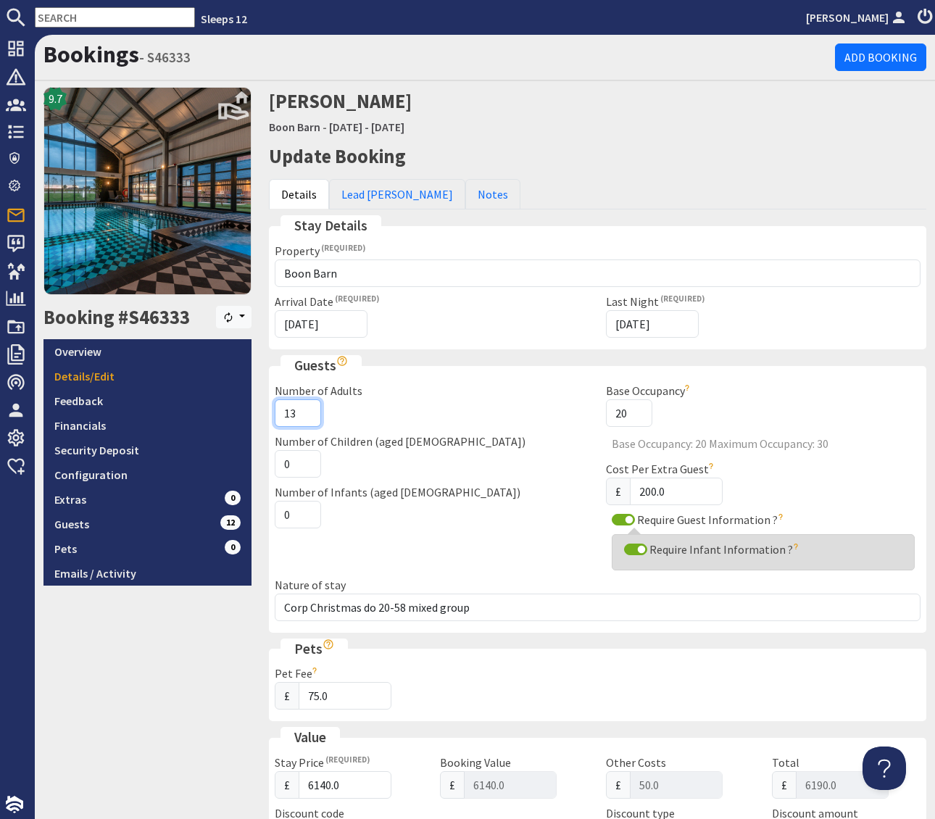
type input "13"
click at [305, 406] on input "13" at bounding box center [298, 414] width 46 height 28
click at [507, 463] on div "Number of Children (aged 2-18) 0" at bounding box center [432, 455] width 332 height 45
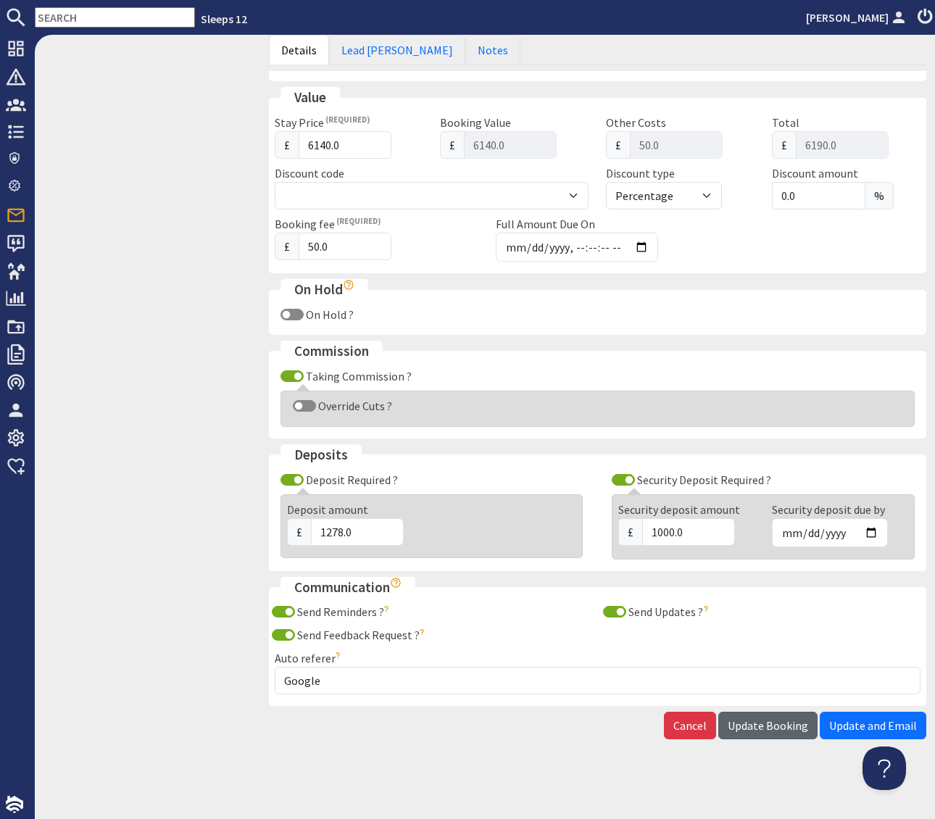
click at [772, 727] on span "Update Booking" at bounding box center [768, 726] width 80 height 15
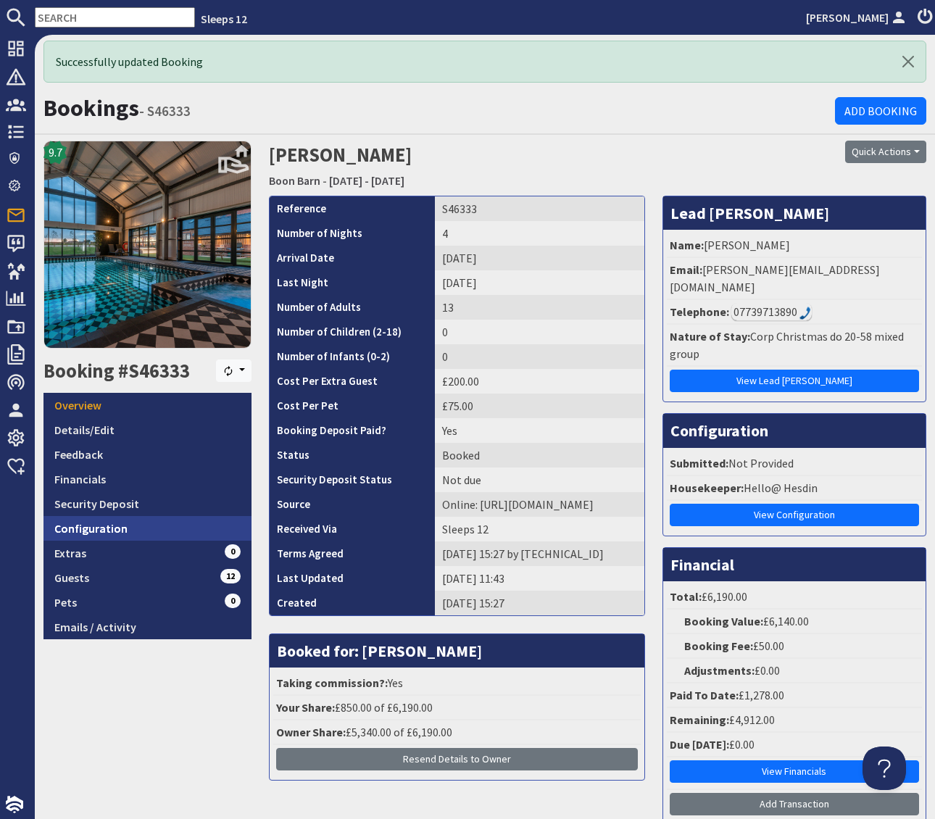
click at [119, 530] on link "Configuration" at bounding box center [148, 528] width 208 height 25
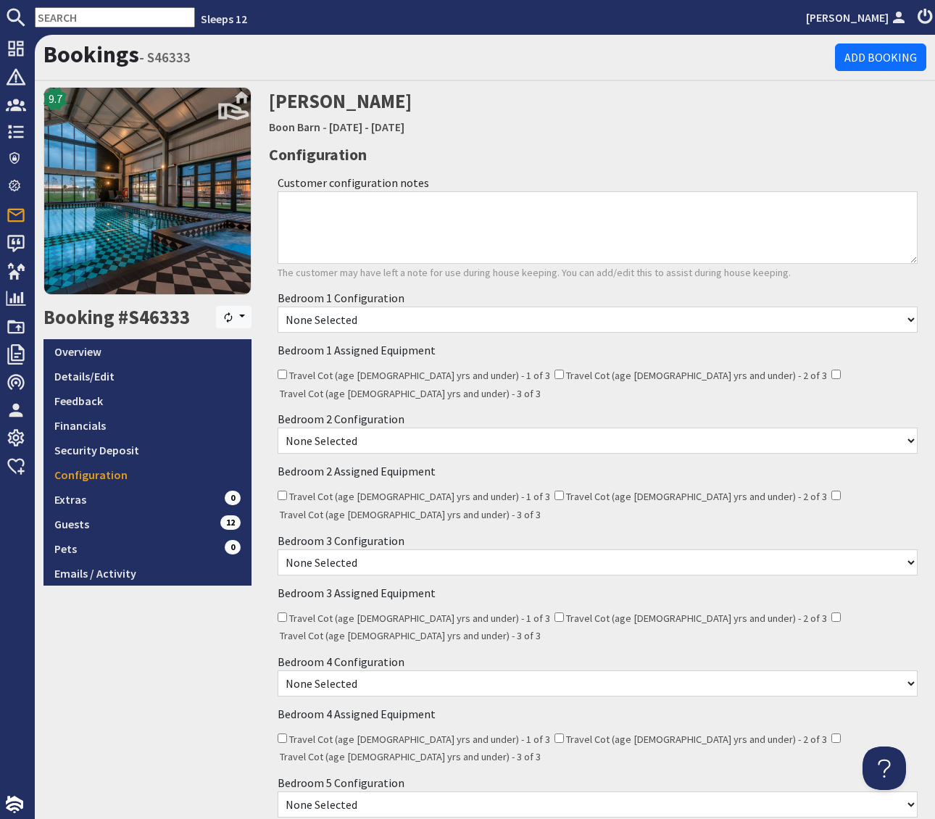
click at [388, 320] on select "None Selected Super King Bed Twin Beds" at bounding box center [598, 320] width 641 height 26
click at [397, 320] on select "None Selected Super King Bed Twin Beds" at bounding box center [598, 320] width 641 height 26
click at [382, 314] on select "None Selected Super King Bed Twin Beds" at bounding box center [598, 320] width 641 height 26
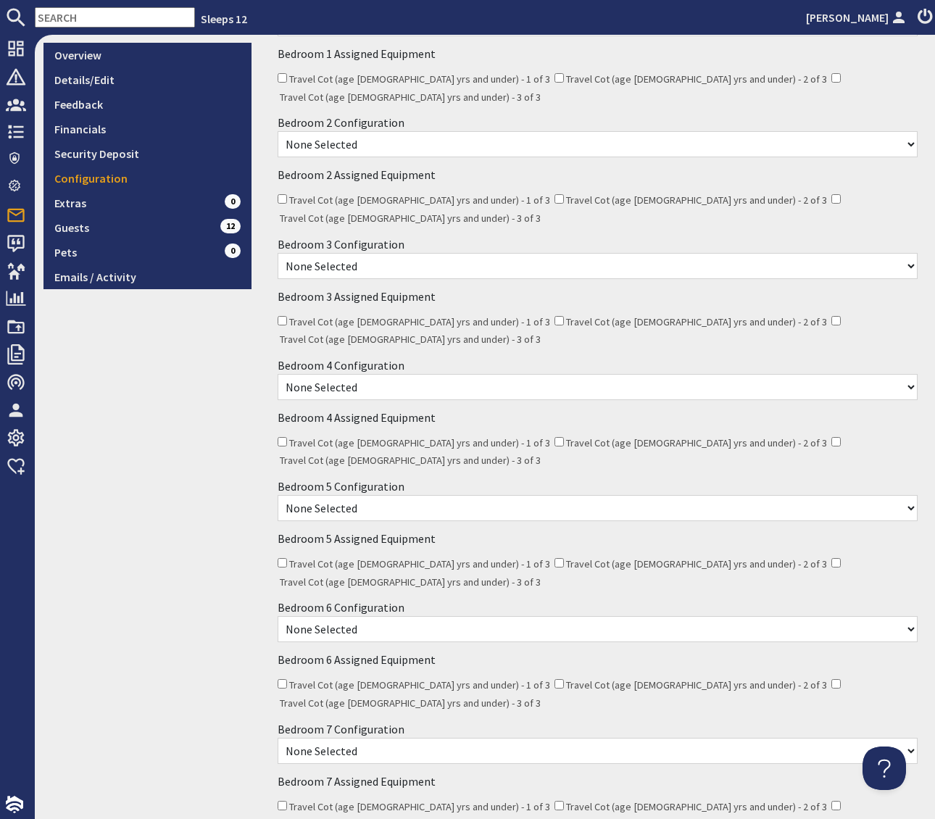
scroll to position [669, 0]
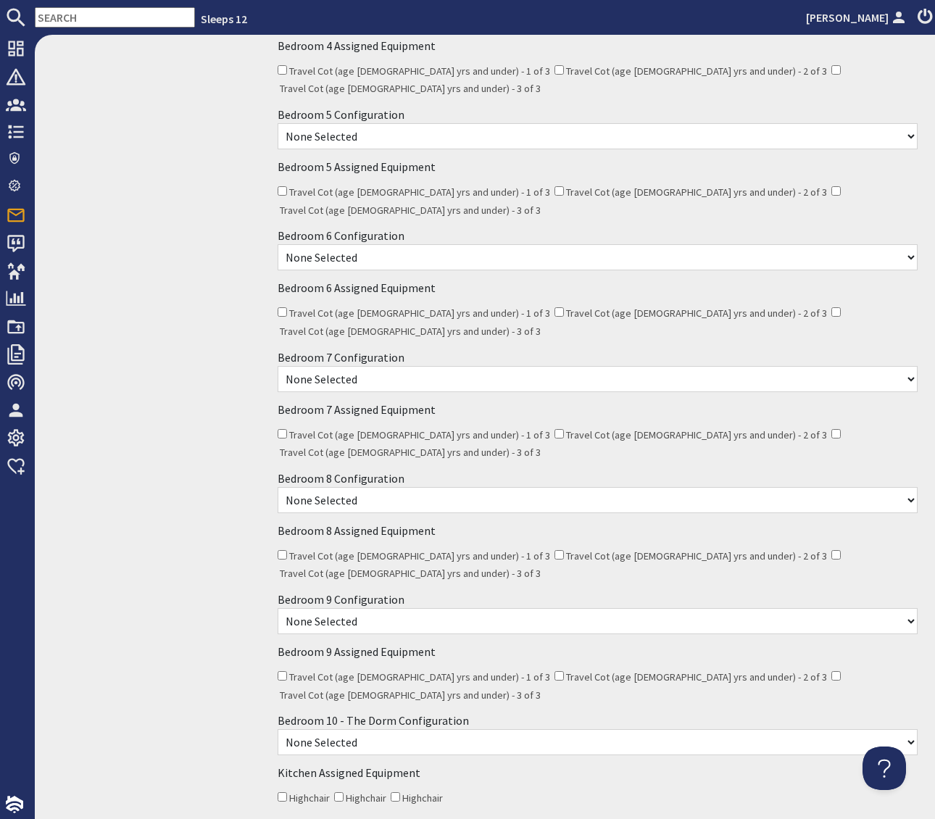
click at [401, 608] on select "None Selected Super King Bed Twin Beds Super King and 1 Extra Single (Payment m…" at bounding box center [598, 621] width 641 height 26
click at [410, 729] on select "None Selected Super King Bed Twin Beds Twin Beds plus 1 Extra Single (Payment m…" at bounding box center [598, 742] width 641 height 26
click at [448, 729] on select "None Selected Super King Bed Twin Beds Twin Beds plus 1 Extra Single (Payment m…" at bounding box center [598, 742] width 641 height 26
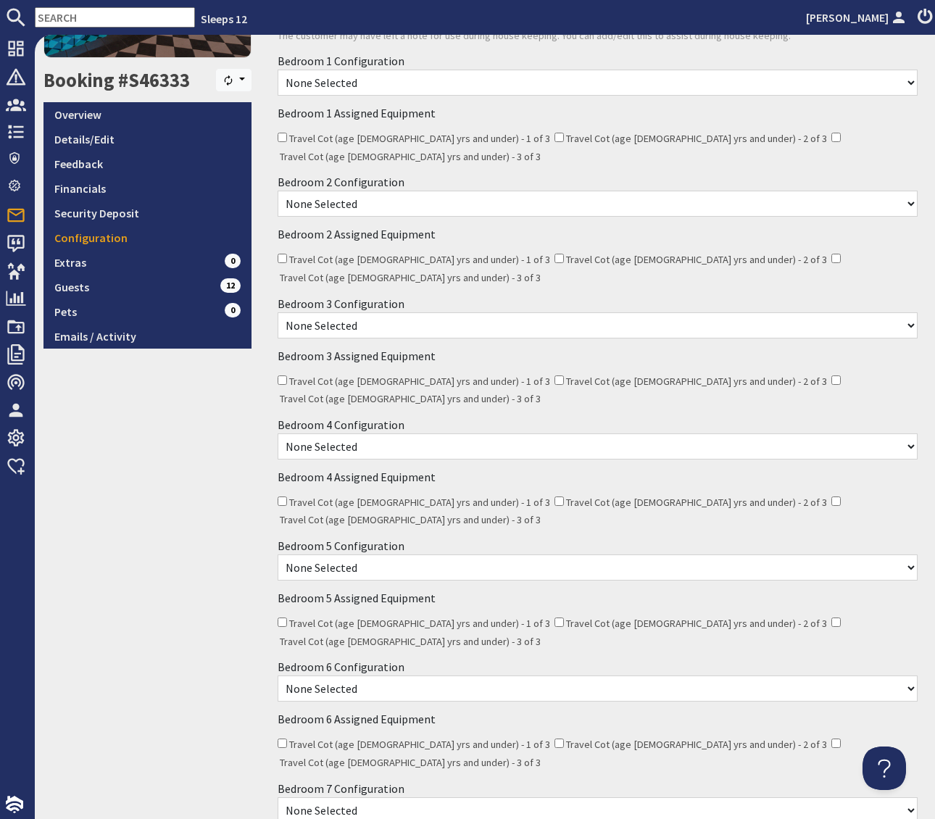
scroll to position [58, 0]
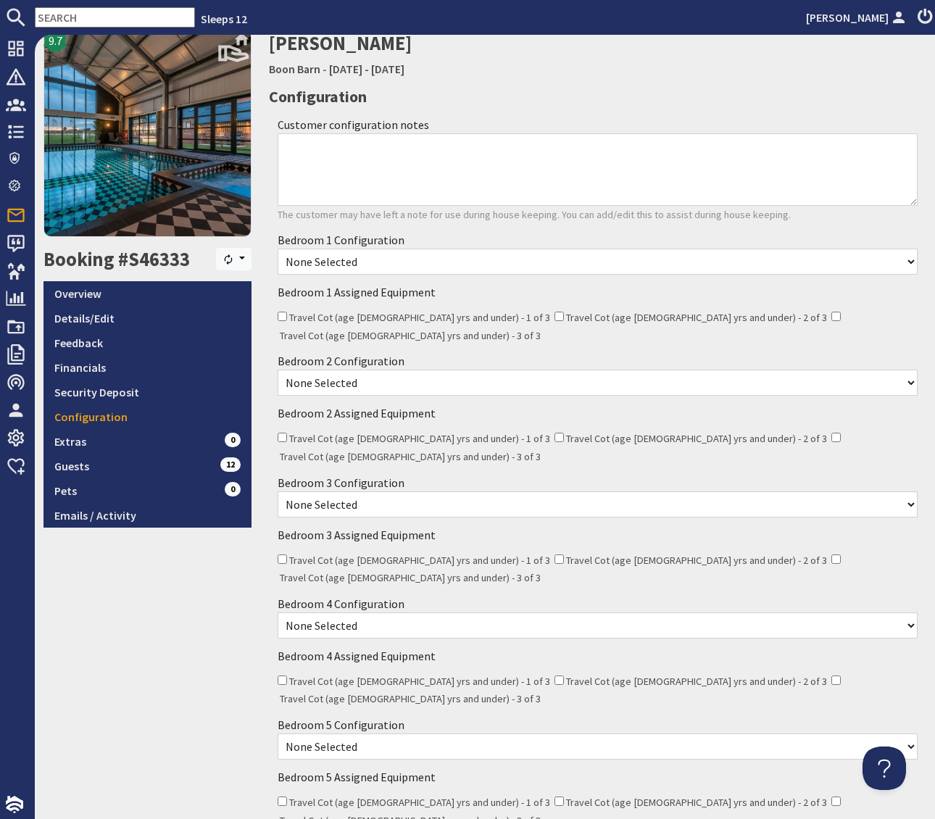
click at [440, 260] on select "None Selected Super King Bed Twin Beds" at bounding box center [598, 262] width 641 height 26
select select "2177"
click at [394, 373] on select "None Selected Super King Bed Twin Beds" at bounding box center [598, 383] width 641 height 26
click at [292, 67] on link "Boon Barn" at bounding box center [294, 69] width 51 height 15
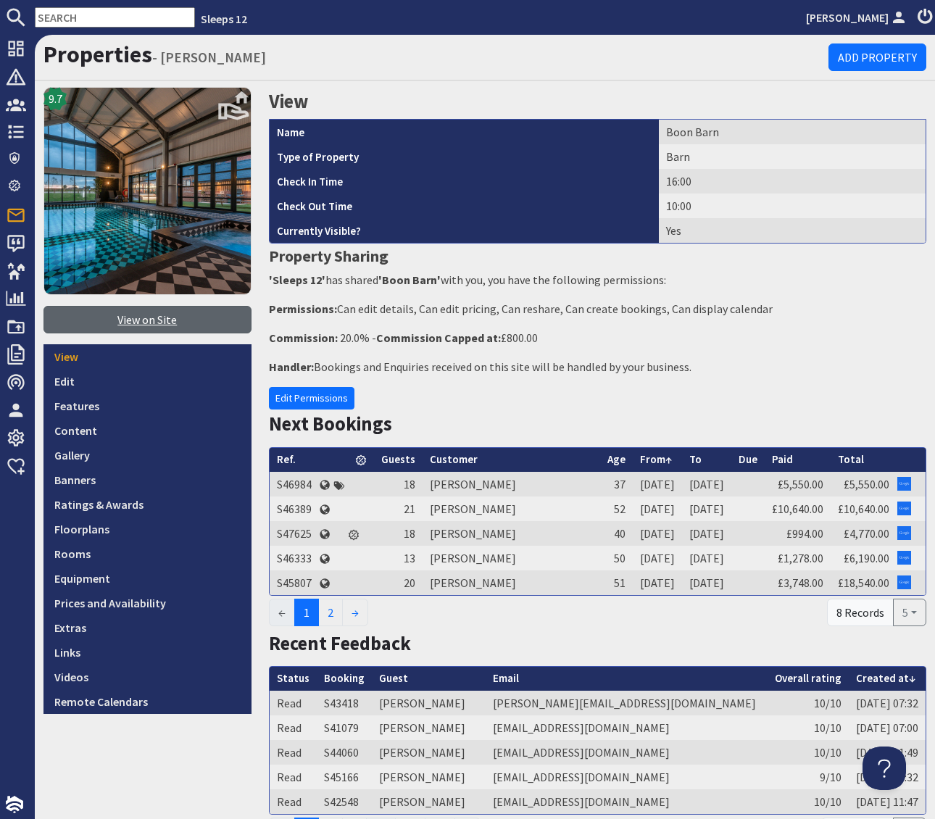
click at [139, 318] on link "View on Site" at bounding box center [148, 320] width 208 height 28
select select "2177"
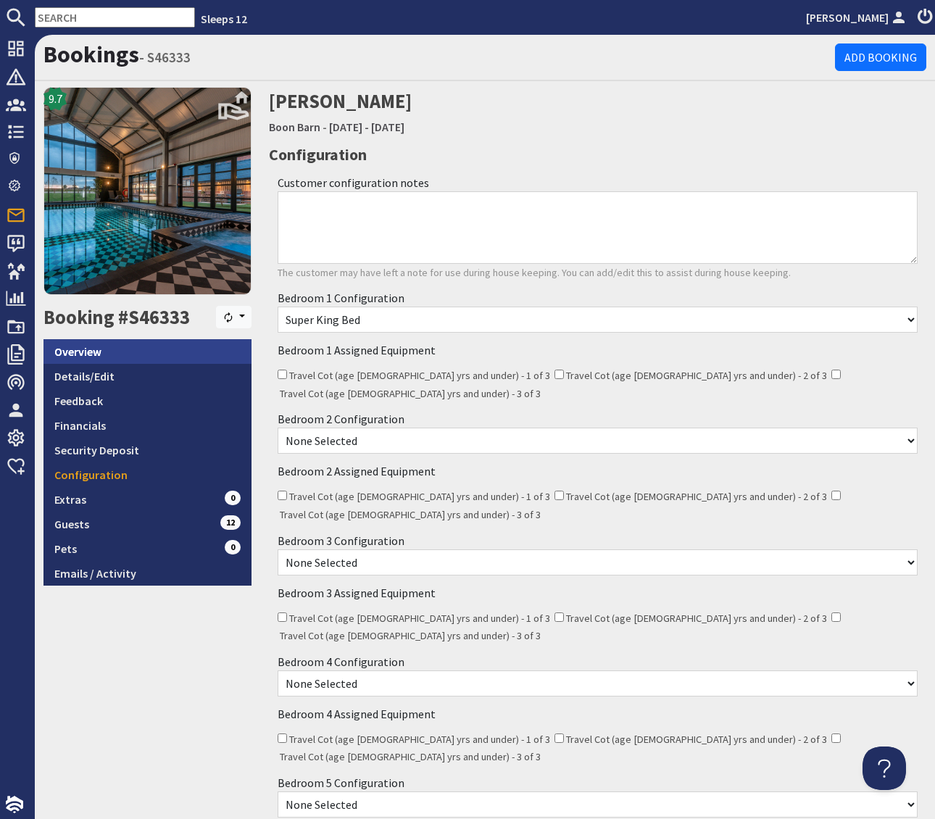
click at [76, 354] on link "Overview" at bounding box center [148, 351] width 208 height 25
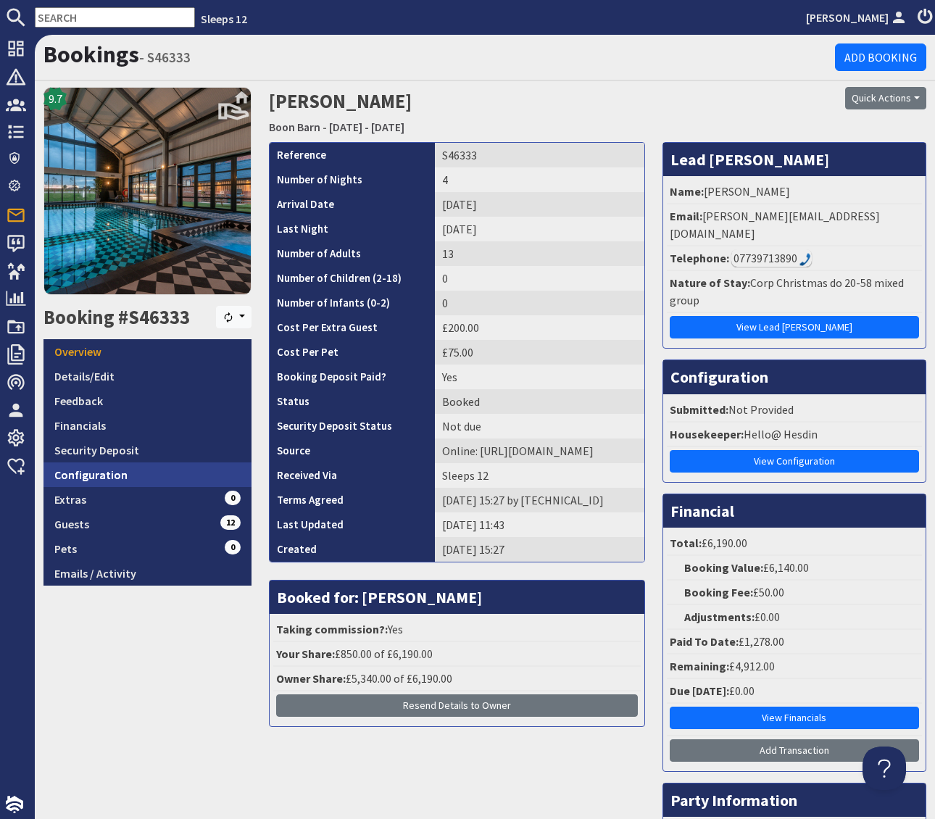
click at [114, 470] on link "Configuration" at bounding box center [148, 475] width 208 height 25
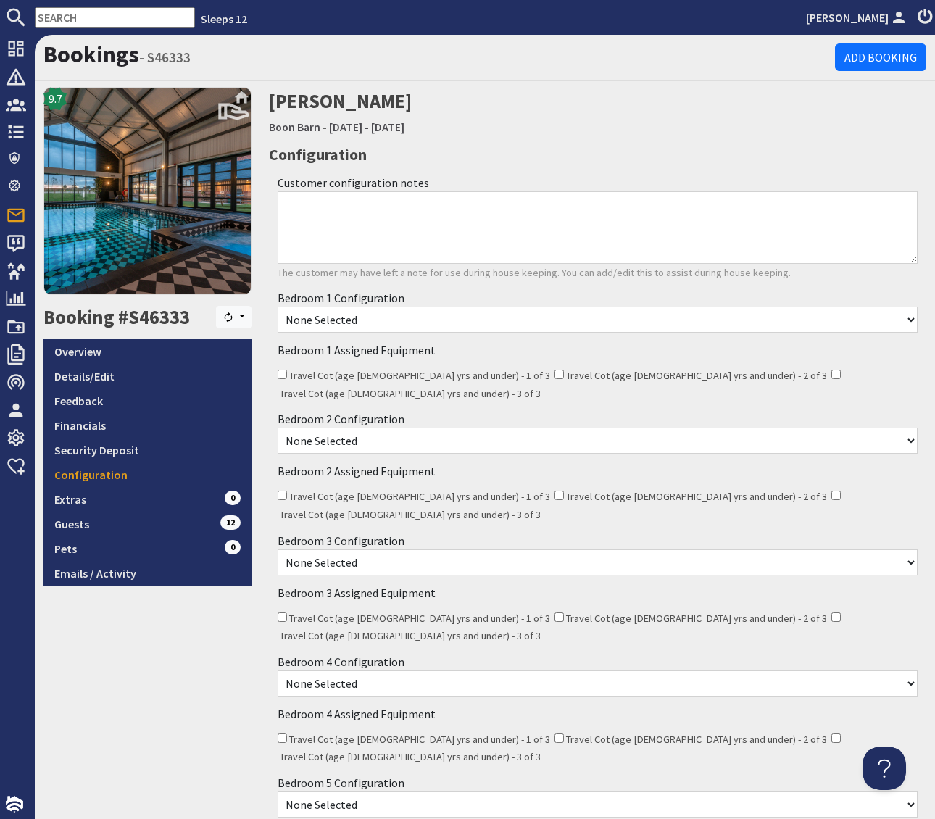
click at [420, 325] on select "None Selected Super King Bed Twin Beds" at bounding box center [598, 320] width 641 height 26
select select "2177"
click at [429, 428] on select "None Selected Super King Bed Twin Beds" at bounding box center [598, 441] width 641 height 26
select select "2179"
click at [403, 550] on select "None Selected Super King Bed Twin Beds" at bounding box center [598, 563] width 641 height 26
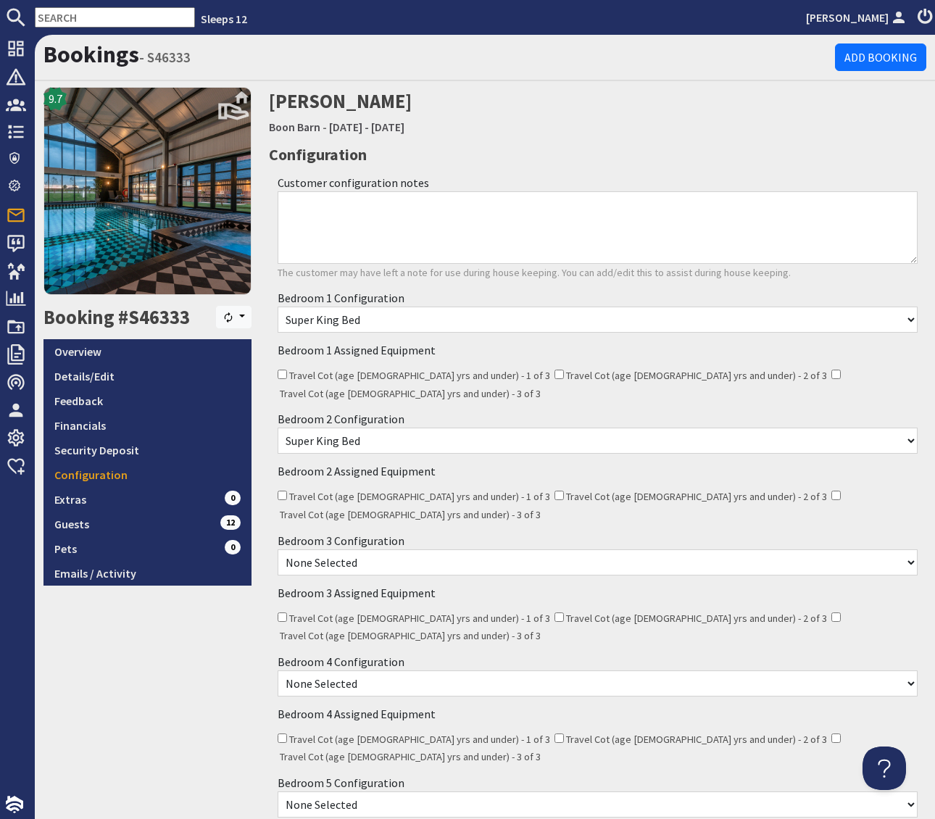
select select "2181"
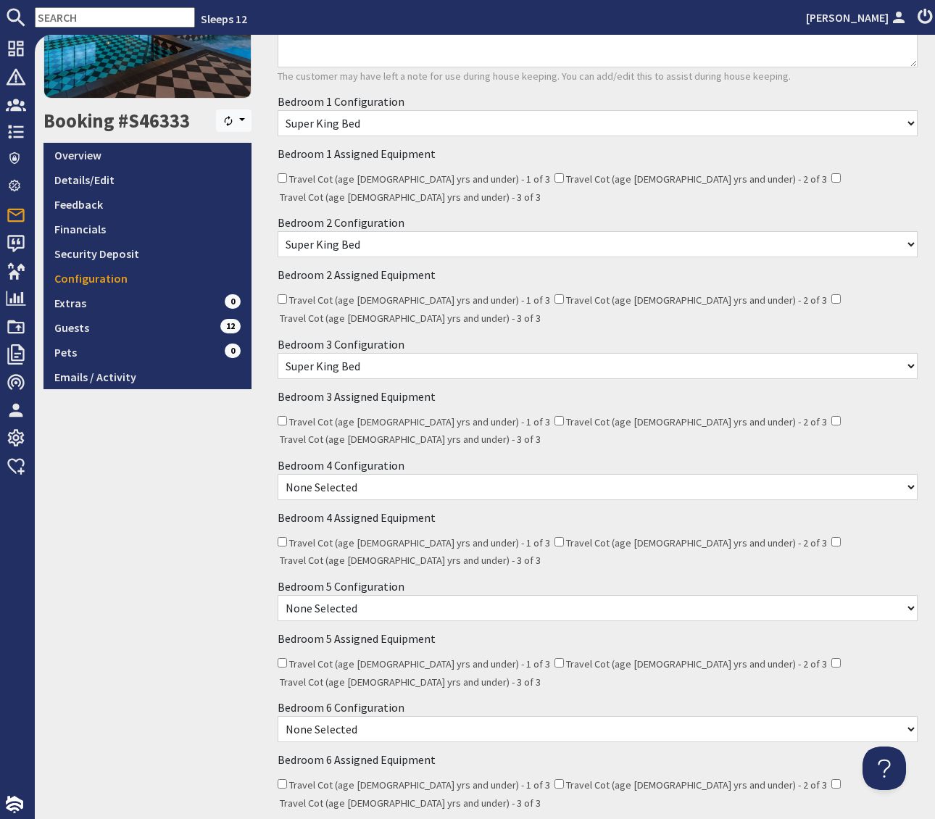
scroll to position [276, 0]
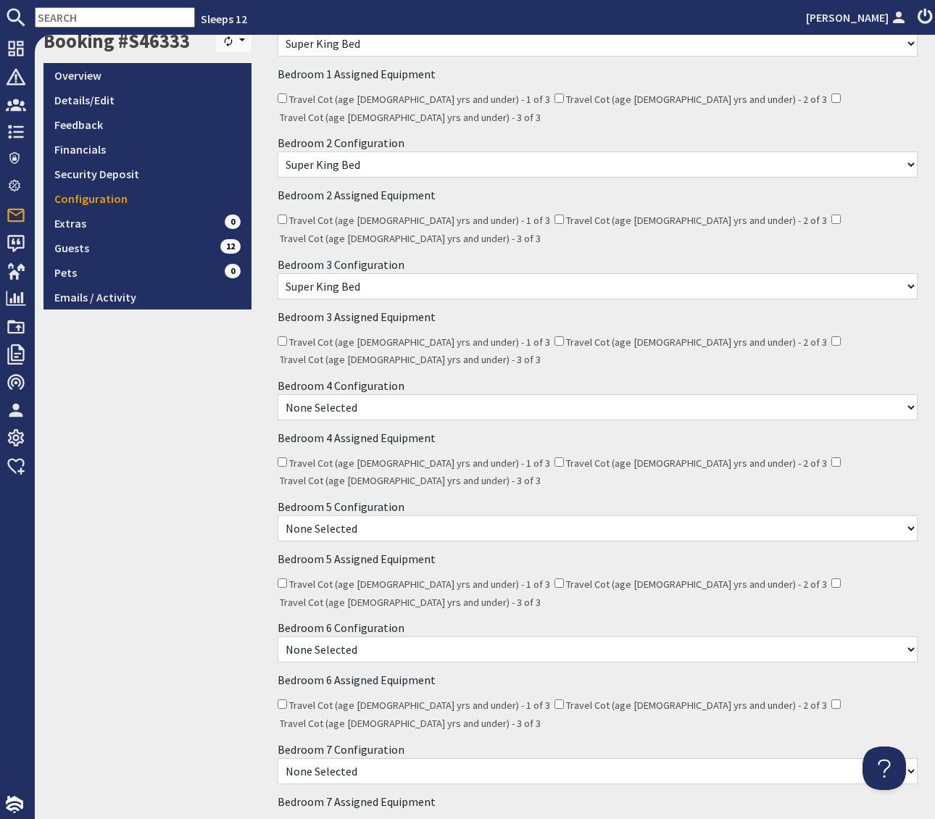
click at [400, 394] on select "None Selected Super King Bed Twin Beds Super King and 1 Extra Single (Payment m…" at bounding box center [598, 407] width 641 height 26
select select "2183"
click at [398, 516] on select "None Selected Super King Bed Twin Beds Super King and 1 Extra Single (Payment m…" at bounding box center [598, 529] width 641 height 26
select select "2187"
click at [392, 637] on select "None Selected Super King Bed Twin Beds" at bounding box center [598, 650] width 641 height 26
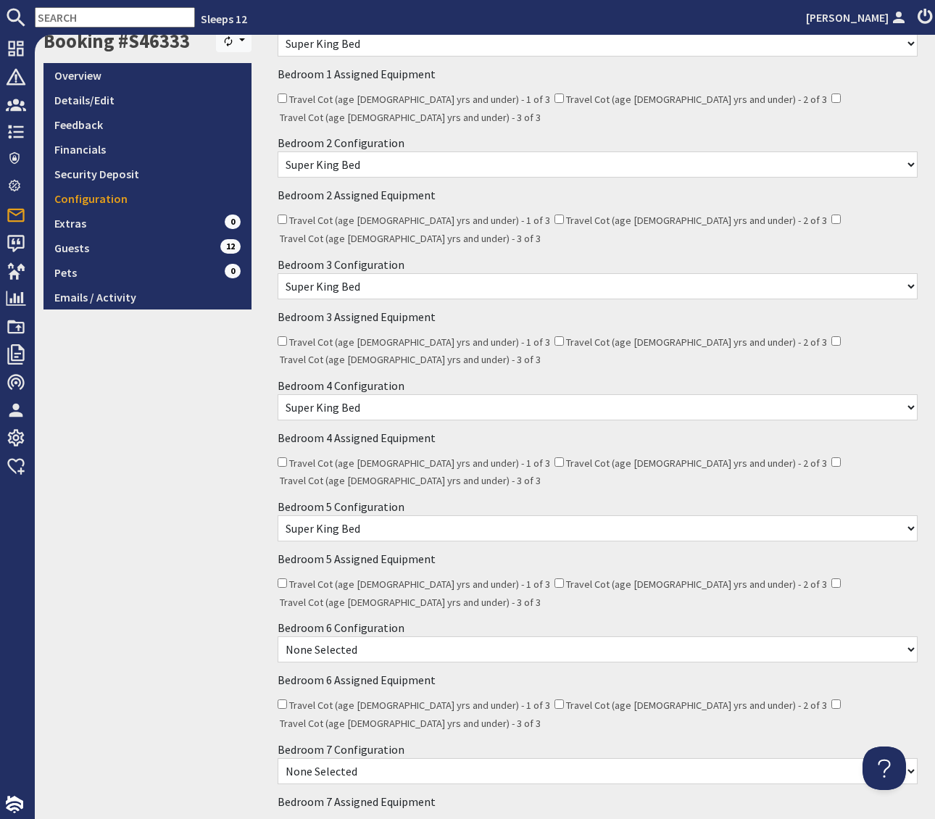
select select "2191"
click at [386, 758] on select "None Selected Super King Bed Twin Beds" at bounding box center [598, 771] width 641 height 26
select select "2193"
click at [96, 78] on link "Overview" at bounding box center [148, 75] width 208 height 25
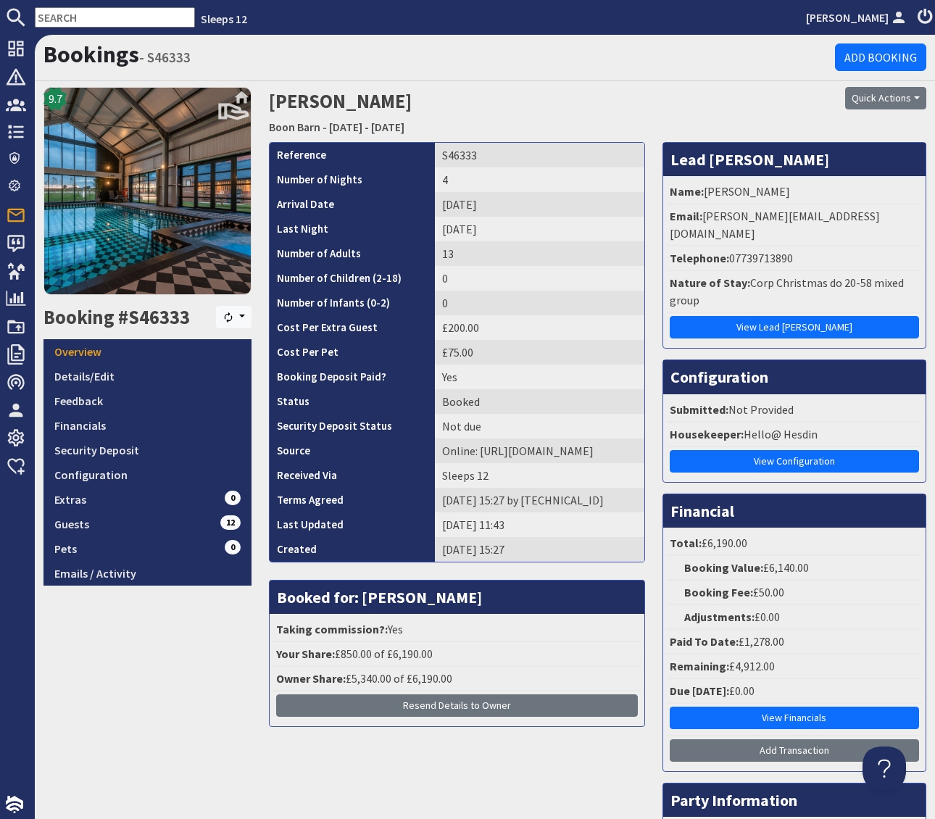
drag, startPoint x: 861, startPoint y: 231, endPoint x: 845, endPoint y: 223, distance: 17.8
click at [858, 247] on li "Telephone: 07739713890" at bounding box center [794, 259] width 255 height 25
drag, startPoint x: 842, startPoint y: 223, endPoint x: 708, endPoint y: 220, distance: 134.2
click at [708, 220] on li "Email: michelle@club-class.org" at bounding box center [794, 225] width 255 height 42
copy li "michelle@club-class.org"
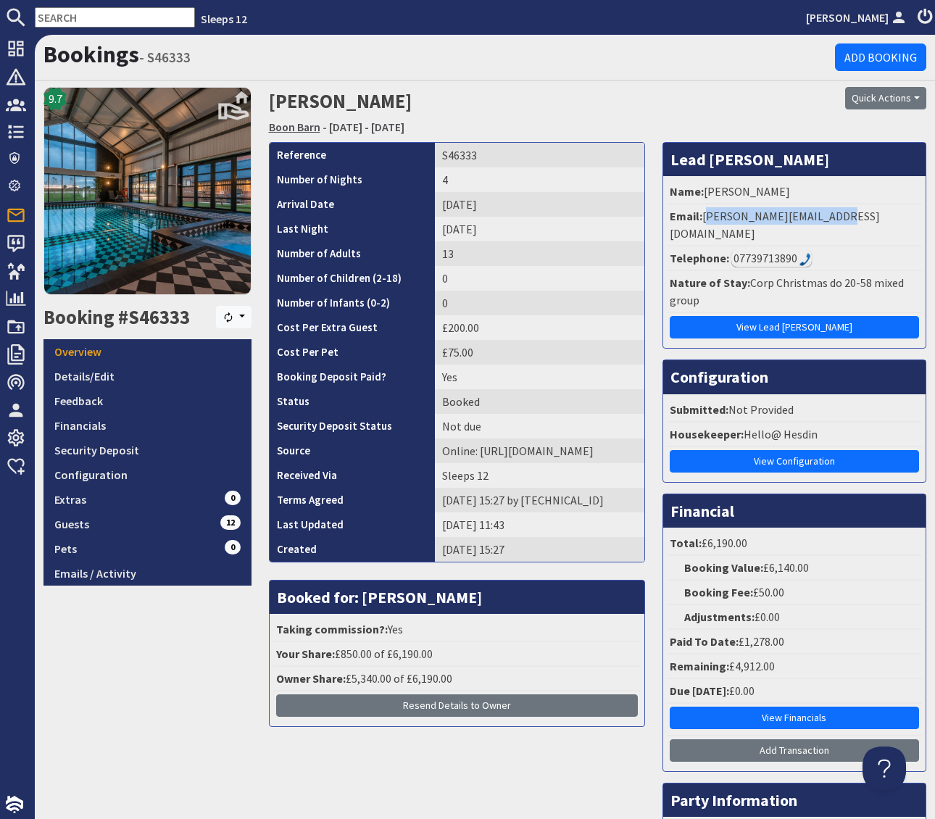
click at [297, 126] on link "Boon Barn" at bounding box center [294, 127] width 51 height 15
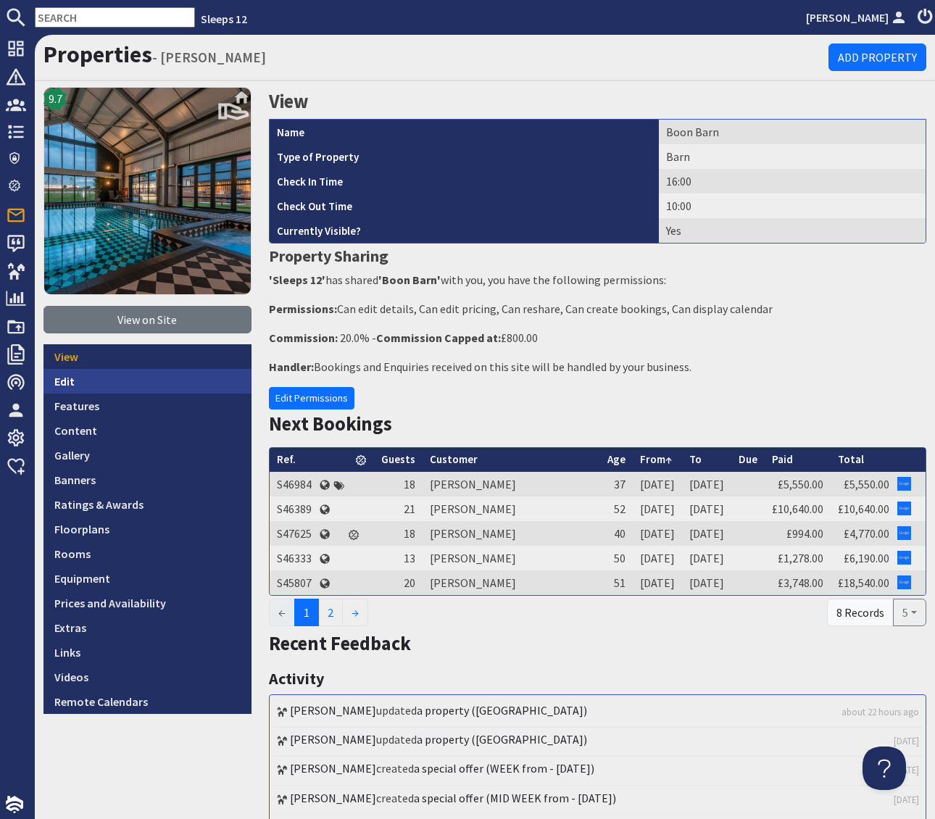
click at [91, 373] on link "Edit" at bounding box center [148, 381] width 208 height 25
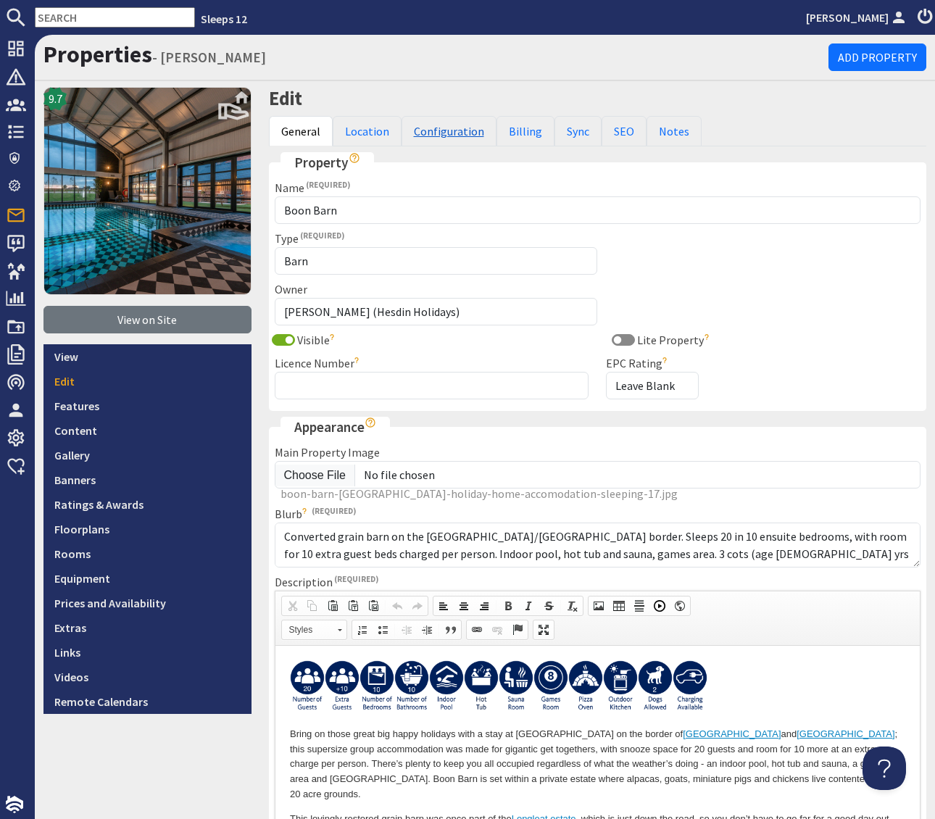
click at [440, 131] on link "Configuration" at bounding box center [449, 131] width 95 height 30
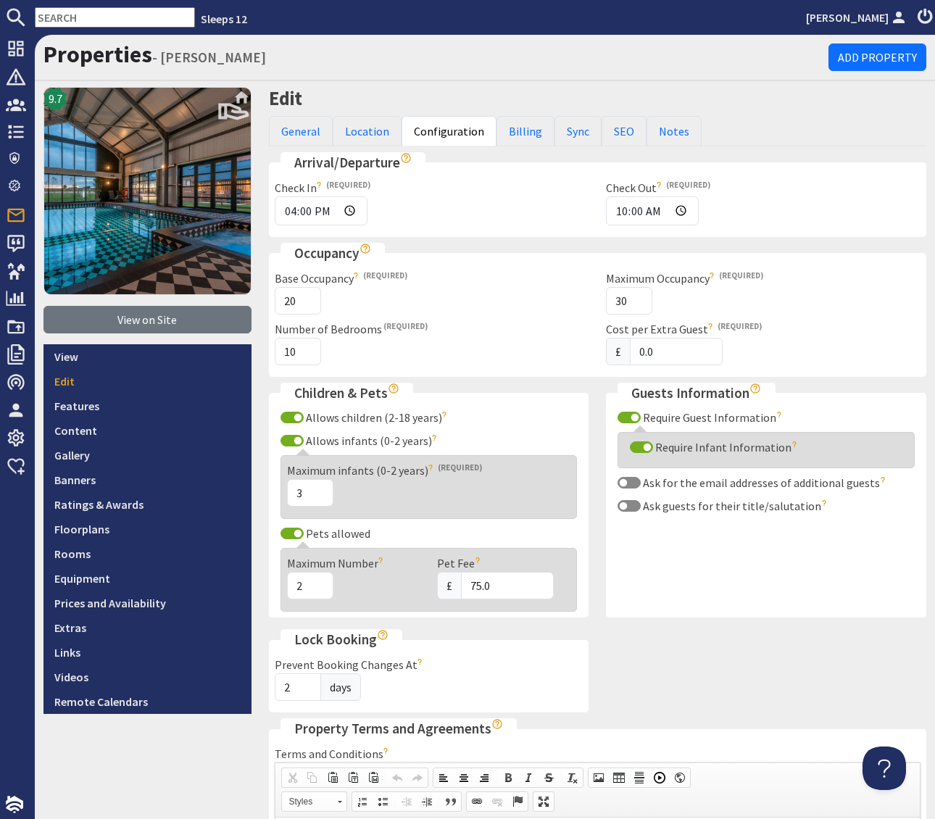
click at [792, 308] on div "Maximum Occupancy 30" at bounding box center [763, 292] width 315 height 45
click at [84, 357] on link "View" at bounding box center [148, 356] width 208 height 25
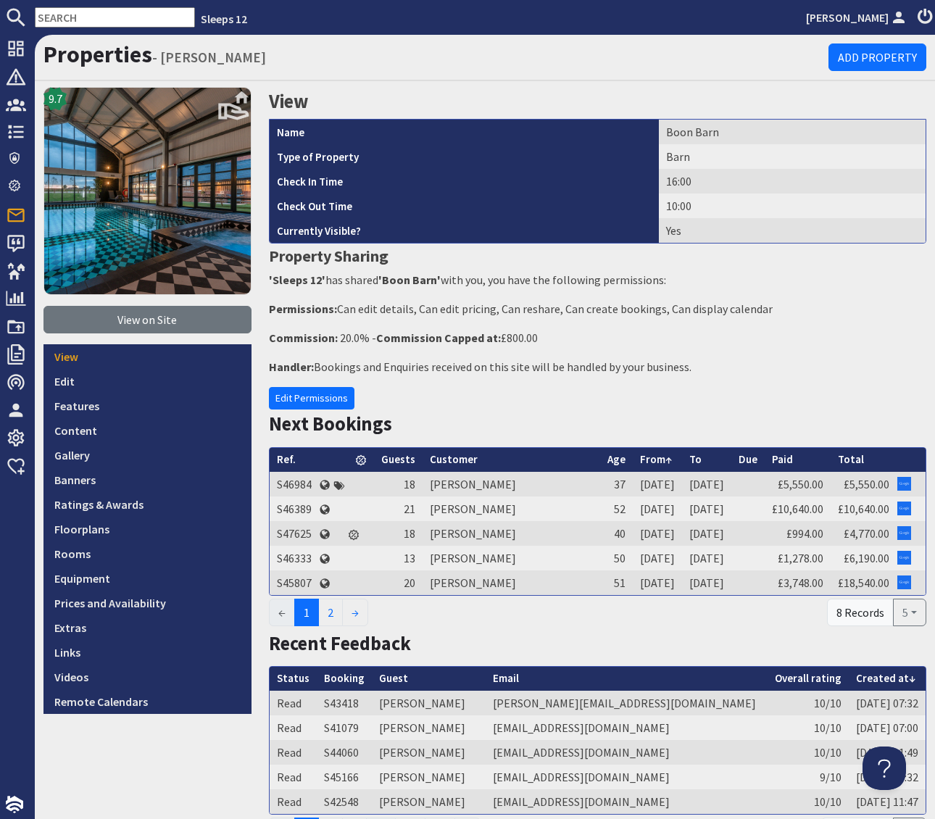
click at [495, 394] on div "View Name Boon Barn Type of Property Barn Check In Time 16:00 Check Out Time 10…" at bounding box center [598, 782] width 676 height 1391
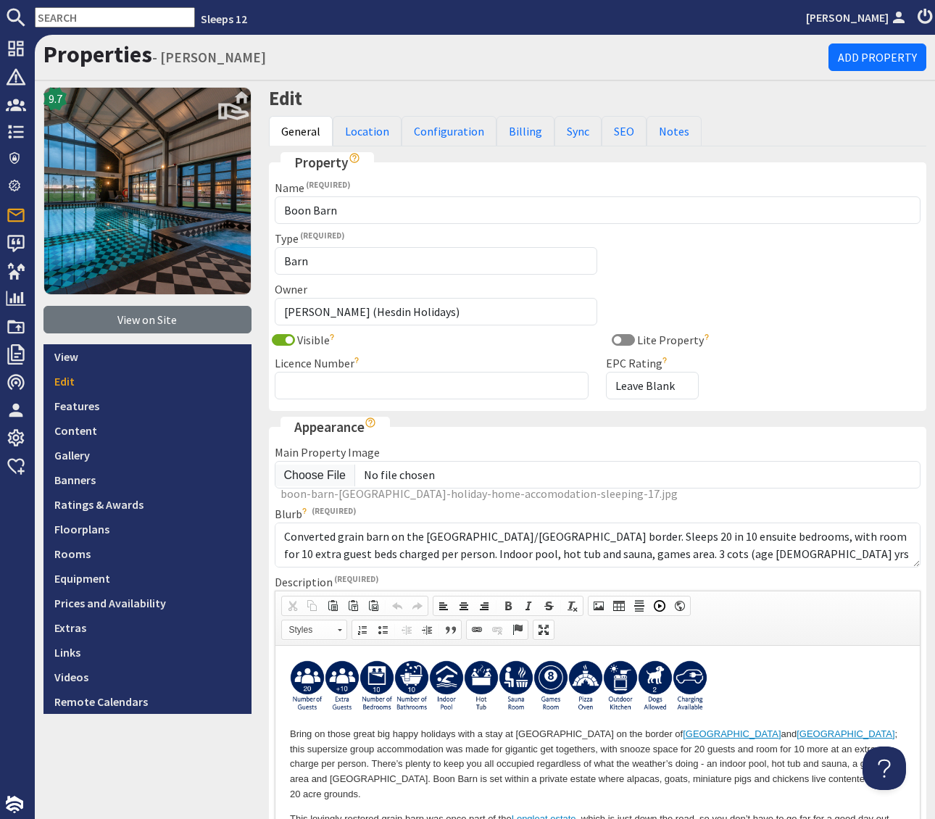
drag, startPoint x: 747, startPoint y: 128, endPoint x: 737, endPoint y: 133, distance: 10.7
click at [747, 128] on ul "General Location Configuration Billing Sync SEO Notes" at bounding box center [598, 131] width 658 height 30
click at [87, 355] on link "View" at bounding box center [148, 356] width 208 height 25
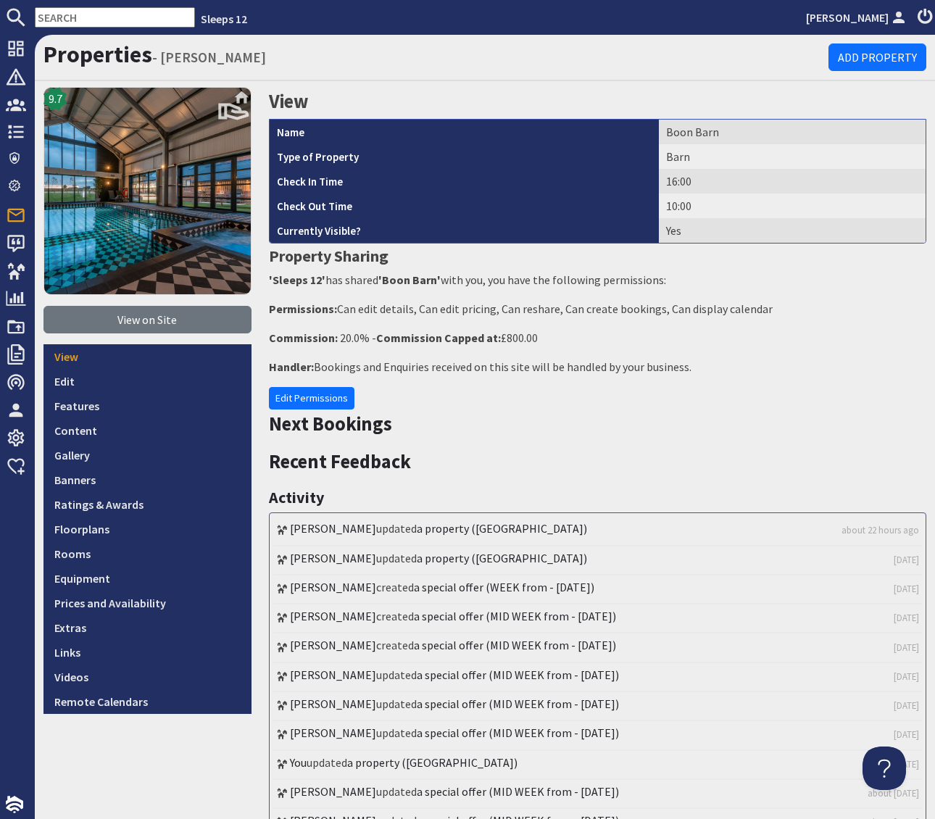
click at [848, 355] on div "View Name Boon Barn Type of Property Barn Check In Time 16:00 Check Out Time 10…" at bounding box center [598, 601] width 676 height 1028
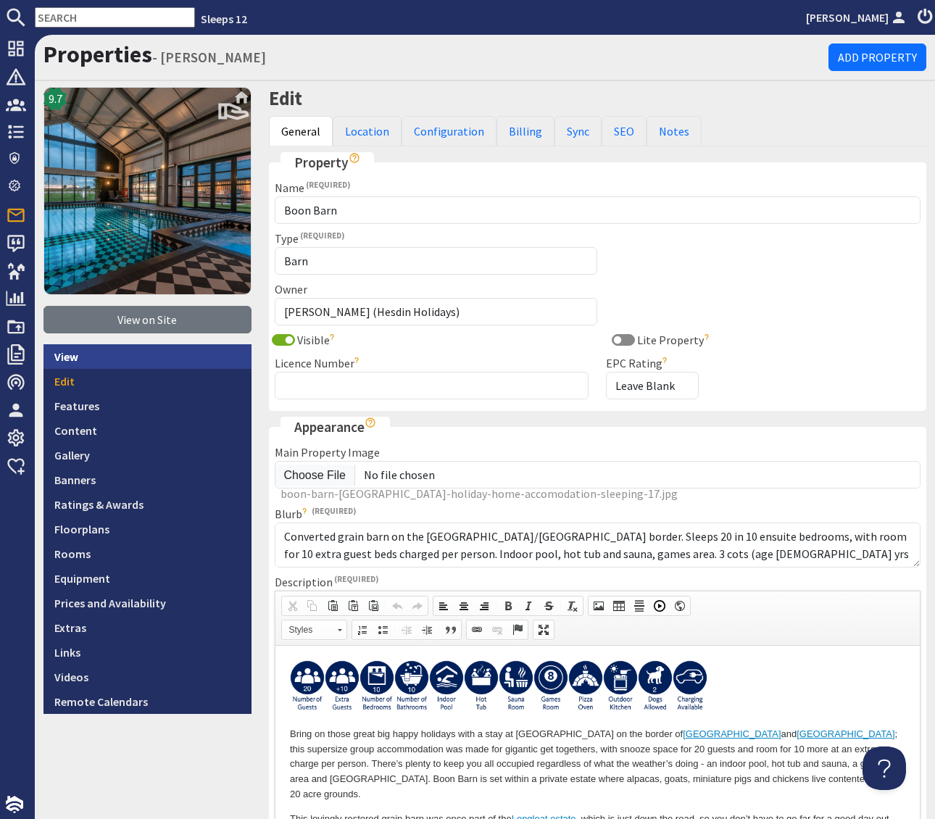
click at [71, 356] on link "View" at bounding box center [148, 356] width 208 height 25
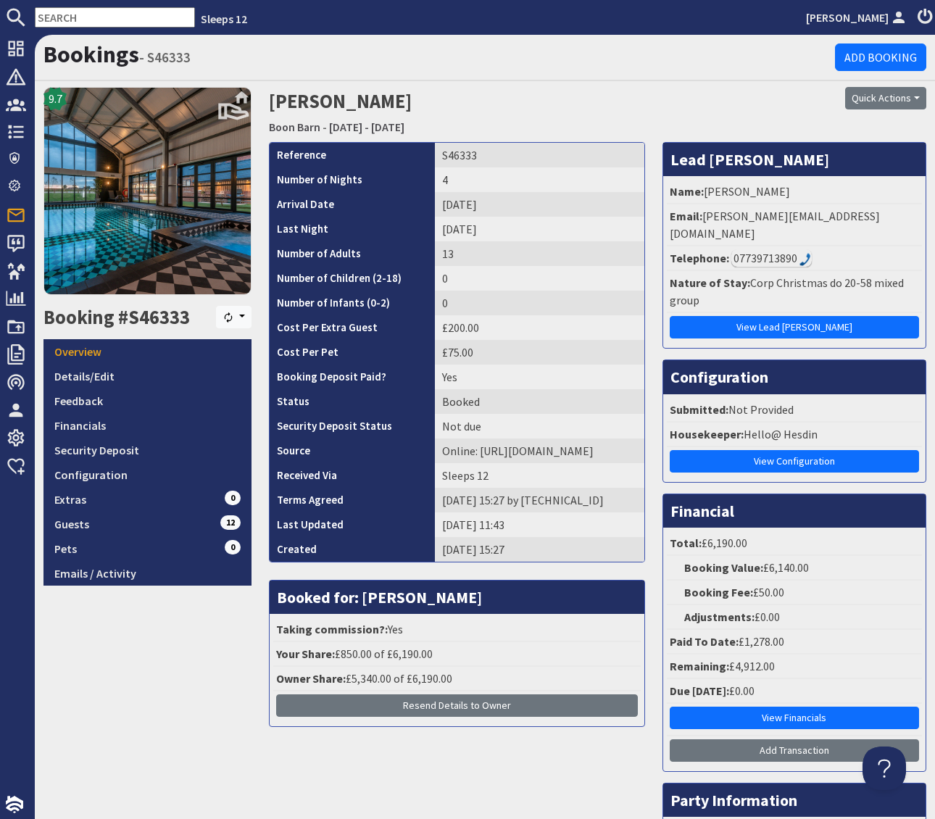
click at [829, 219] on li "Email: michelle@club-class.org" at bounding box center [794, 225] width 255 height 42
drag, startPoint x: 835, startPoint y: 213, endPoint x: 704, endPoint y: 215, distance: 131.2
click at [704, 215] on li "Email: michelle@club-class.org" at bounding box center [794, 225] width 255 height 42
copy li "michelle@club-class.org"
click at [156, 529] on link "Guests 12" at bounding box center [148, 524] width 208 height 25
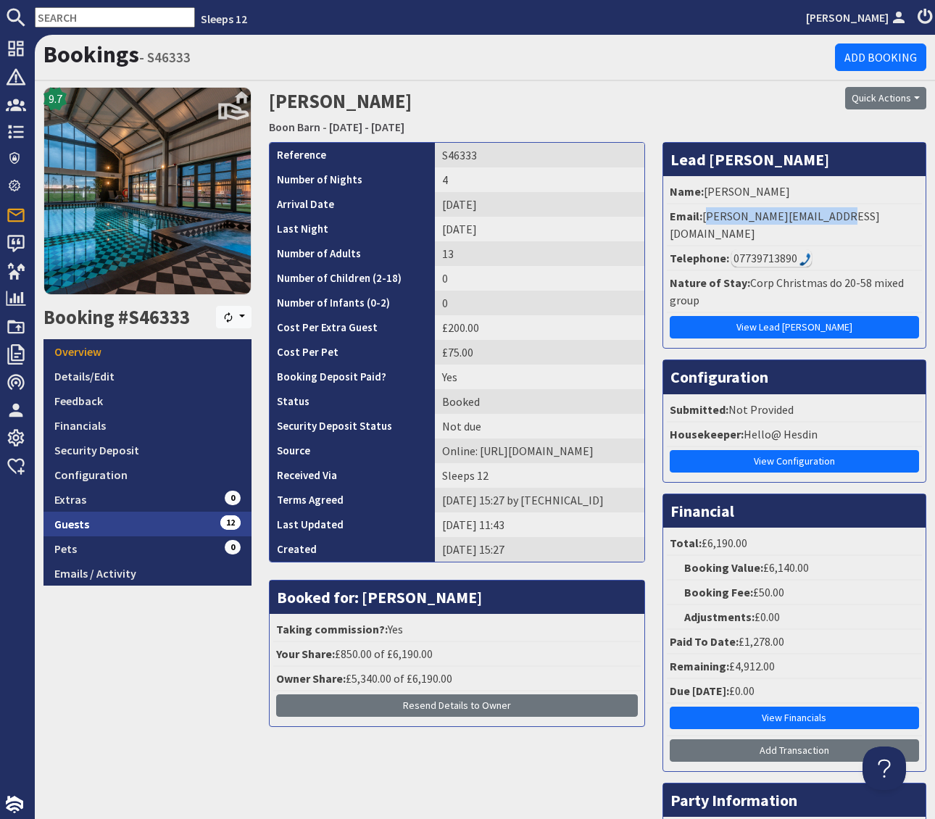
click at [156, 529] on link "Guests 12" at bounding box center [148, 524] width 208 height 25
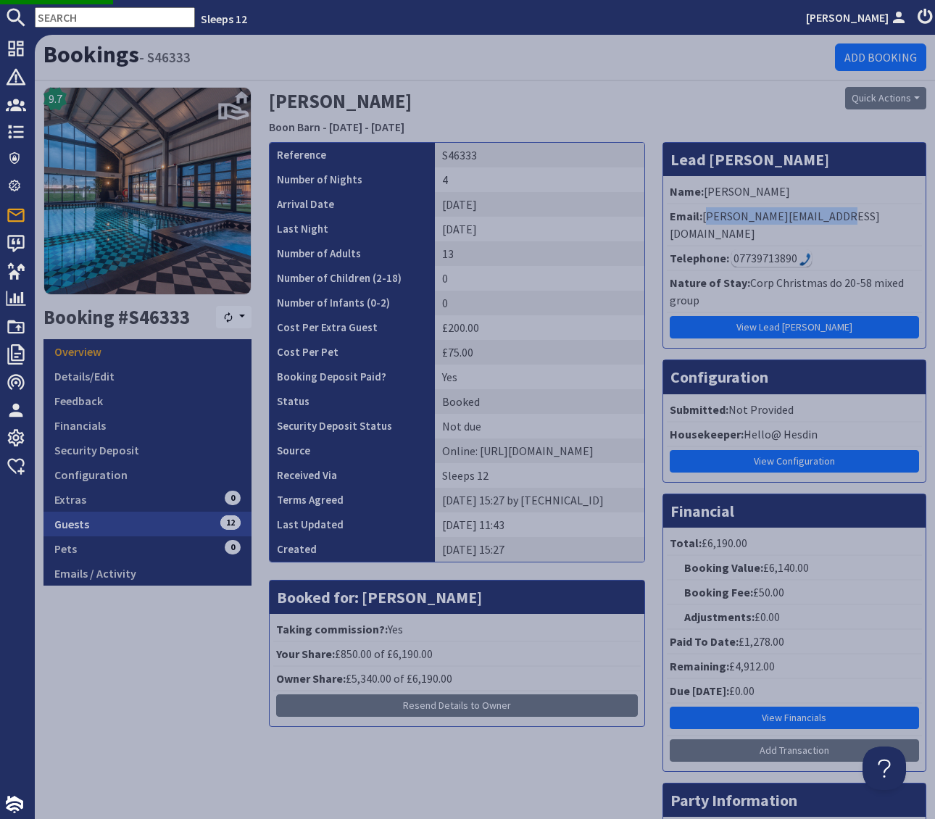
click at [181, 523] on link "Guests 12" at bounding box center [148, 524] width 208 height 25
click at [178, 528] on link "Guests 12" at bounding box center [148, 524] width 208 height 25
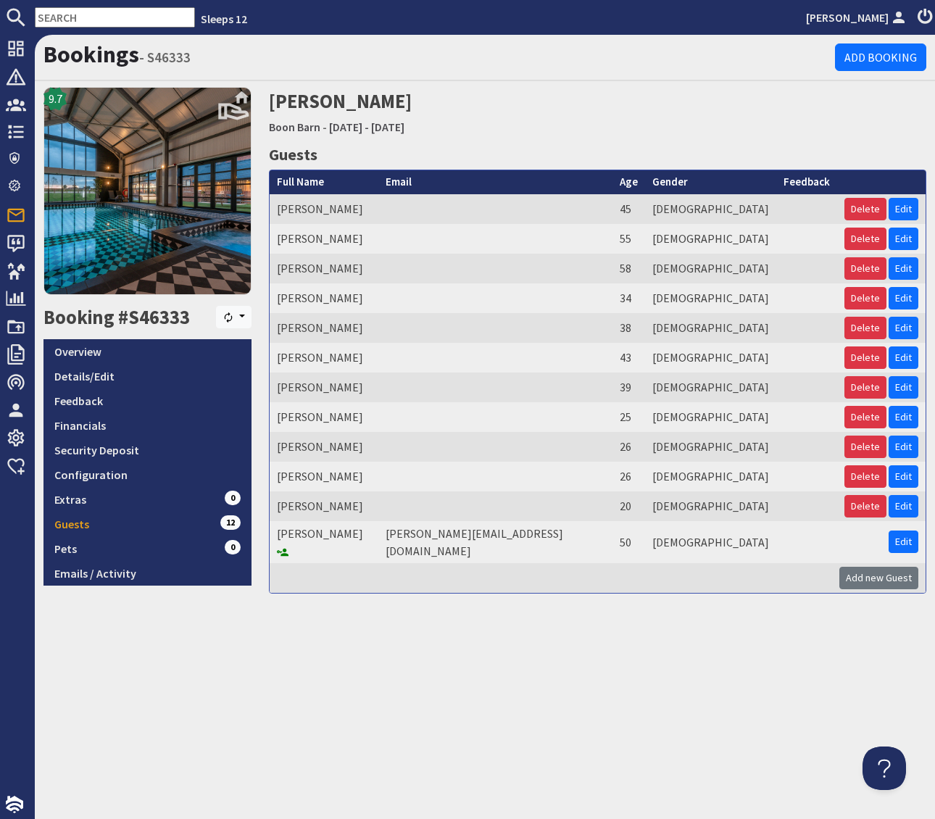
click at [545, 650] on div "Bookings - S46333 Add Booking 9.7 Booking #S46333 Resync Overview Details/Edit …" at bounding box center [485, 427] width 901 height 785
click at [83, 354] on link "Overview" at bounding box center [148, 351] width 208 height 25
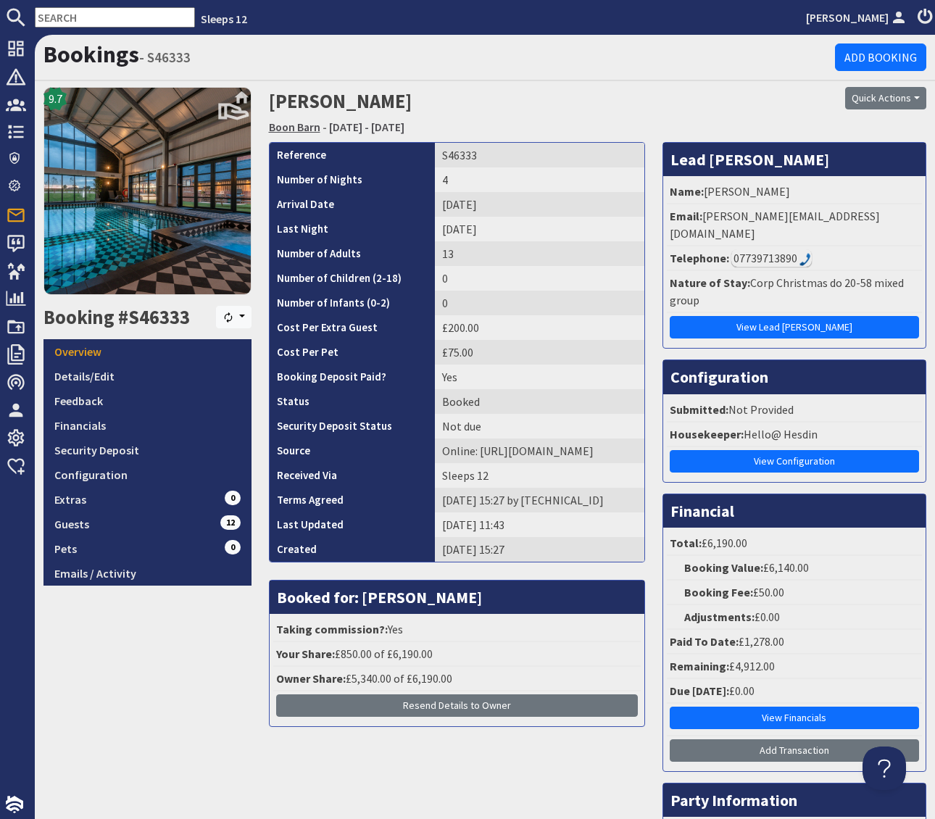
click at [293, 127] on link "Boon Barn" at bounding box center [294, 127] width 51 height 15
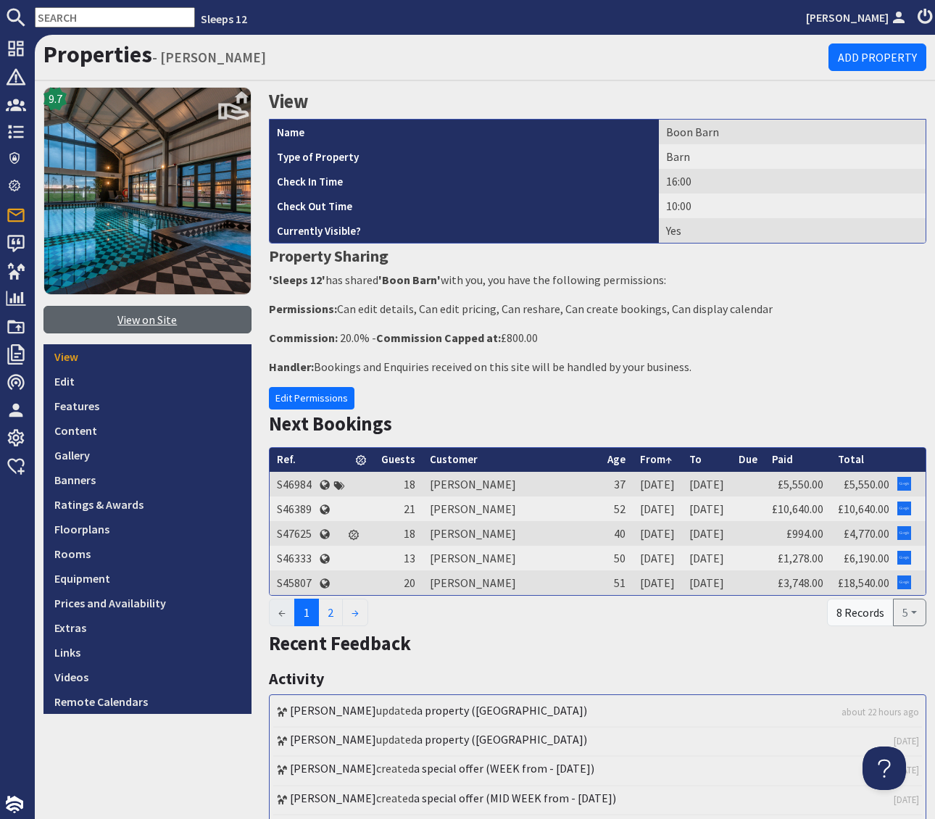
click at [115, 313] on link "View on Site" at bounding box center [148, 320] width 208 height 28
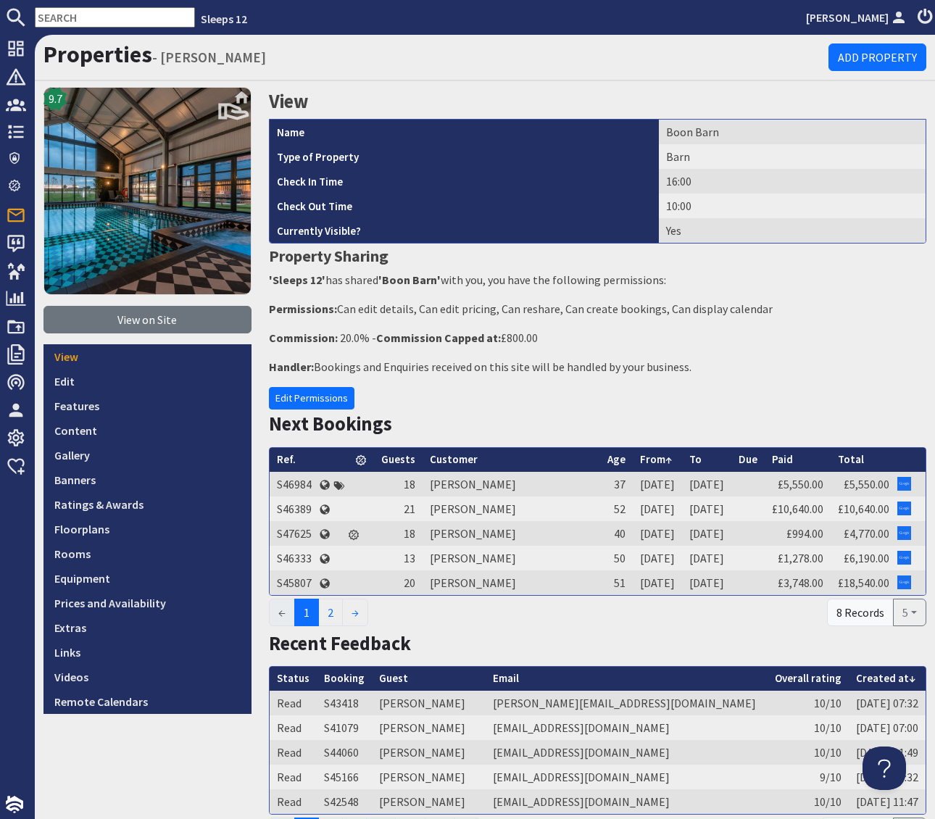
click at [547, 406] on div "View Name Boon Barn Type of Property Barn Check In Time 16:00 Check Out Time 10…" at bounding box center [598, 782] width 676 height 1391
click at [61, 15] on input "text" at bounding box center [115, 17] width 160 height 20
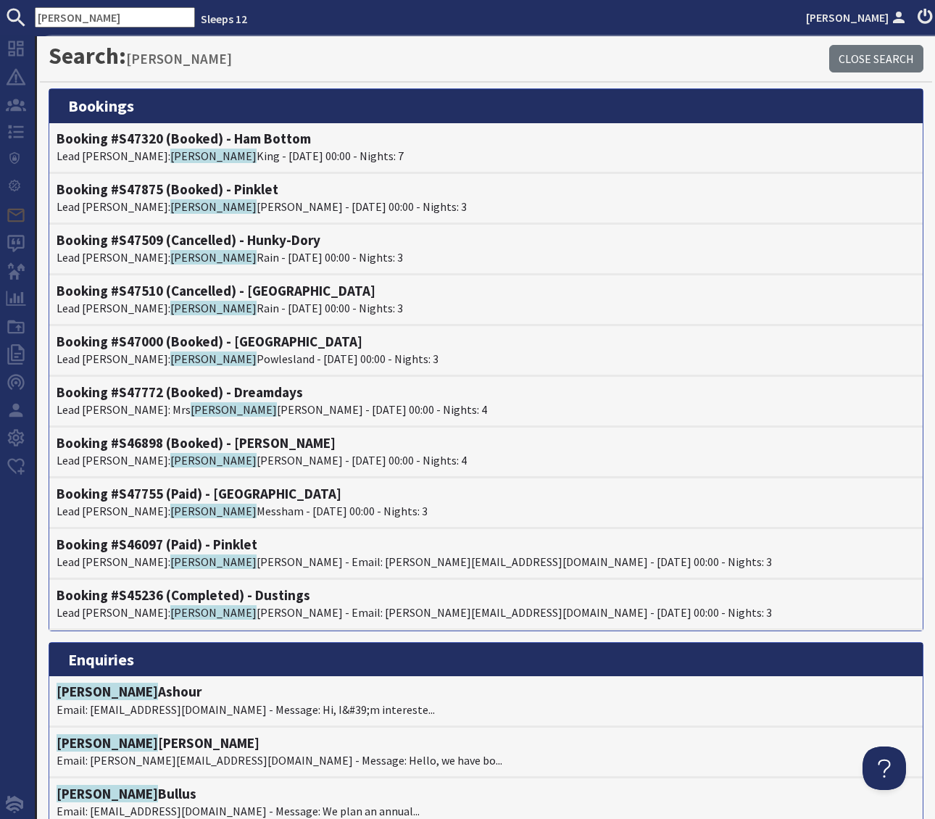
type input "Hannah"
drag, startPoint x: 66, startPoint y: 18, endPoint x: 13, endPoint y: 17, distance: 52.9
click at [13, 17] on form "Hannah" at bounding box center [97, 17] width 195 height 20
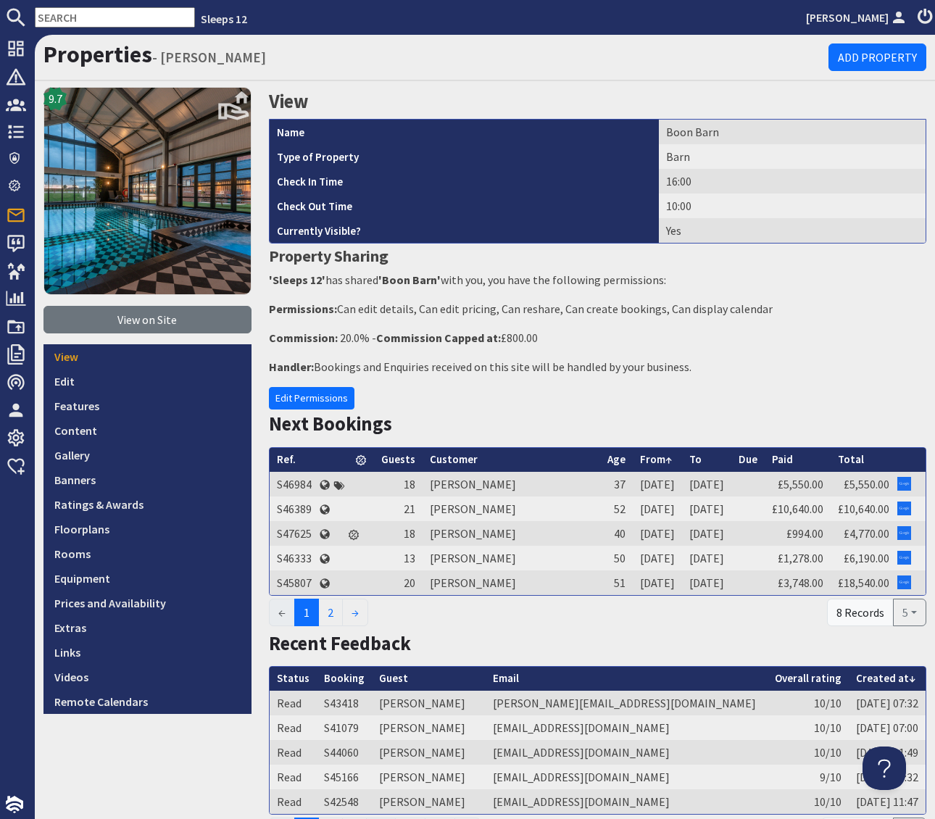
click at [62, 18] on input "text" at bounding box center [115, 17] width 160 height 20
click at [91, 14] on input "text" at bounding box center [115, 17] width 160 height 20
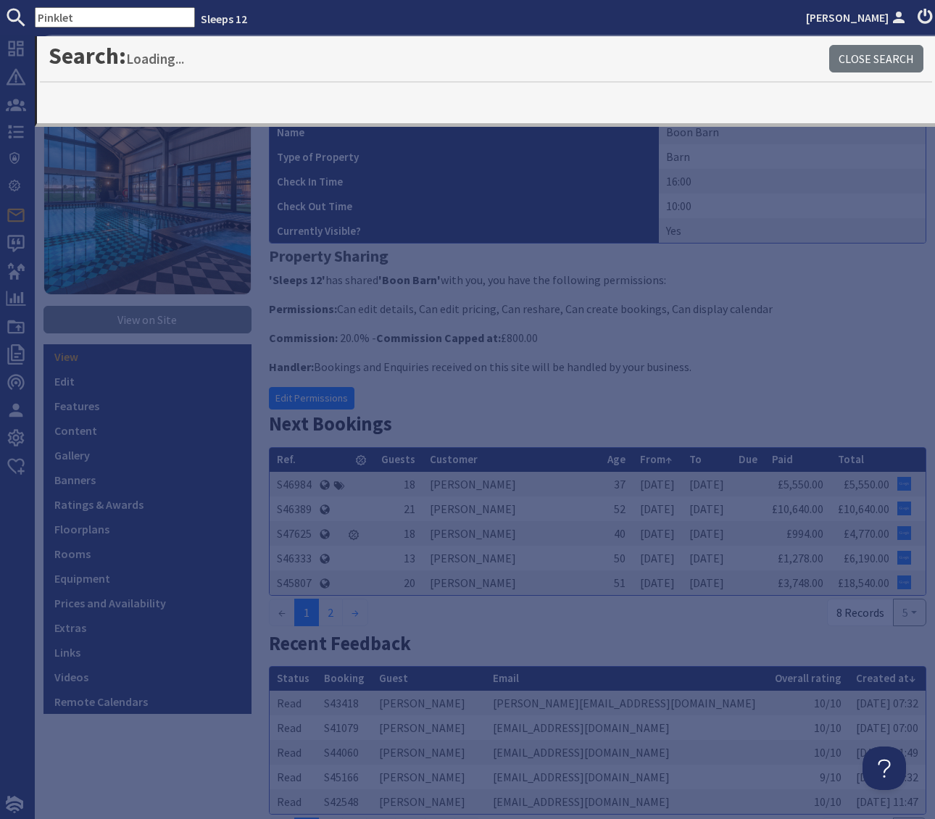
type input "Pinklet"
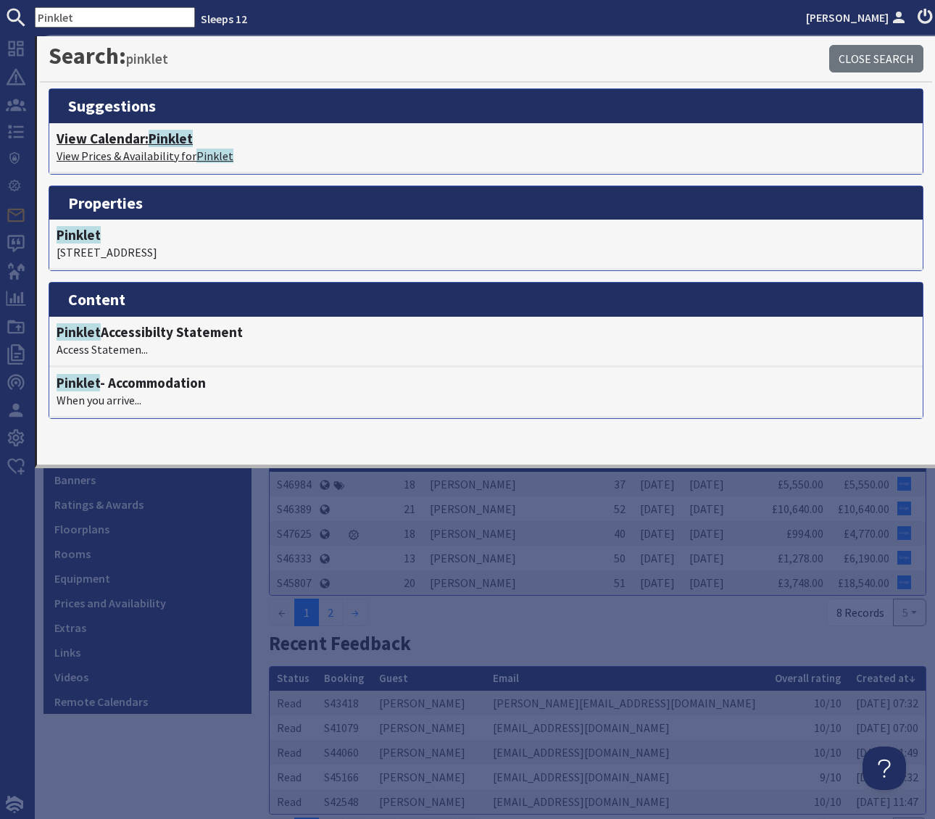
click at [177, 136] on span "Pinklet" at bounding box center [171, 138] width 44 height 17
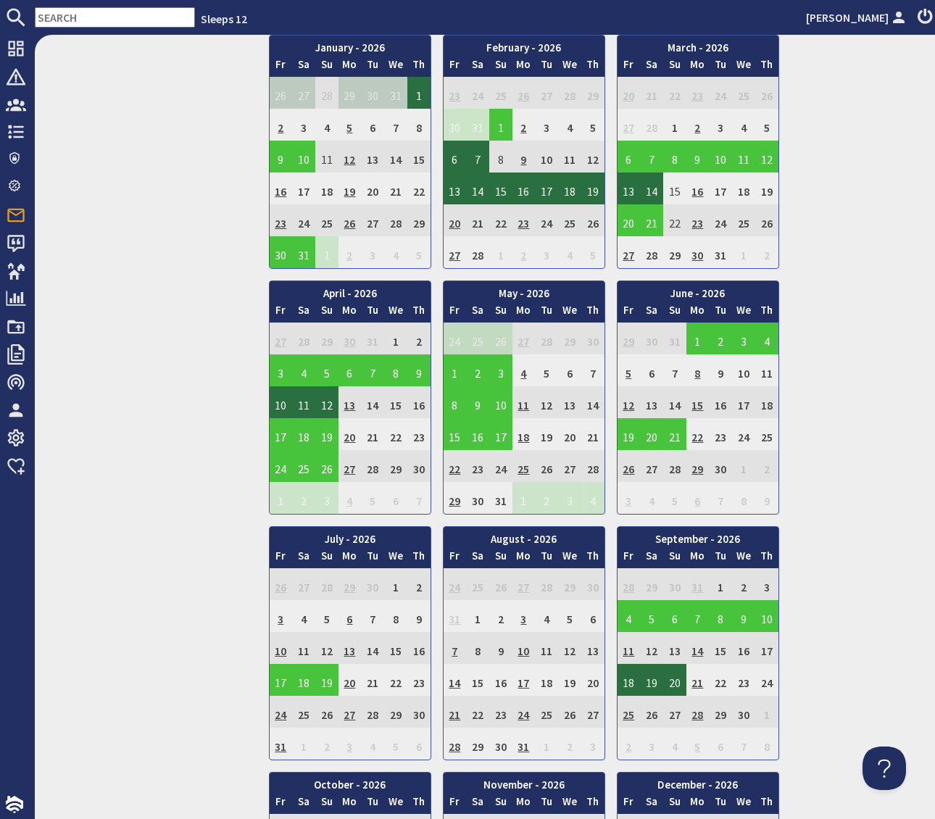
scroll to position [1112, 0]
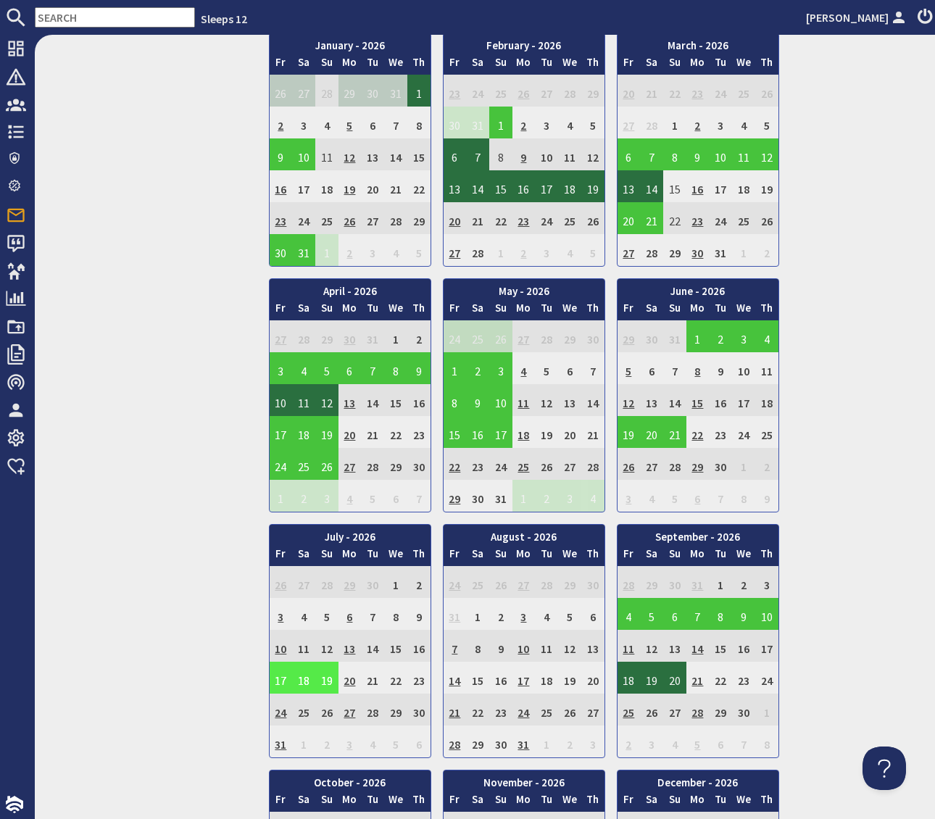
click at [283, 677] on td "17" at bounding box center [281, 678] width 23 height 32
click at [281, 742] on link "View booking" at bounding box center [277, 744] width 76 height 15
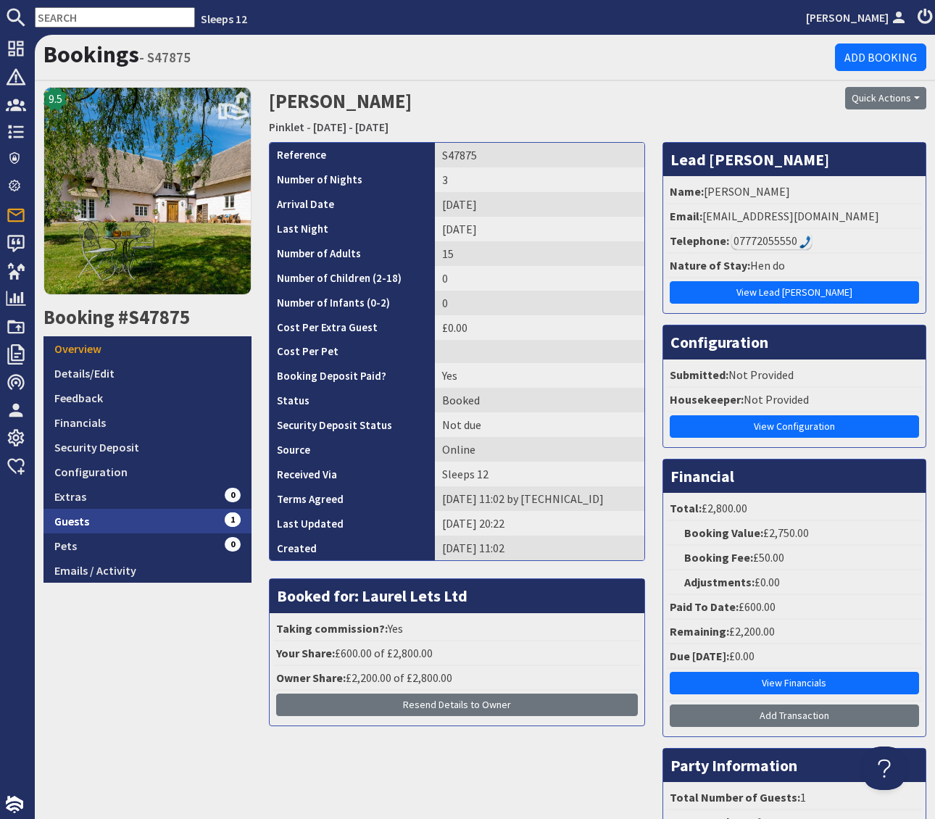
click at [210, 518] on link "Guests 1" at bounding box center [148, 521] width 208 height 25
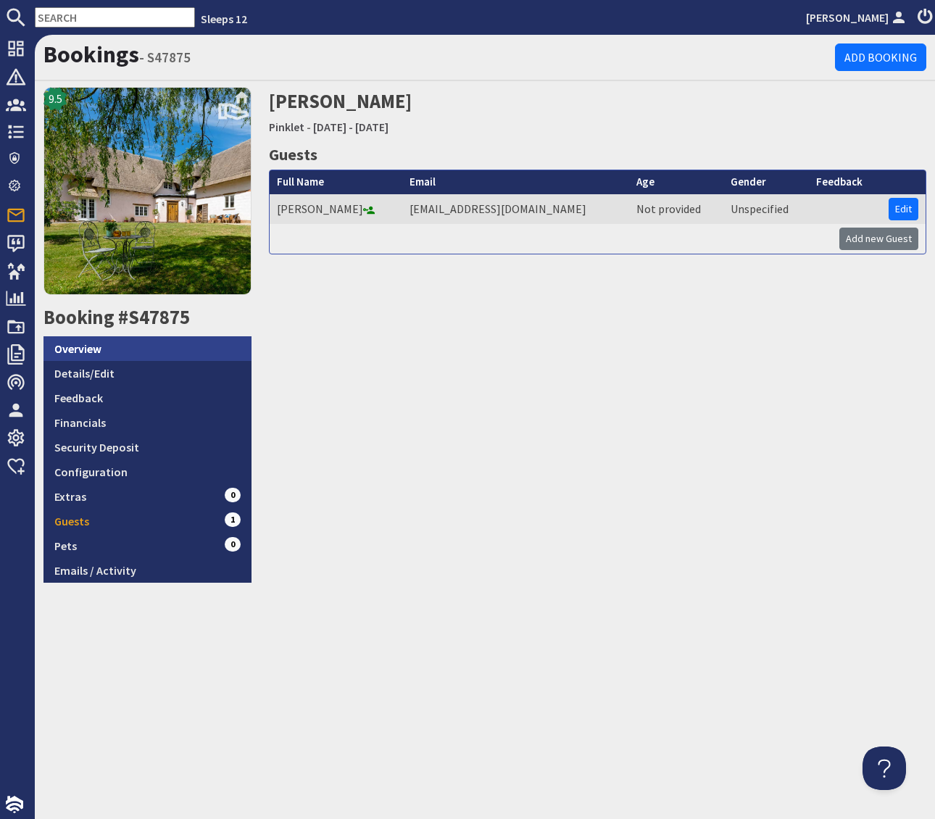
click at [117, 348] on link "Overview" at bounding box center [148, 348] width 208 height 25
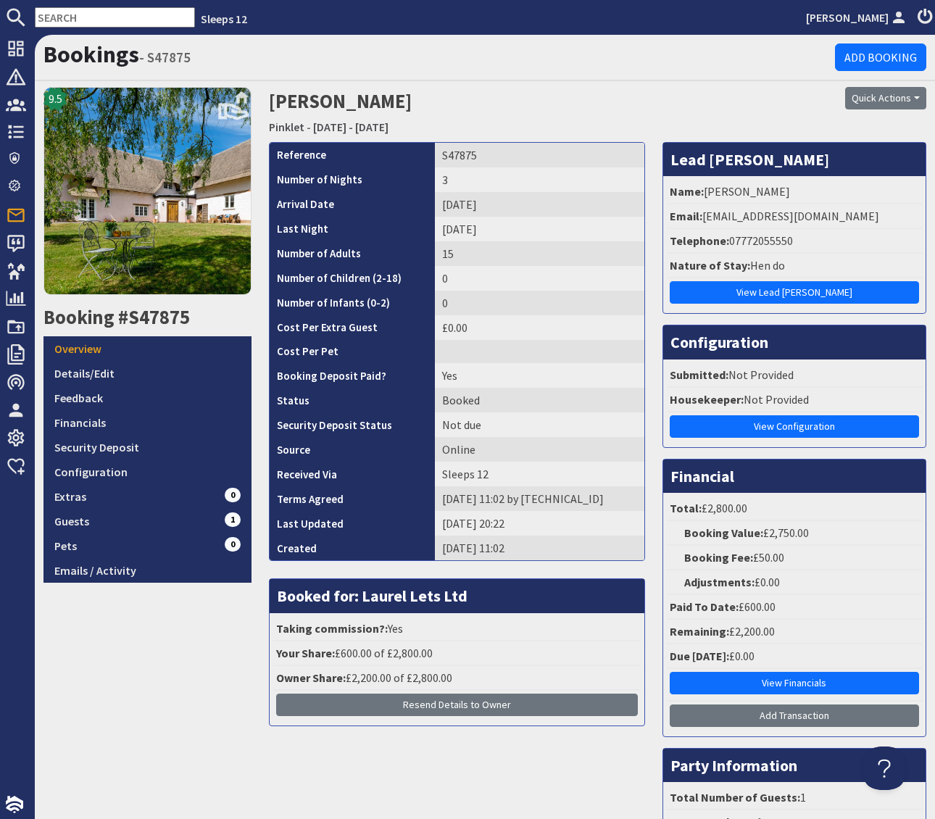
click at [873, 227] on ul "Name: Hannah Bowers Email: hannahbowers98@gmail.com Telephone: 07772055550 Natu…" at bounding box center [794, 245] width 255 height 130
drag, startPoint x: 869, startPoint y: 212, endPoint x: 705, endPoint y: 218, distance: 164.7
click at [705, 218] on li "Email: hannahbowers98@gmail.com" at bounding box center [794, 216] width 255 height 25
copy li "hannahbowers98@gmail.com"
click at [203, 518] on link "Guests 1" at bounding box center [148, 521] width 208 height 25
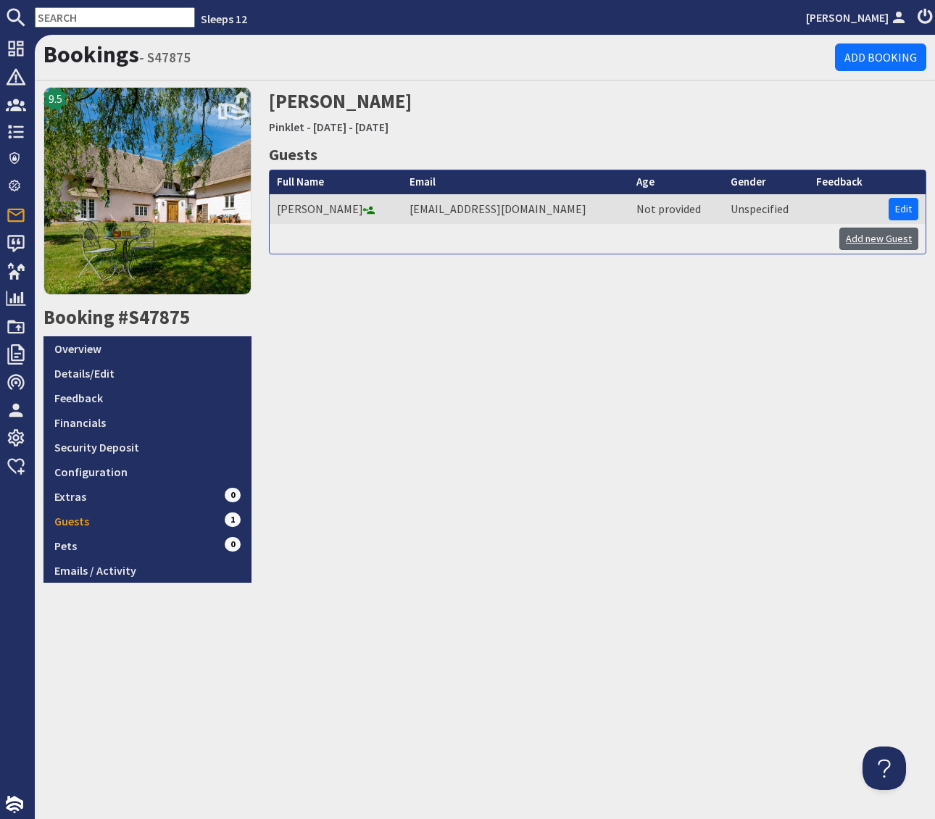
click at [864, 242] on link "Add new Guest" at bounding box center [879, 239] width 79 height 22
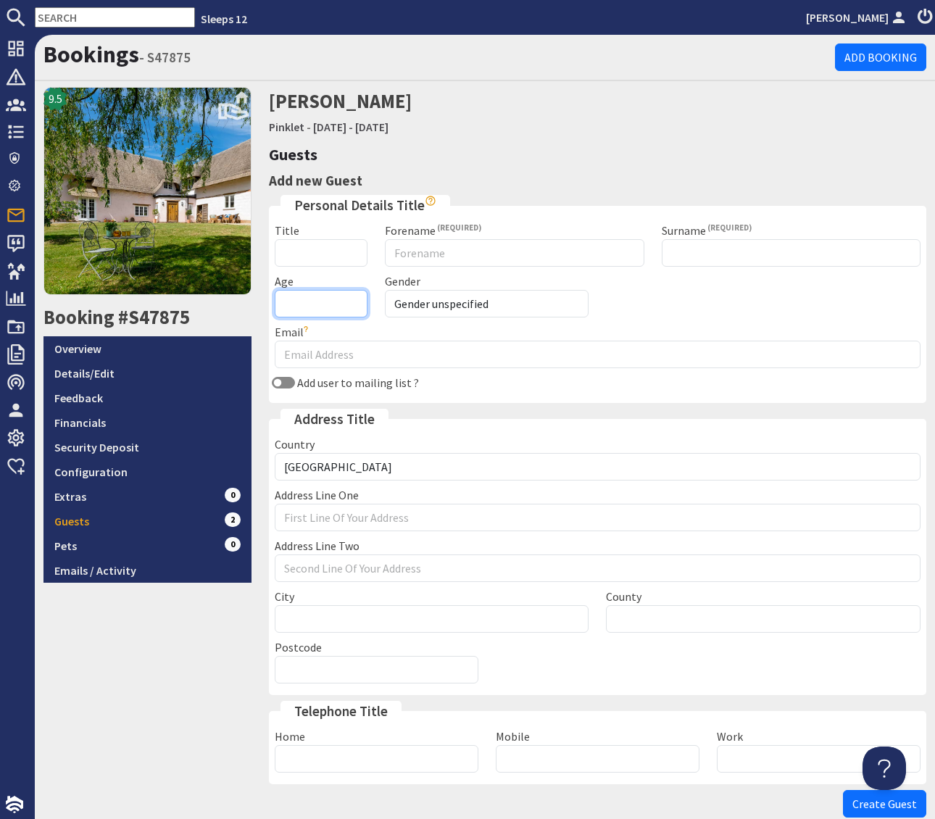
drag, startPoint x: 292, startPoint y: 302, endPoint x: 407, endPoint y: 304, distance: 114.6
click at [292, 302] on input "Age" at bounding box center [322, 304] width 94 height 28
click at [125, 344] on link "Overview" at bounding box center [148, 348] width 208 height 25
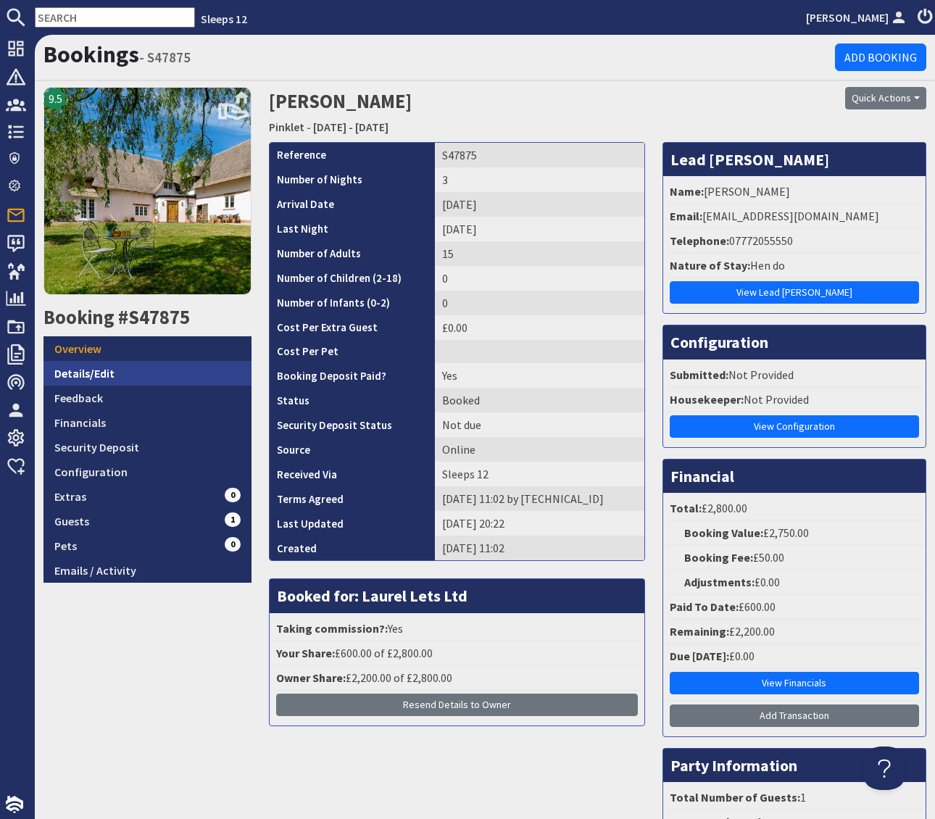
click at [117, 370] on link "Details/Edit" at bounding box center [148, 373] width 208 height 25
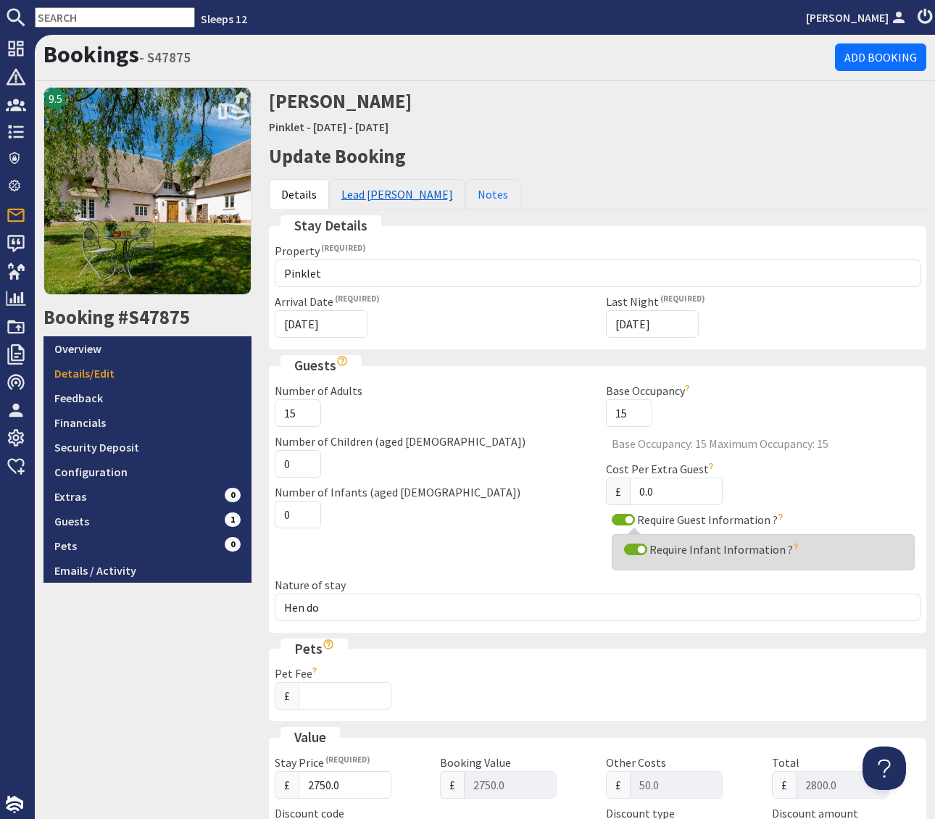
click at [368, 192] on link "Lead Booker" at bounding box center [397, 194] width 136 height 30
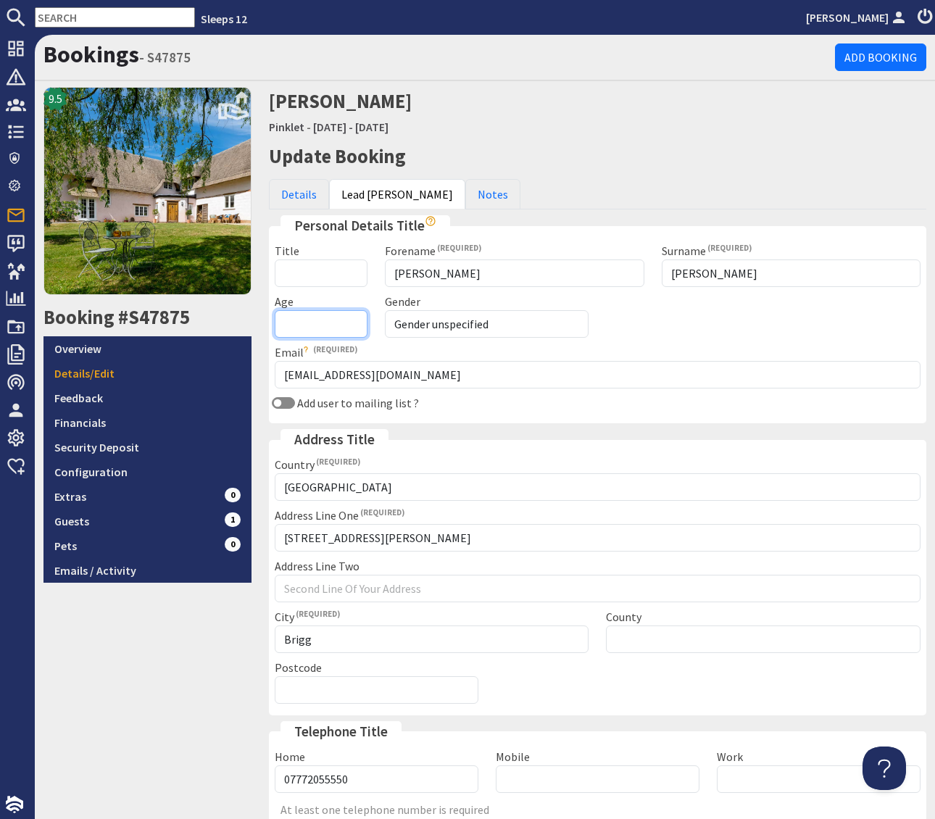
click at [298, 323] on input "Age" at bounding box center [322, 324] width 94 height 28
type input "26"
click at [608, 333] on div "Title Forename Hannah Surname Bowers Age 26 Gender Gender unspecified Gender ma…" at bounding box center [598, 329] width 664 height 175
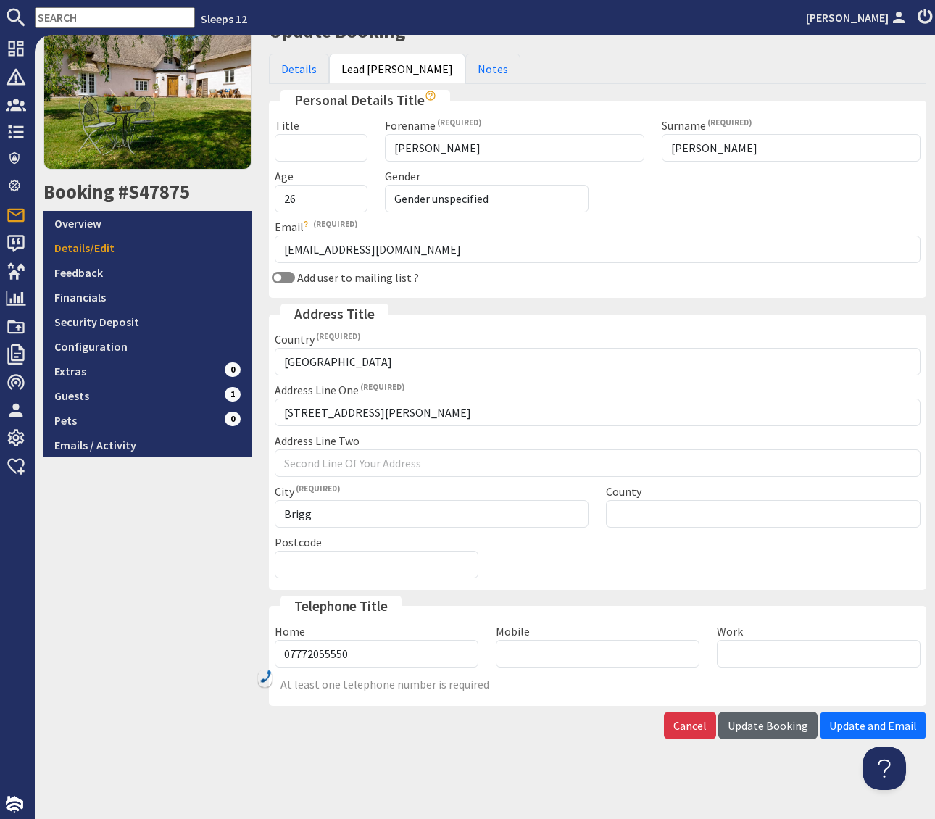
click at [766, 722] on span "Update Booking" at bounding box center [768, 726] width 80 height 15
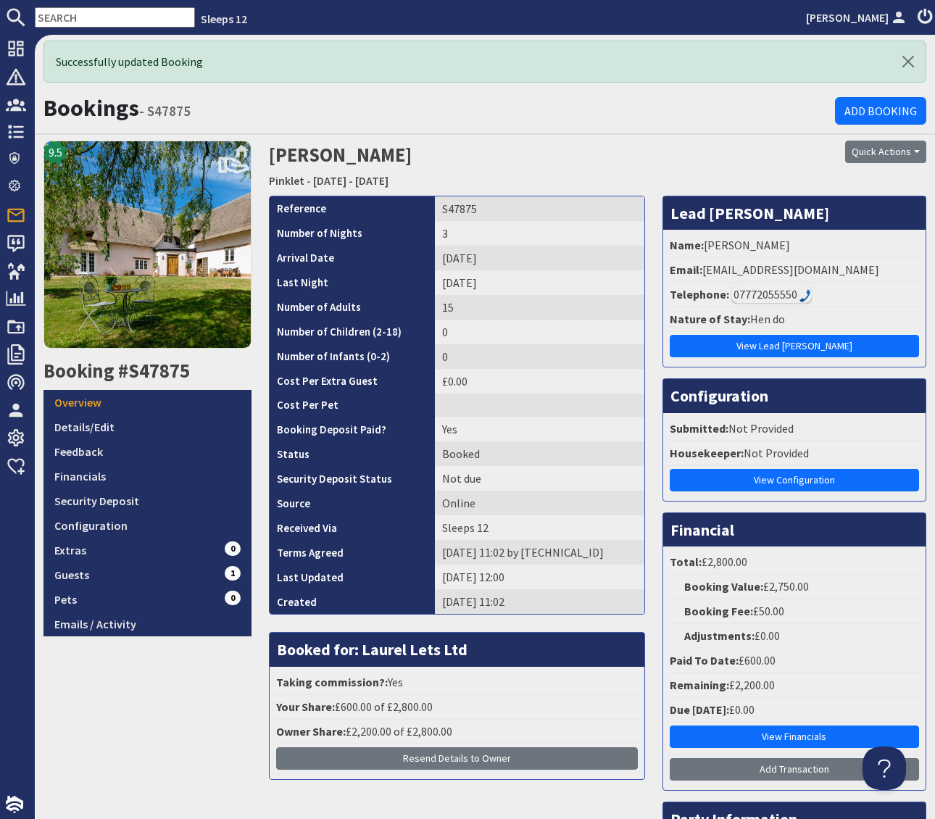
scroll to position [7, 0]
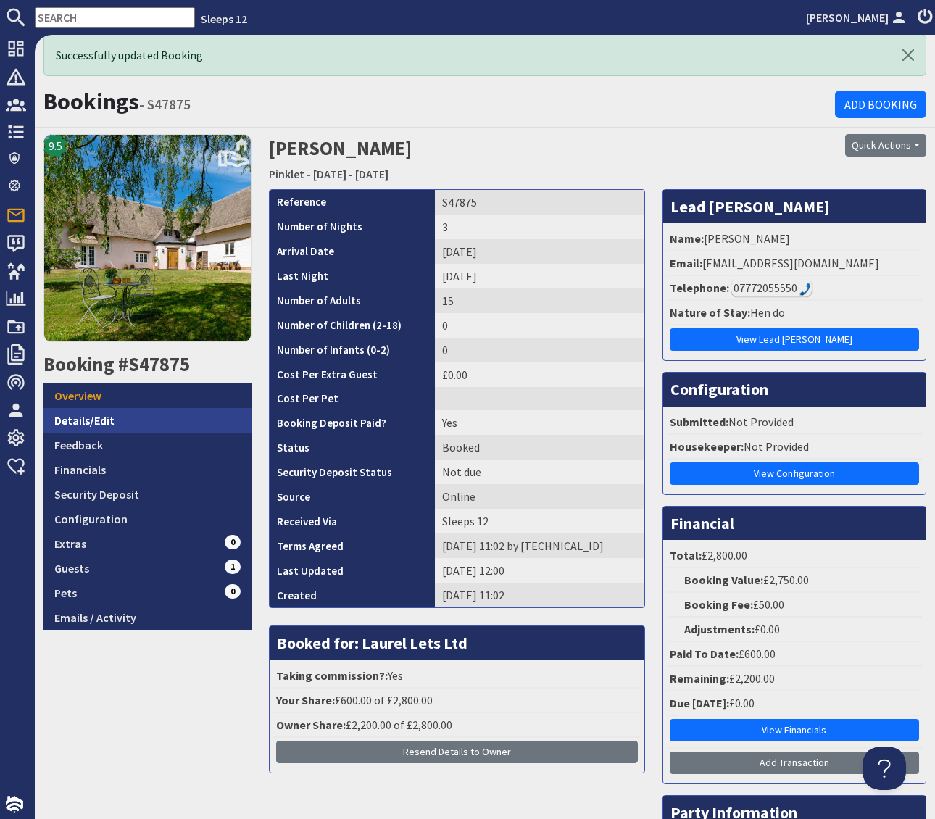
click at [124, 417] on link "Details/Edit" at bounding box center [148, 420] width 208 height 25
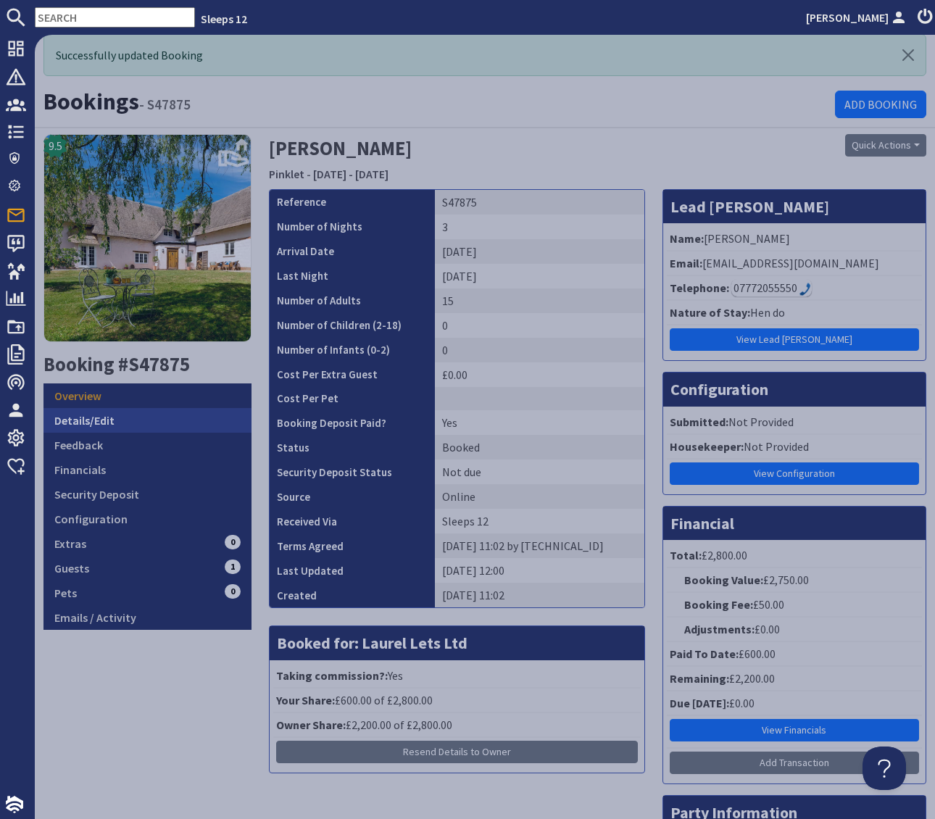
scroll to position [8, 0]
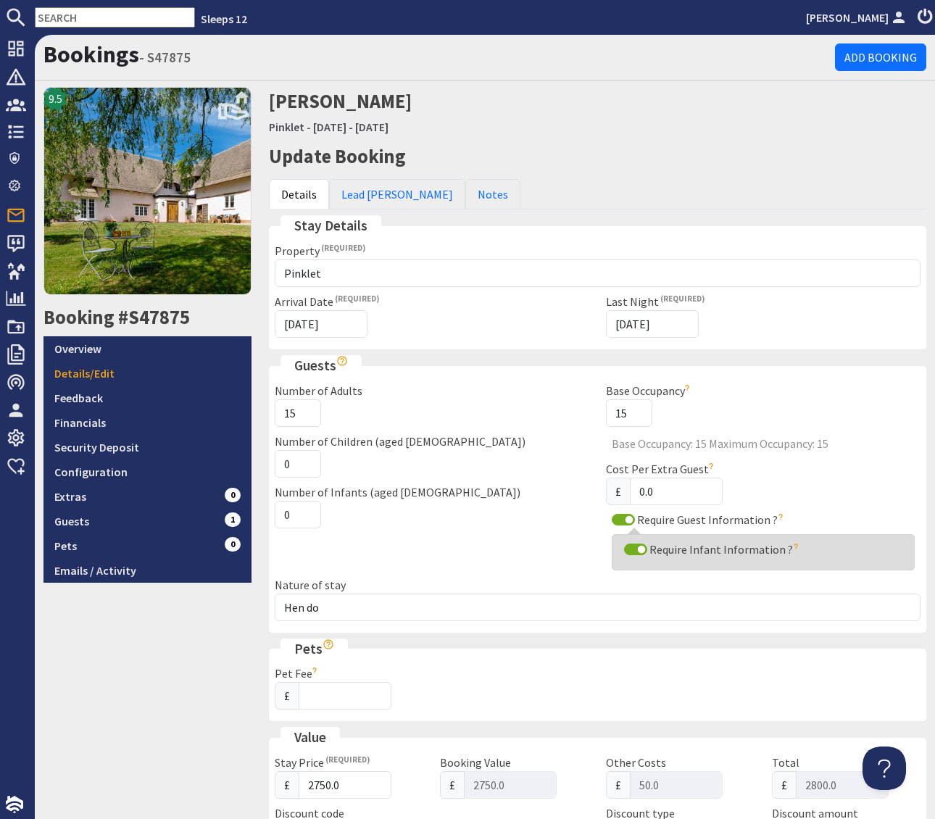
scroll to position [1, 0]
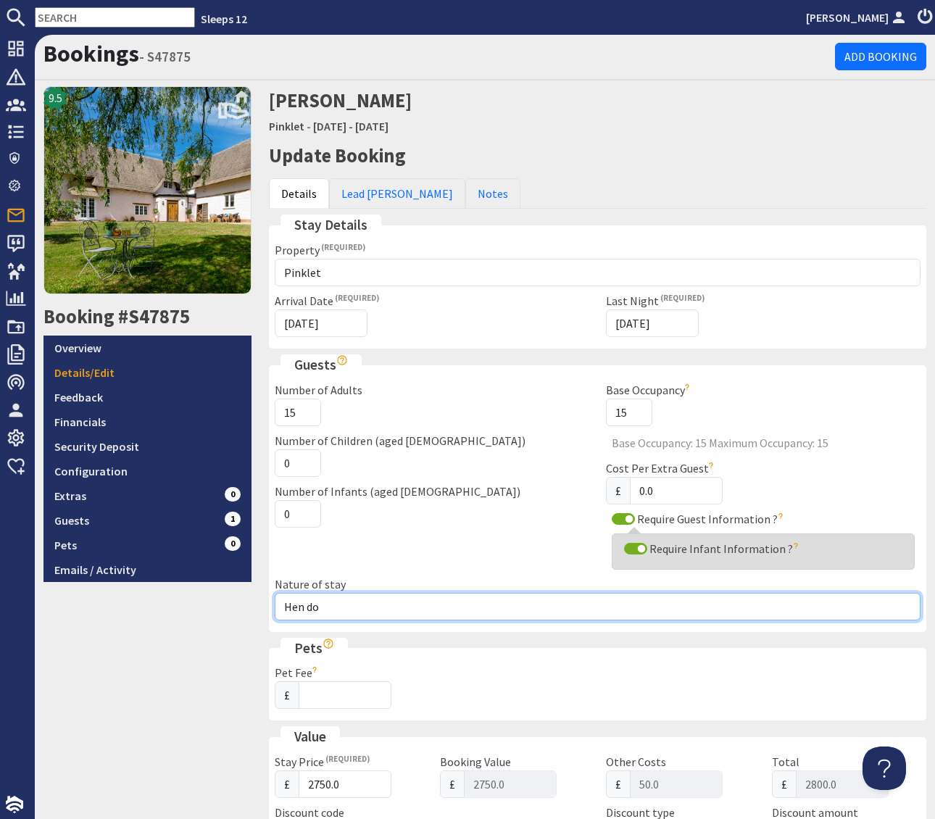
click at [349, 612] on input "Hen do" at bounding box center [598, 607] width 647 height 28
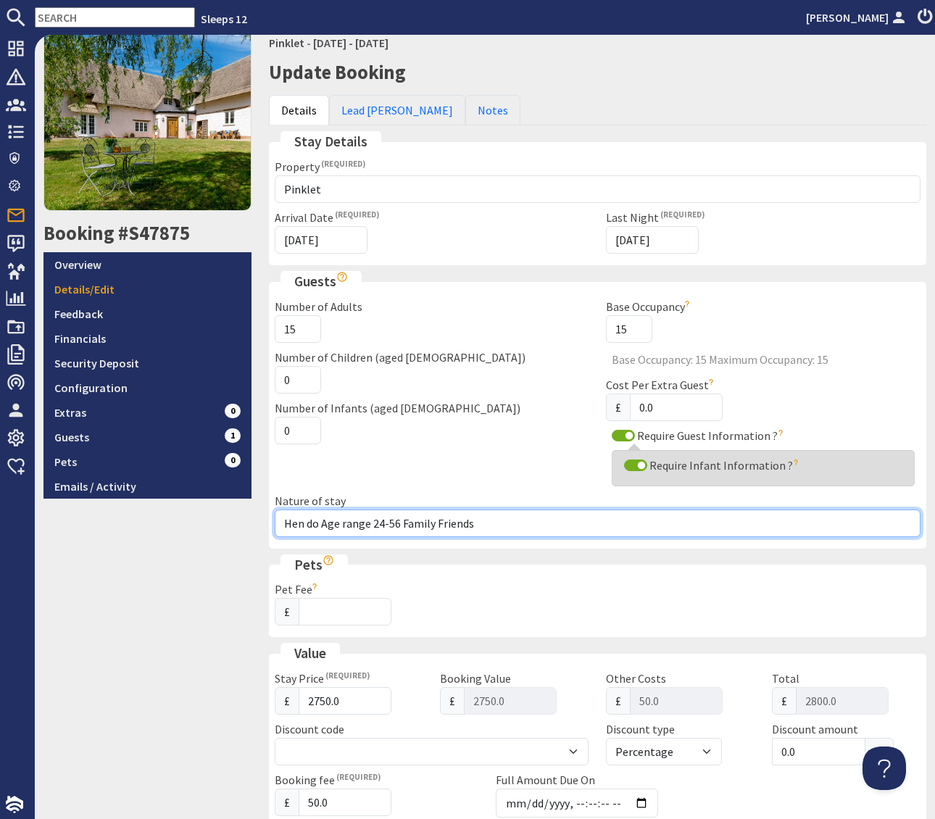
scroll to position [231, 0]
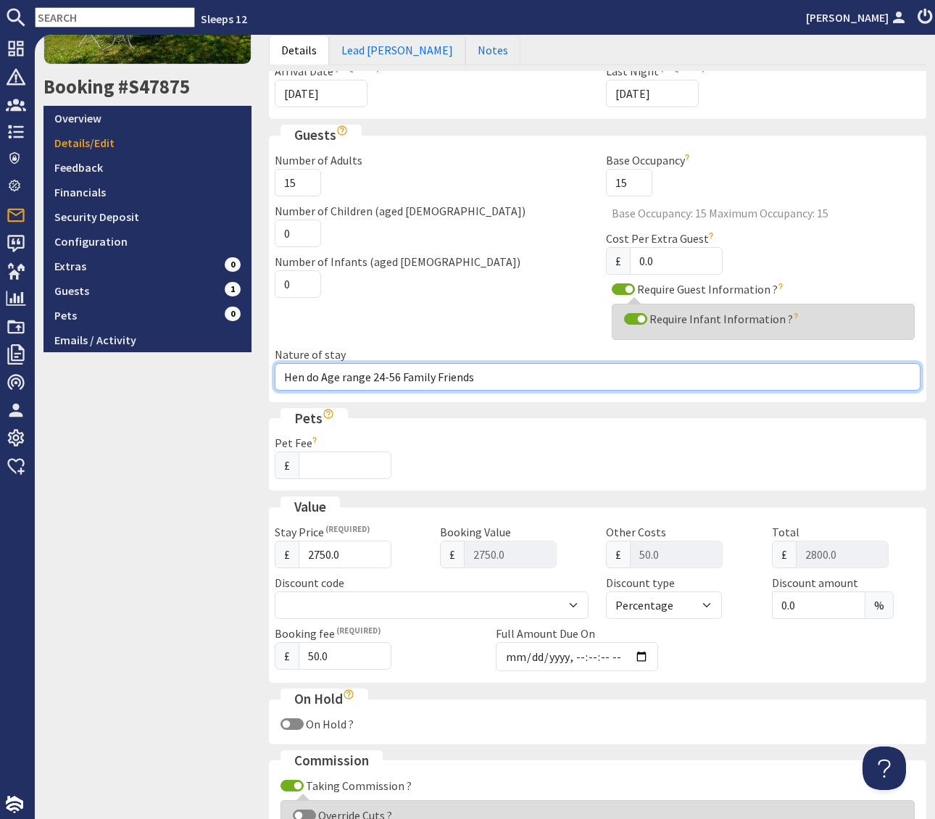
click at [435, 376] on input "Hen do Age range 24-56 Family Friends" at bounding box center [598, 377] width 647 height 28
type input "Hen do Age range 24-56 Family and Friends"
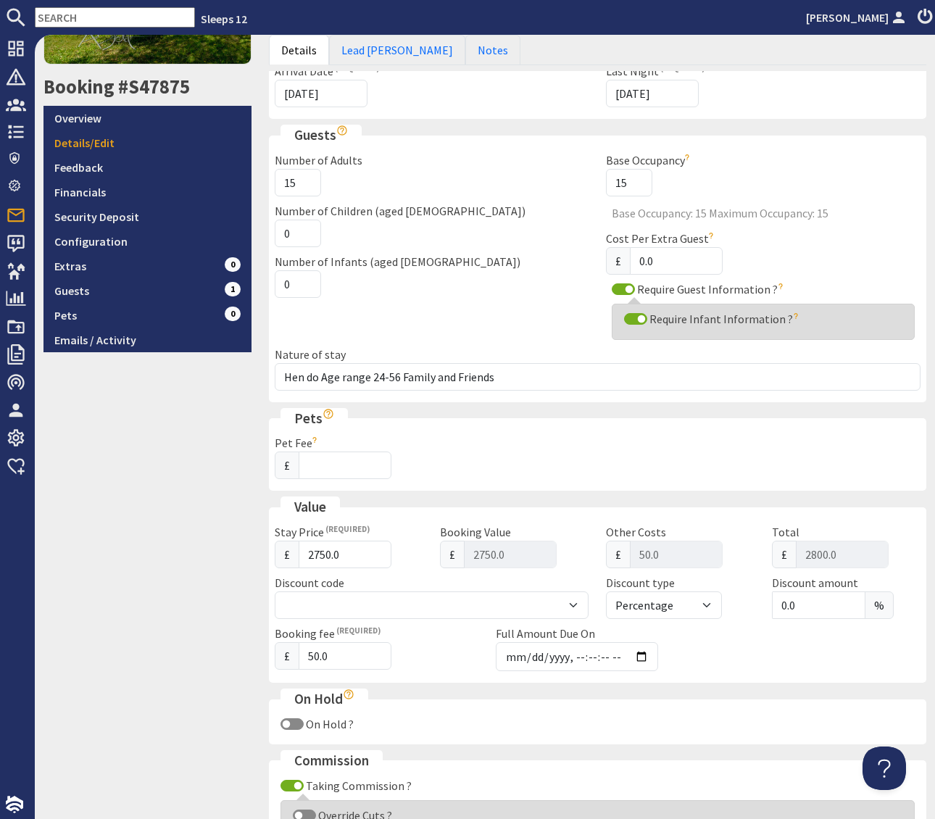
click at [566, 402] on div "Stay Details Property Please select a property Swallows Meadow Ortensia Ortus H…" at bounding box center [598, 550] width 658 height 1131
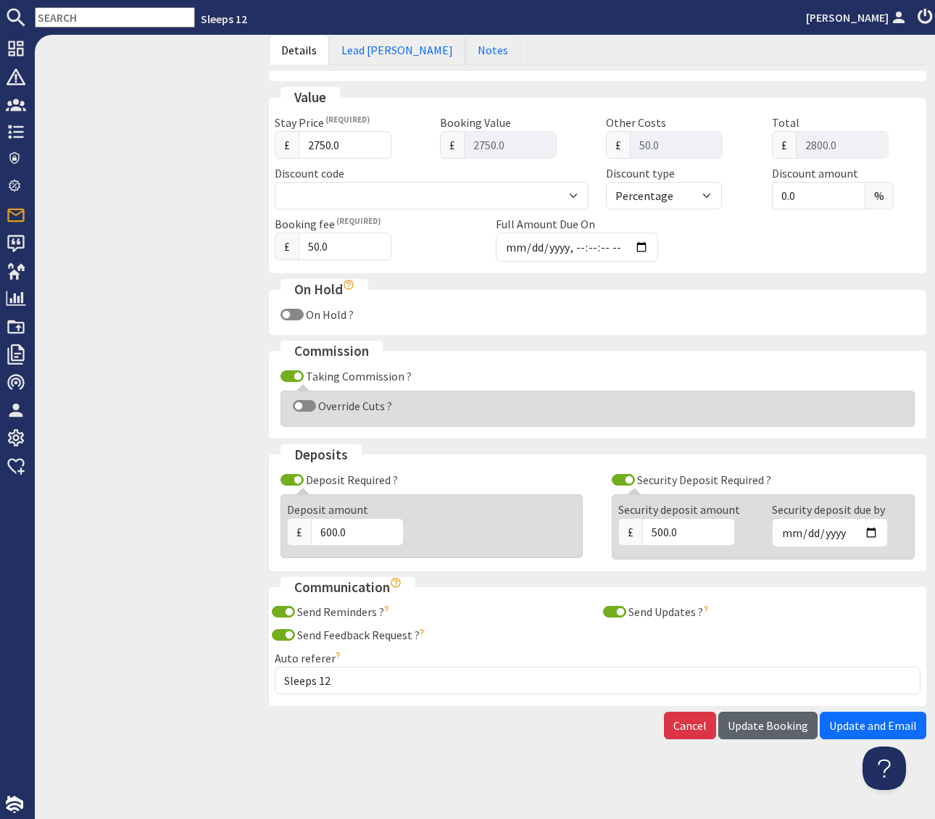
click at [753, 726] on span "Update Booking" at bounding box center [768, 726] width 80 height 15
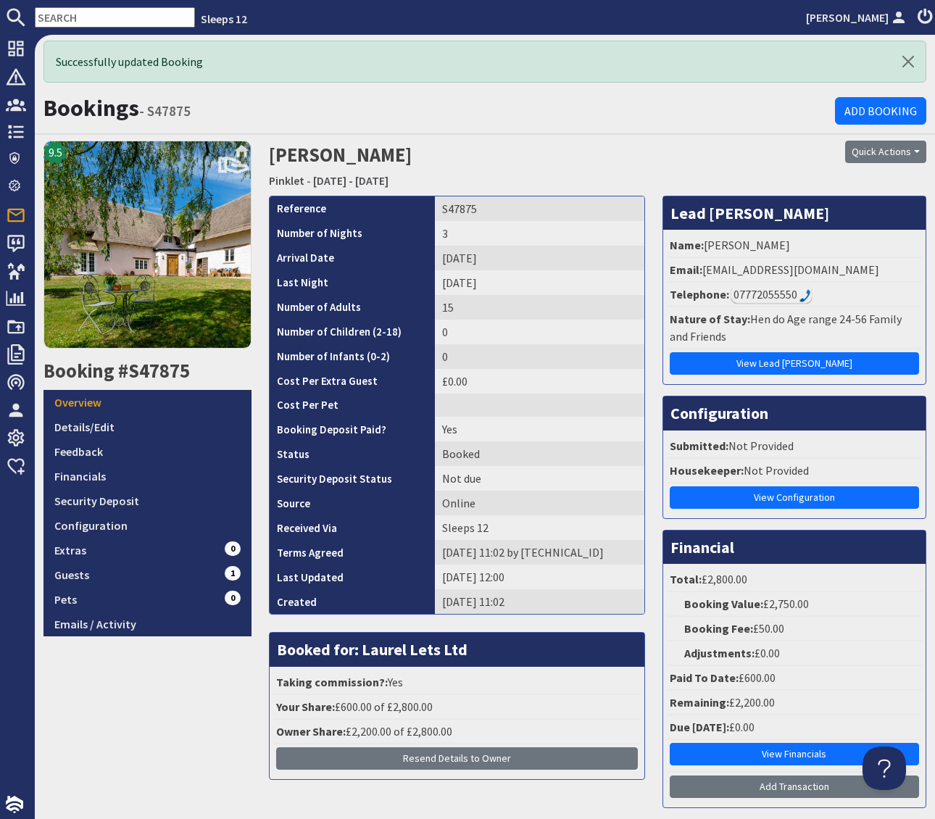
click at [72, 17] on input "text" at bounding box center [115, 17] width 160 height 20
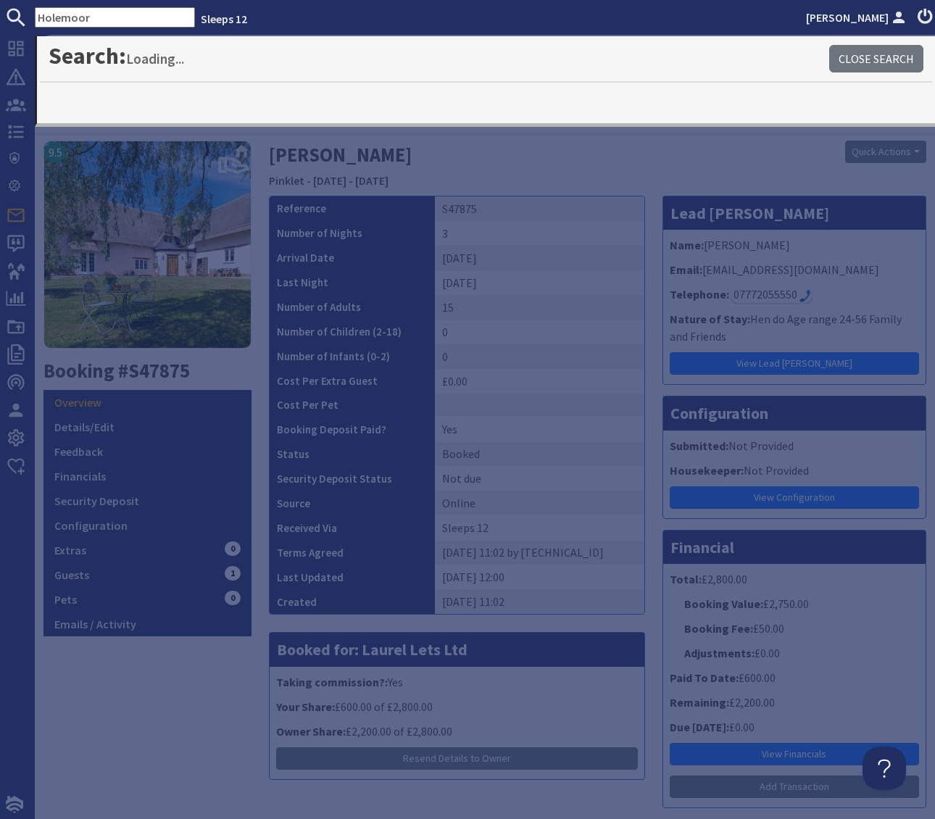
type input "Holemoor"
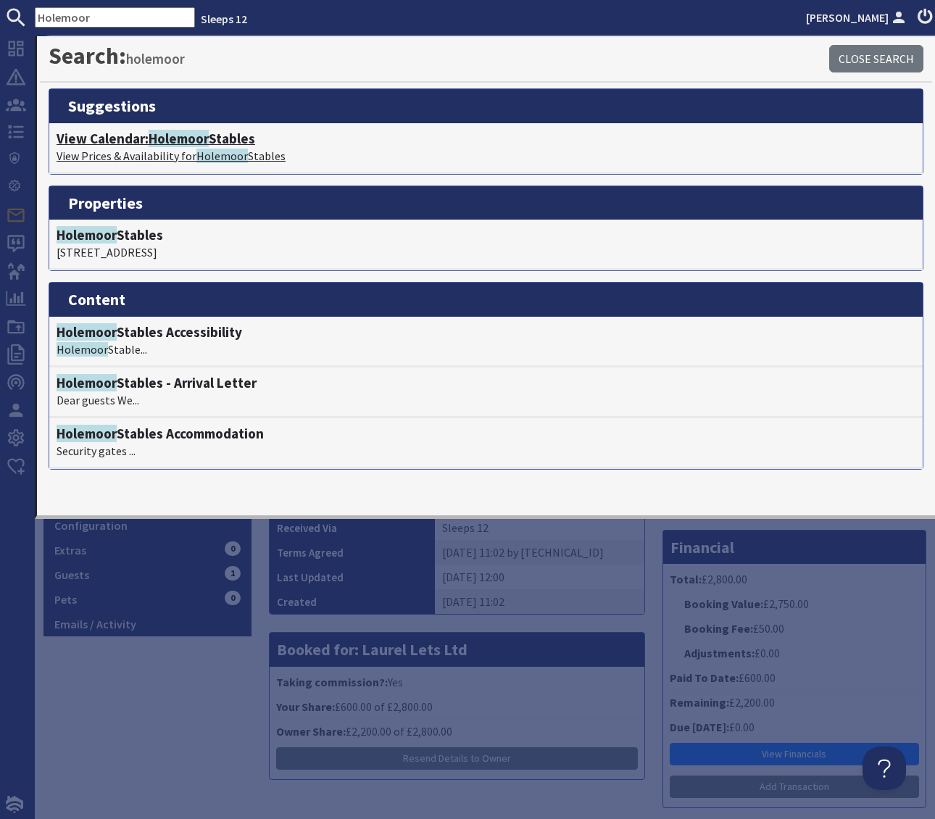
click at [240, 138] on h4 "View Calendar: Holemoor Stables" at bounding box center [486, 139] width 859 height 17
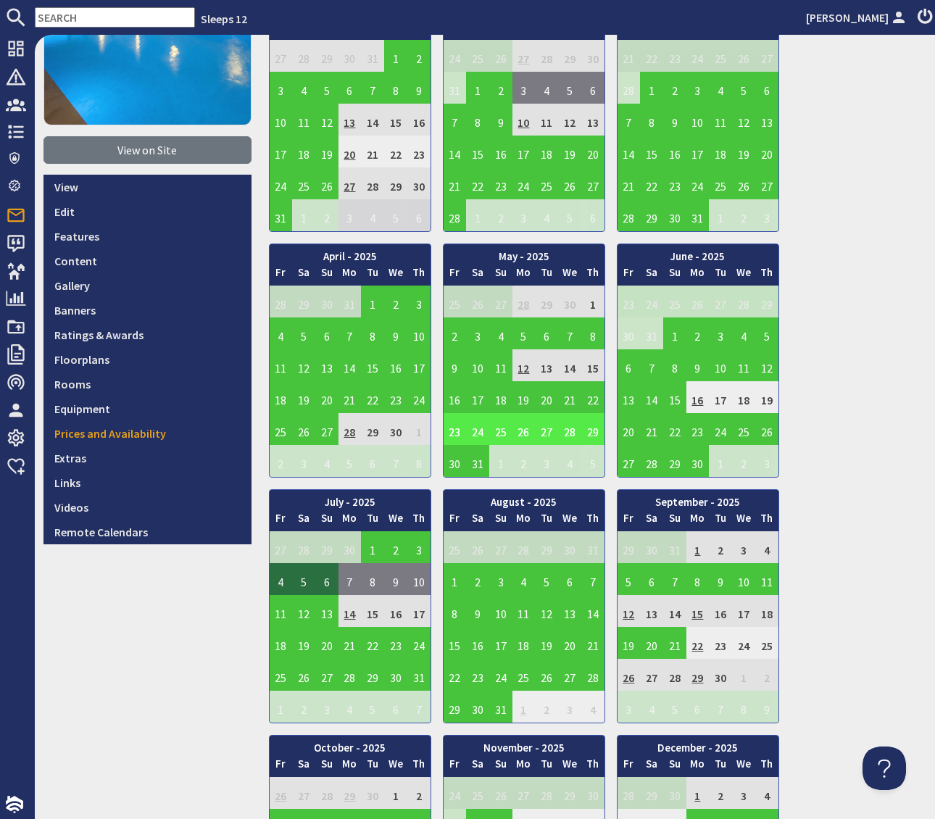
scroll to position [255, 0]
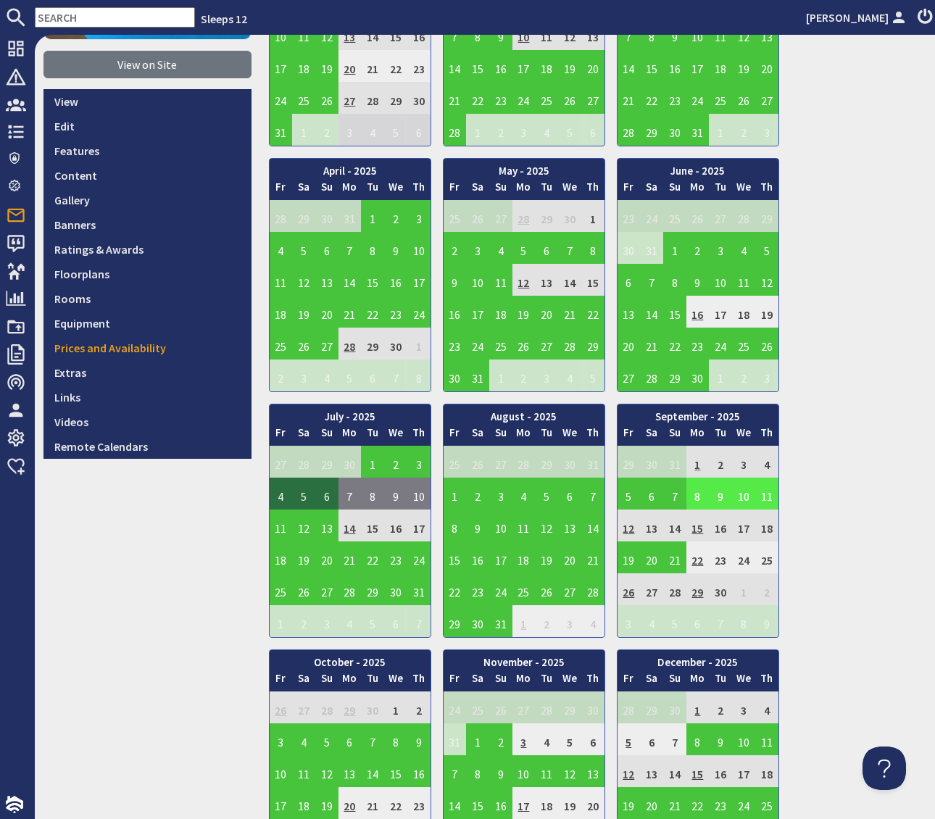
click at [697, 490] on td "8" at bounding box center [698, 494] width 23 height 32
click at [698, 489] on td "8" at bounding box center [698, 494] width 23 height 32
click at [698, 561] on link "View booking" at bounding box center [684, 560] width 75 height 15
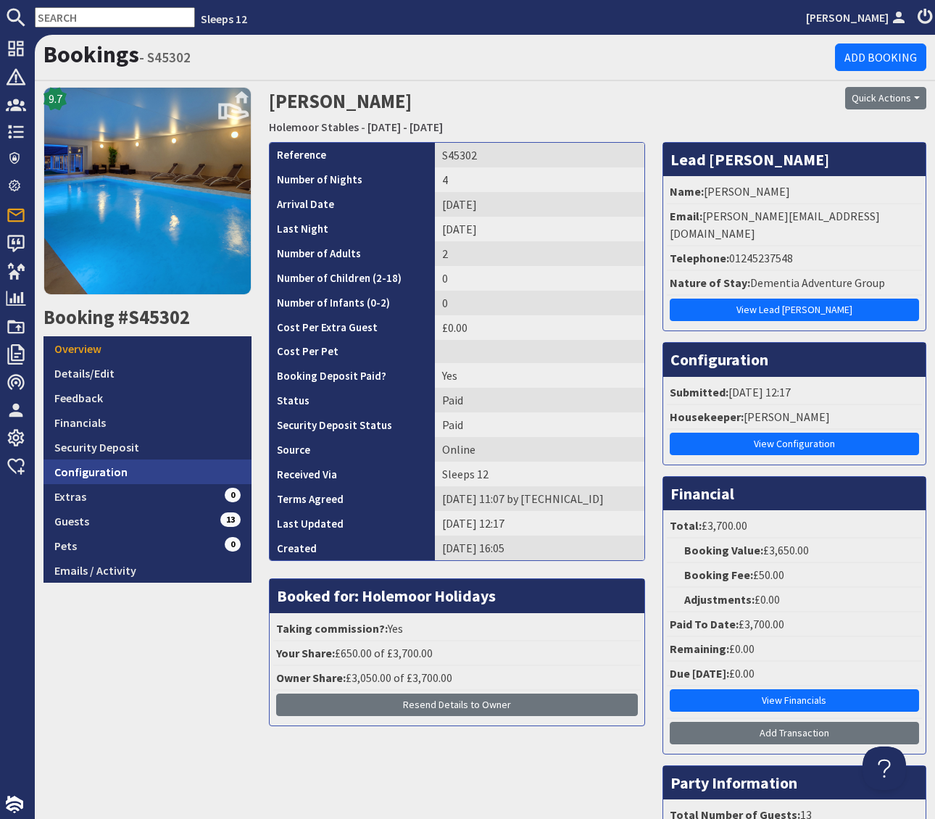
click at [143, 468] on link "Configuration" at bounding box center [148, 472] width 208 height 25
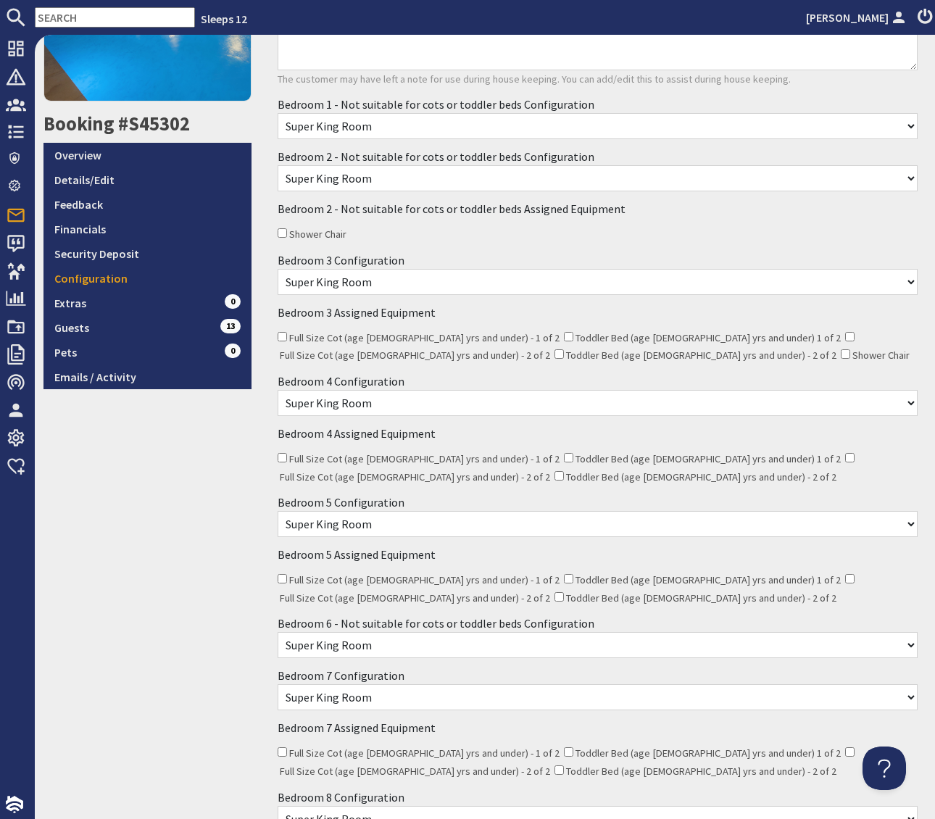
scroll to position [273, 0]
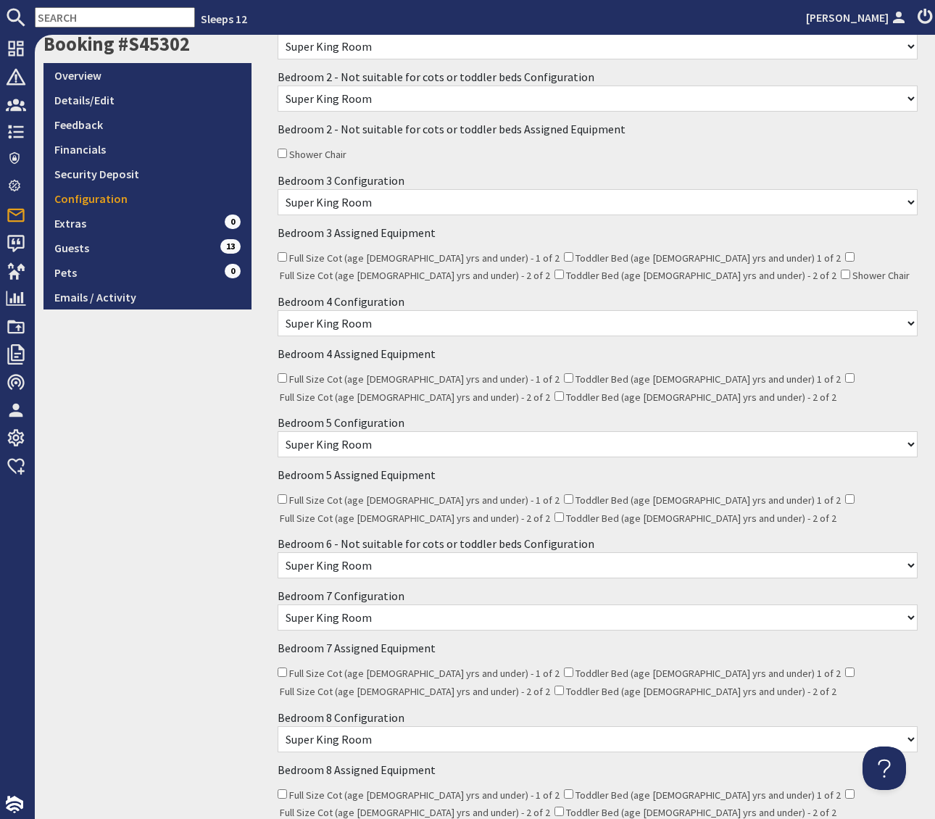
click at [841, 271] on input "Shower Chair" at bounding box center [845, 274] width 9 height 9
checkbox input "true"
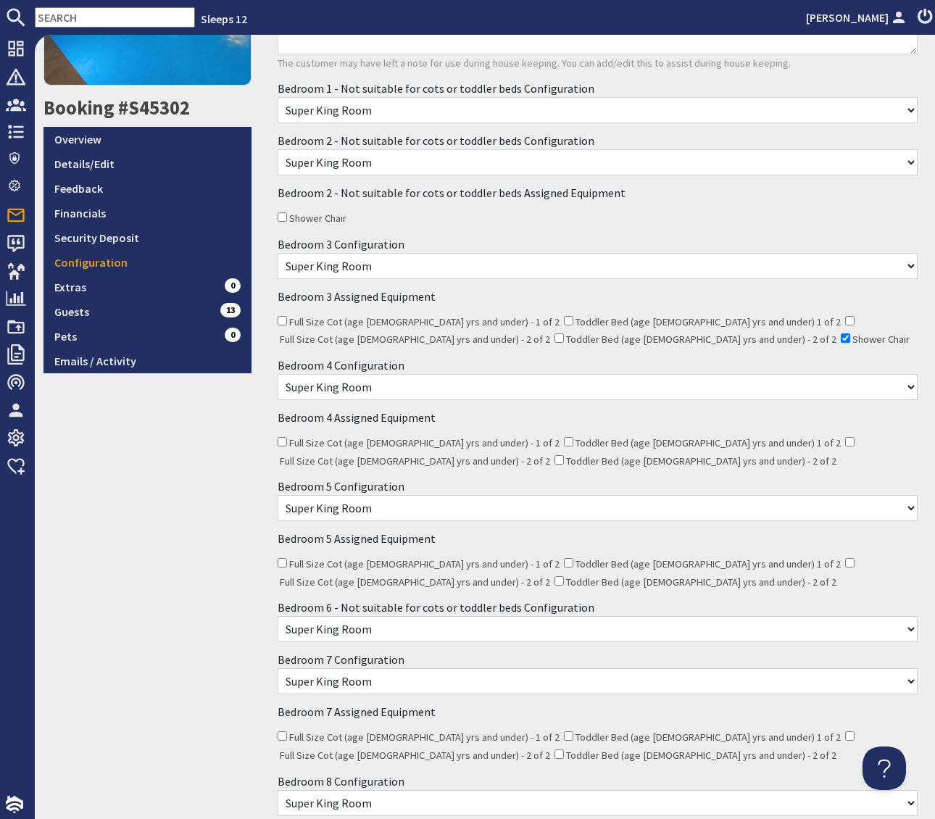
scroll to position [0, 0]
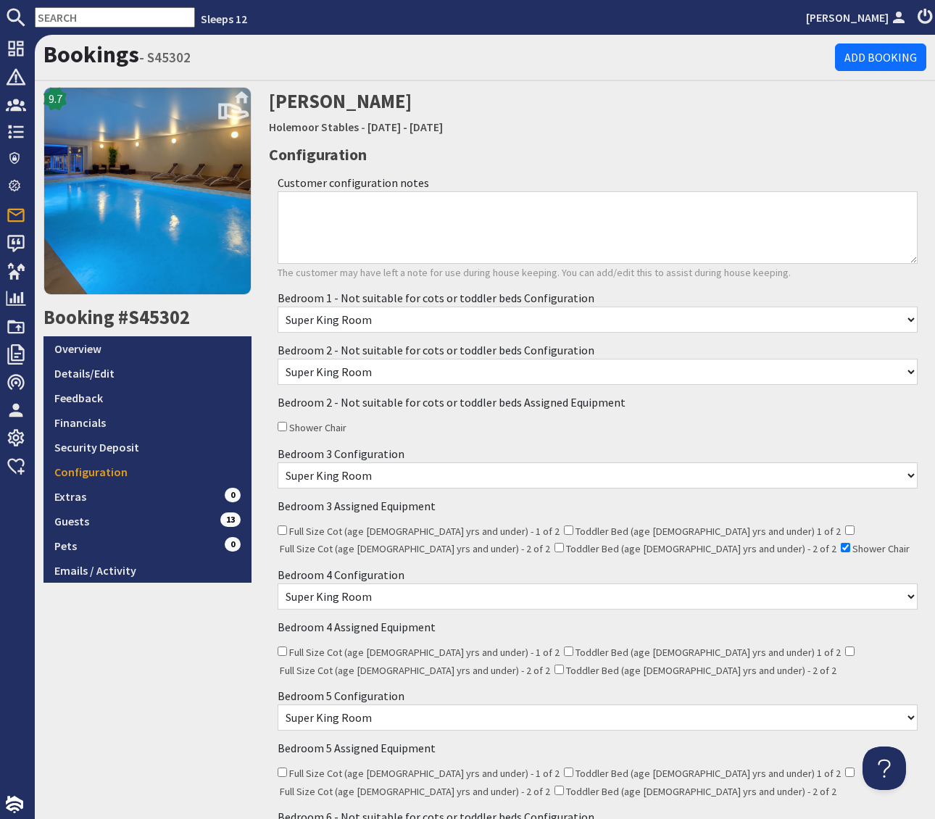
click at [321, 199] on textarea "Customer configuration notes" at bounding box center [598, 227] width 641 height 73
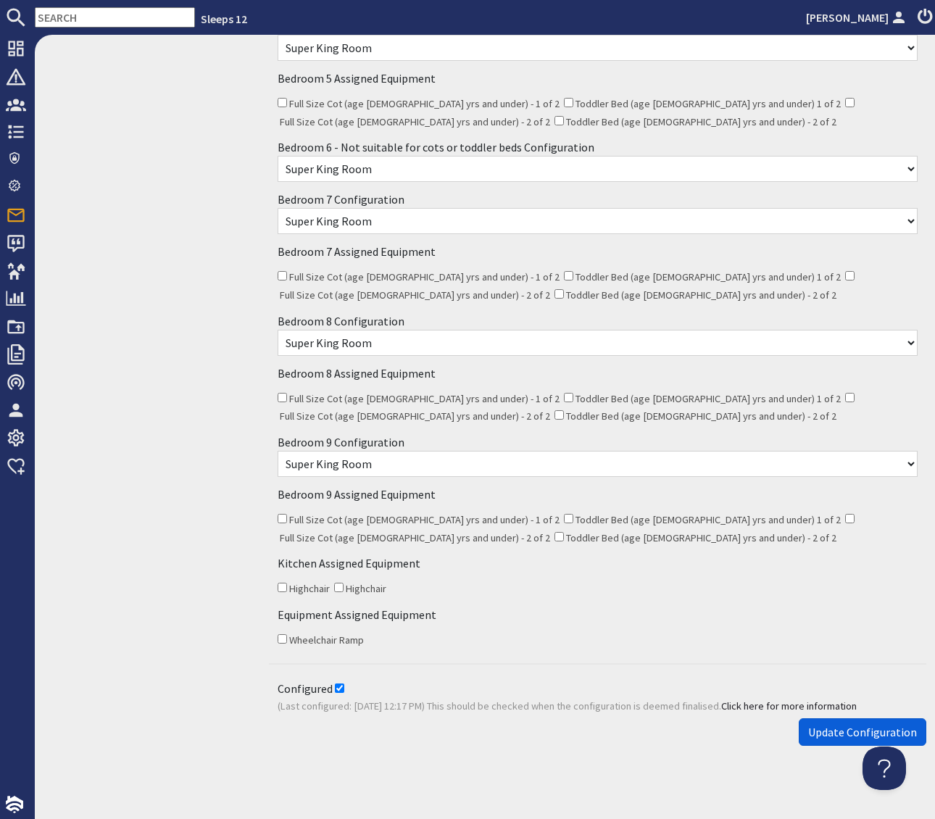
type textarea "Need 2 shower chairs please"
click at [838, 728] on span "Update Configuration" at bounding box center [862, 732] width 109 height 15
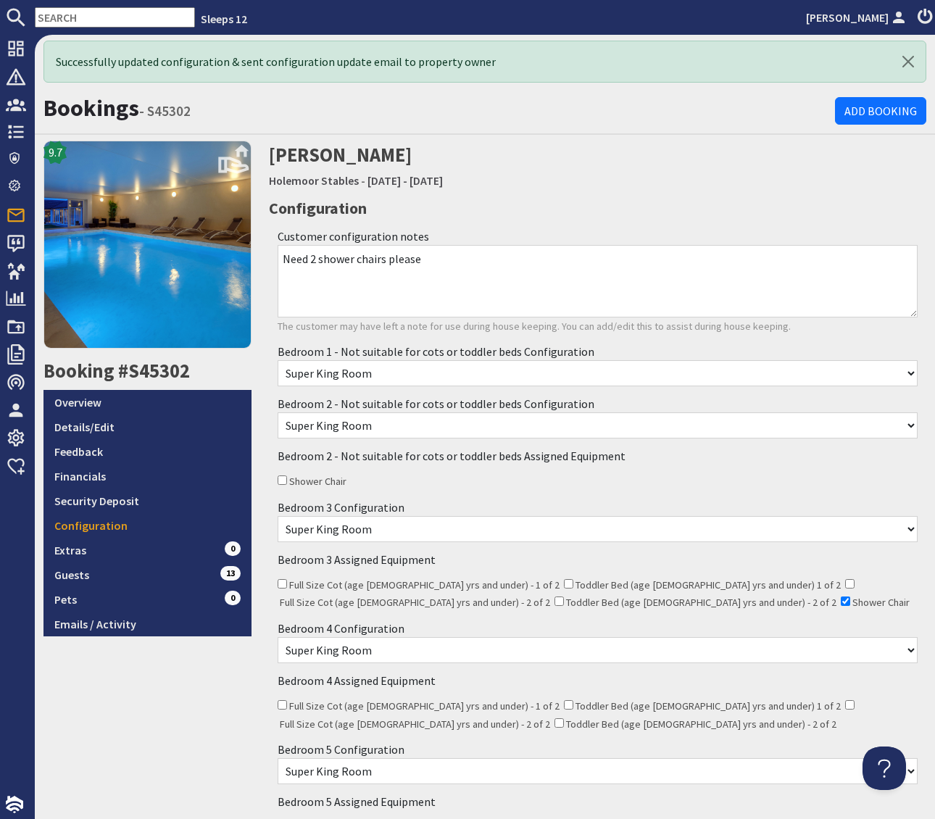
scroll to position [0, 0]
click at [128, 399] on link "Overview" at bounding box center [148, 402] width 208 height 25
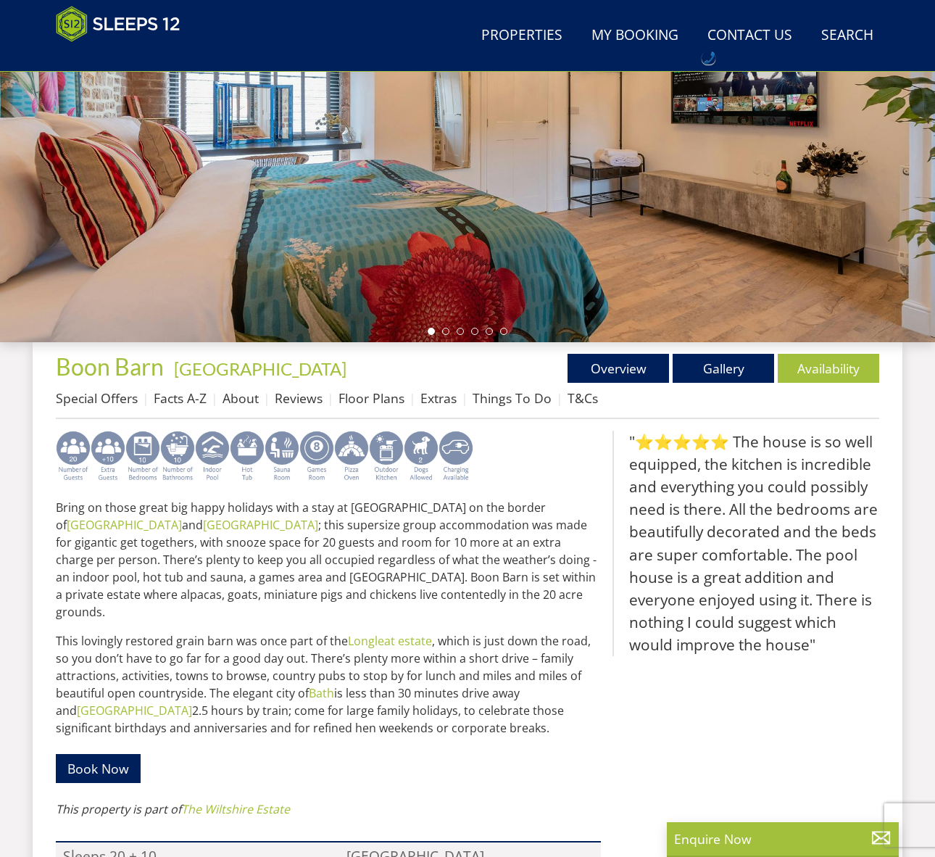
scroll to position [274, 0]
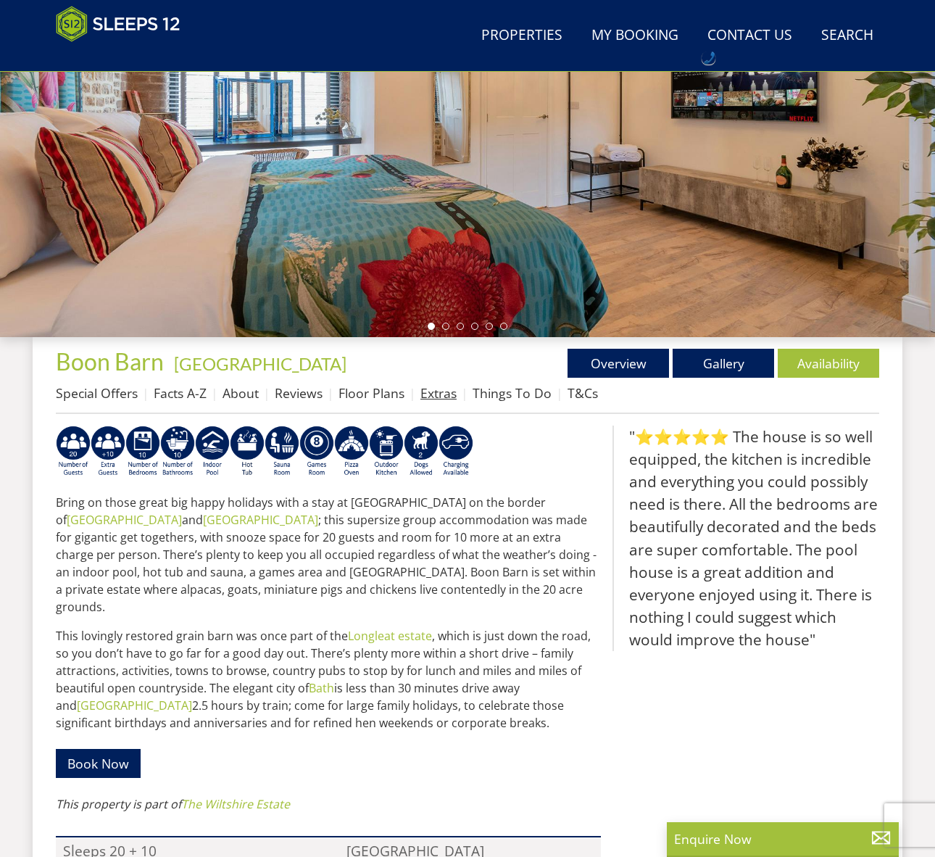
click at [429, 395] on link "Extras" at bounding box center [439, 392] width 36 height 17
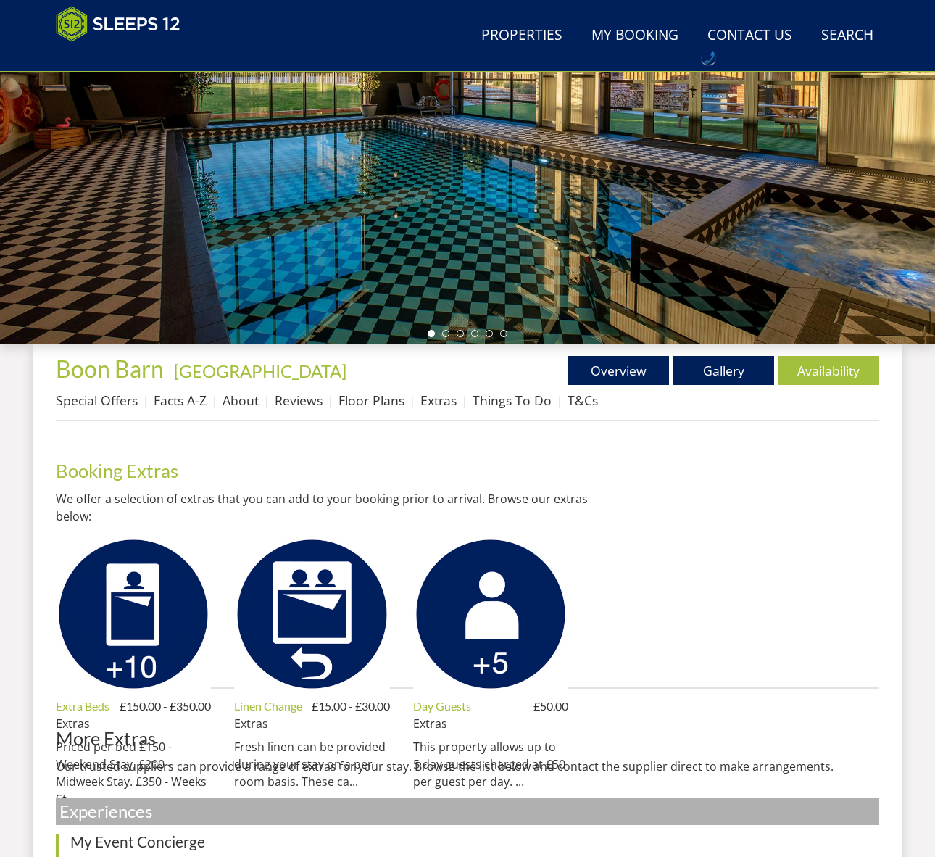
scroll to position [418, 0]
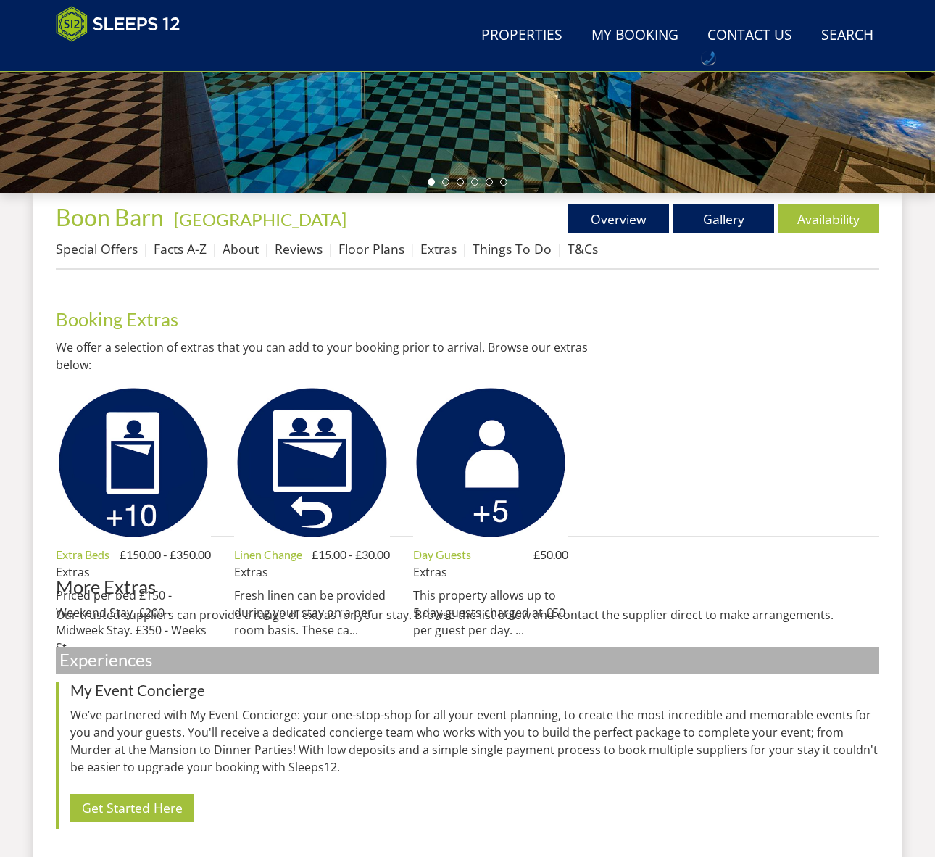
click at [129, 479] on img at bounding box center [133, 462] width 155 height 155
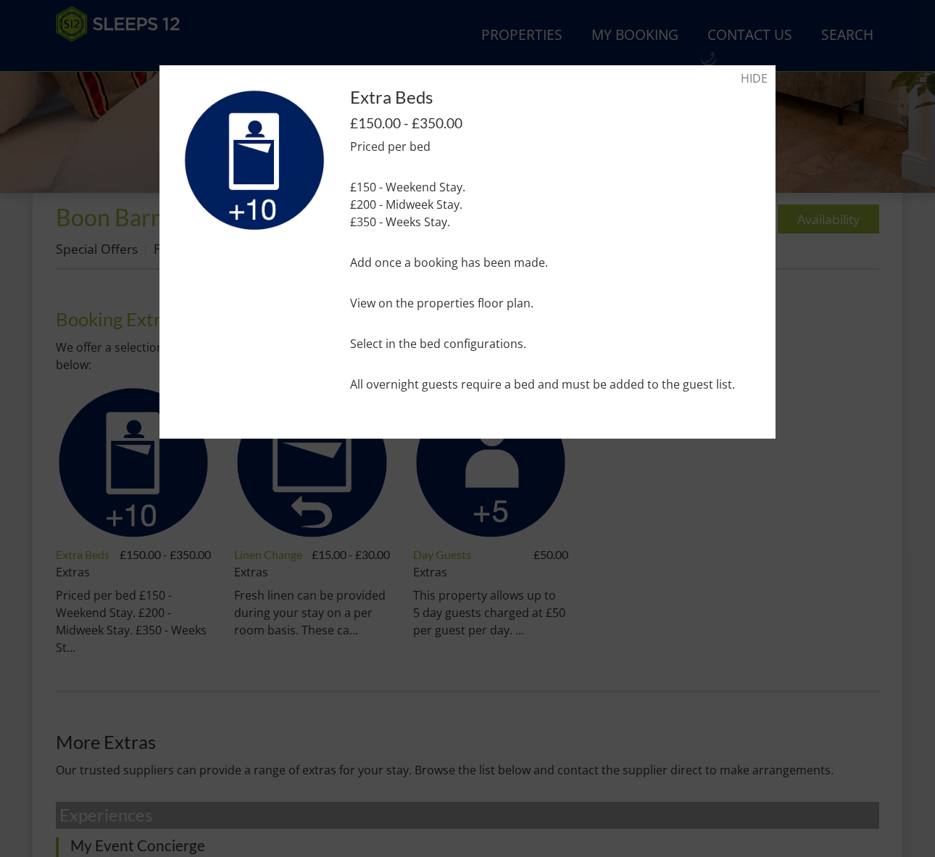
scroll to position [419, 0]
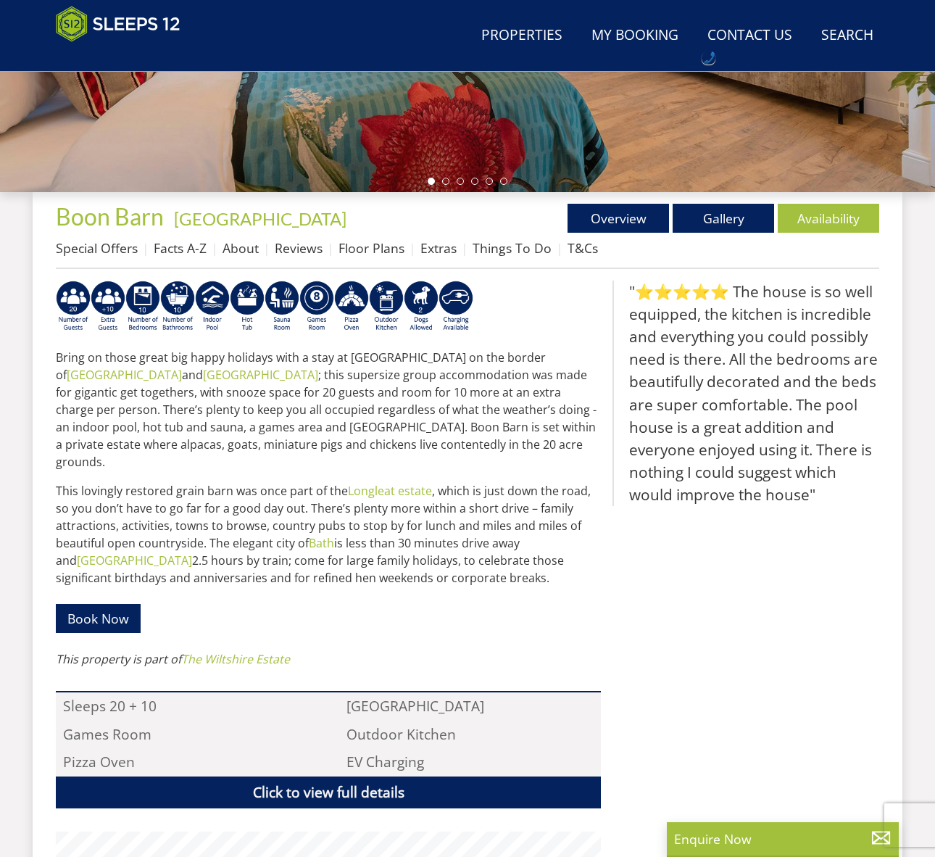
scroll to position [274, 0]
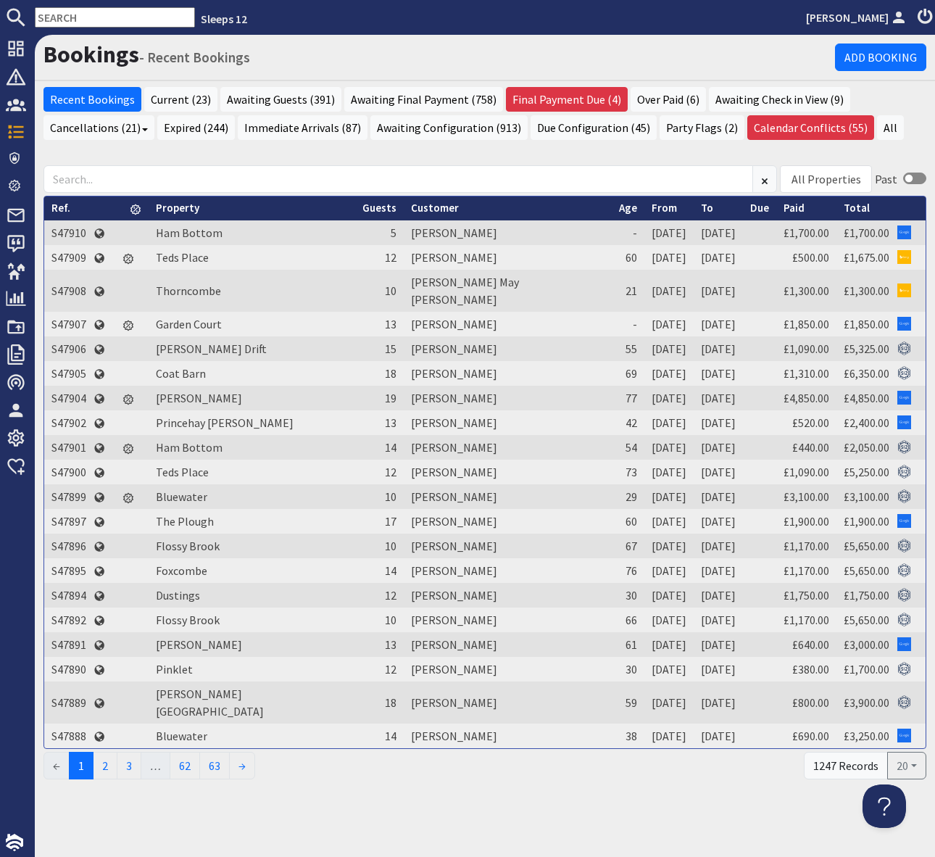
click at [63, 17] on input "text" at bounding box center [115, 17] width 160 height 20
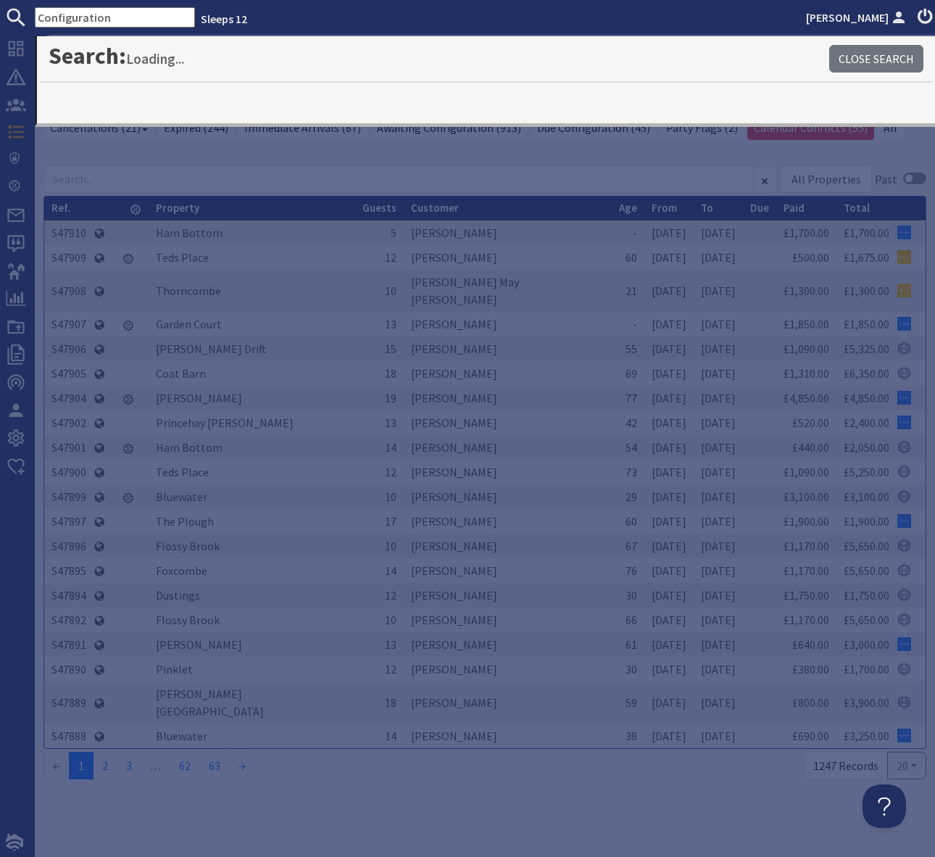
type input "Configuration"
drag, startPoint x: 102, startPoint y: 18, endPoint x: 13, endPoint y: 17, distance: 89.2
click at [13, 17] on form "Configuration" at bounding box center [97, 17] width 195 height 20
type input "Holemoor"
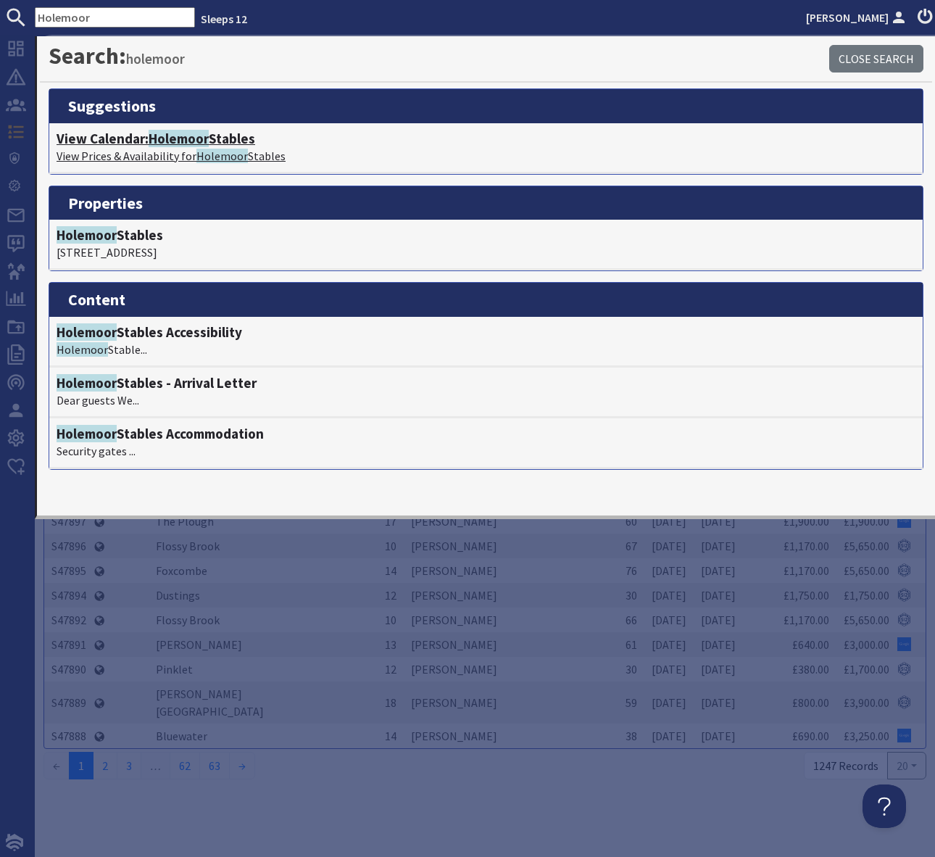
click at [191, 138] on span "Holemoor" at bounding box center [179, 138] width 60 height 17
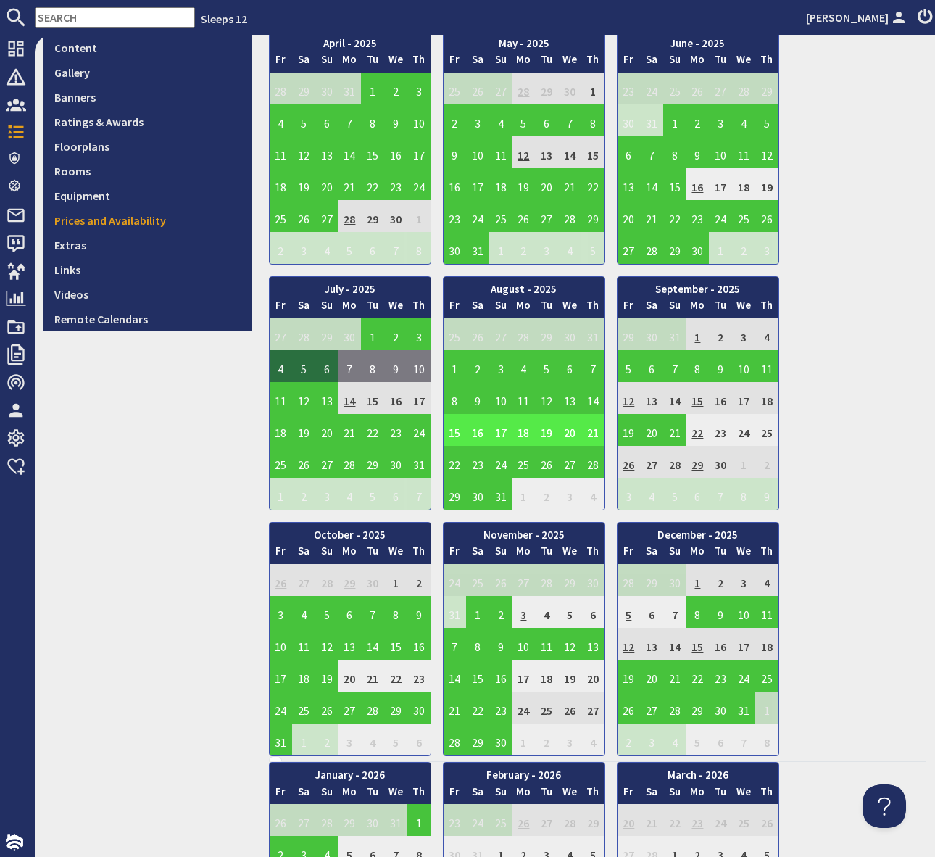
scroll to position [391, 0]
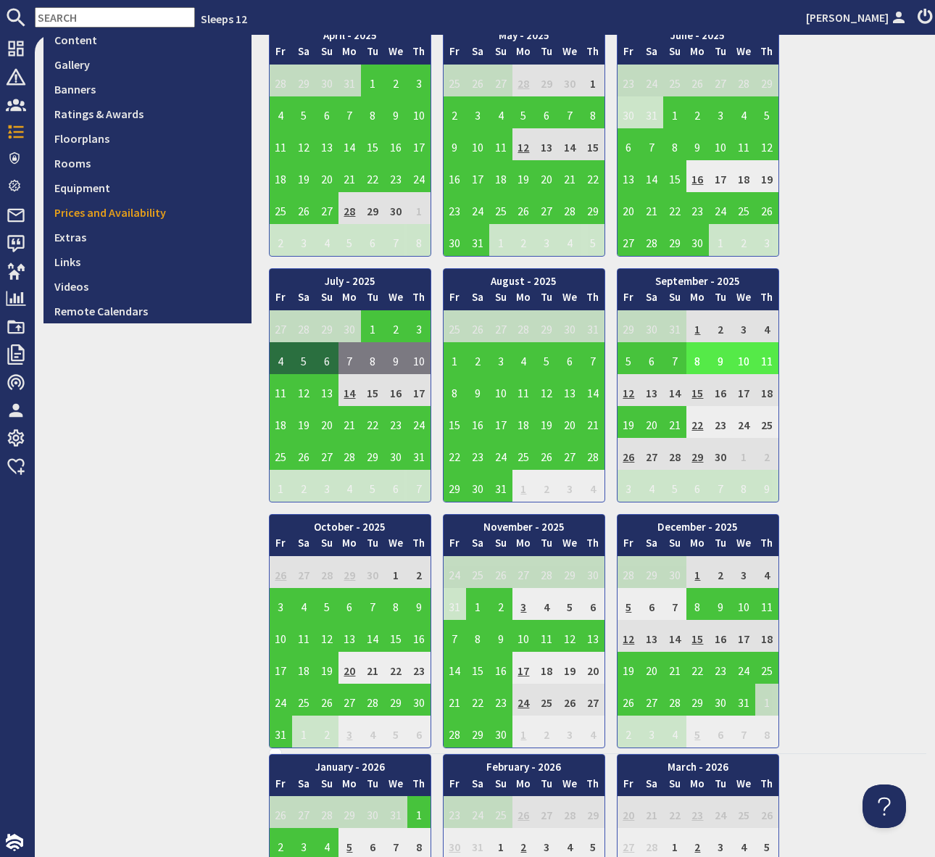
click at [700, 357] on td "8" at bounding box center [698, 358] width 23 height 32
click at [687, 422] on link "View booking" at bounding box center [685, 425] width 76 height 15
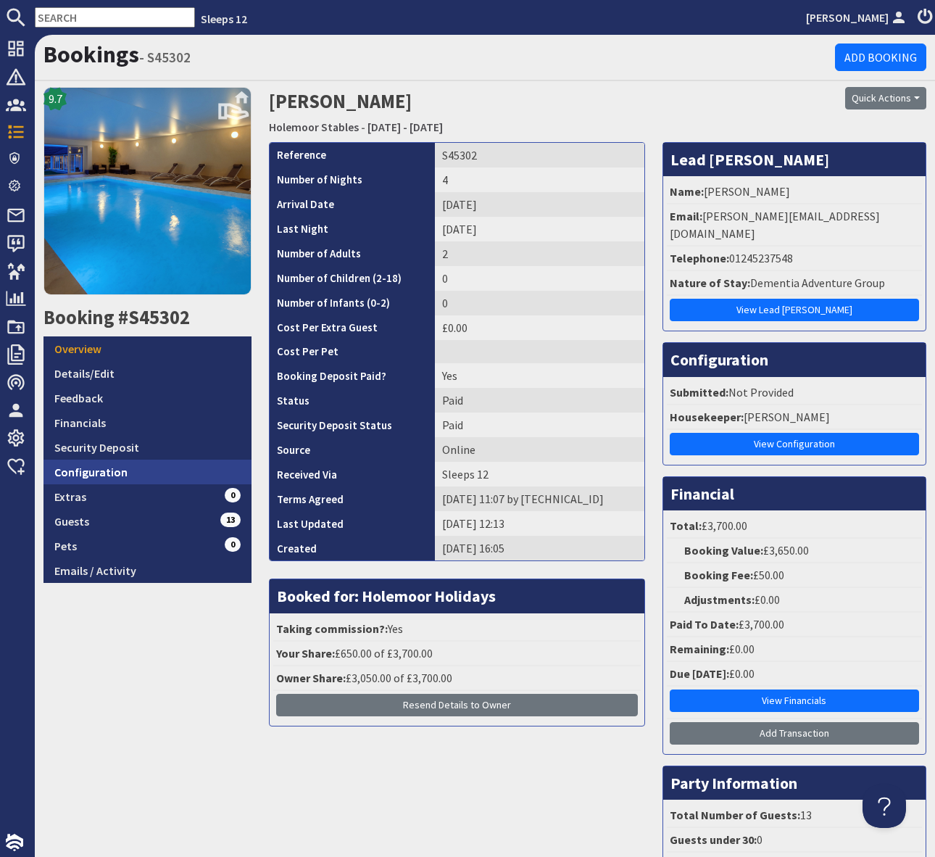
click at [150, 470] on link "Configuration" at bounding box center [148, 472] width 208 height 25
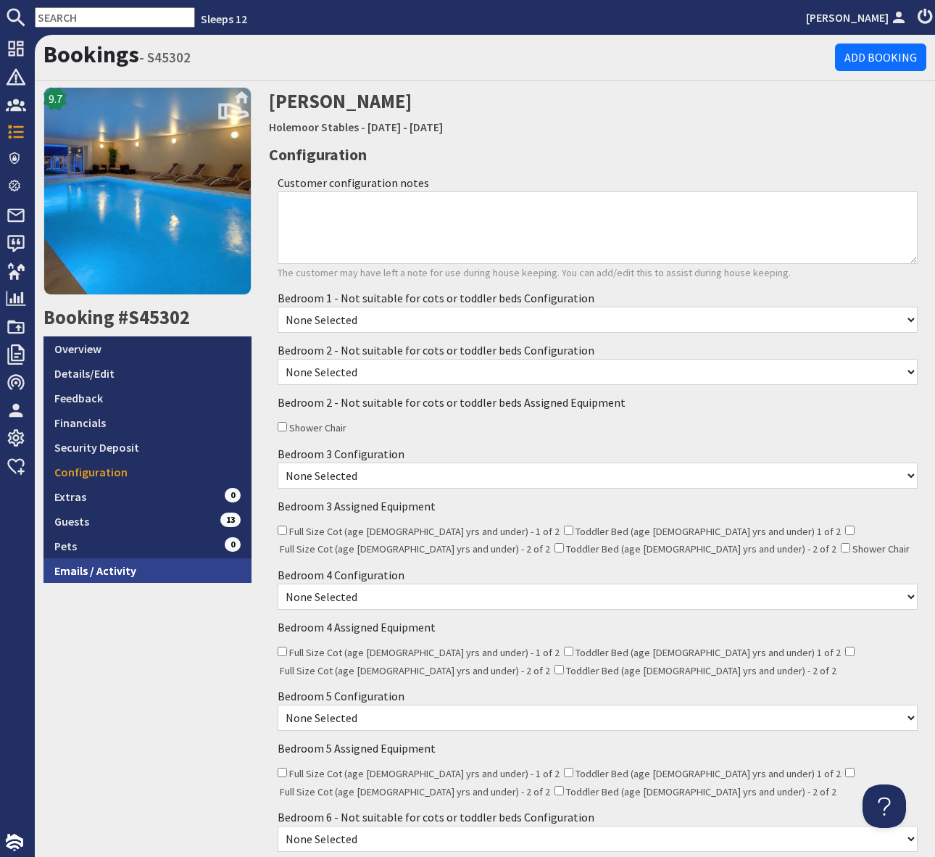
click at [125, 561] on link "Emails / Activity" at bounding box center [148, 570] width 208 height 25
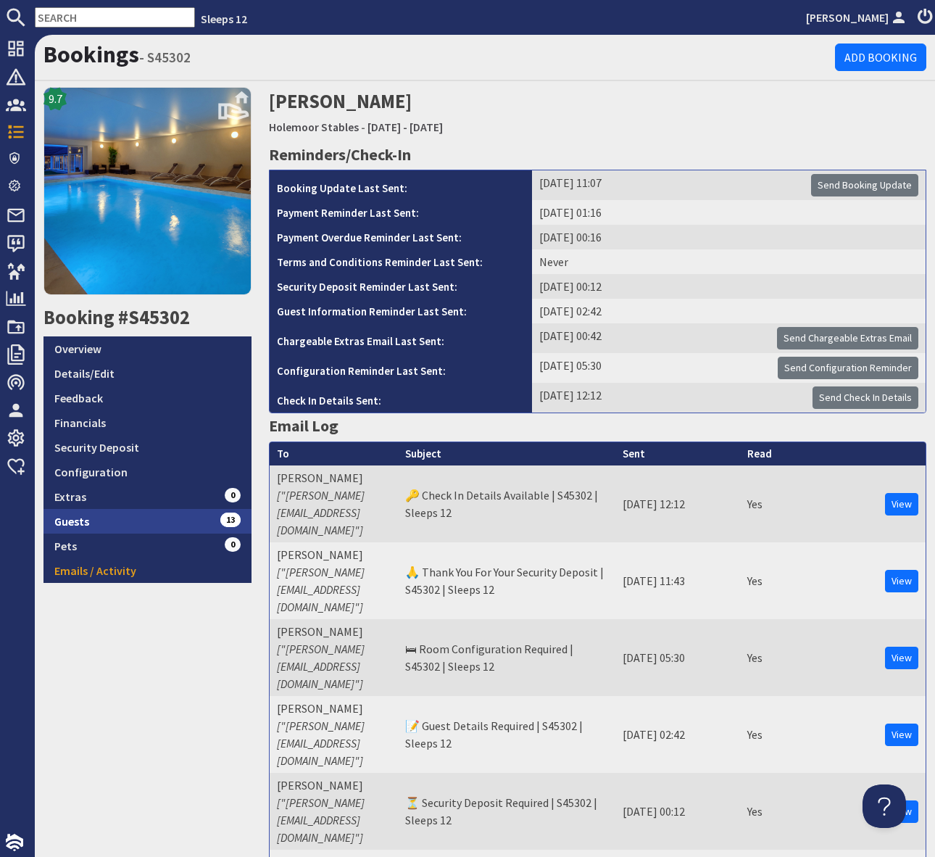
click at [186, 523] on link "Guests 13" at bounding box center [148, 521] width 208 height 25
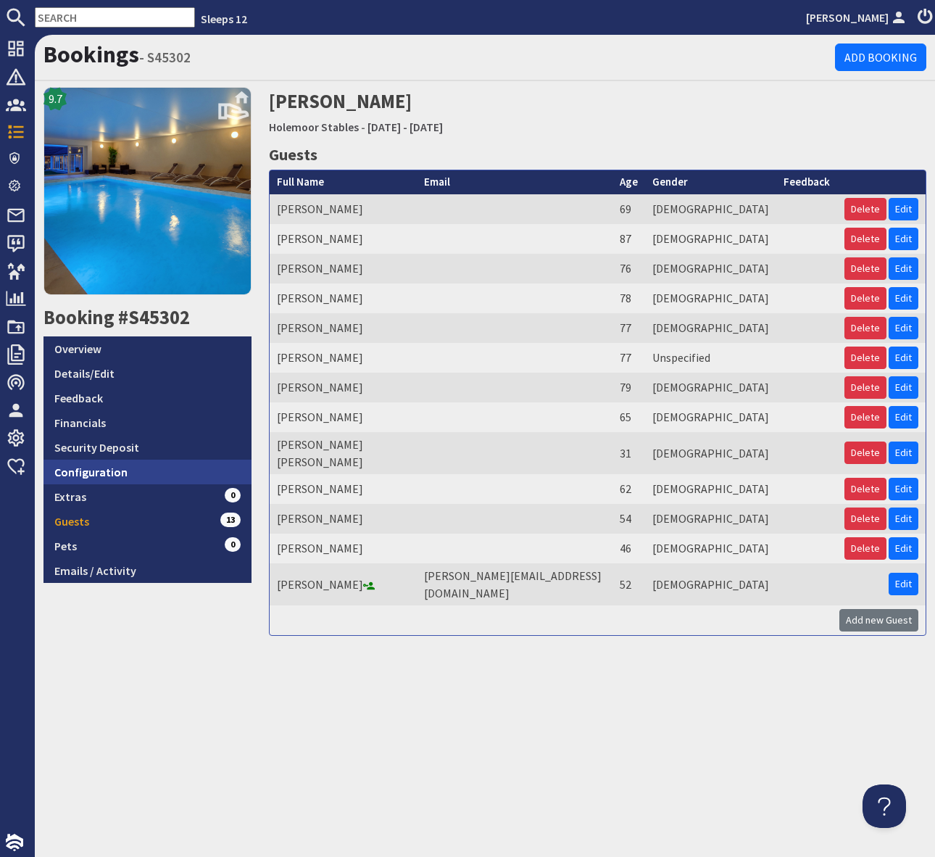
click at [144, 469] on link "Configuration" at bounding box center [148, 472] width 208 height 25
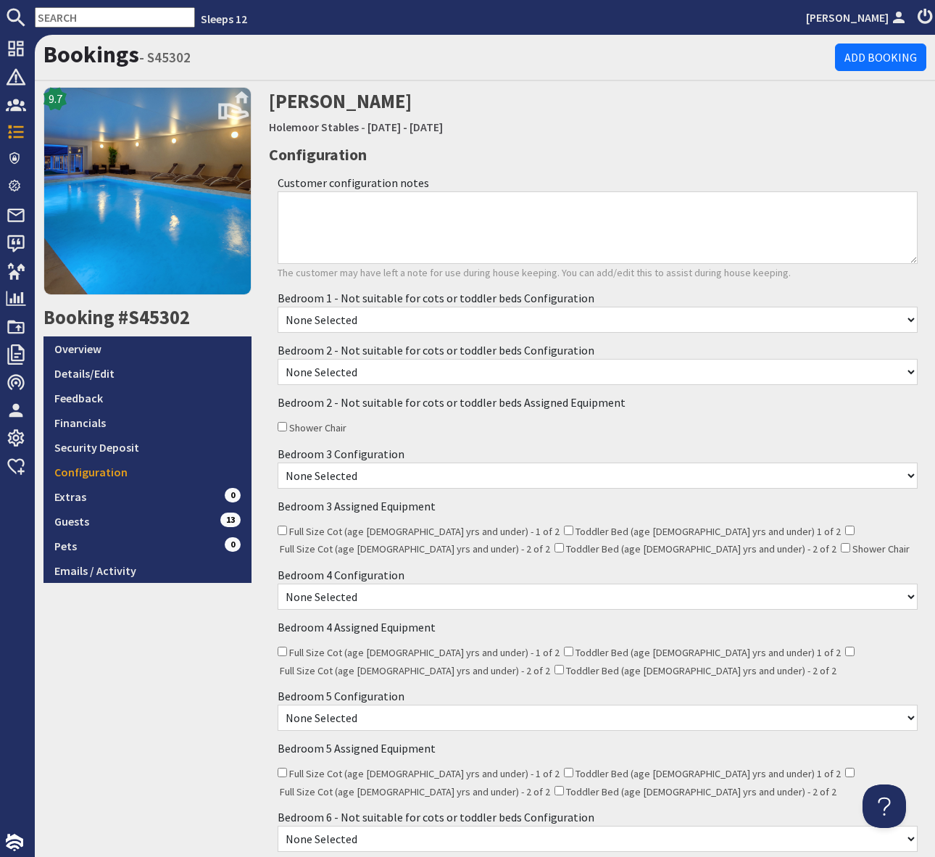
click at [698, 428] on div "Shower Chair" at bounding box center [598, 427] width 641 height 18
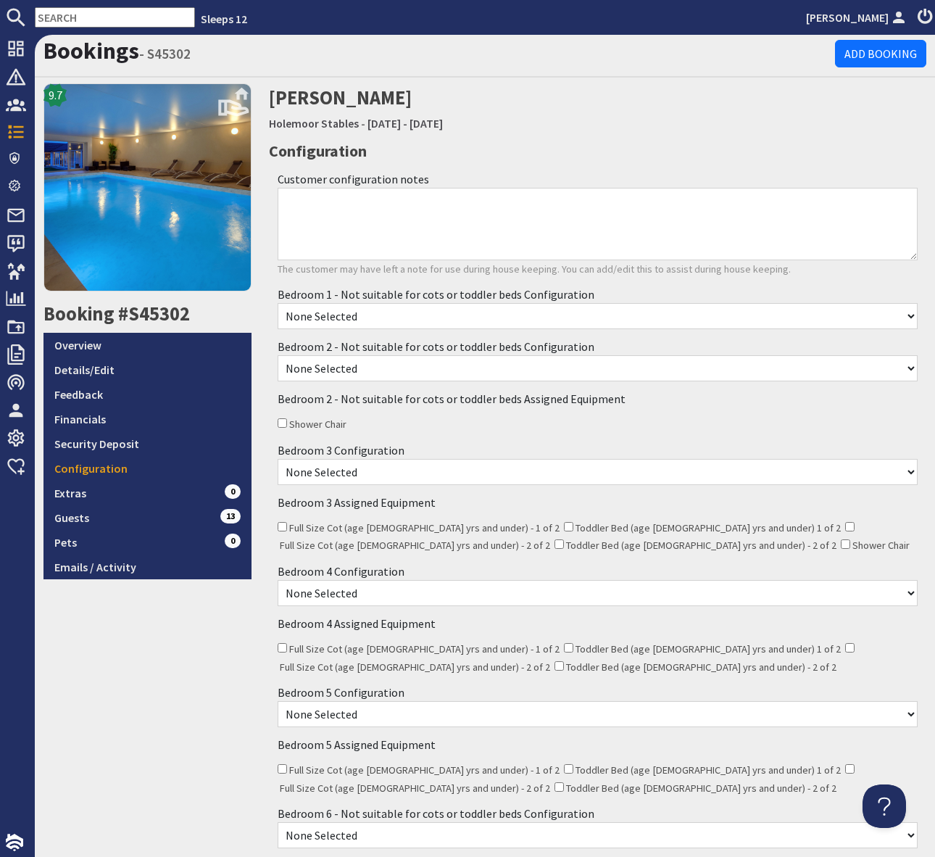
click at [434, 319] on select "None Selected Super King Room Twin Room" at bounding box center [598, 316] width 641 height 26
select select "169"
click at [378, 472] on select "None Selected Super King Room Twin Room" at bounding box center [598, 472] width 641 height 26
select select "173"
click at [394, 371] on select "None Selected Super King Room Twin Room" at bounding box center [598, 368] width 641 height 26
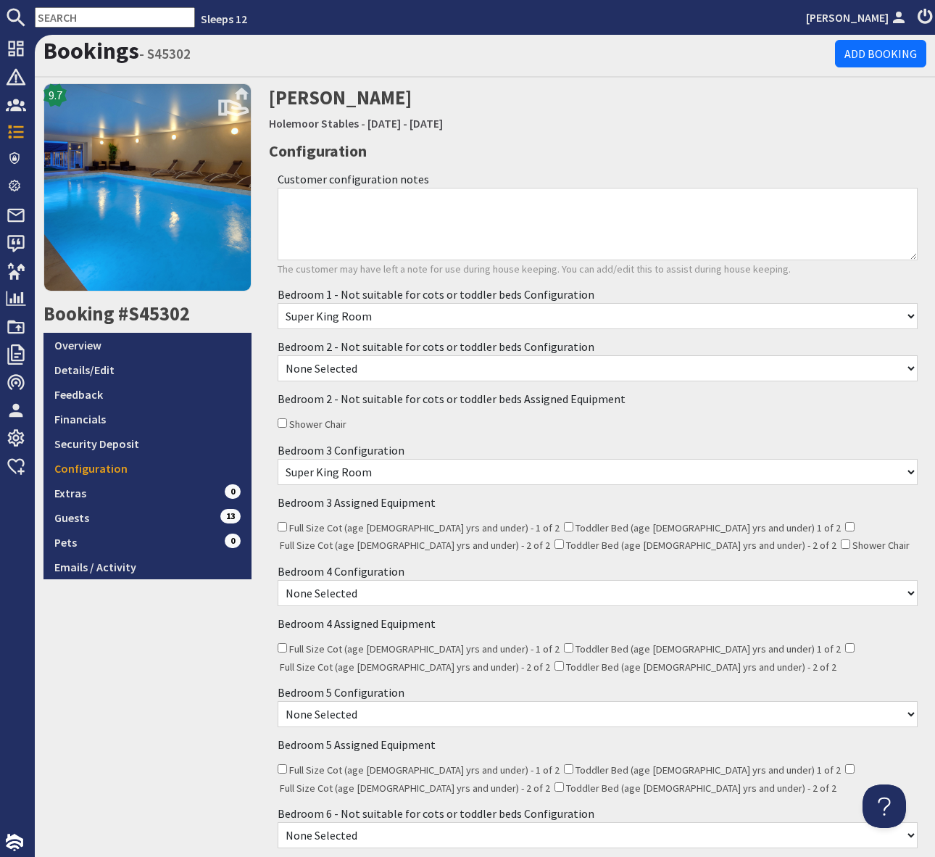
select select "171"
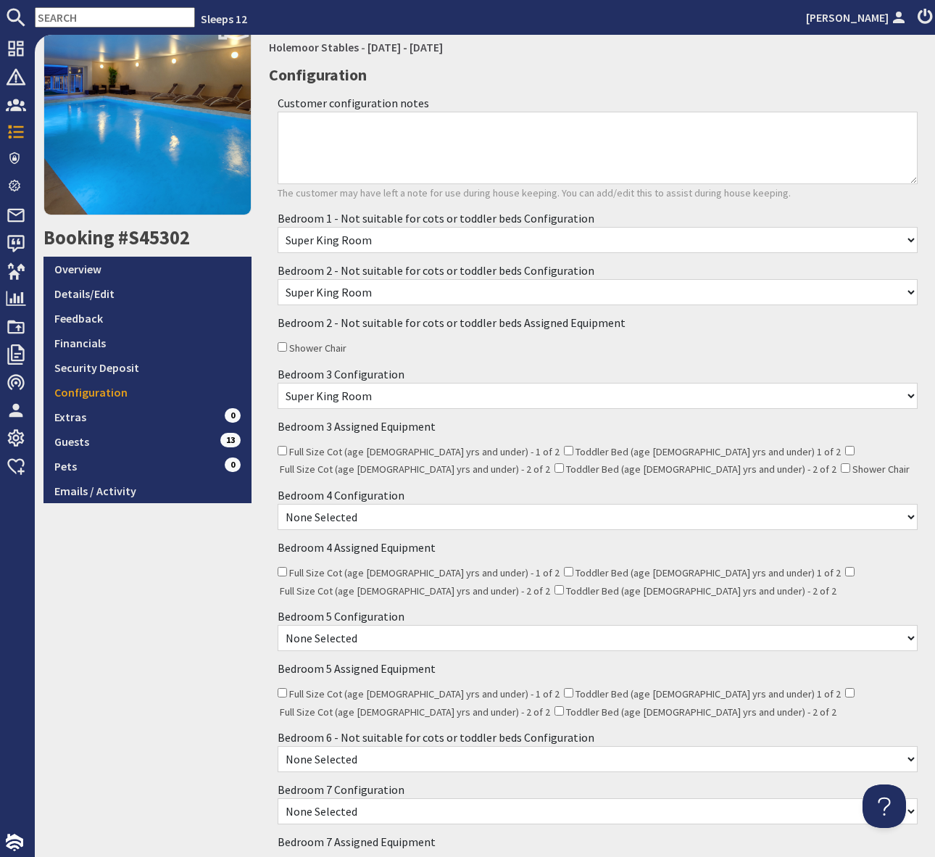
click at [402, 516] on select "None Selected Super King Room Twin Room" at bounding box center [598, 517] width 641 height 26
select select "175"
click at [403, 639] on select "None Selected Super King Room Twin Room" at bounding box center [598, 638] width 641 height 26
select select "177"
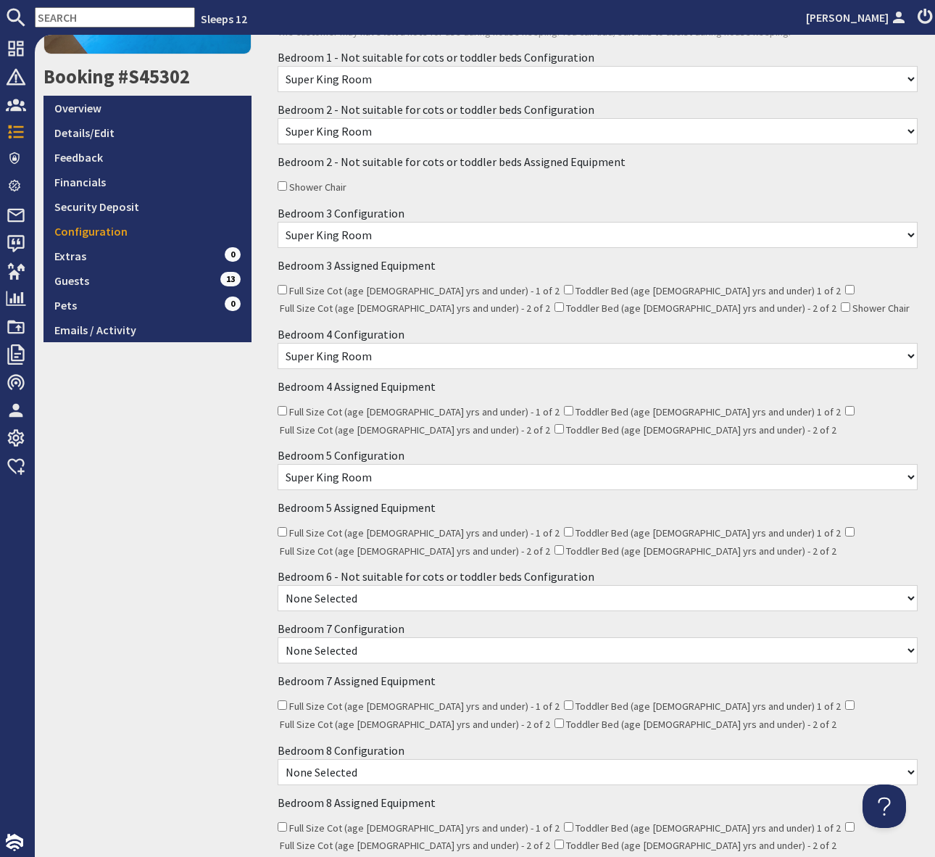
scroll to position [236, 0]
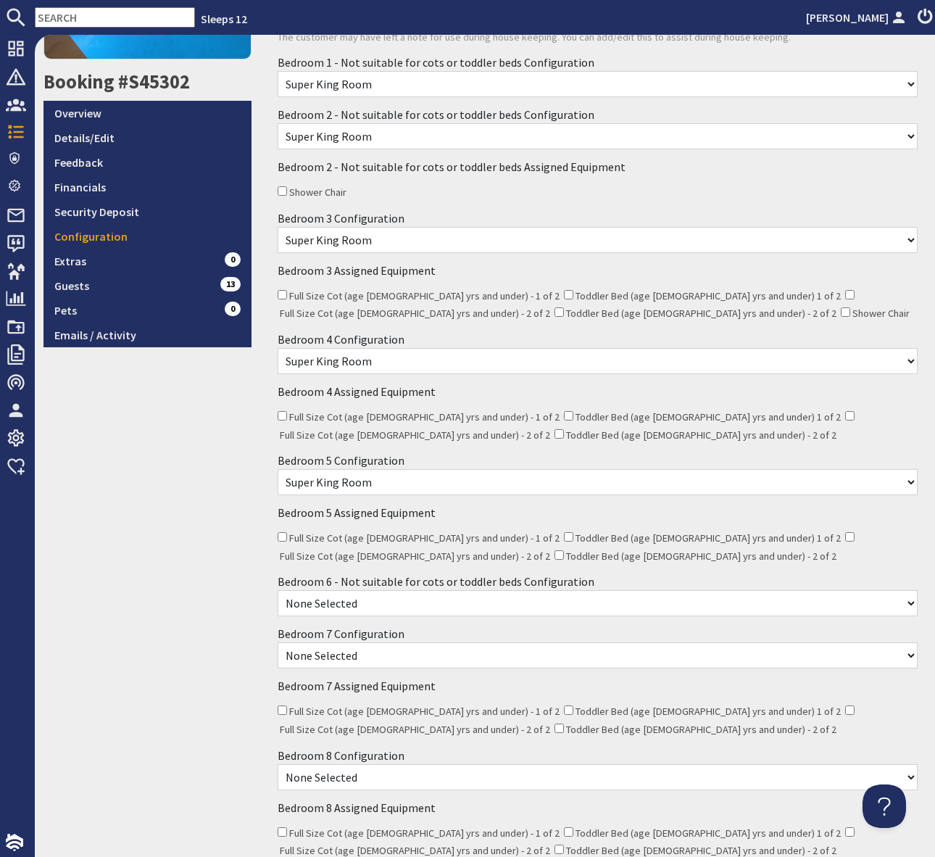
click at [405, 600] on select "None Selected Super King Room Twin Room" at bounding box center [598, 603] width 641 height 26
select select "179"
click at [398, 655] on select "None Selected Super King Room Twin Room" at bounding box center [598, 655] width 641 height 26
select select "181"
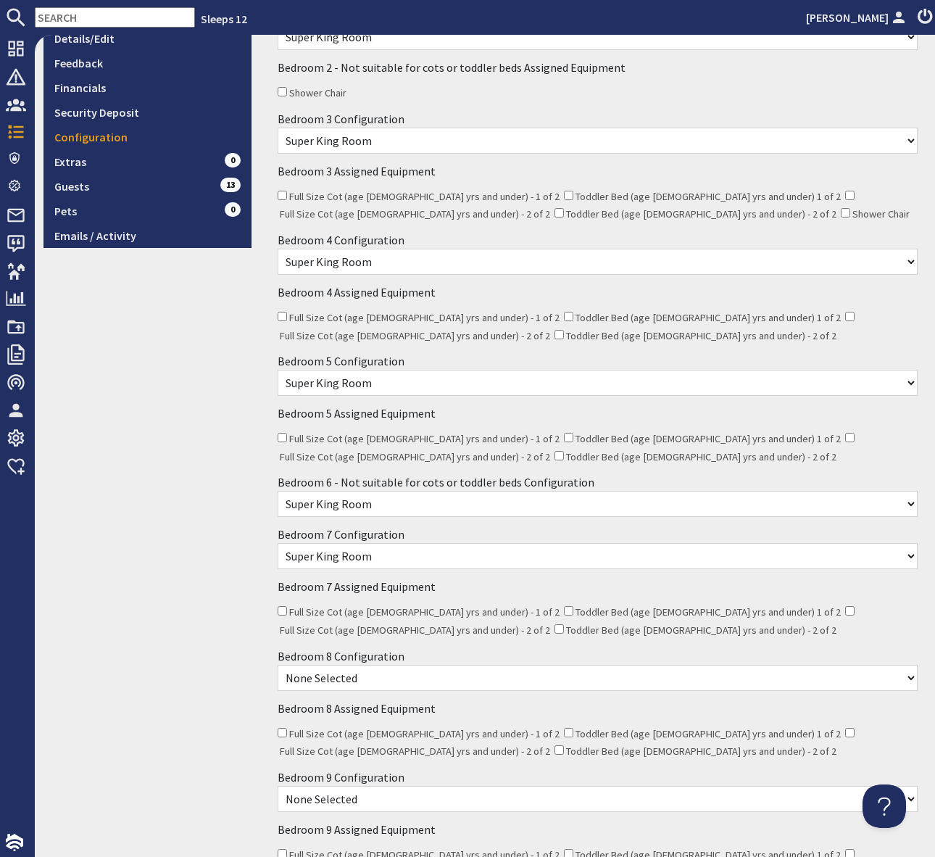
scroll to position [373, 0]
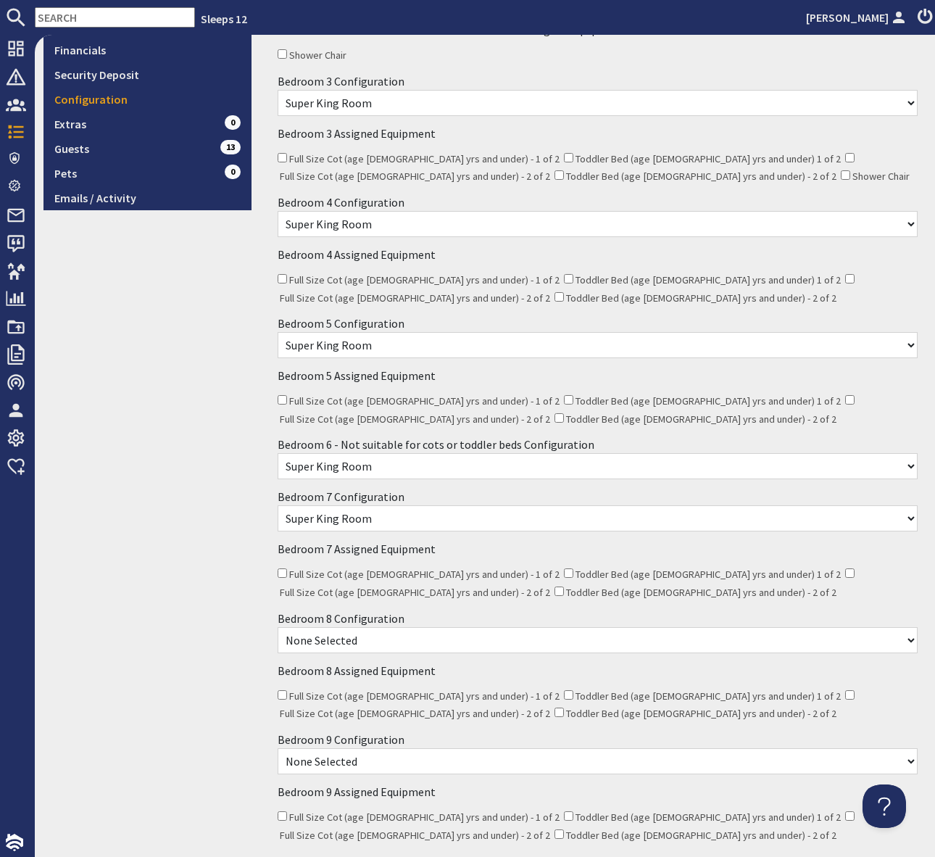
click at [387, 634] on select "None Selected Super King Room Twin Room" at bounding box center [598, 640] width 641 height 26
select select "183"
click at [384, 760] on select "None Selected Super King Room Twin Room" at bounding box center [598, 761] width 641 height 26
select select "185"
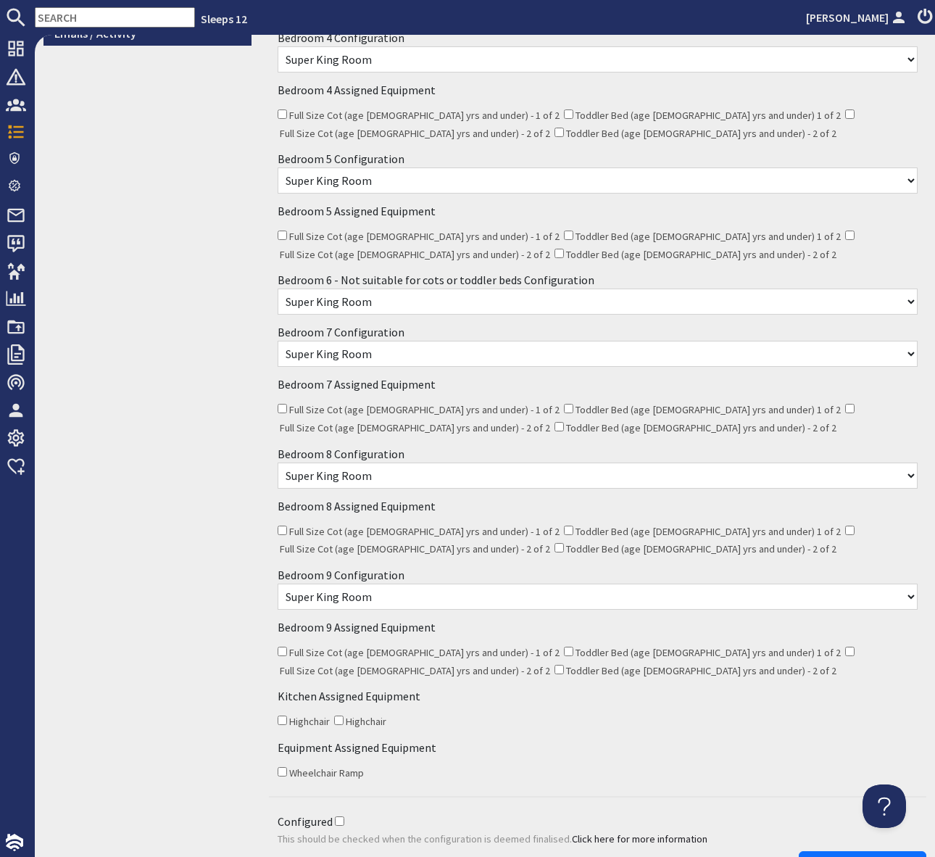
scroll to position [632, 0]
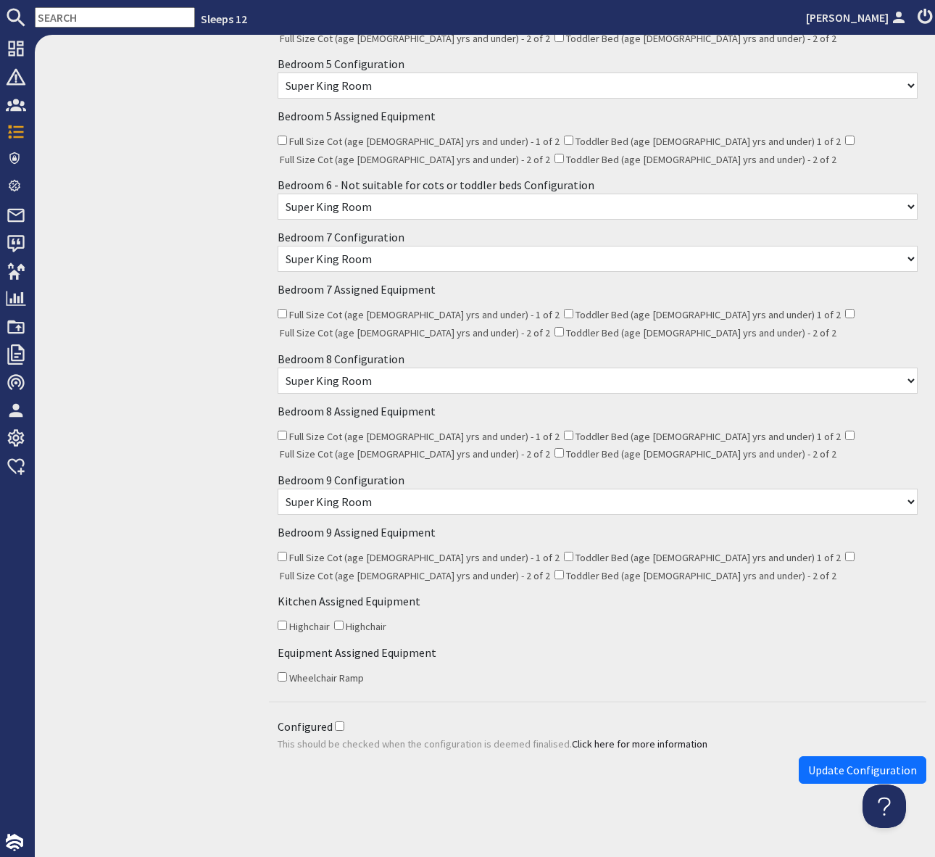
click at [339, 721] on input "Configured" at bounding box center [339, 725] width 9 height 9
checkbox input "true"
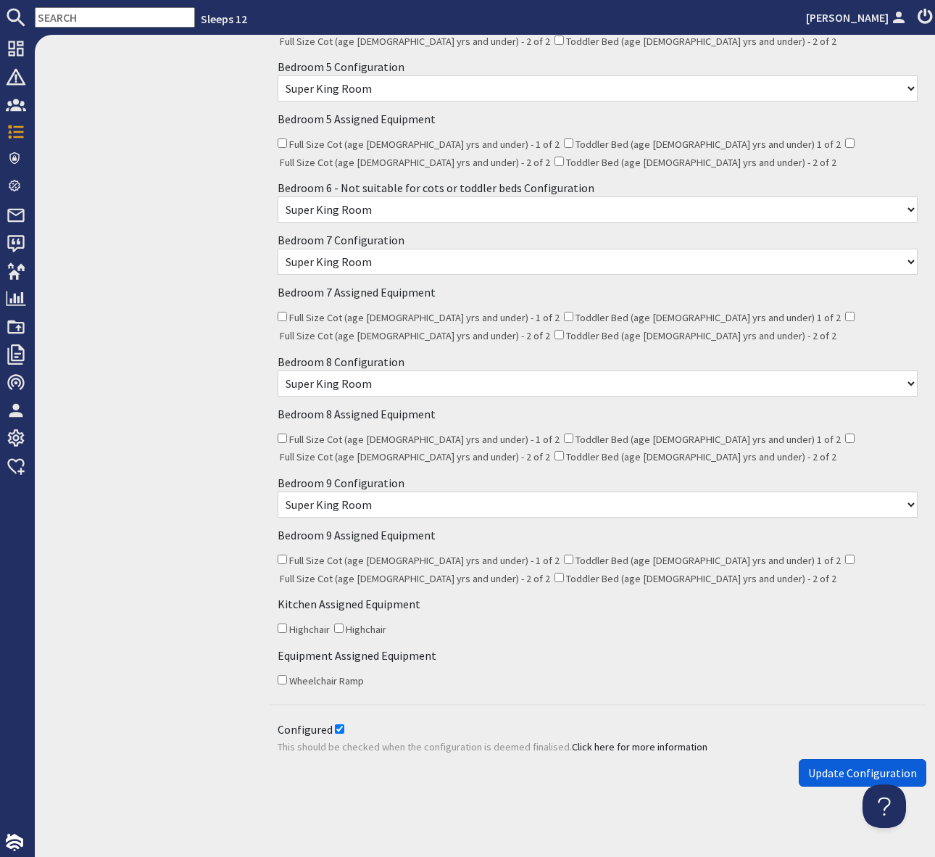
click at [853, 766] on span "Update Configuration" at bounding box center [862, 773] width 109 height 15
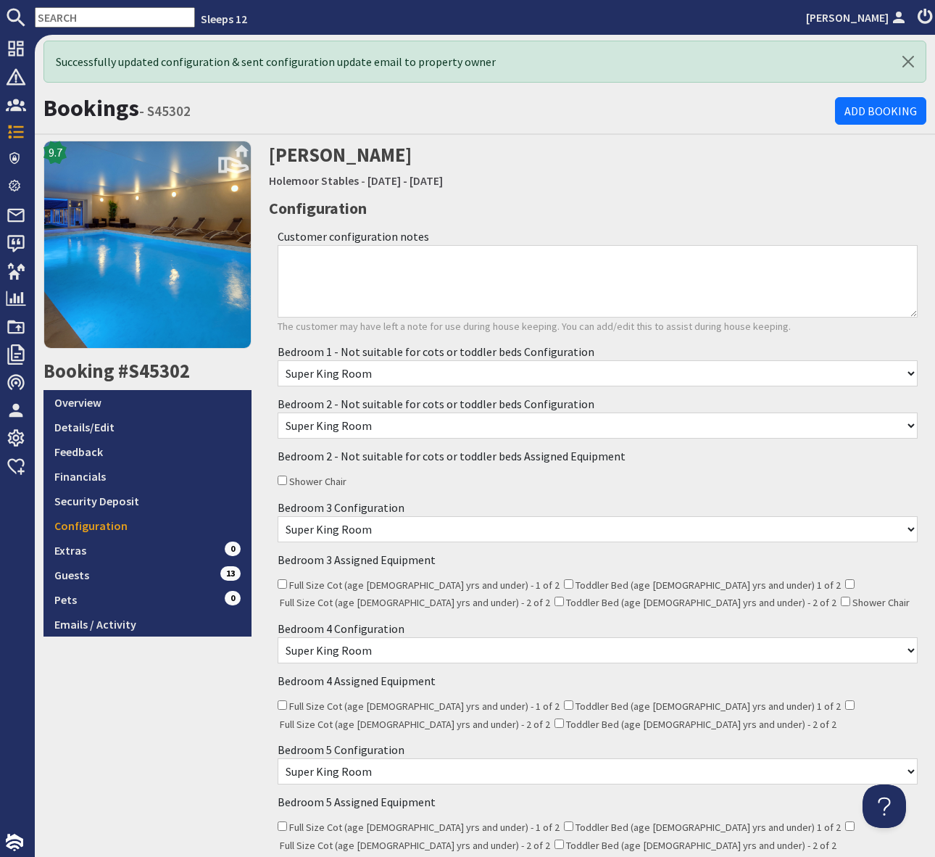
scroll to position [0, 0]
click at [327, 176] on link "Holemoor Stables" at bounding box center [314, 180] width 90 height 15
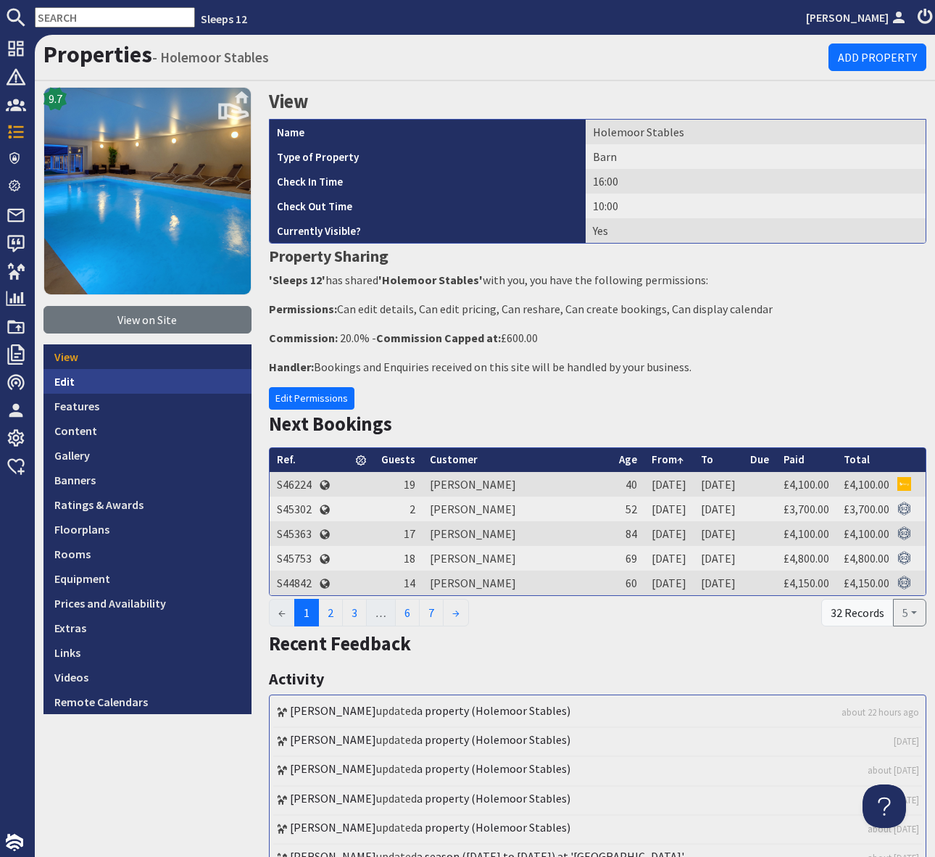
click at [111, 375] on link "Edit" at bounding box center [148, 381] width 208 height 25
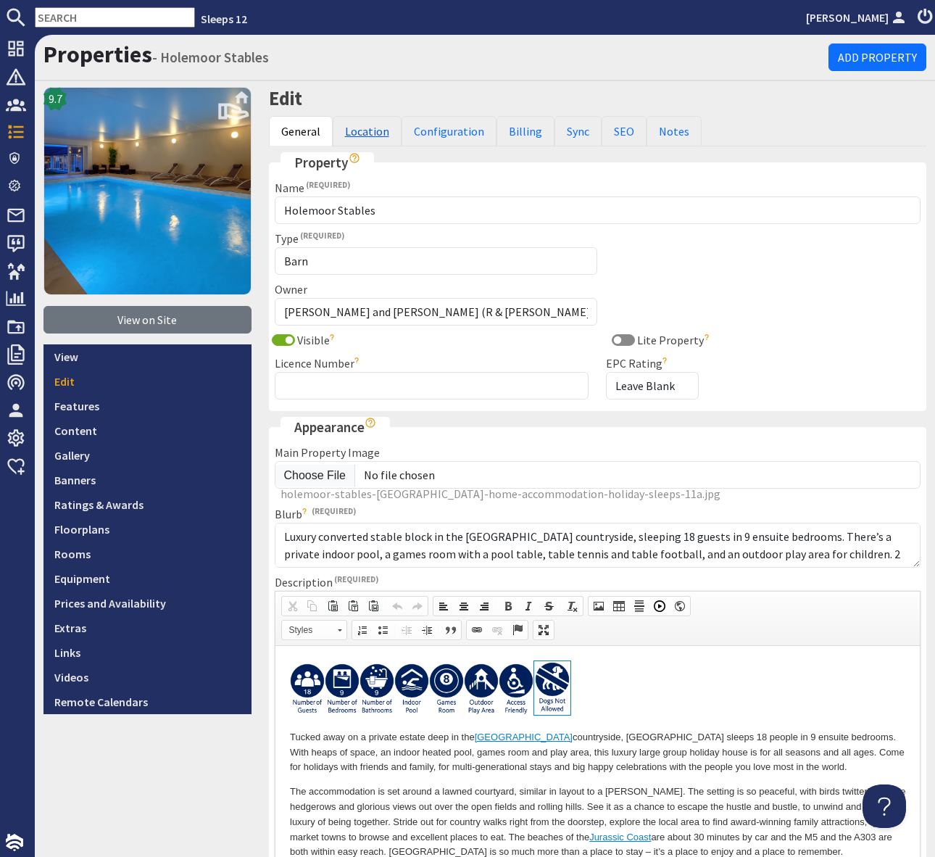
click at [363, 136] on link "Location" at bounding box center [367, 131] width 69 height 30
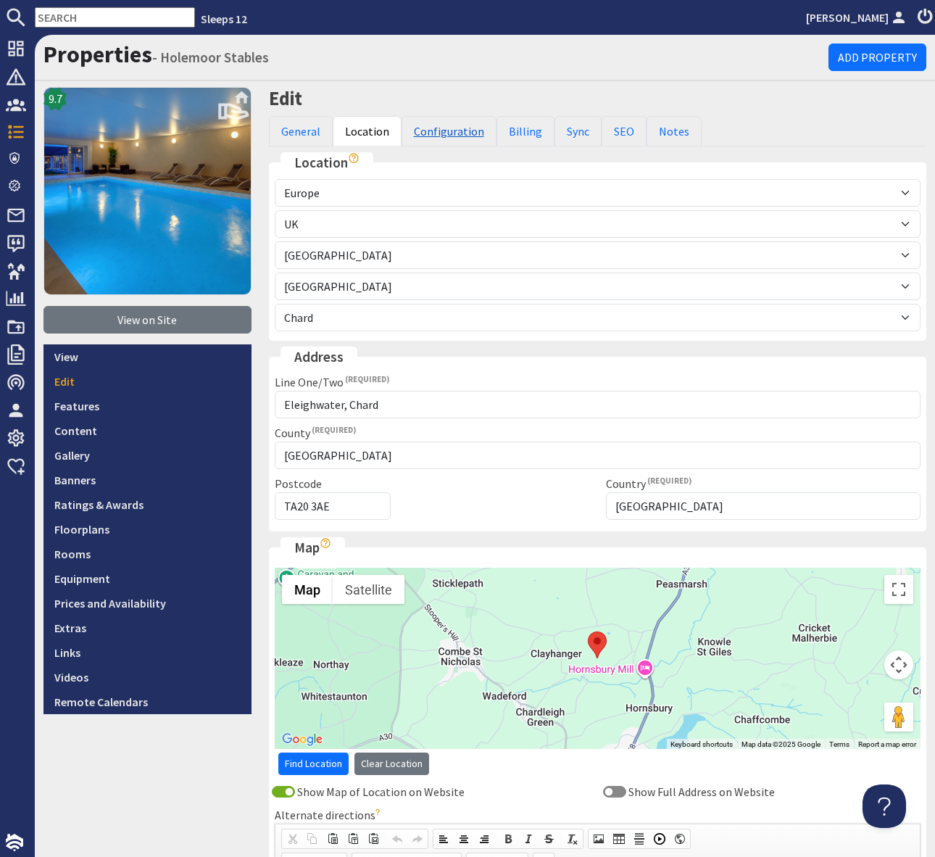
click at [436, 131] on link "Configuration" at bounding box center [449, 131] width 95 height 30
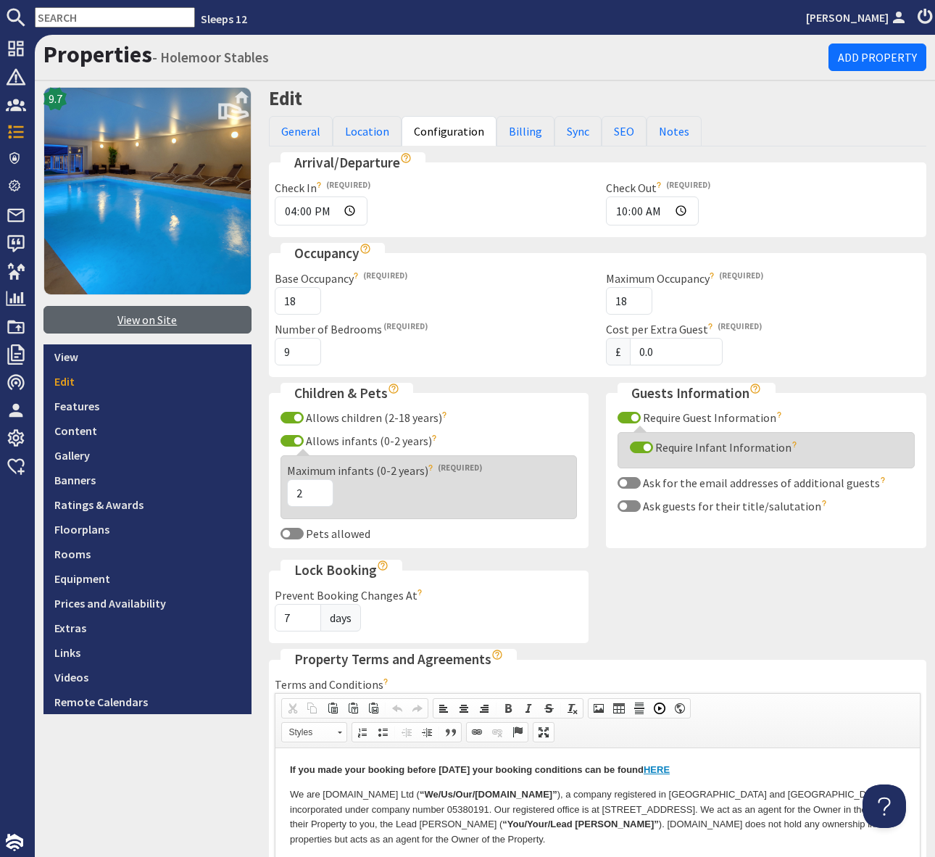
click at [129, 315] on link "View on Site" at bounding box center [148, 320] width 208 height 28
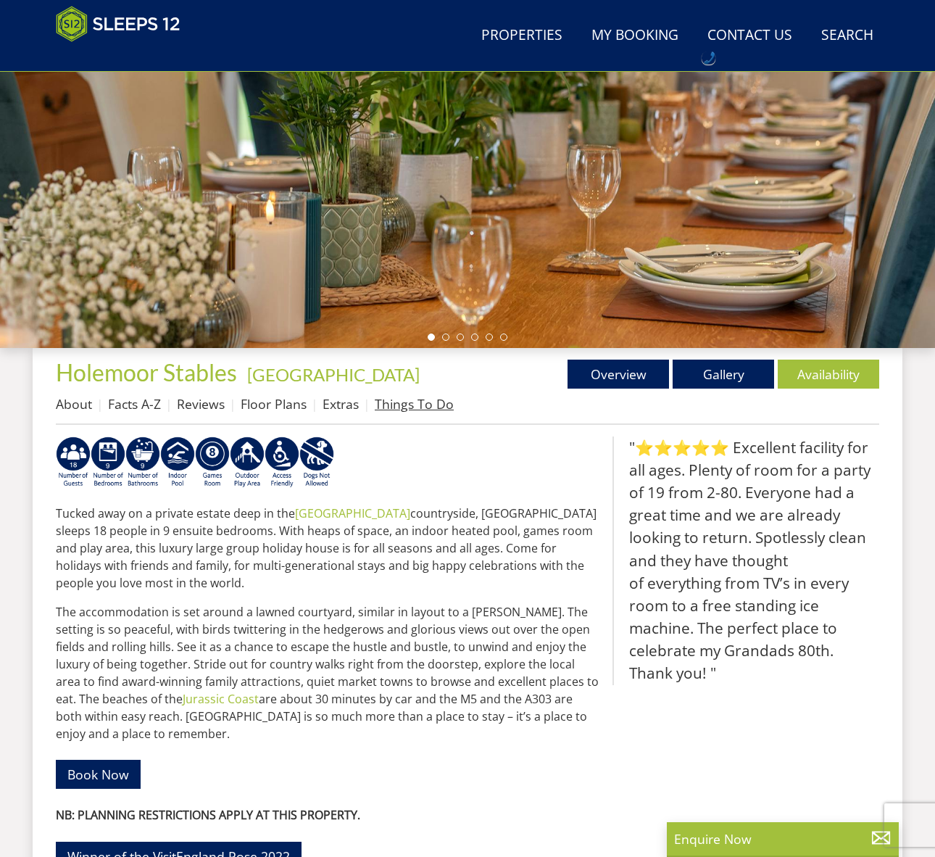
scroll to position [273, 0]
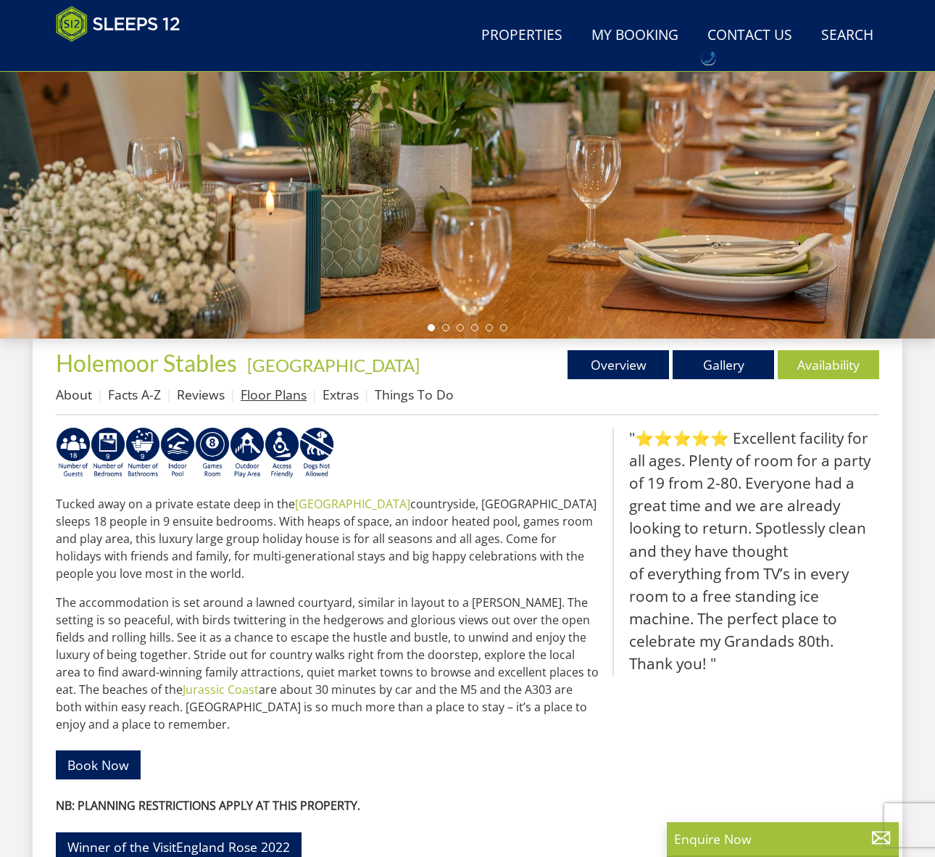
click at [268, 394] on link "Floor Plans" at bounding box center [274, 394] width 66 height 17
